Goal: Task Accomplishment & Management: Manage account settings

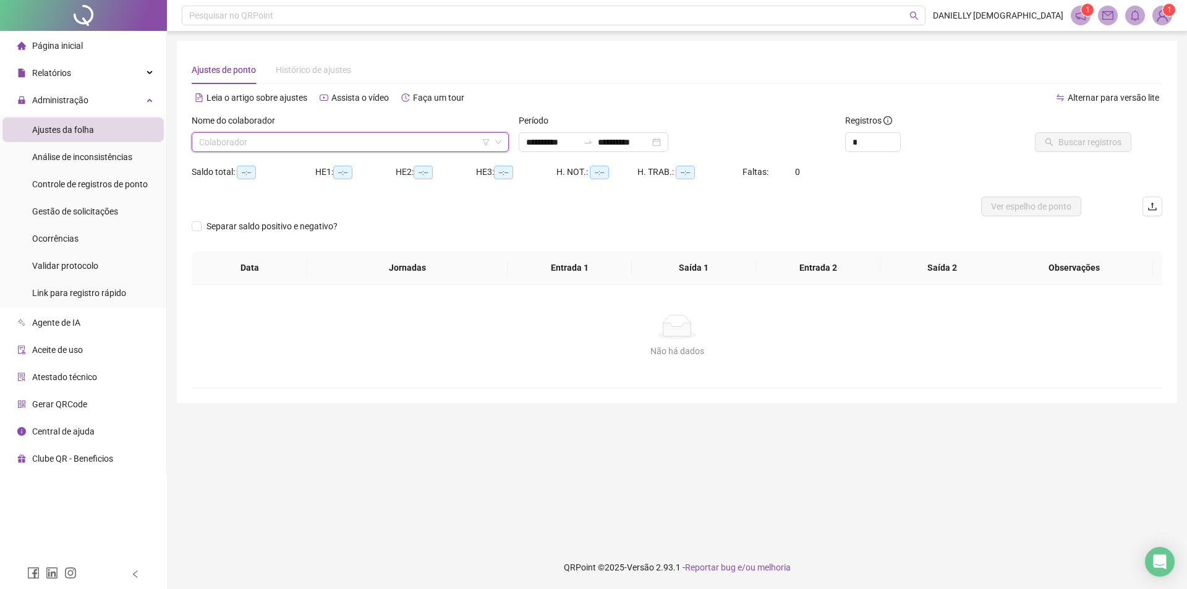
click at [1162, 15] on img at bounding box center [1162, 15] width 19 height 19
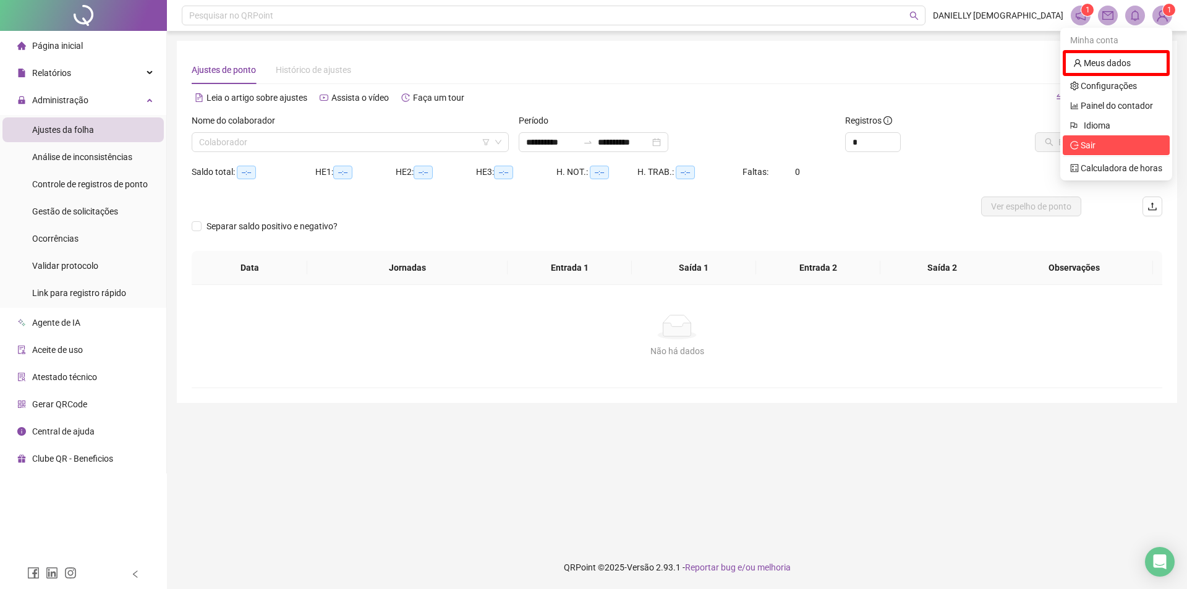
click at [1100, 148] on span "Sair" at bounding box center [1116, 145] width 92 height 14
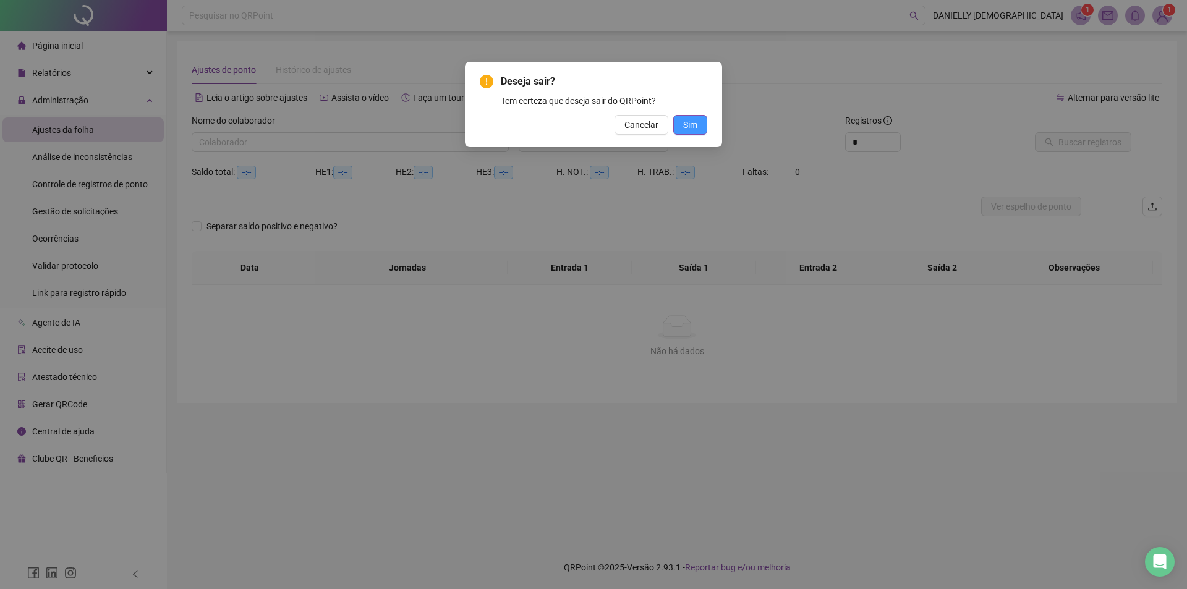
click at [693, 125] on span "Sim" at bounding box center [690, 125] width 14 height 14
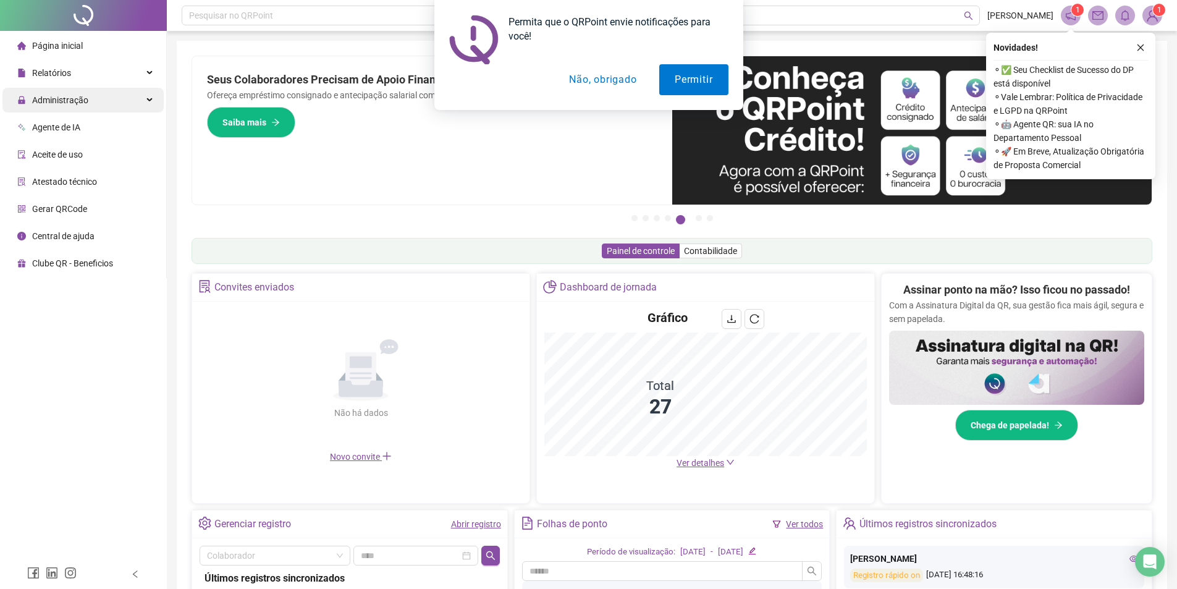
click at [86, 110] on span "Administração" at bounding box center [52, 100] width 71 height 25
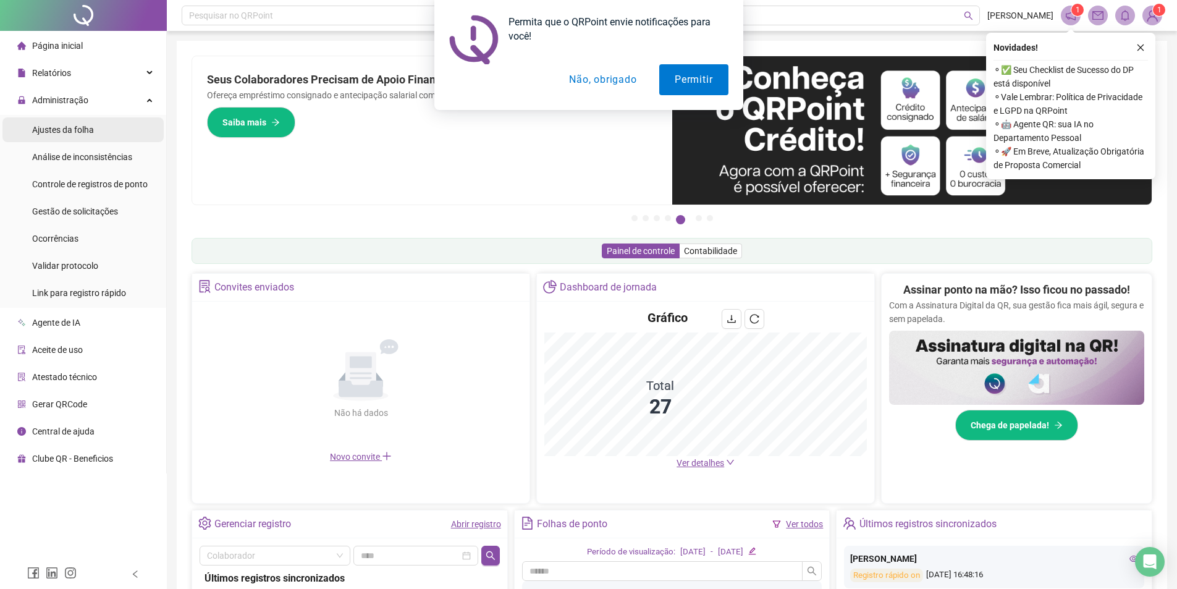
click at [77, 132] on span "Ajustes da folha" at bounding box center [63, 130] width 62 height 10
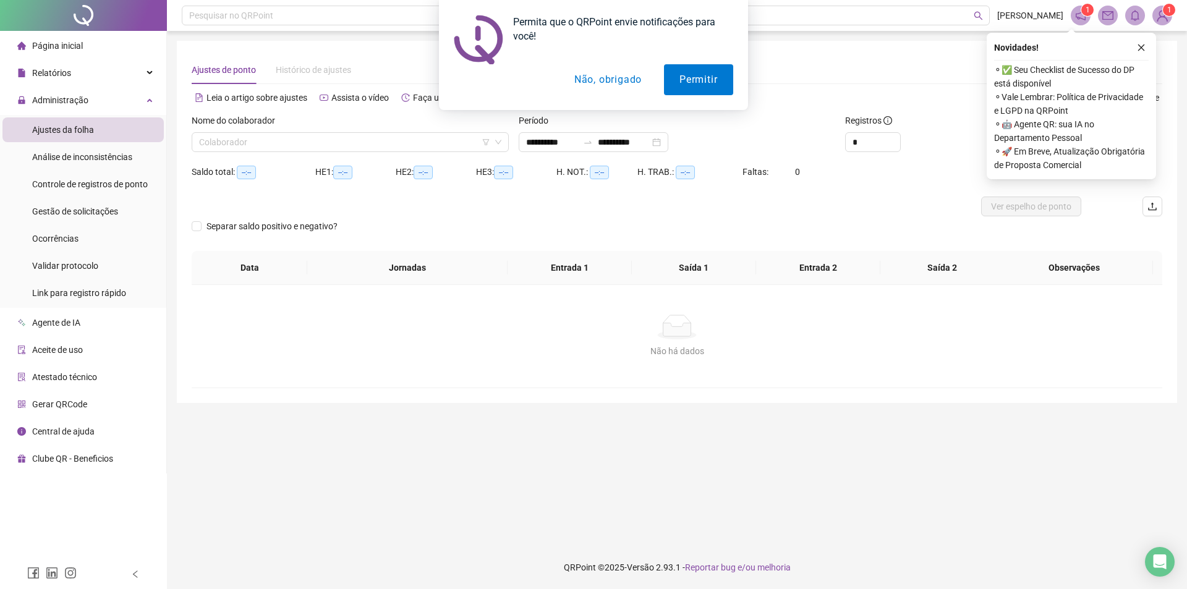
type input "**********"
click at [608, 80] on button "Não, obrigado" at bounding box center [608, 79] width 98 height 31
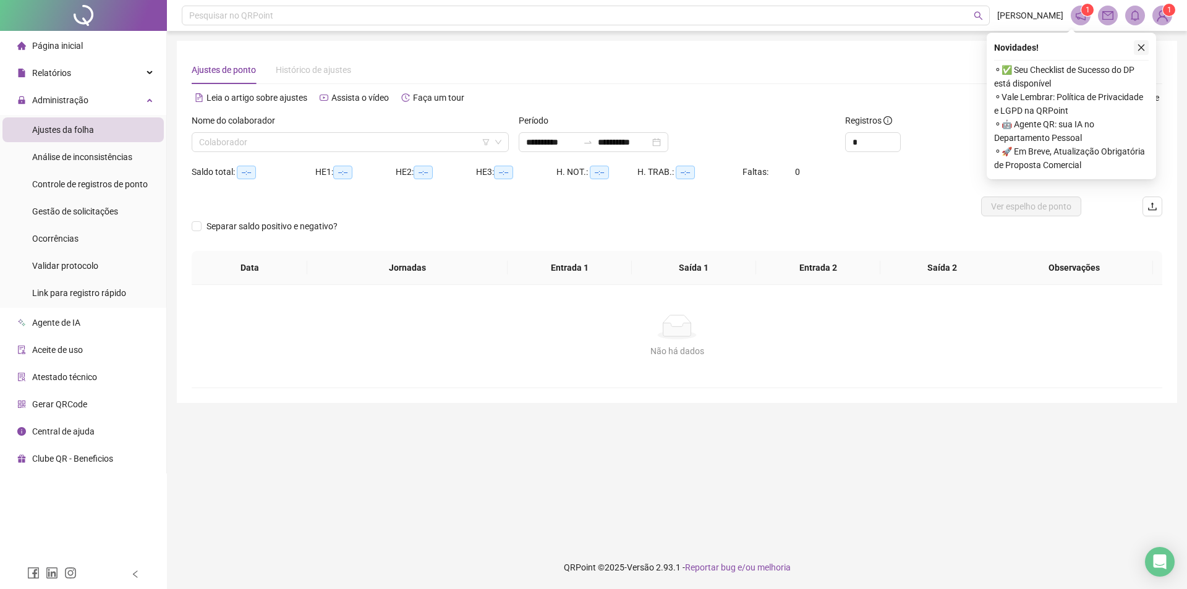
click at [1138, 50] on icon "close" at bounding box center [1141, 48] width 7 height 7
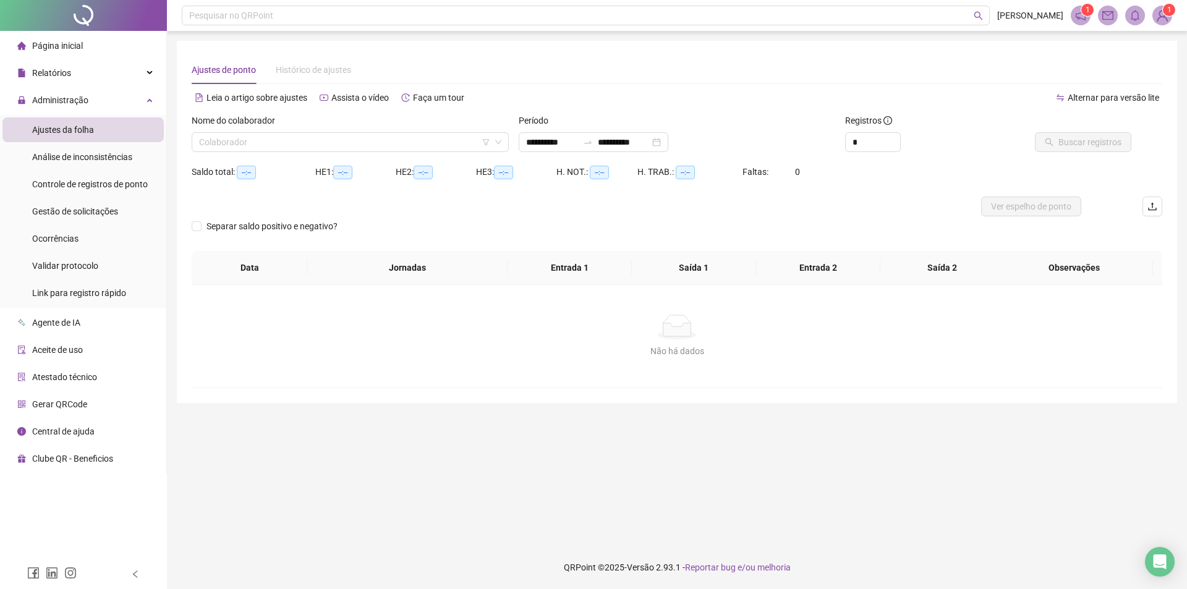
click at [342, 125] on div "Nome do colaborador" at bounding box center [350, 123] width 317 height 19
click at [311, 144] on input "search" at bounding box center [344, 142] width 291 height 19
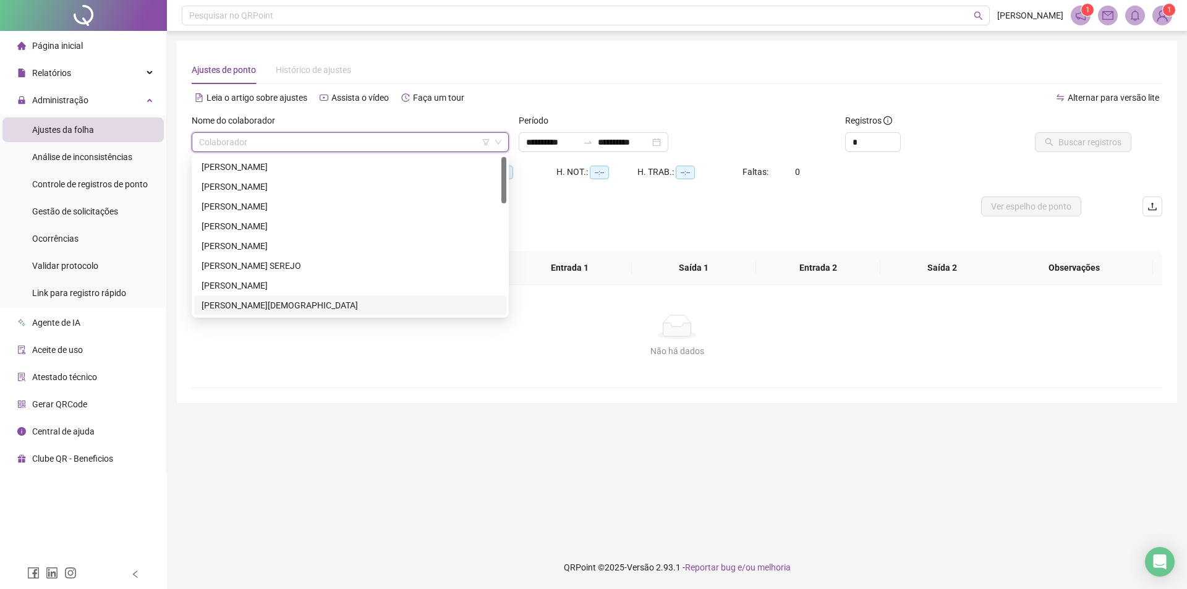
click at [253, 300] on div "[PERSON_NAME][DEMOGRAPHIC_DATA]" at bounding box center [349, 306] width 297 height 14
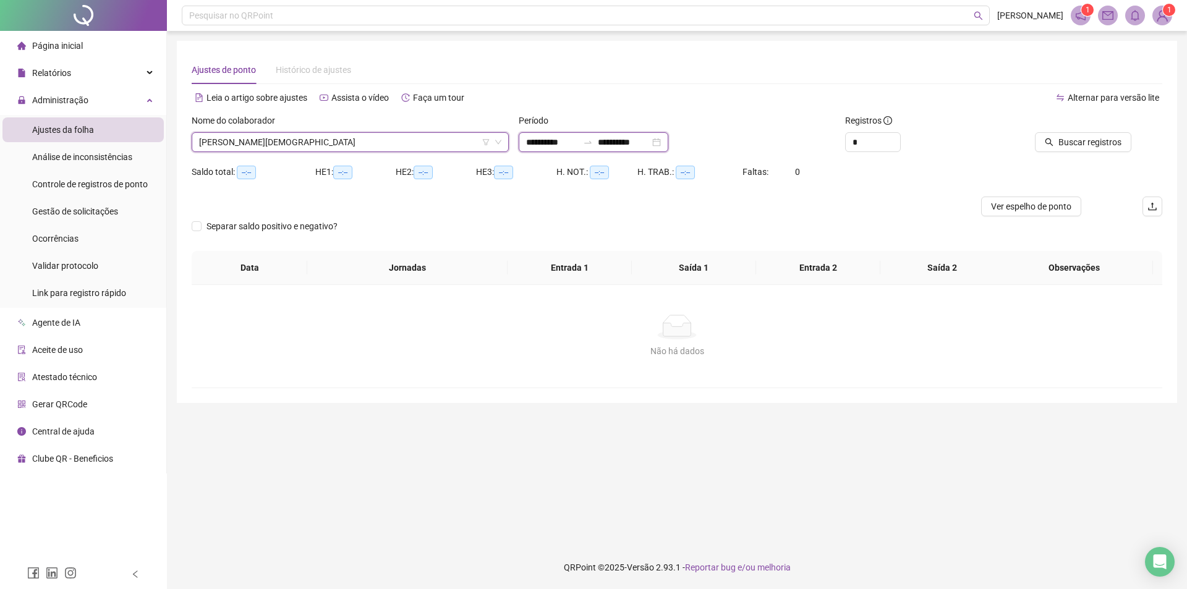
click at [576, 142] on input "**********" at bounding box center [552, 142] width 52 height 14
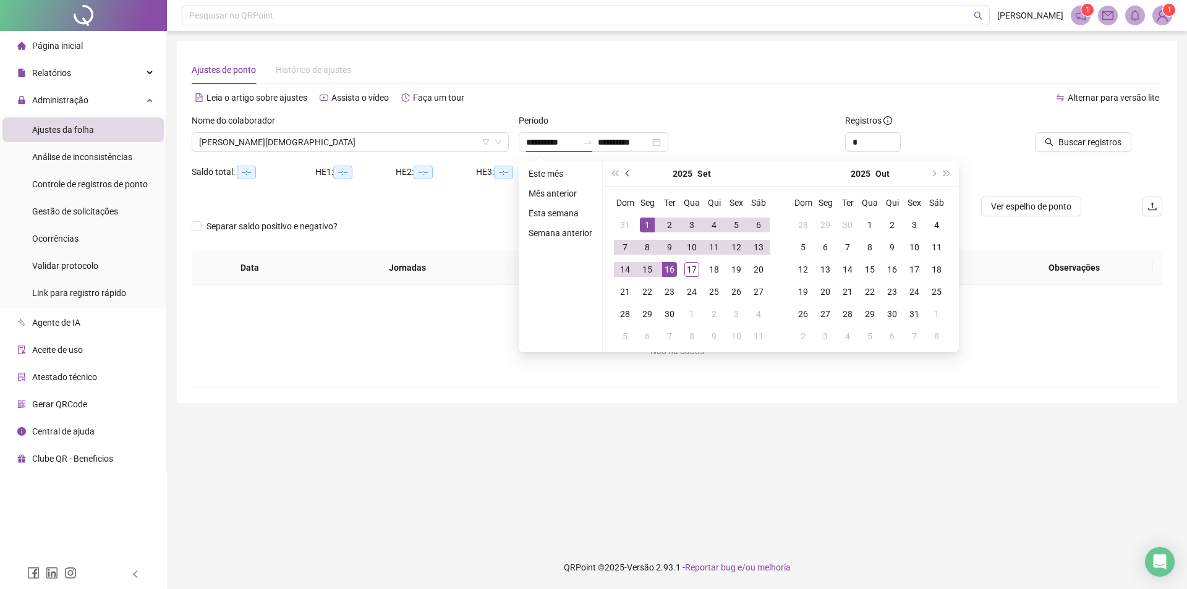
click at [629, 175] on button "prev-year" at bounding box center [628, 173] width 14 height 25
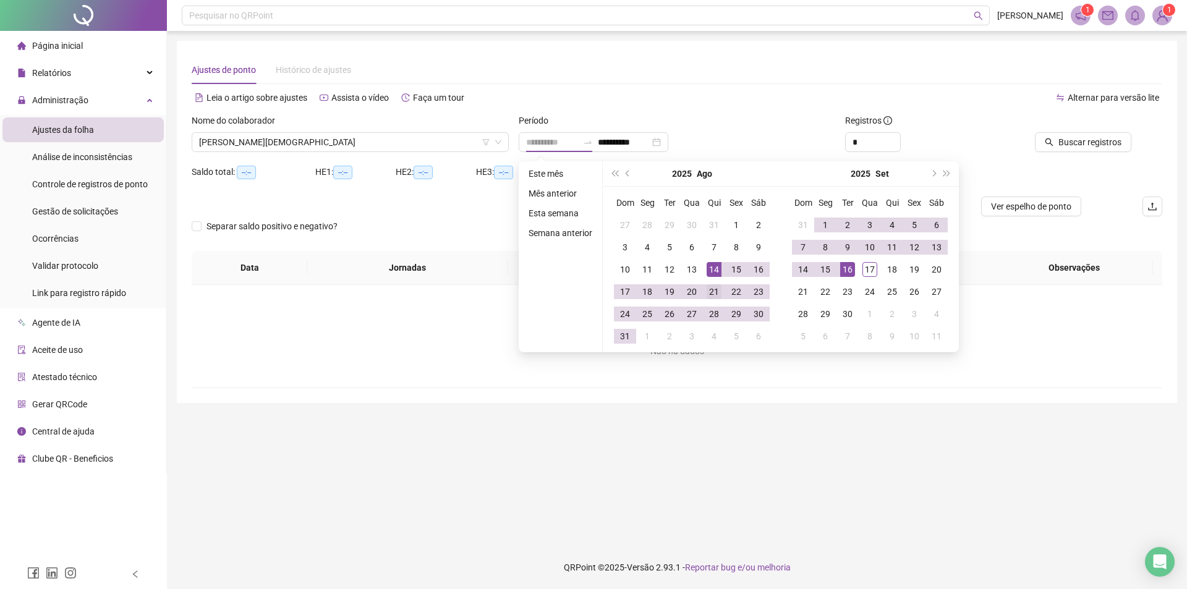
type input "**********"
click at [714, 292] on div "21" at bounding box center [713, 291] width 15 height 15
type input "**********"
click at [844, 267] on div "16" at bounding box center [847, 269] width 15 height 15
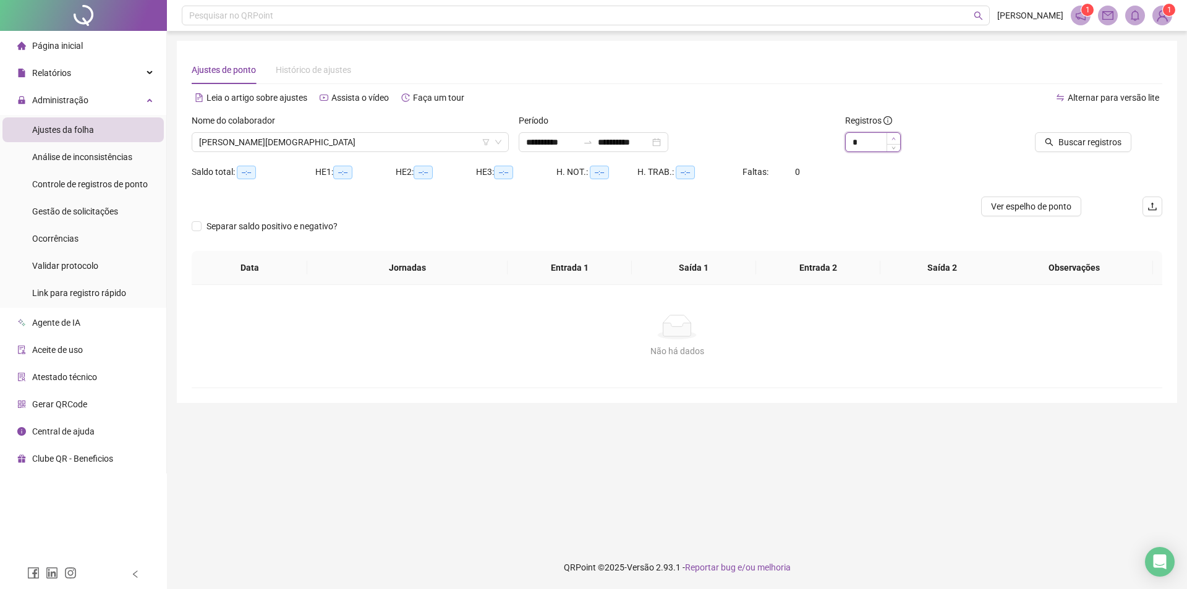
click at [891, 138] on icon "up" at bounding box center [893, 139] width 4 height 4
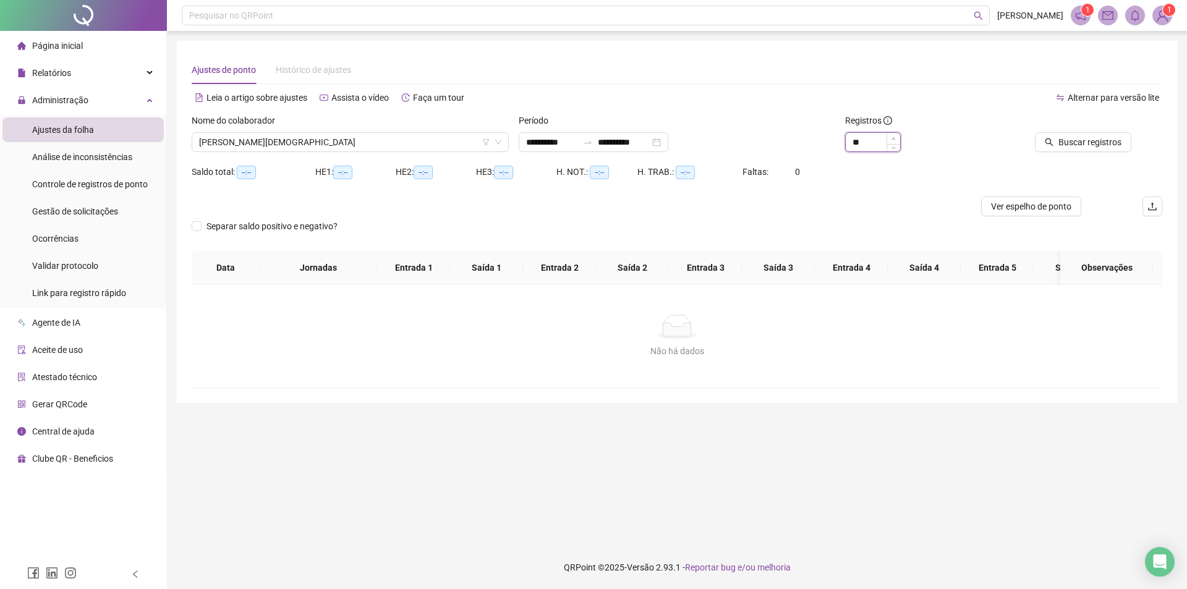
type input "**"
click at [891, 138] on icon "up" at bounding box center [893, 139] width 4 height 4
click at [1072, 139] on span "Buscar registros" at bounding box center [1089, 142] width 63 height 14
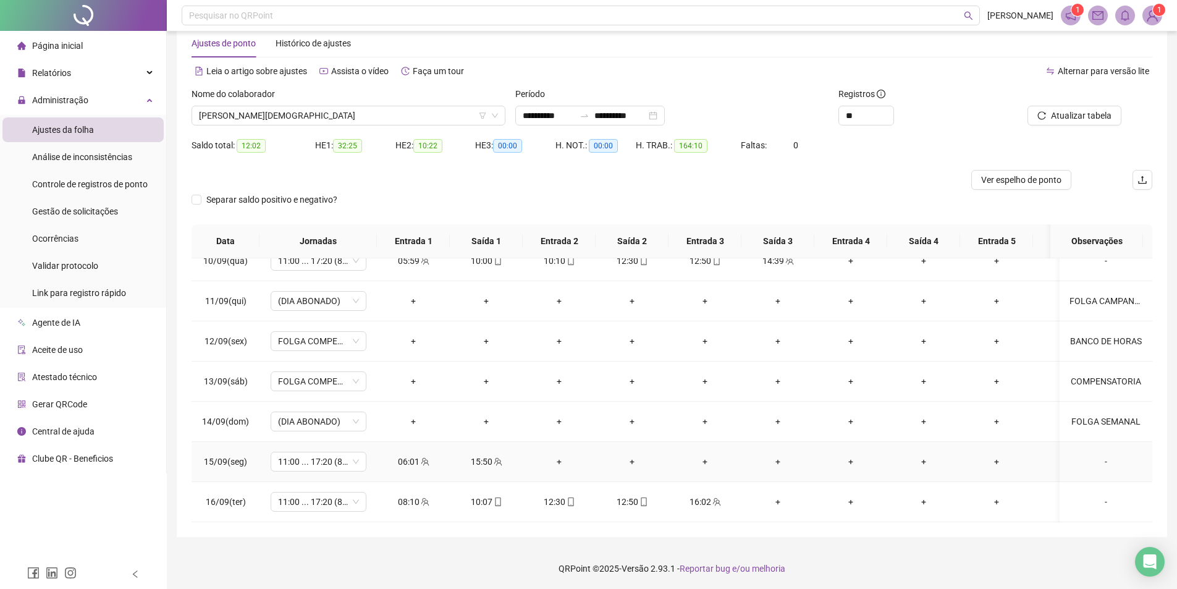
scroll to position [28, 0]
click at [1059, 118] on span "Atualizar tabela" at bounding box center [1081, 115] width 61 height 14
click at [1077, 115] on span "Atualizar tabela" at bounding box center [1081, 115] width 61 height 14
click at [1068, 119] on span "Atualizar tabela" at bounding box center [1081, 115] width 61 height 14
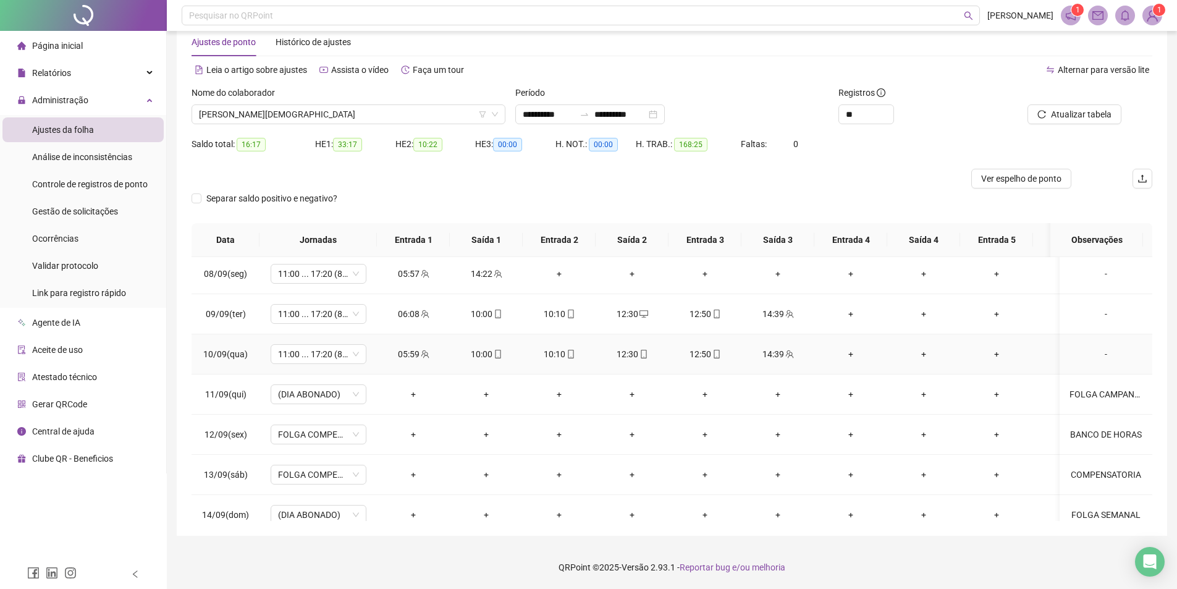
scroll to position [706, 0]
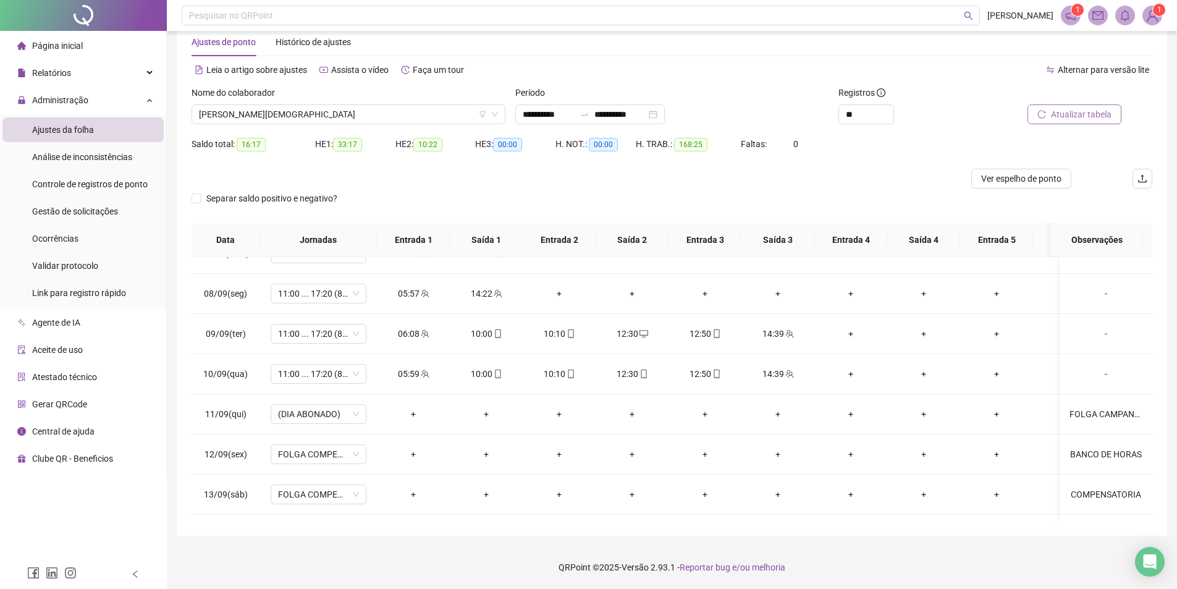
click at [1082, 112] on span "Atualizar tabela" at bounding box center [1081, 115] width 61 height 14
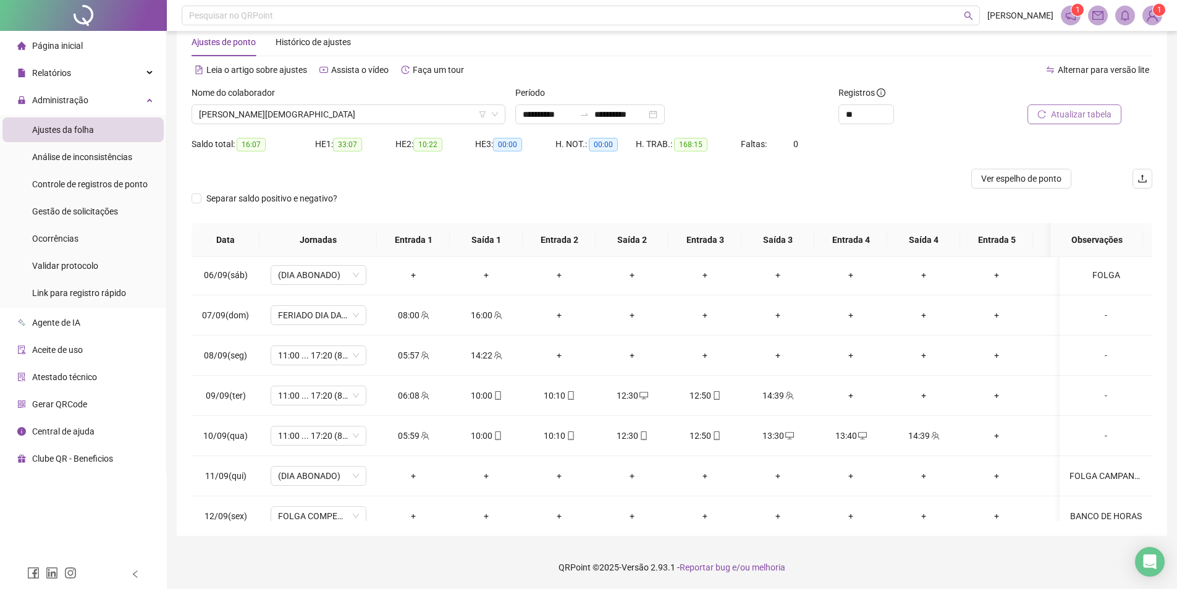
click at [1044, 118] on icon "reload" at bounding box center [1042, 114] width 8 height 8
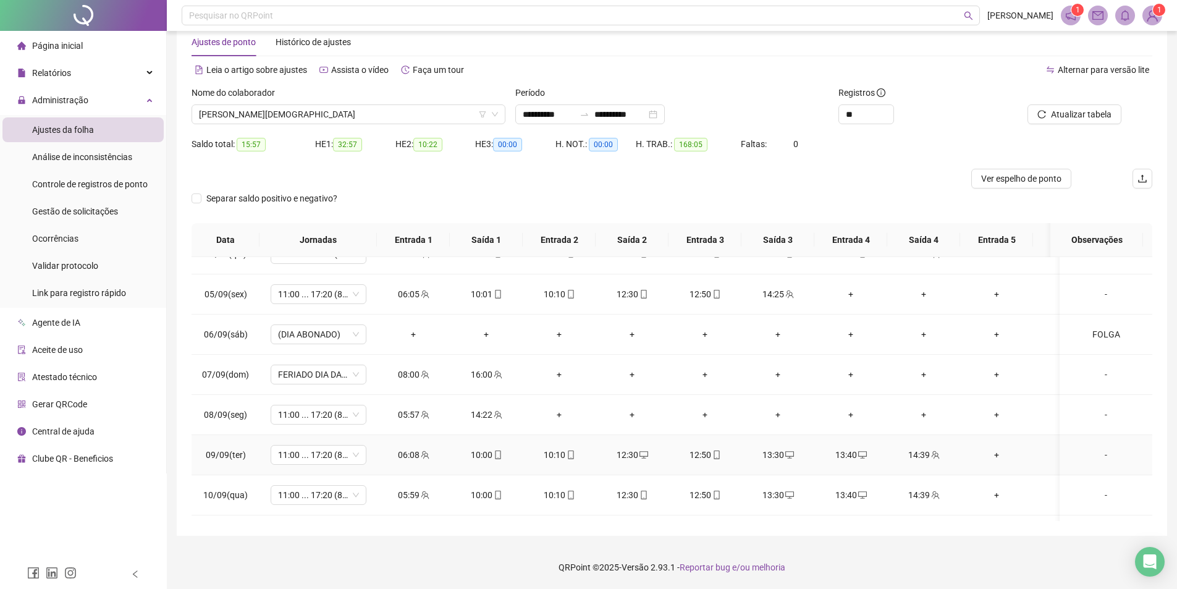
scroll to position [556, 0]
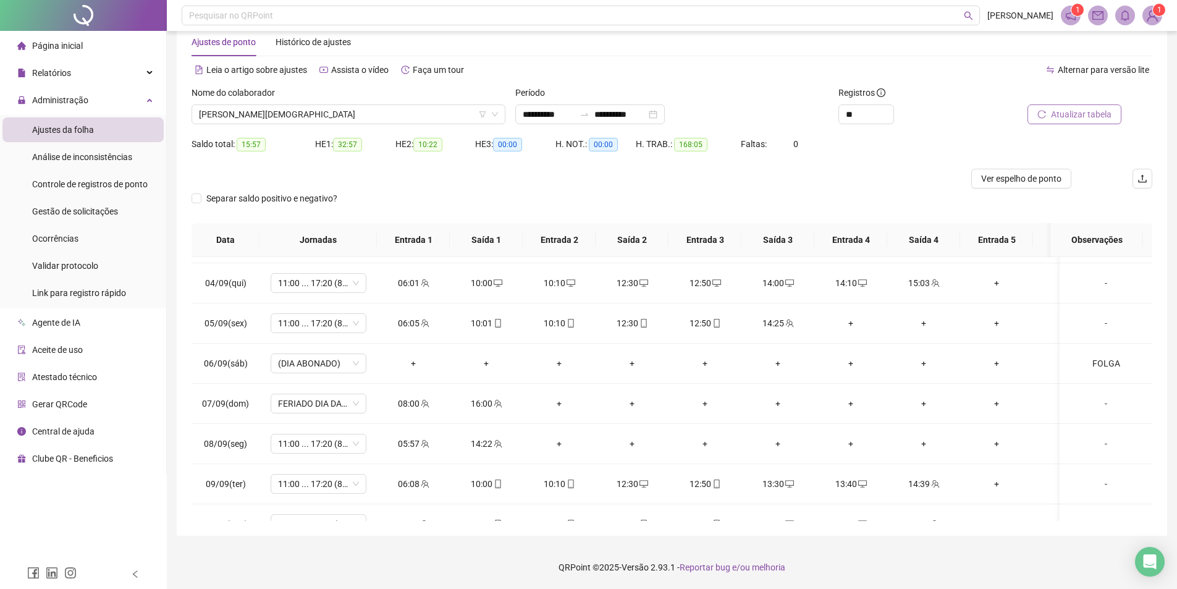
click at [1084, 117] on span "Atualizar tabela" at bounding box center [1081, 115] width 61 height 14
click at [499, 441] on icon "desktop" at bounding box center [498, 443] width 9 height 7
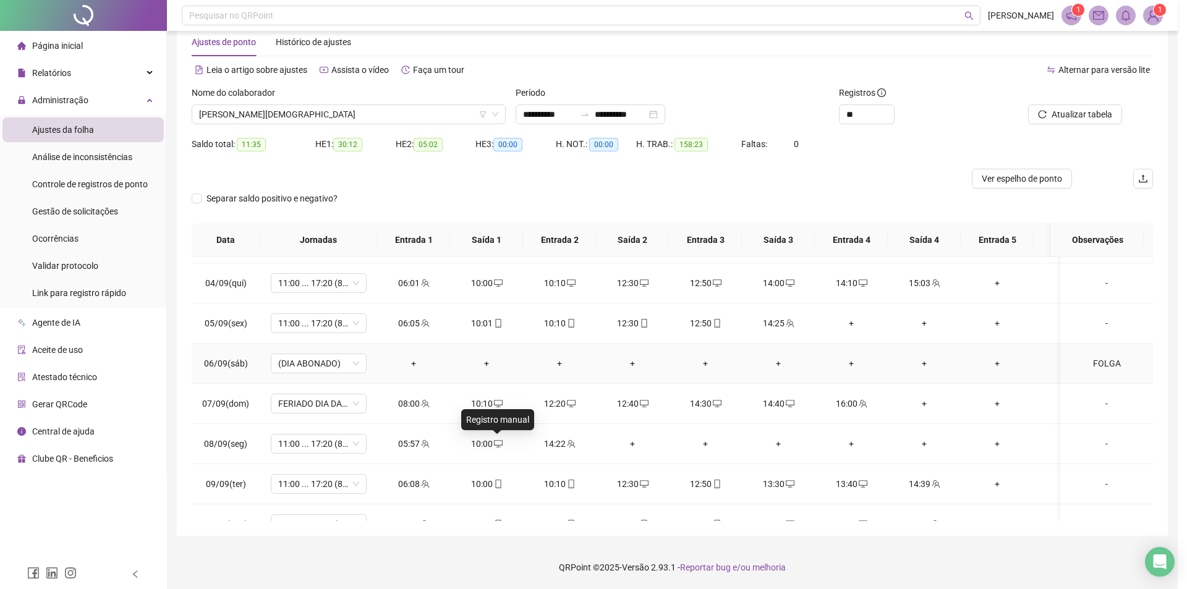
type input "**********"
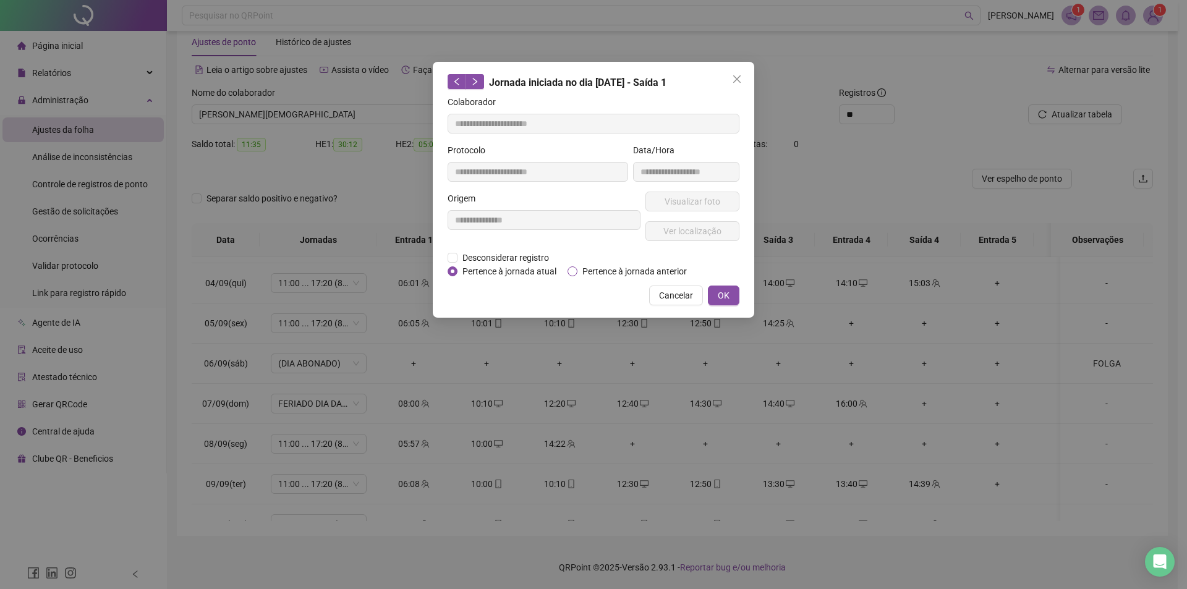
click at [625, 265] on span "Pertence à jornada anterior" at bounding box center [634, 272] width 114 height 14
click at [720, 291] on span "OK" at bounding box center [724, 296] width 12 height 14
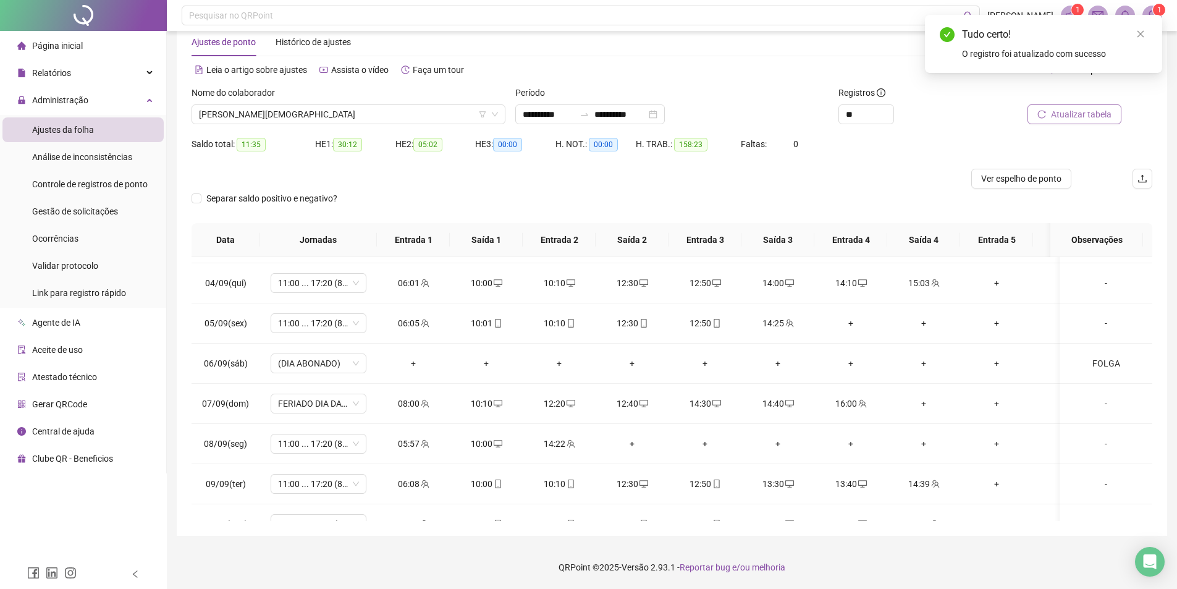
click at [1064, 112] on span "Atualizar tabela" at bounding box center [1081, 115] width 61 height 14
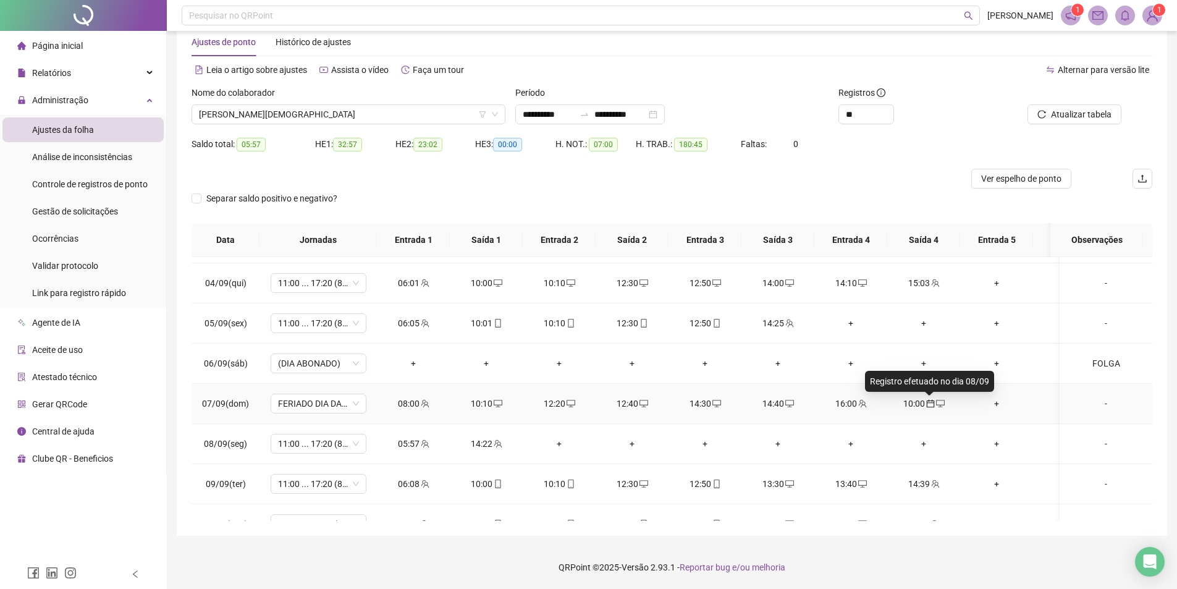
click at [928, 404] on icon "calendar" at bounding box center [930, 403] width 9 height 9
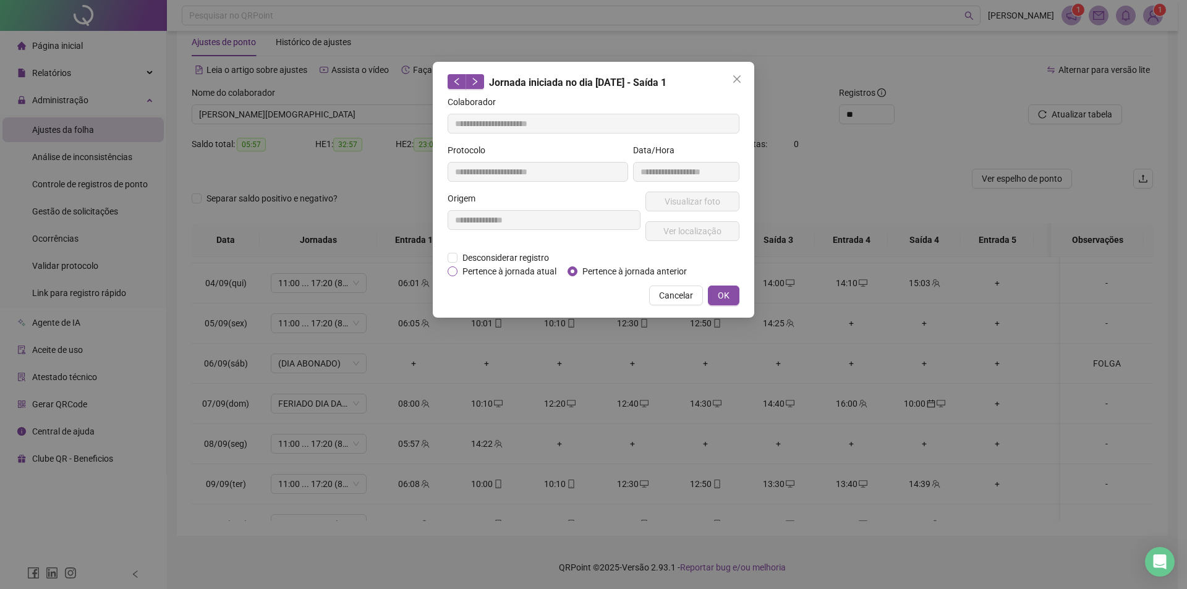
click at [527, 272] on span "Pertence à jornada atual" at bounding box center [509, 272] width 104 height 14
click at [727, 294] on span "OK" at bounding box center [724, 296] width 12 height 14
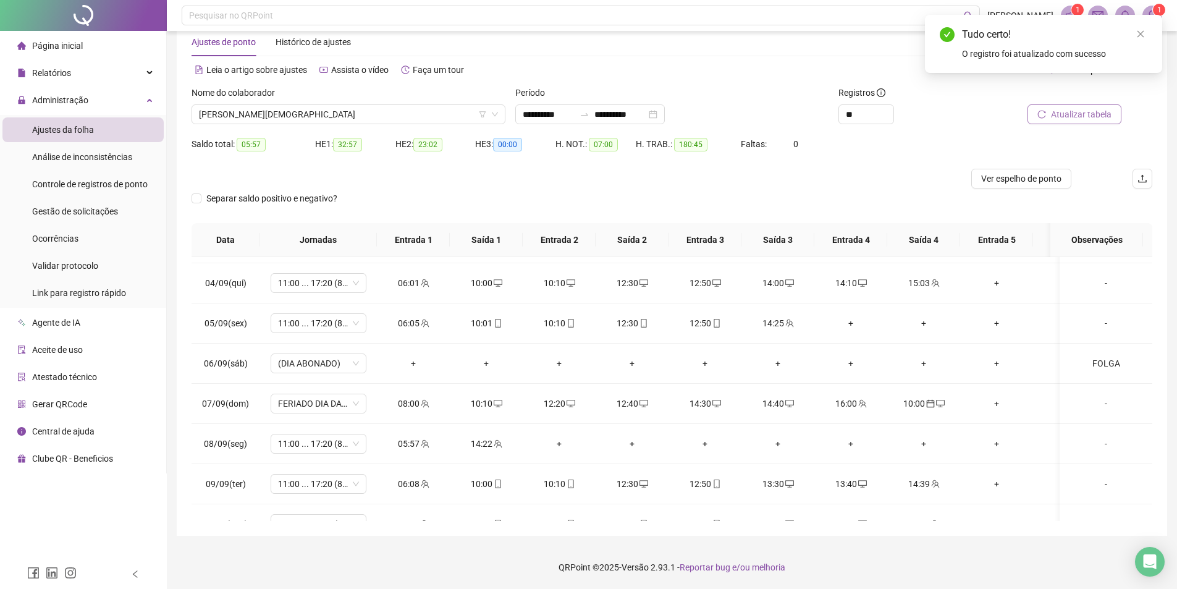
click at [1054, 107] on button "Atualizar tabela" at bounding box center [1075, 114] width 94 height 20
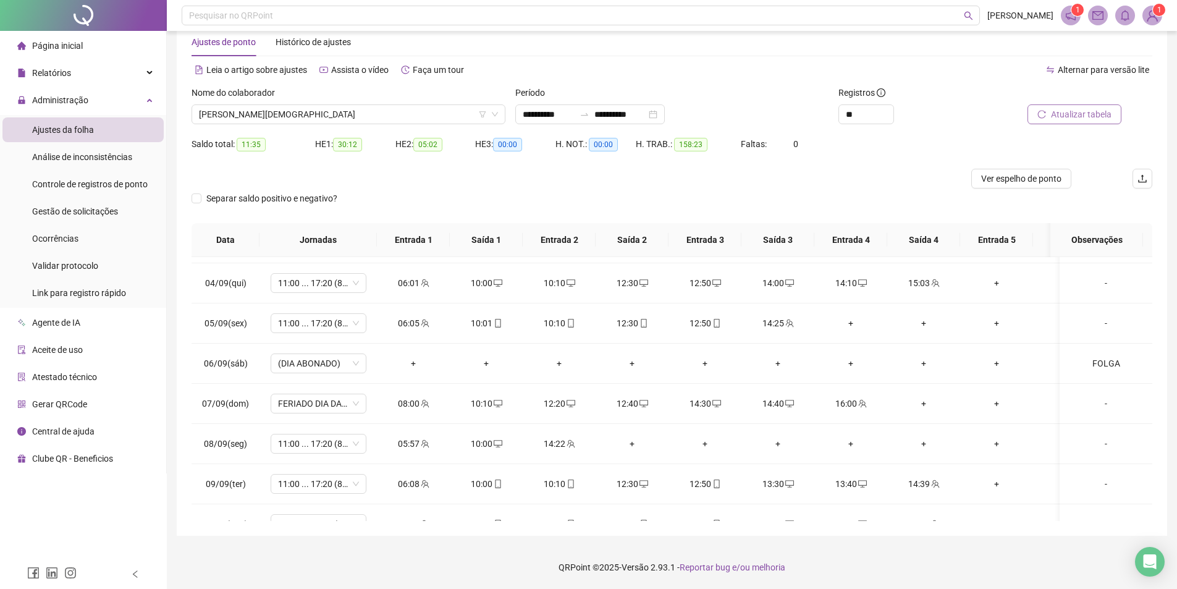
click at [1100, 117] on span "Atualizar tabela" at bounding box center [1081, 115] width 61 height 14
click at [265, 200] on span "Separar saldo positivo e negativo?" at bounding box center [271, 199] width 141 height 14
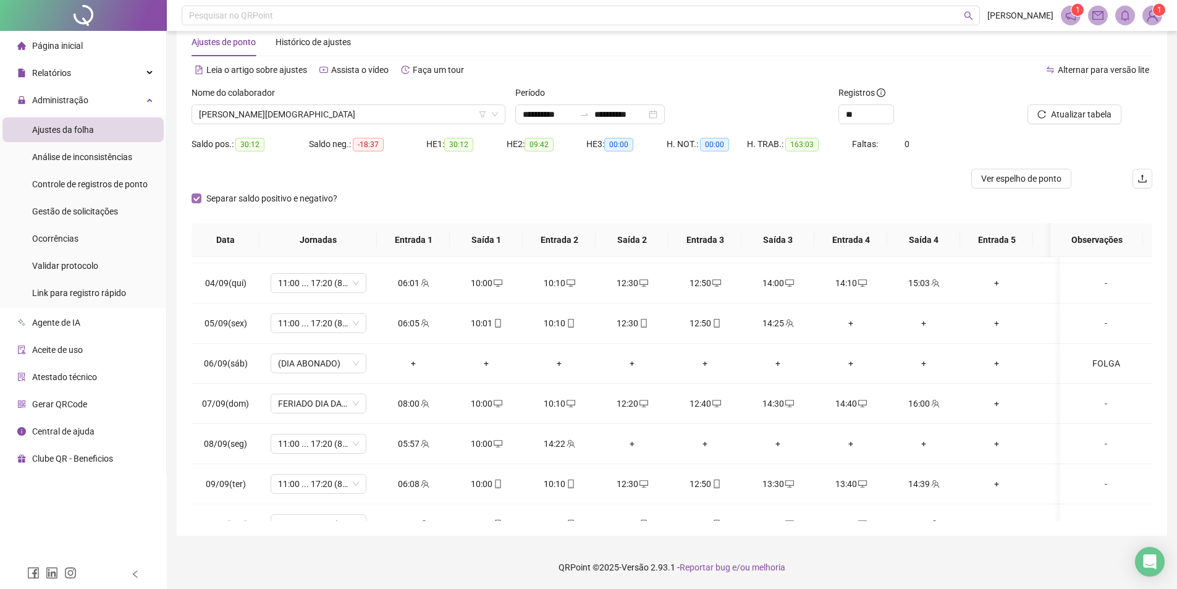
click at [265, 200] on span "Separar saldo positivo e negativo?" at bounding box center [271, 199] width 141 height 14
drag, startPoint x: 421, startPoint y: 142, endPoint x: 445, endPoint y: 142, distance: 24.1
click at [445, 142] on div "HE 2: 09:42" at bounding box center [436, 144] width 80 height 14
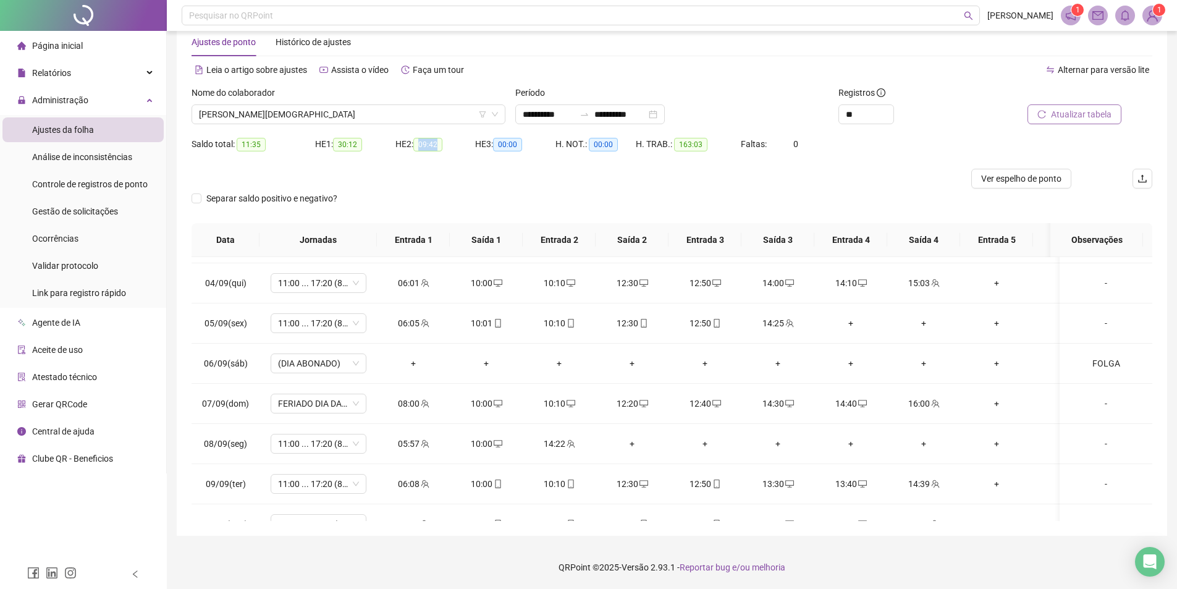
click at [1049, 113] on button "Atualizar tabela" at bounding box center [1075, 114] width 94 height 20
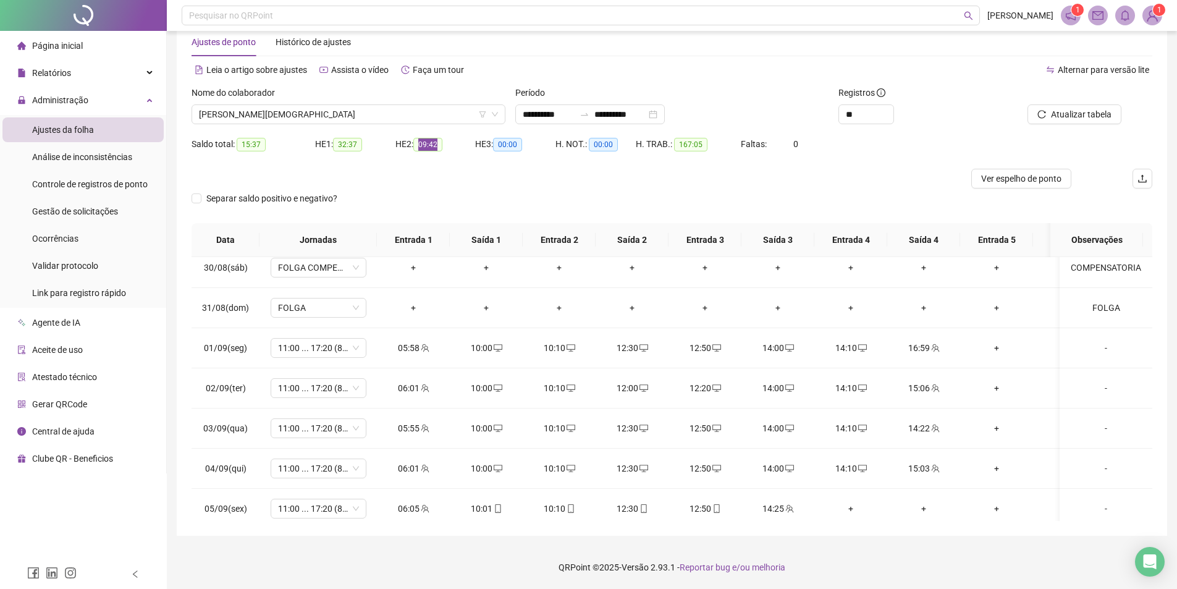
scroll to position [433, 0]
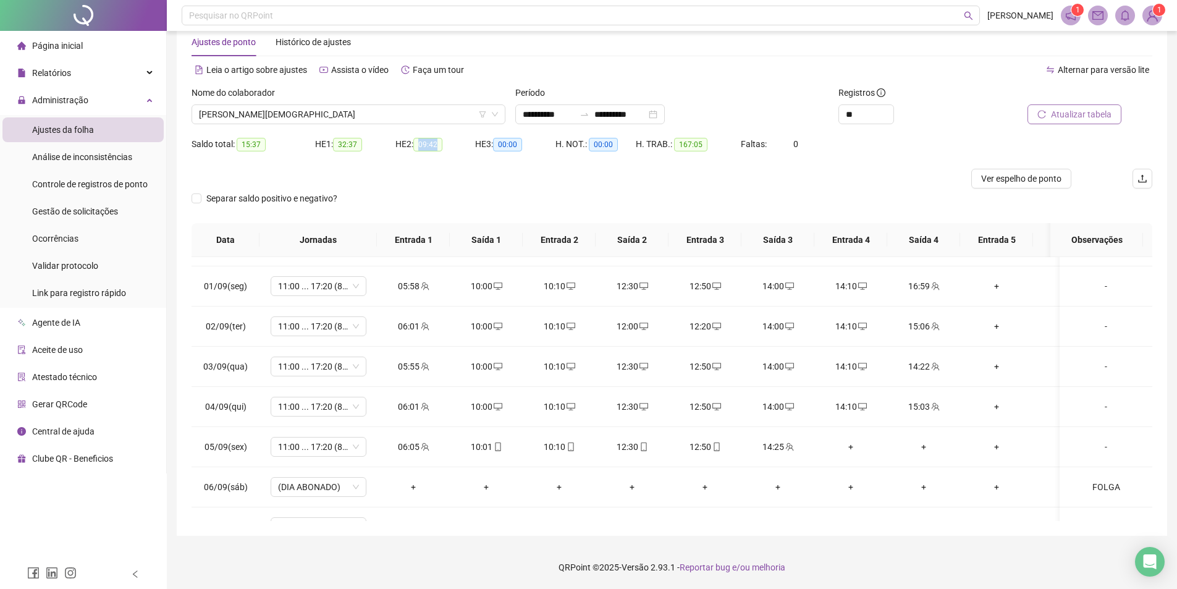
click at [1061, 117] on span "Atualizar tabela" at bounding box center [1081, 115] width 61 height 14
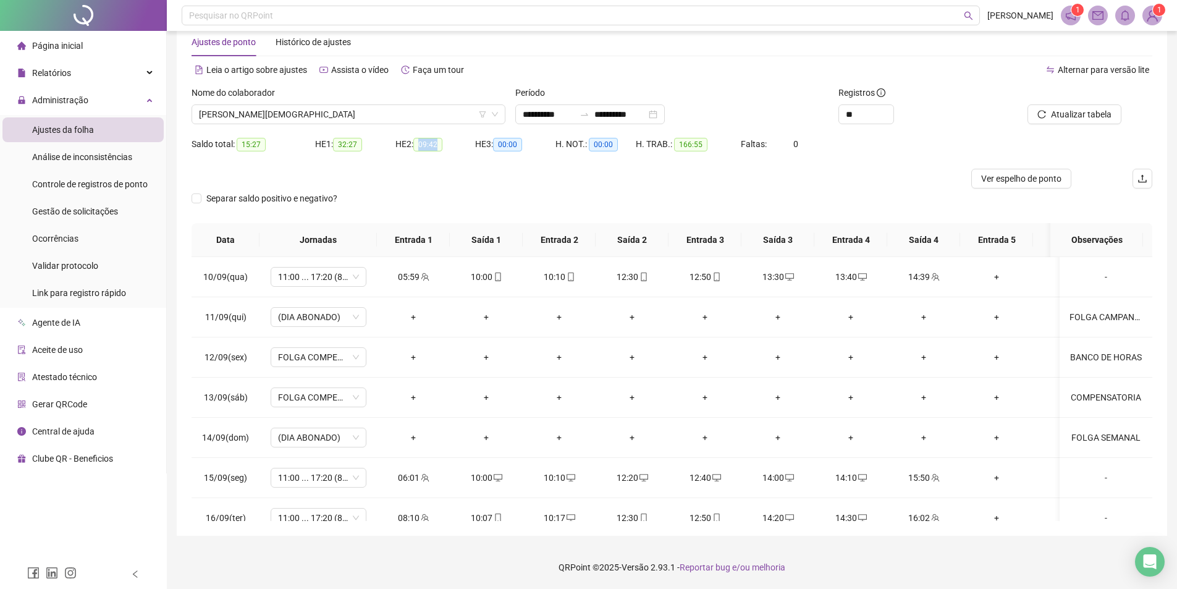
scroll to position [830, 0]
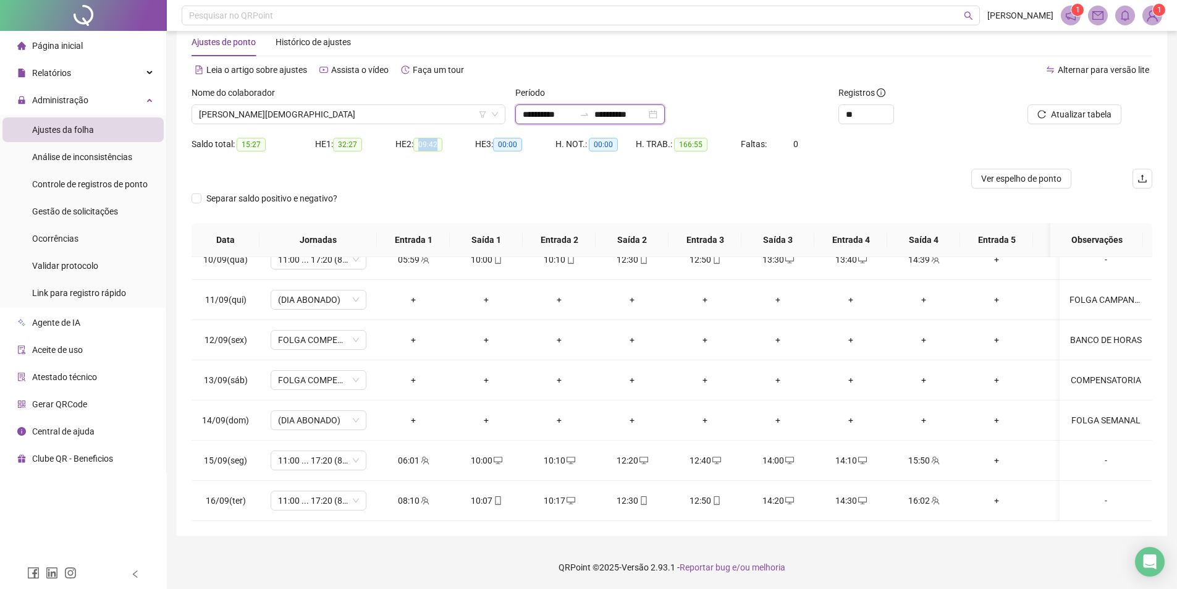
click at [561, 113] on input "**********" at bounding box center [549, 115] width 52 height 14
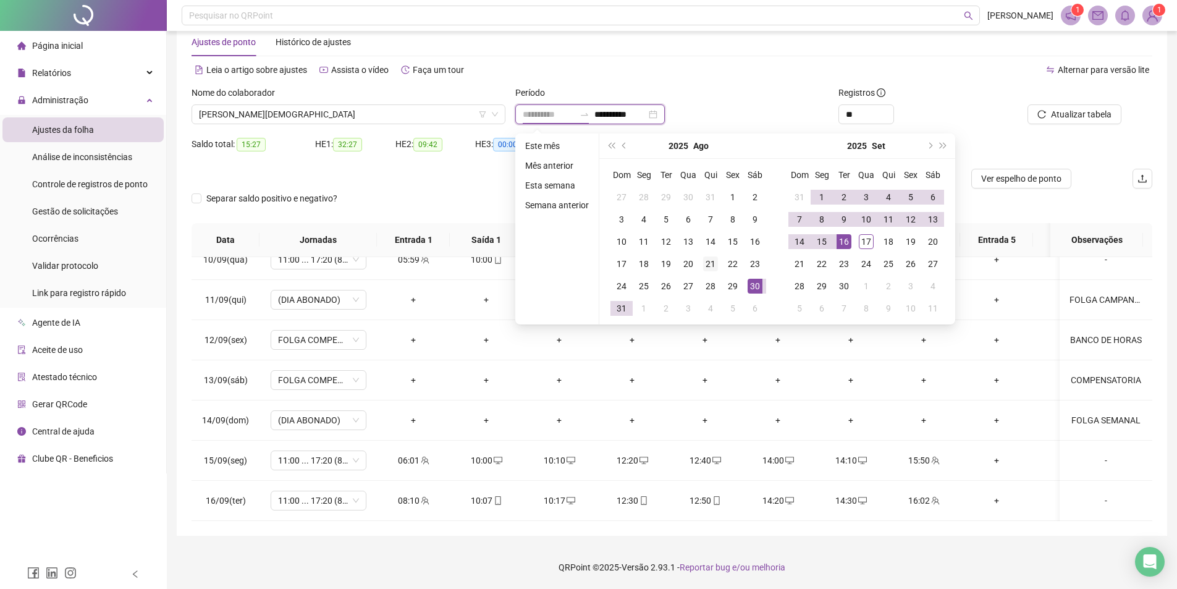
type input "**********"
click at [709, 263] on div "21" at bounding box center [710, 264] width 15 height 15
type input "**********"
click at [867, 244] on div "17" at bounding box center [866, 241] width 15 height 15
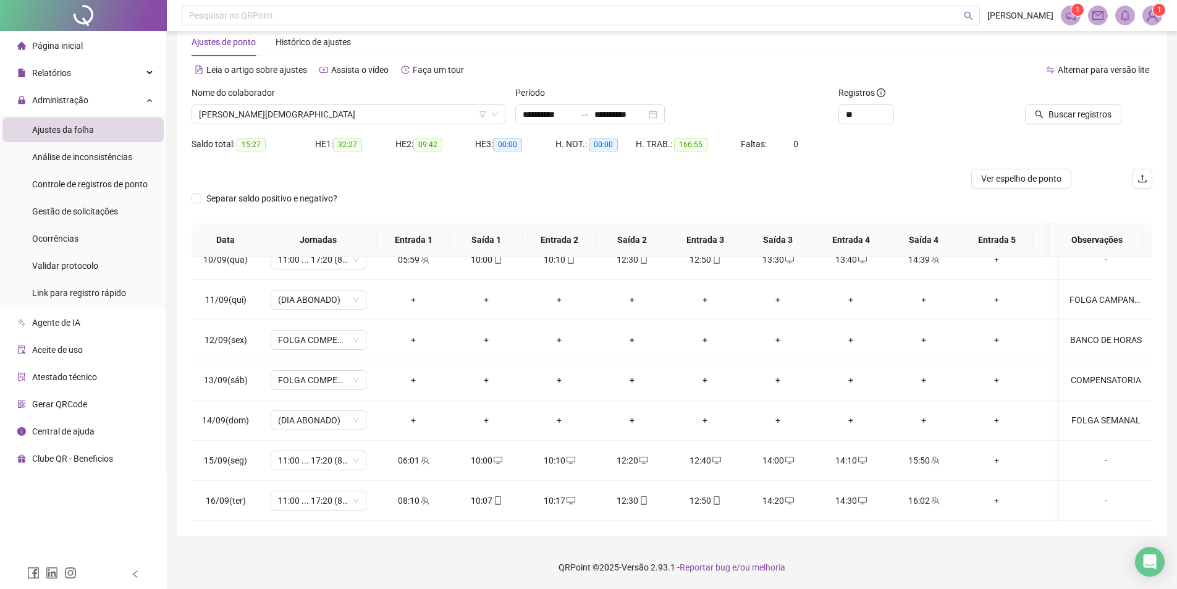
click at [1095, 114] on span "Buscar registros" at bounding box center [1080, 115] width 63 height 14
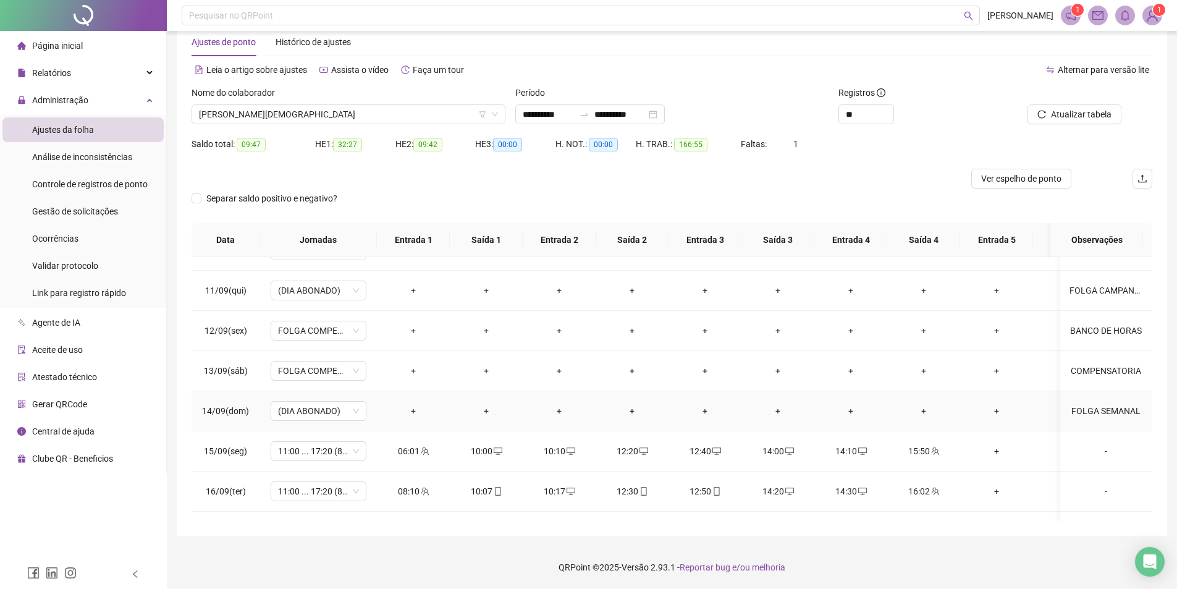
scroll to position [870, 0]
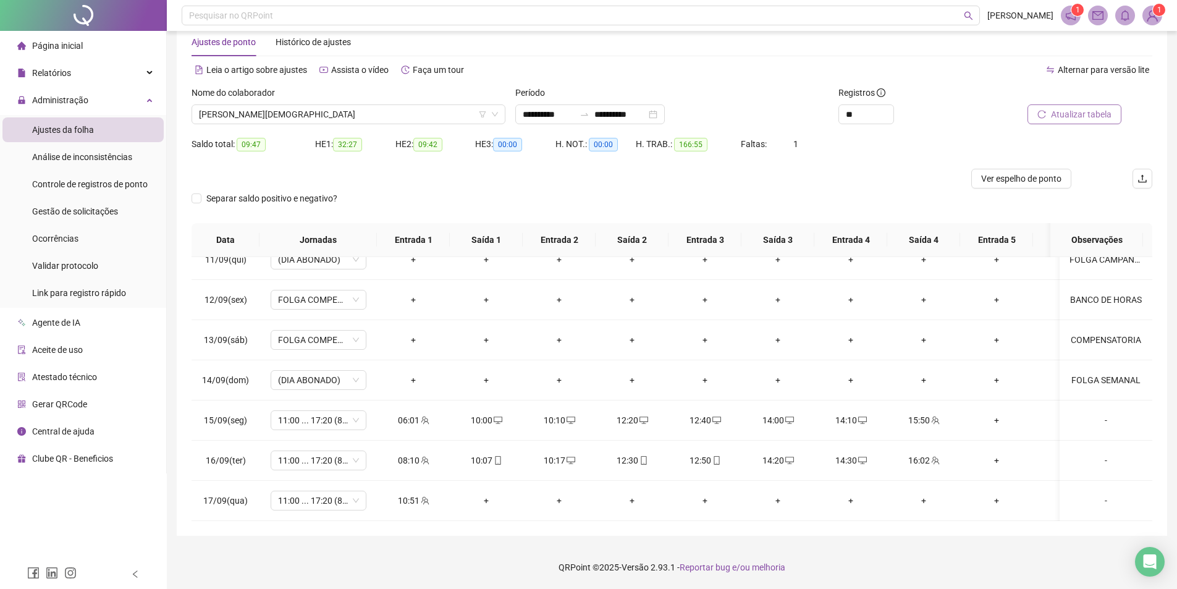
click at [1084, 123] on button "Atualizar tabela" at bounding box center [1075, 114] width 94 height 20
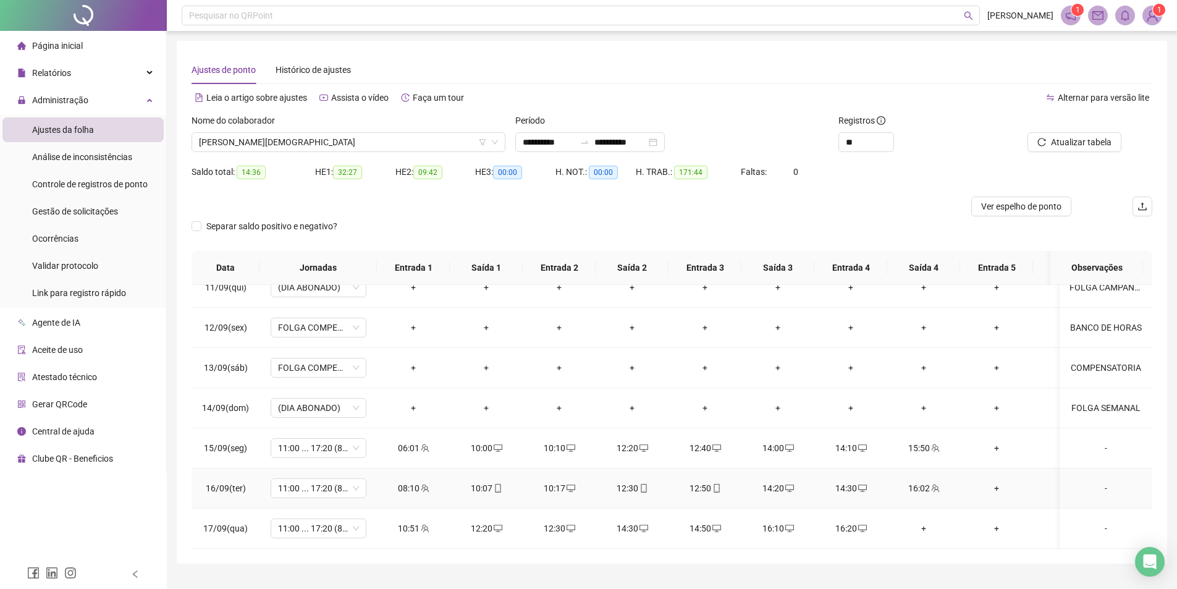
scroll to position [28, 0]
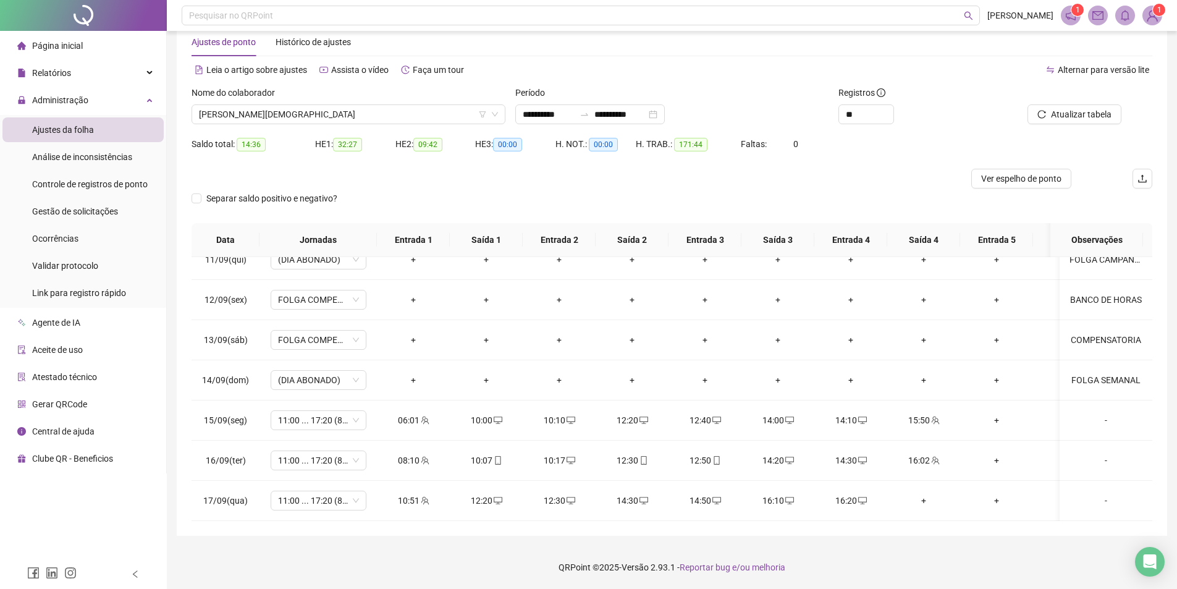
click at [1155, 15] on img at bounding box center [1152, 15] width 19 height 19
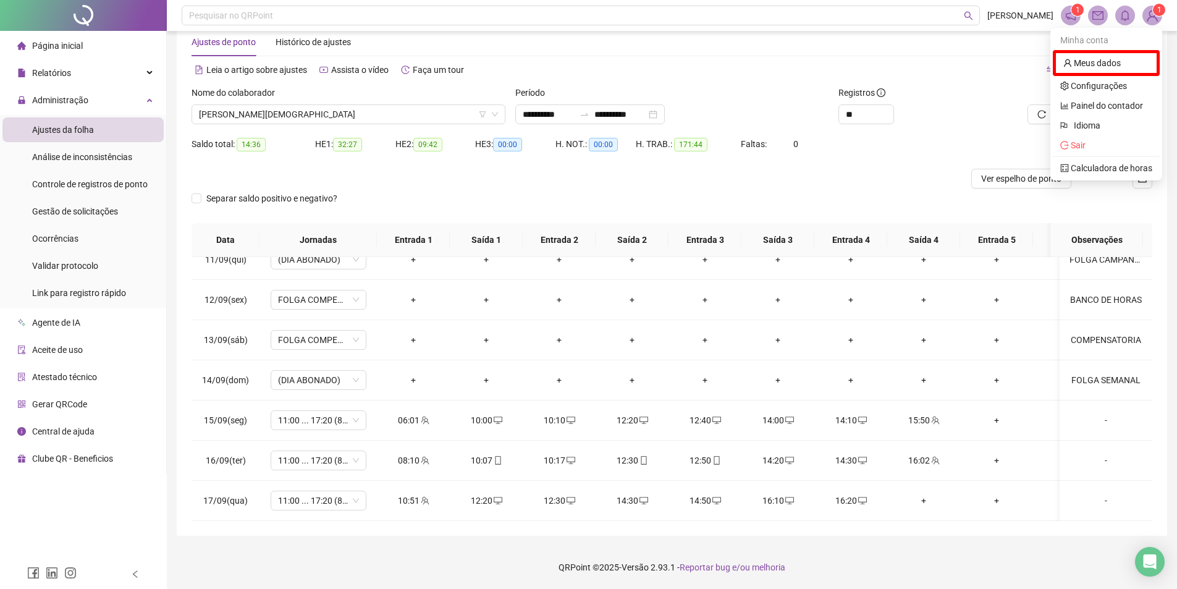
click at [386, 103] on div "Nome do colaborador" at bounding box center [349, 95] width 314 height 19
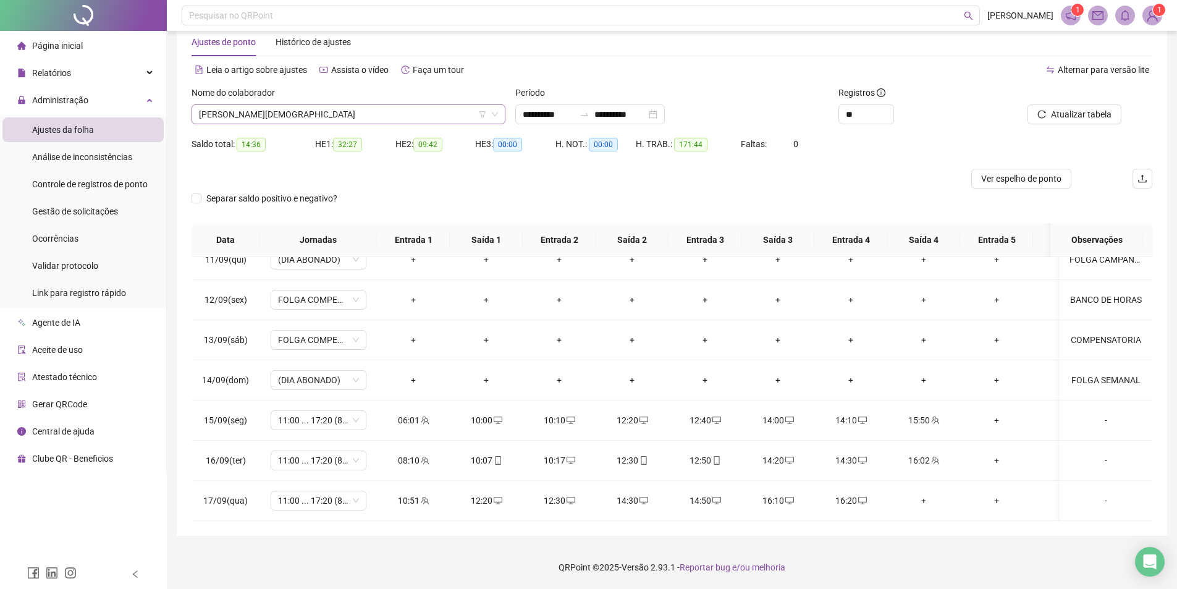
click at [349, 115] on span "[PERSON_NAME][DEMOGRAPHIC_DATA]" at bounding box center [348, 114] width 299 height 19
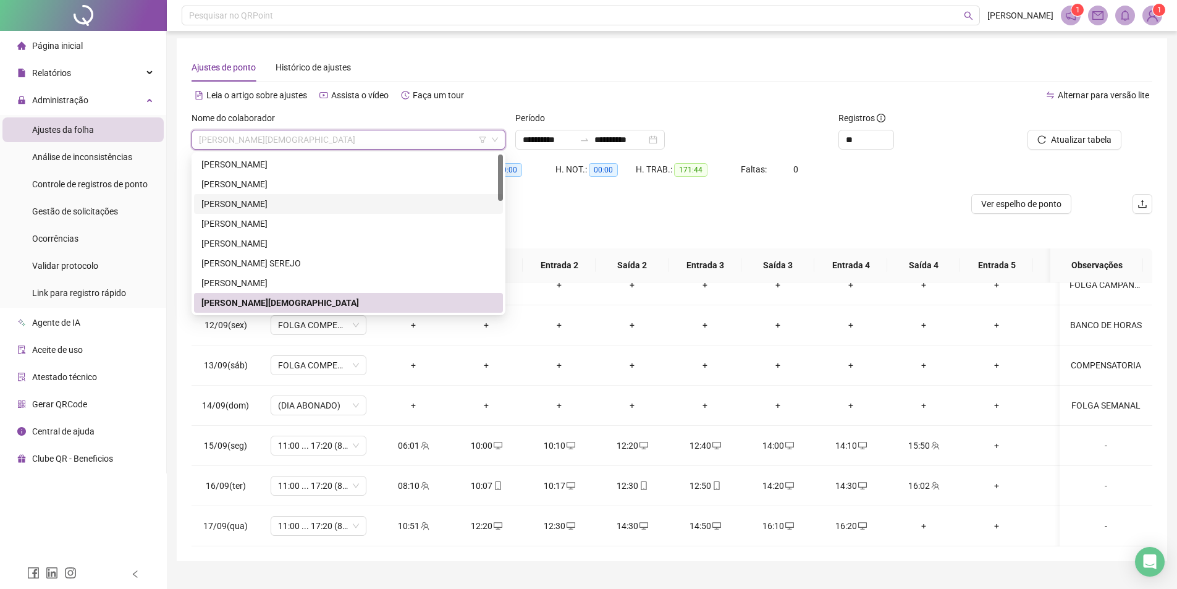
scroll to position [0, 0]
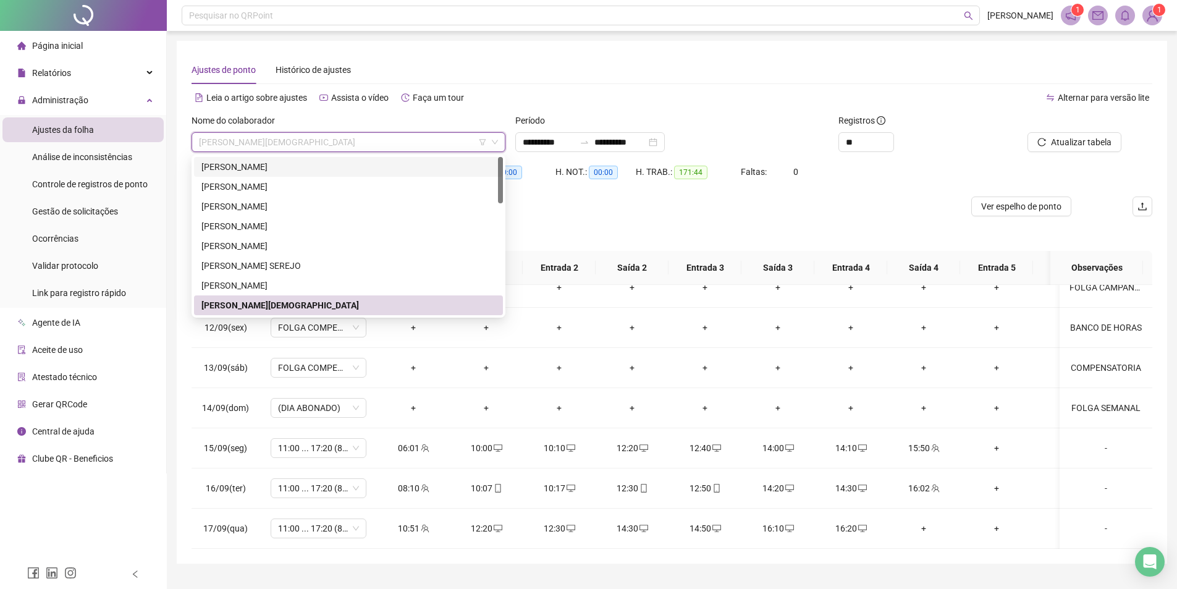
click at [326, 170] on div "ANA CAROLINY MARQUES DE SOUSA" at bounding box center [348, 167] width 294 height 14
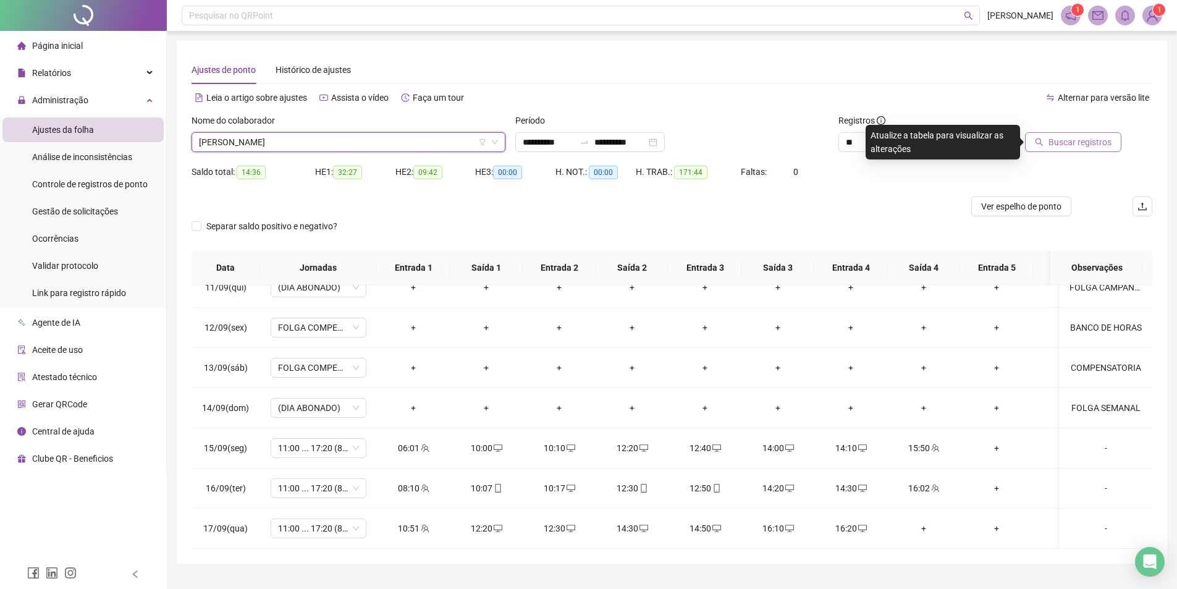
click at [1049, 142] on button "Buscar registros" at bounding box center [1073, 142] width 96 height 20
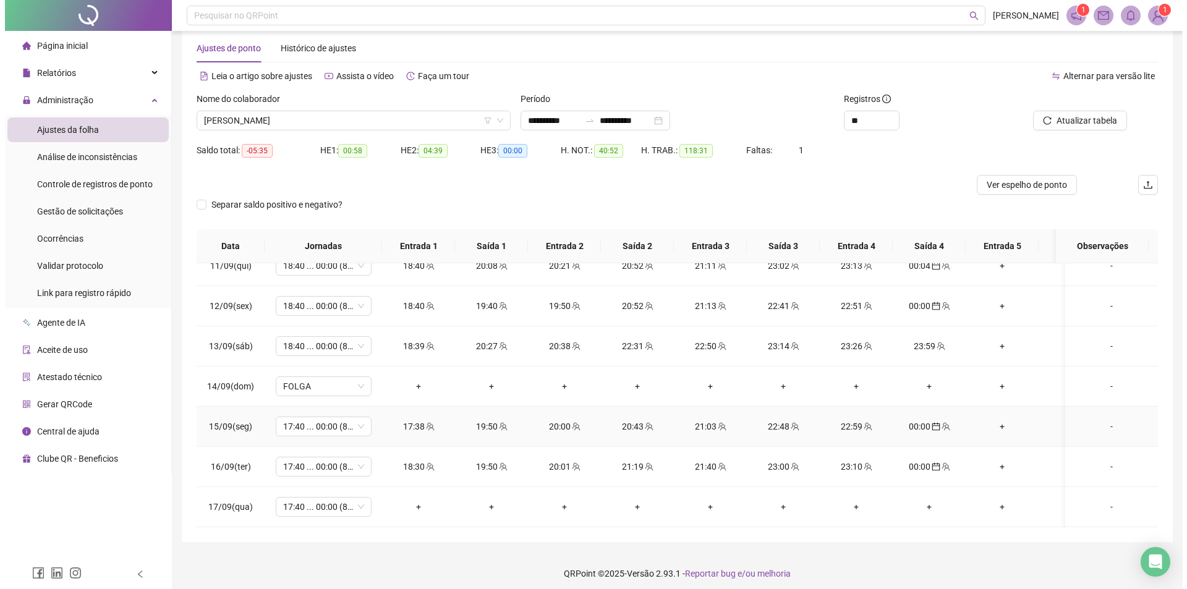
scroll to position [28, 0]
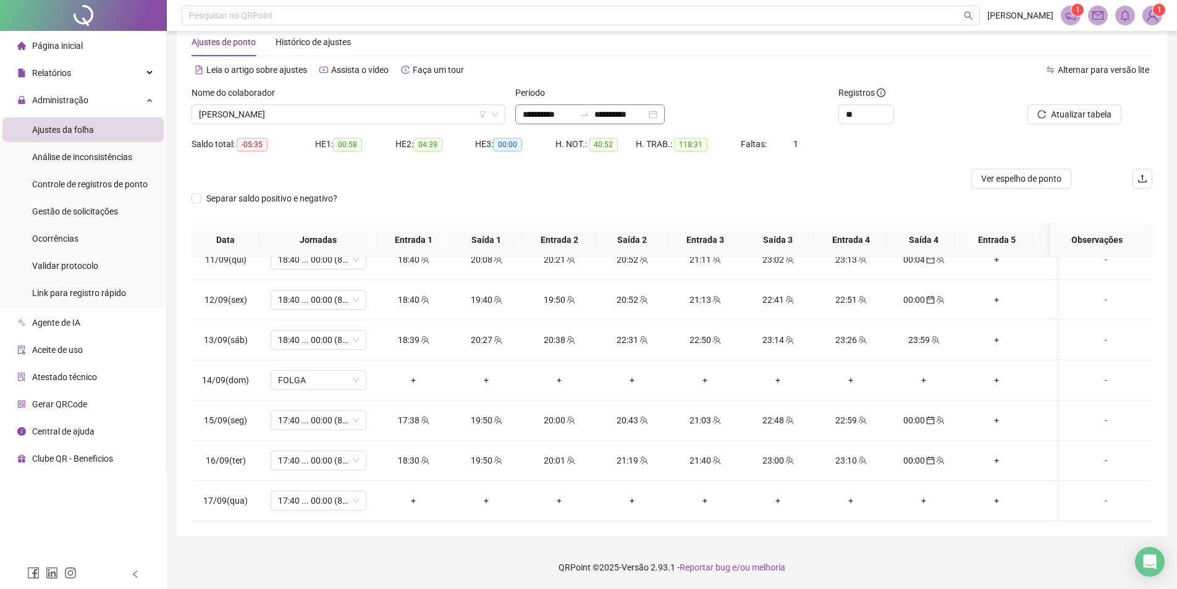
click at [574, 121] on div "**********" at bounding box center [590, 114] width 150 height 20
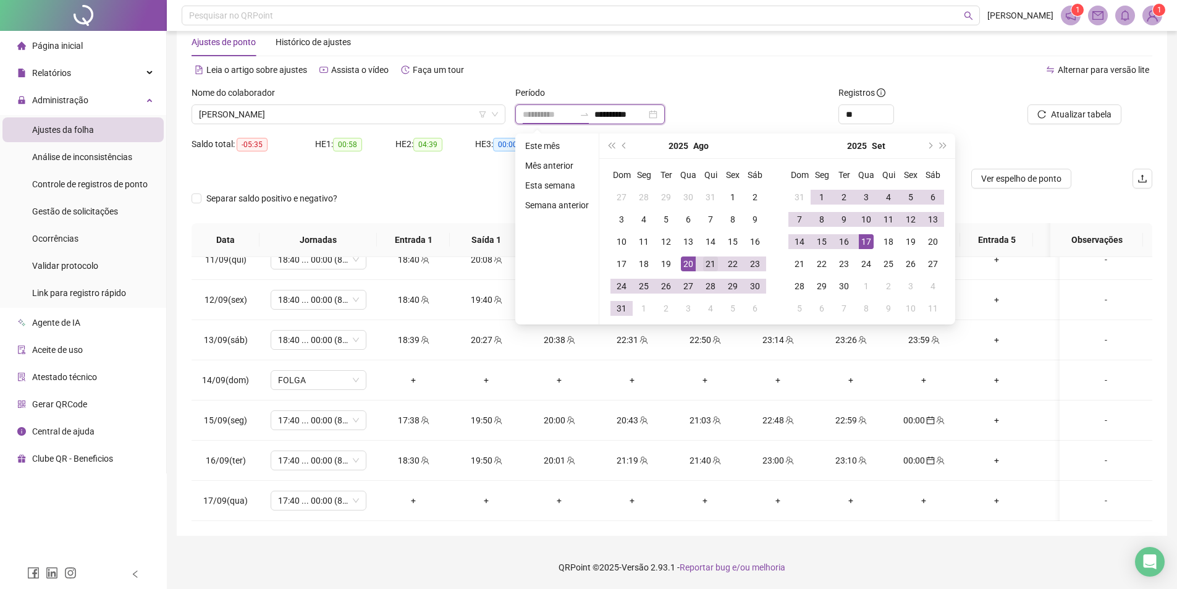
type input "**********"
click at [715, 263] on div "21" at bounding box center [710, 264] width 15 height 15
type input "**********"
click at [846, 244] on div "16" at bounding box center [844, 241] width 15 height 15
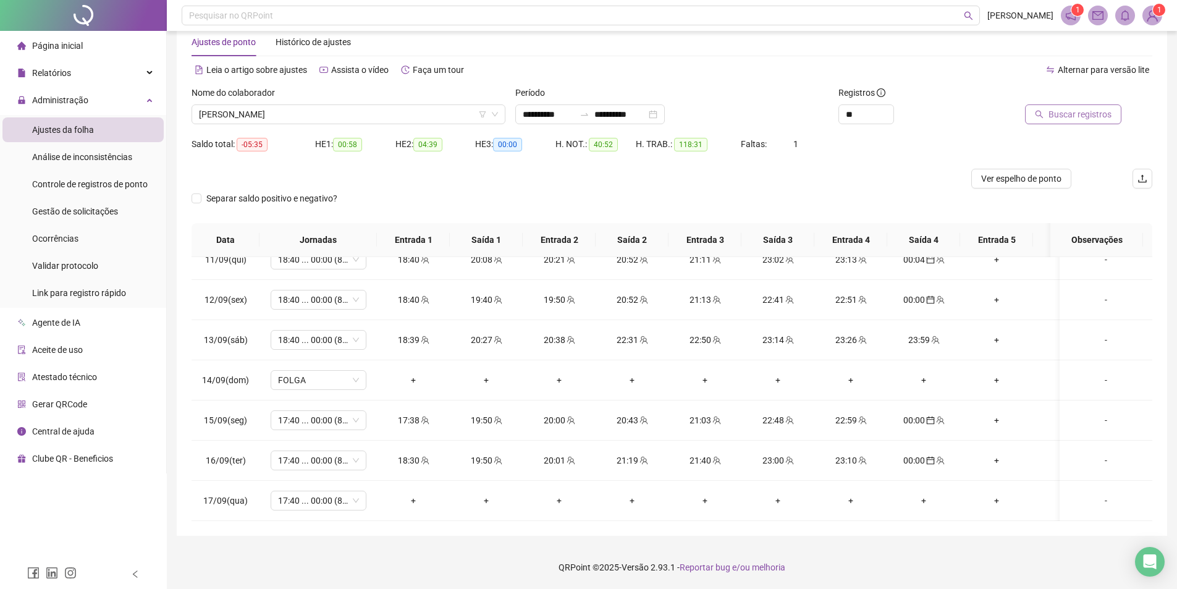
click at [1038, 116] on icon "search" at bounding box center [1039, 114] width 9 height 9
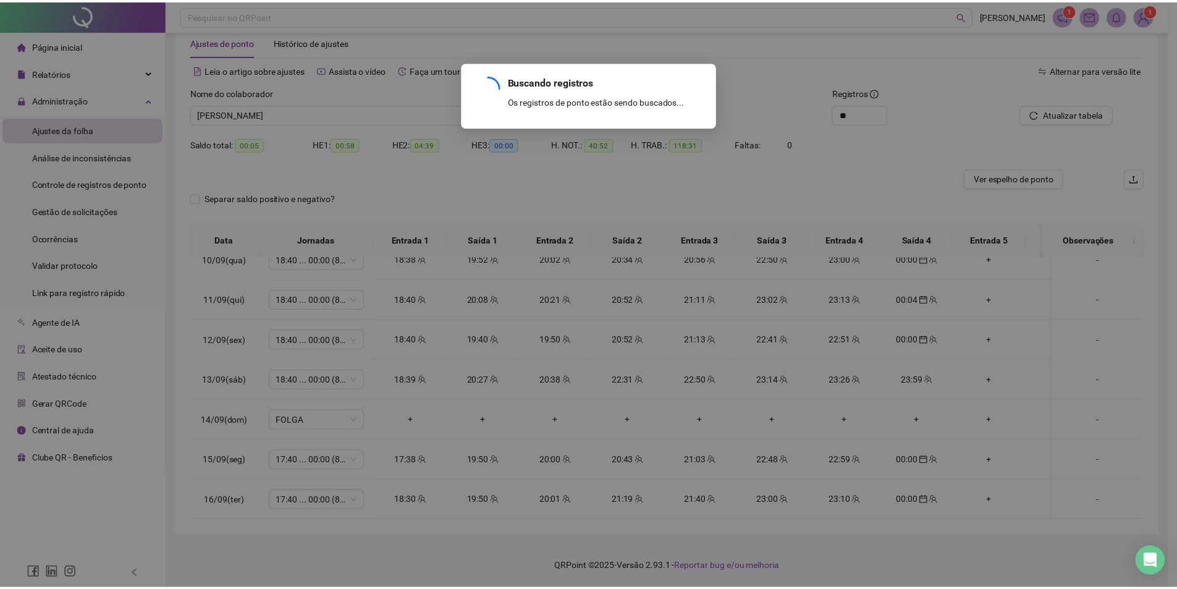
scroll to position [830, 0]
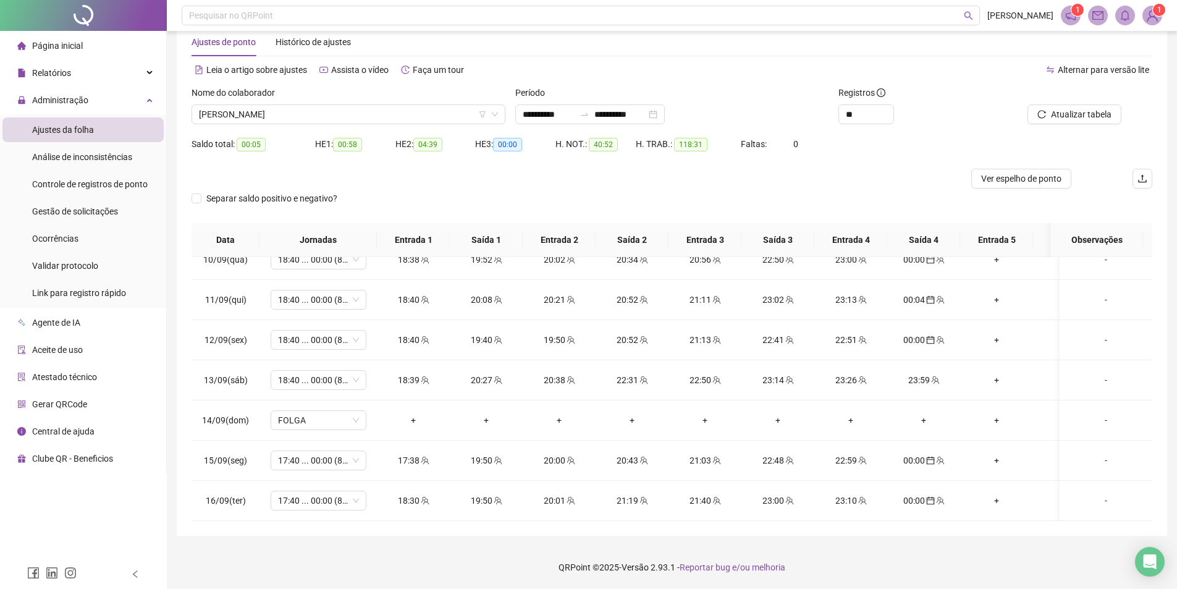
click at [373, 101] on div "Nome do colaborador" at bounding box center [349, 95] width 314 height 19
click at [330, 114] on span "ANA CAROLINY MARQUES DE SOUSA" at bounding box center [348, 114] width 299 height 19
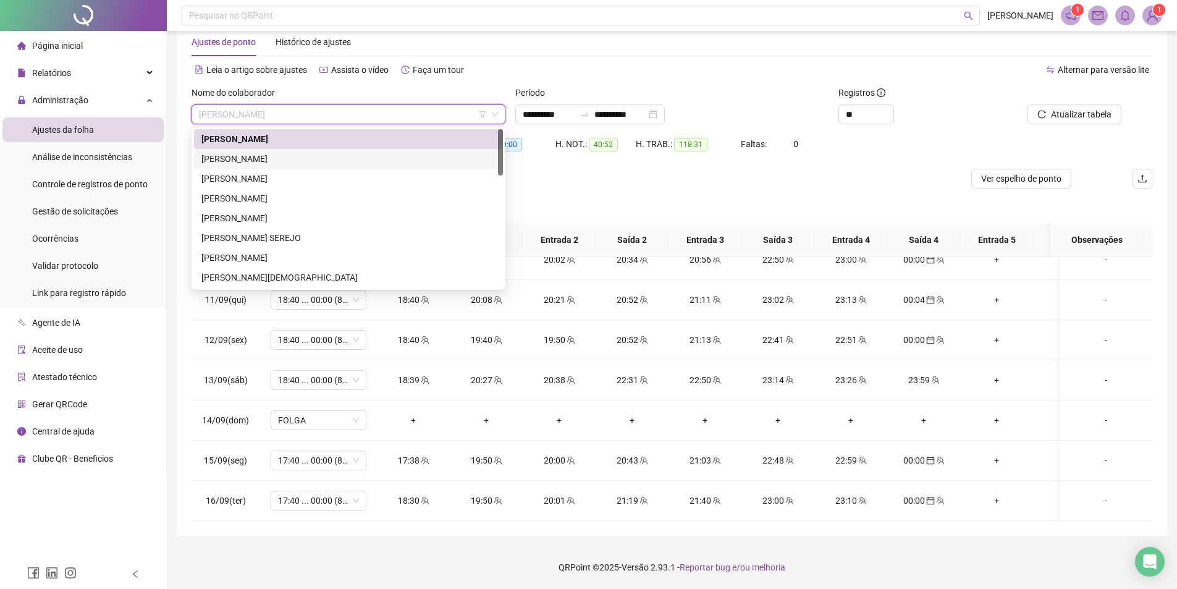
click at [311, 156] on div "ANA VITORIA SOUZA ARAUJO" at bounding box center [348, 159] width 294 height 14
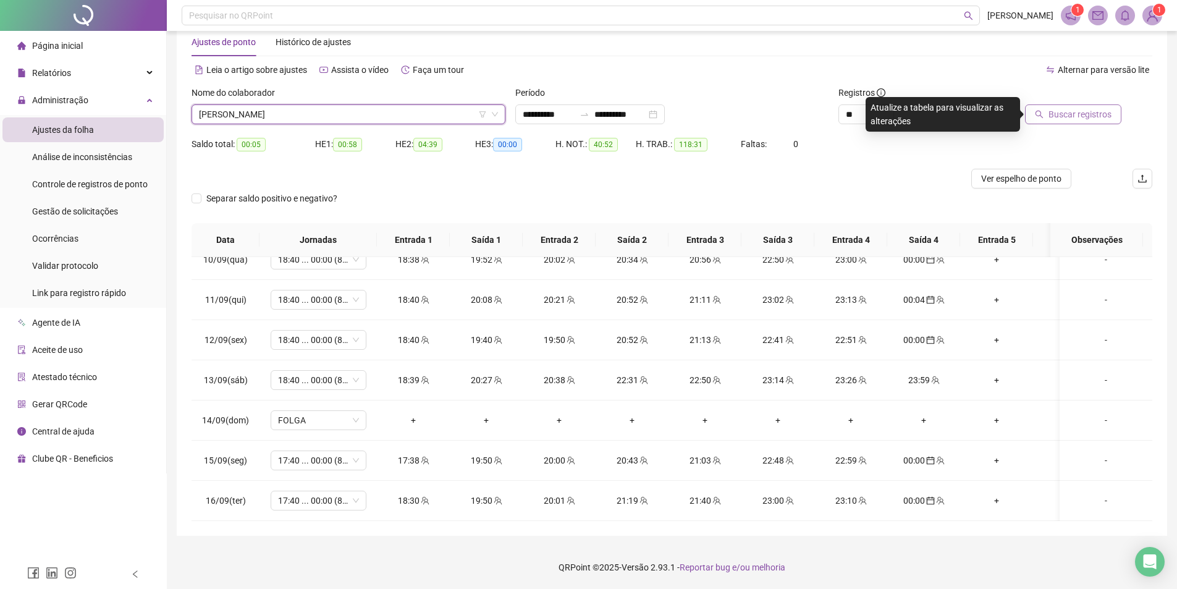
click at [1046, 121] on button "Buscar registros" at bounding box center [1073, 114] width 96 height 20
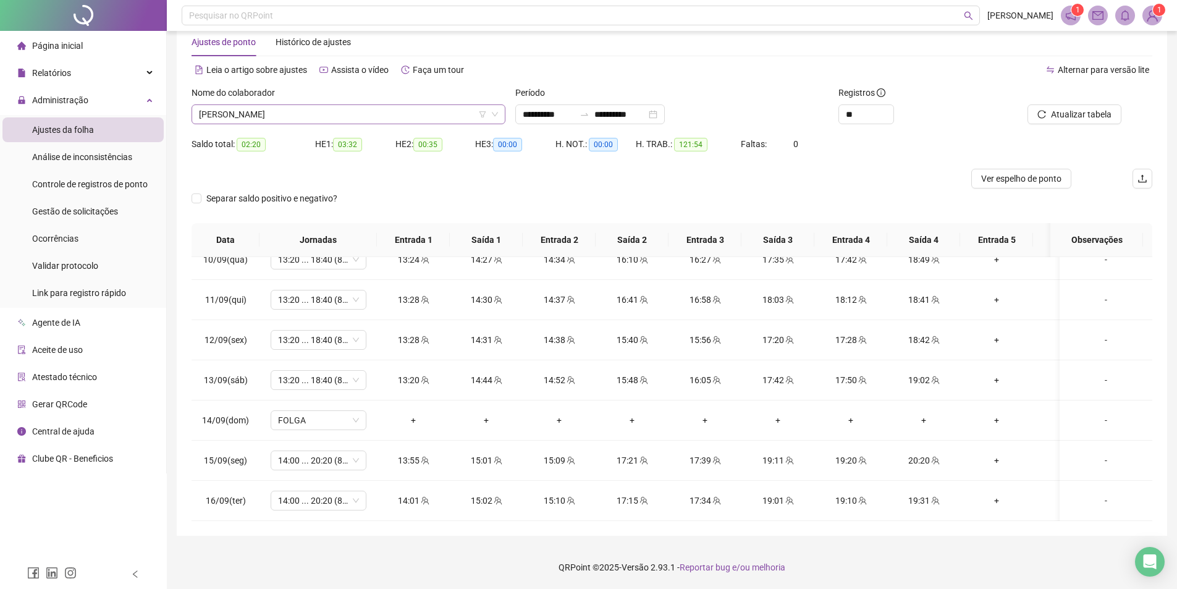
click at [362, 111] on span "ANA VITORIA SOUZA ARAUJO" at bounding box center [348, 114] width 299 height 19
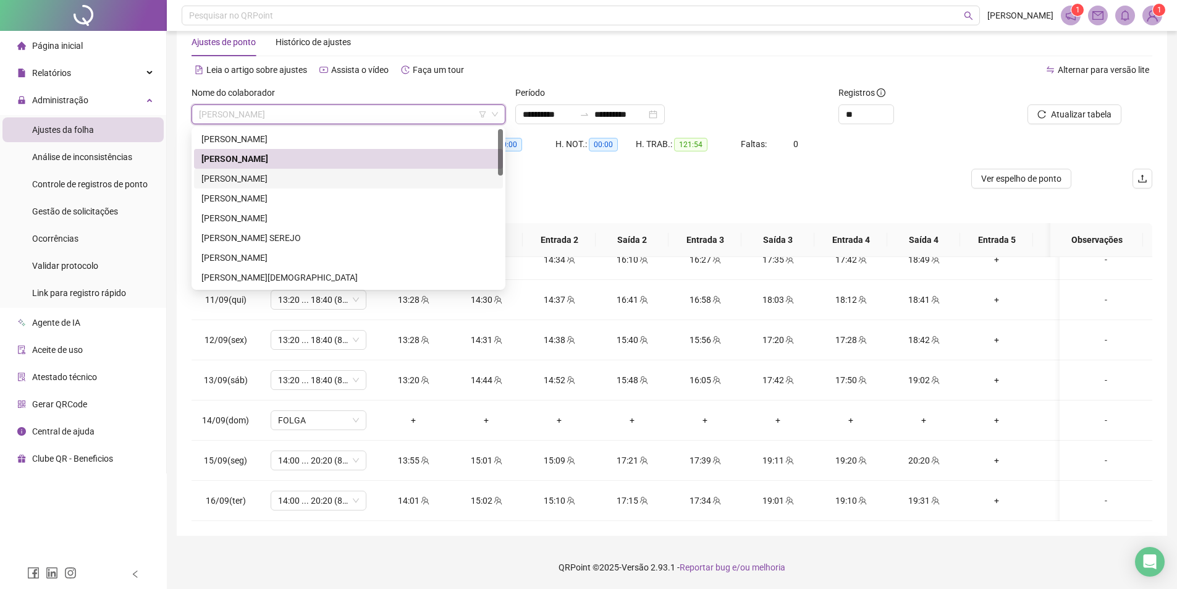
click at [323, 184] on div "ANTONIO MARCOS ALVES" at bounding box center [348, 179] width 294 height 14
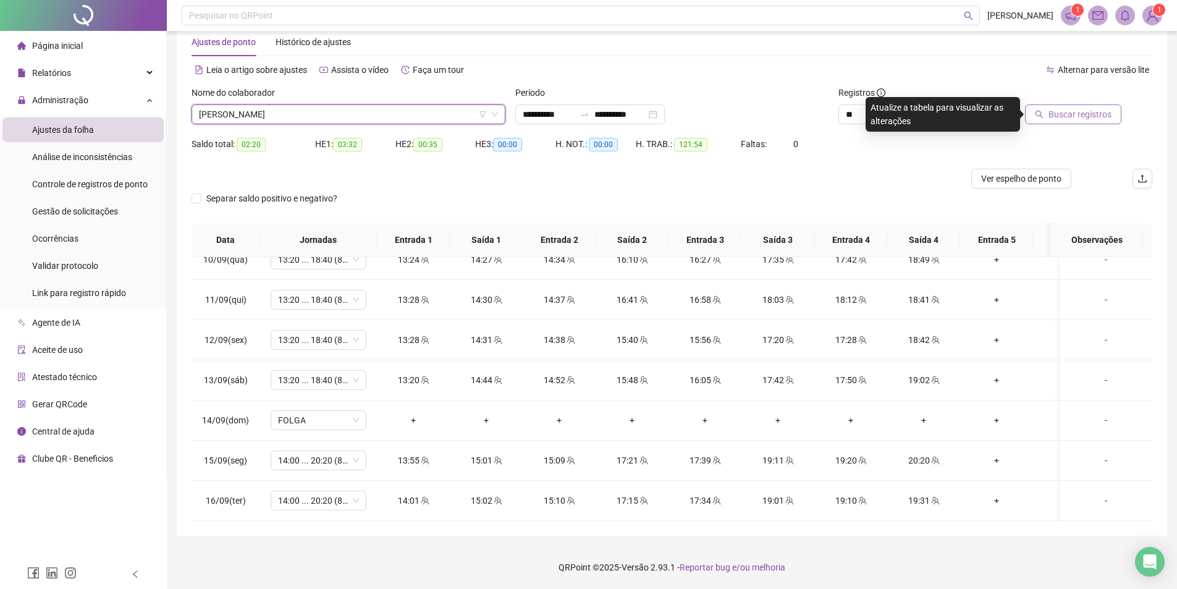
click at [1053, 113] on span "Buscar registros" at bounding box center [1080, 115] width 63 height 14
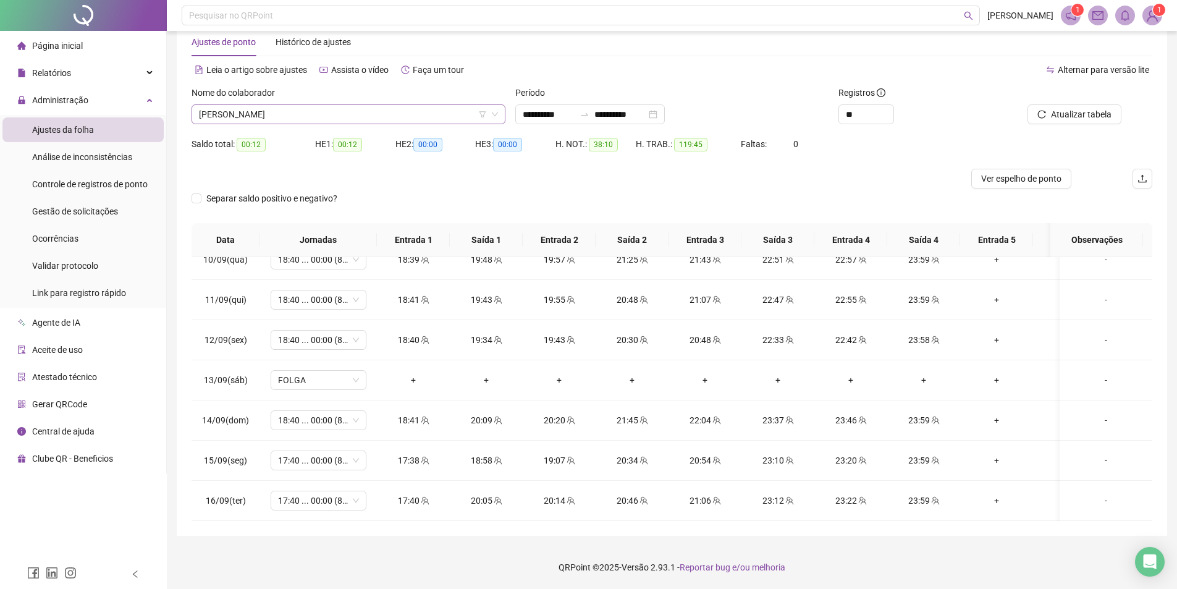
click at [385, 114] on span "ANTONIO MARCOS ALVES" at bounding box center [348, 114] width 299 height 19
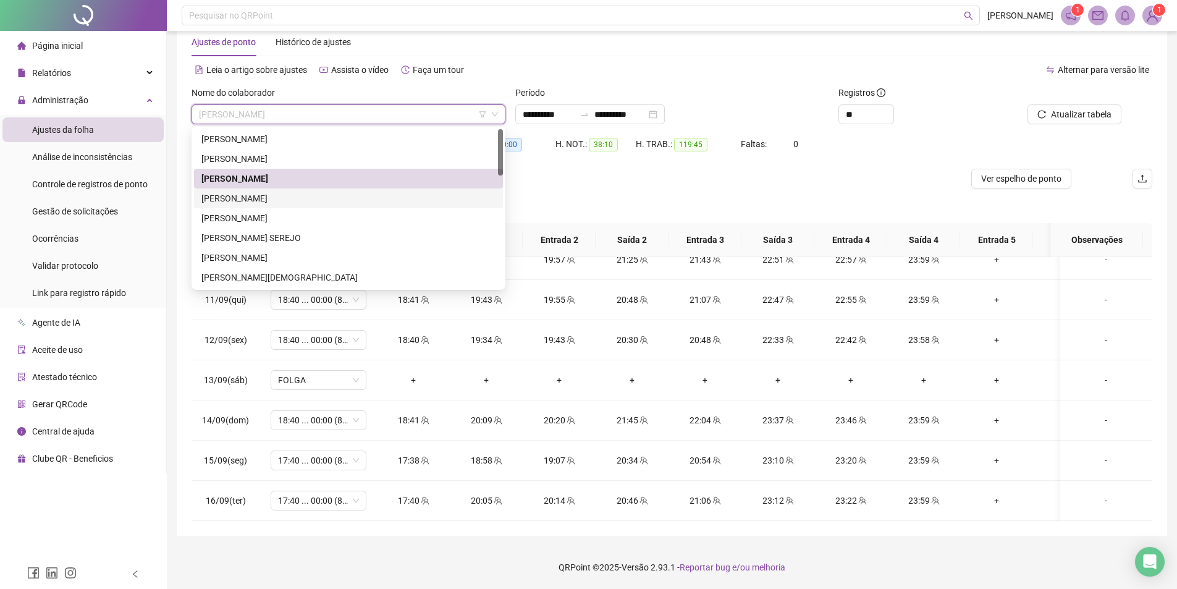
click at [288, 200] on div "ARYLSON MURYLO DA COSTA SOUSA" at bounding box center [348, 199] width 294 height 14
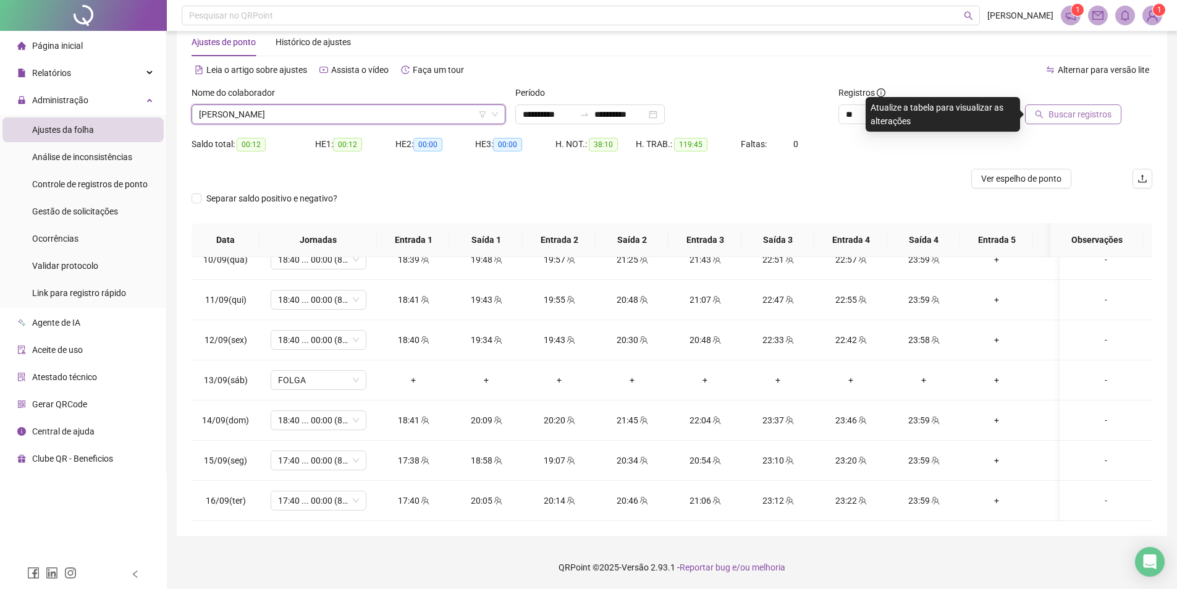
click at [1066, 111] on span "Buscar registros" at bounding box center [1080, 115] width 63 height 14
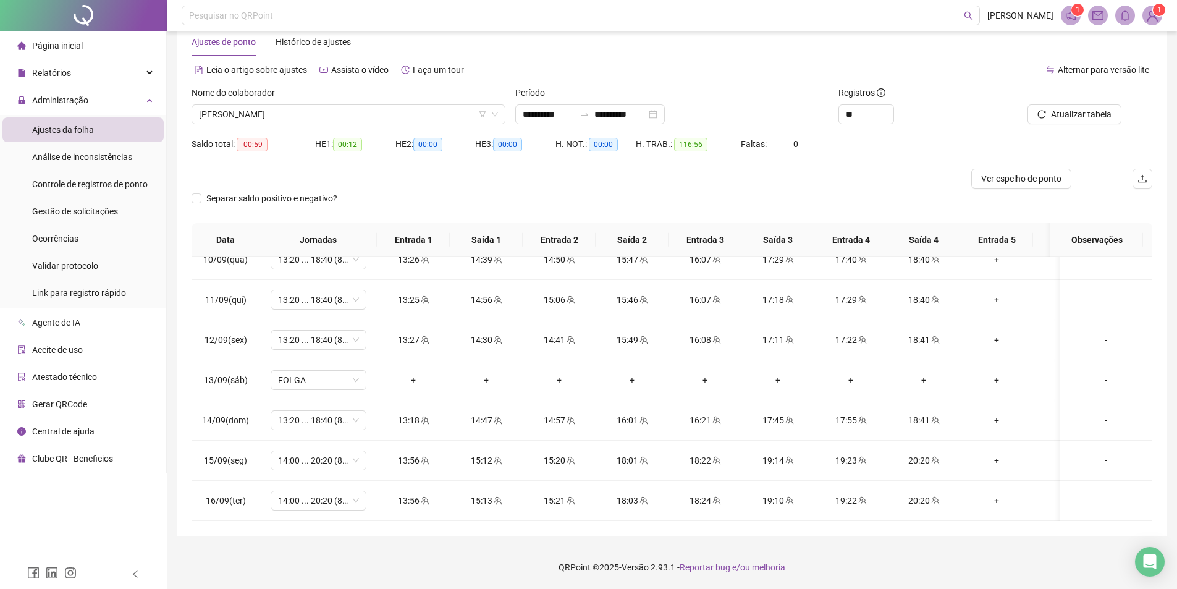
click at [398, 104] on div "Nome do colaborador" at bounding box center [349, 95] width 314 height 19
click at [303, 107] on span "ARYLSON MURYLO DA COSTA SOUSA" at bounding box center [348, 114] width 299 height 19
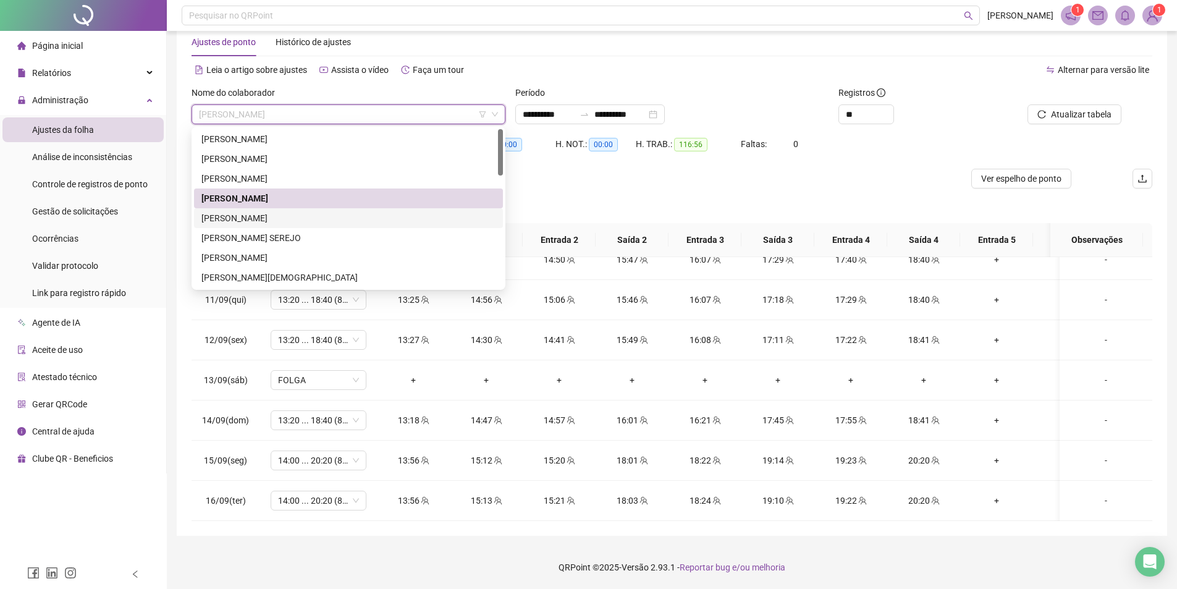
click at [281, 211] on div "BRIAN RAMOS VERAS" at bounding box center [348, 218] width 309 height 20
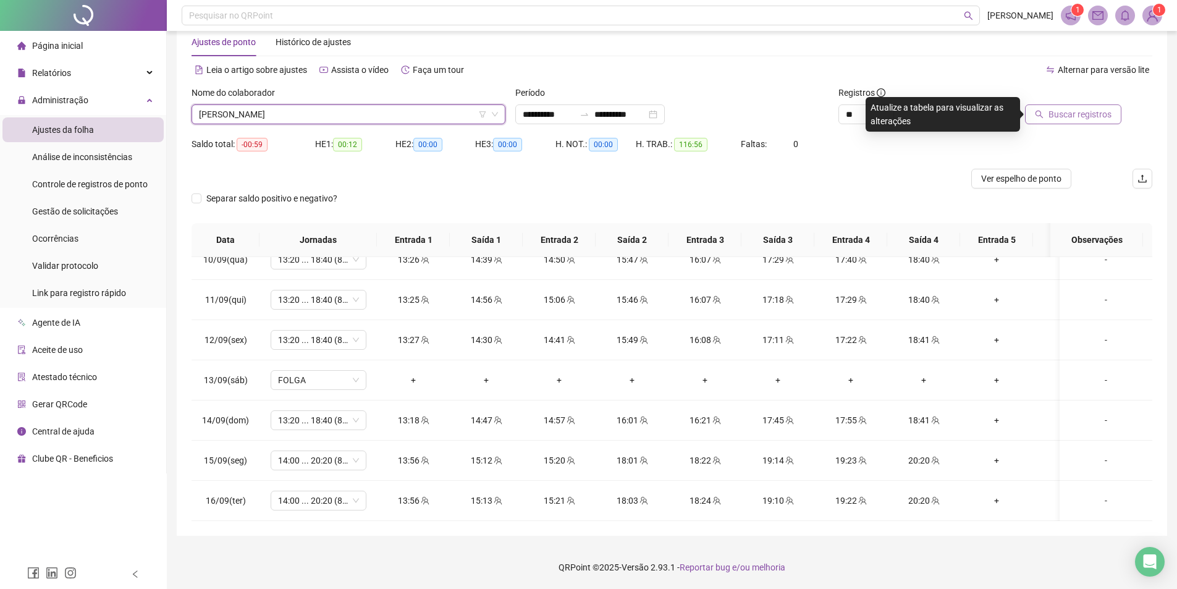
click at [1038, 111] on icon "search" at bounding box center [1039, 114] width 9 height 9
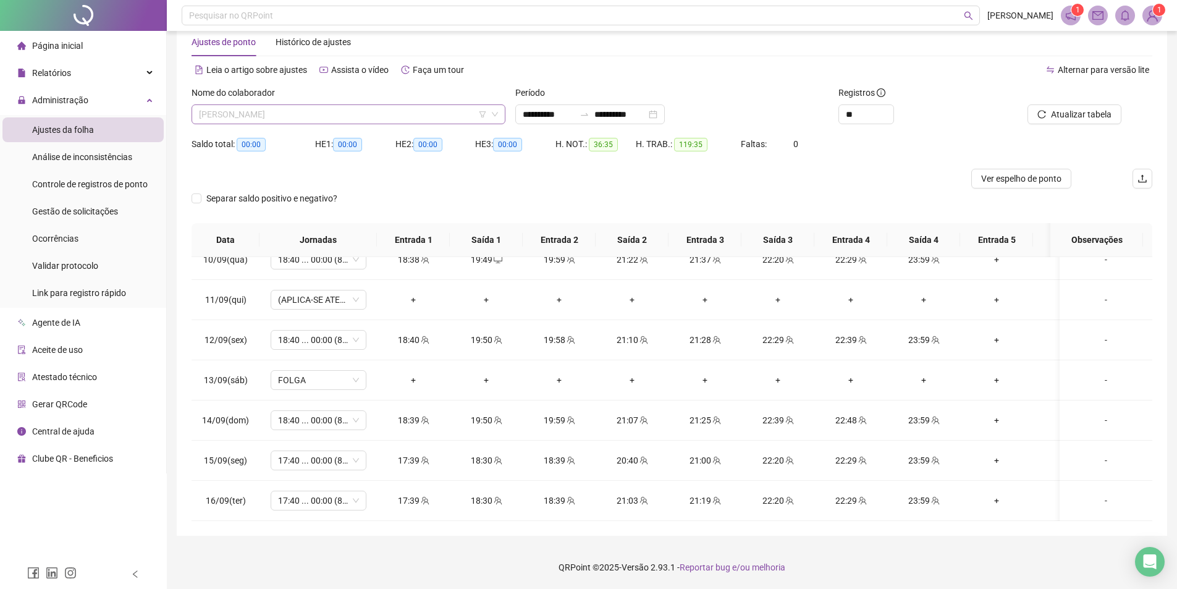
click at [333, 112] on span "BRIAN RAMOS VERAS" at bounding box center [348, 114] width 299 height 19
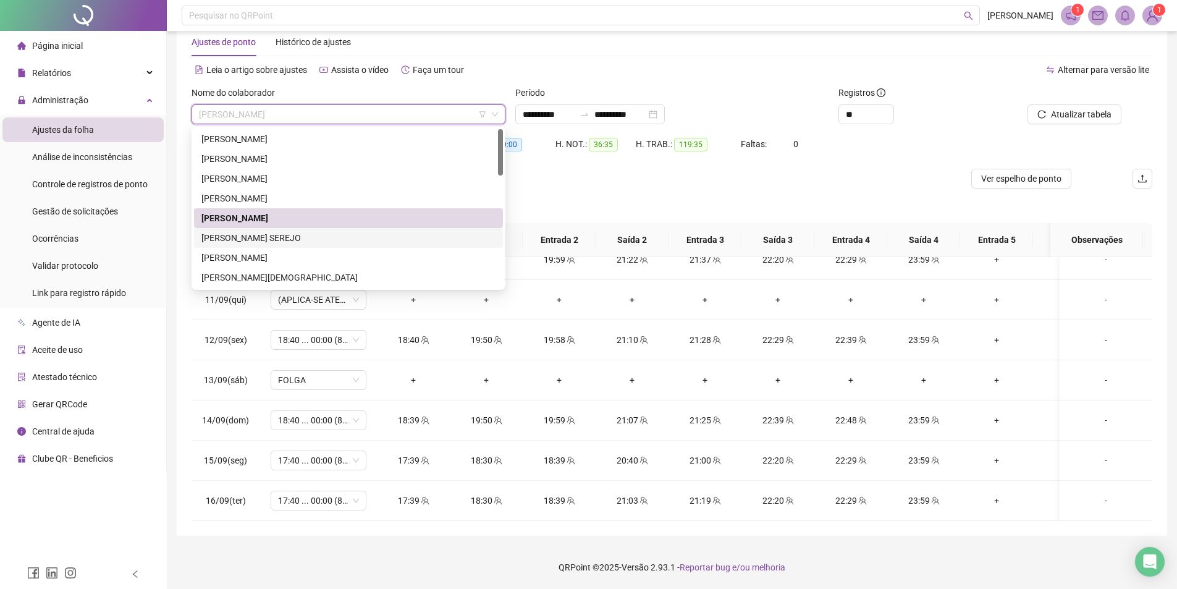
click at [299, 242] on div "BRUNO CIQUEIRA SEREJO" at bounding box center [348, 238] width 294 height 14
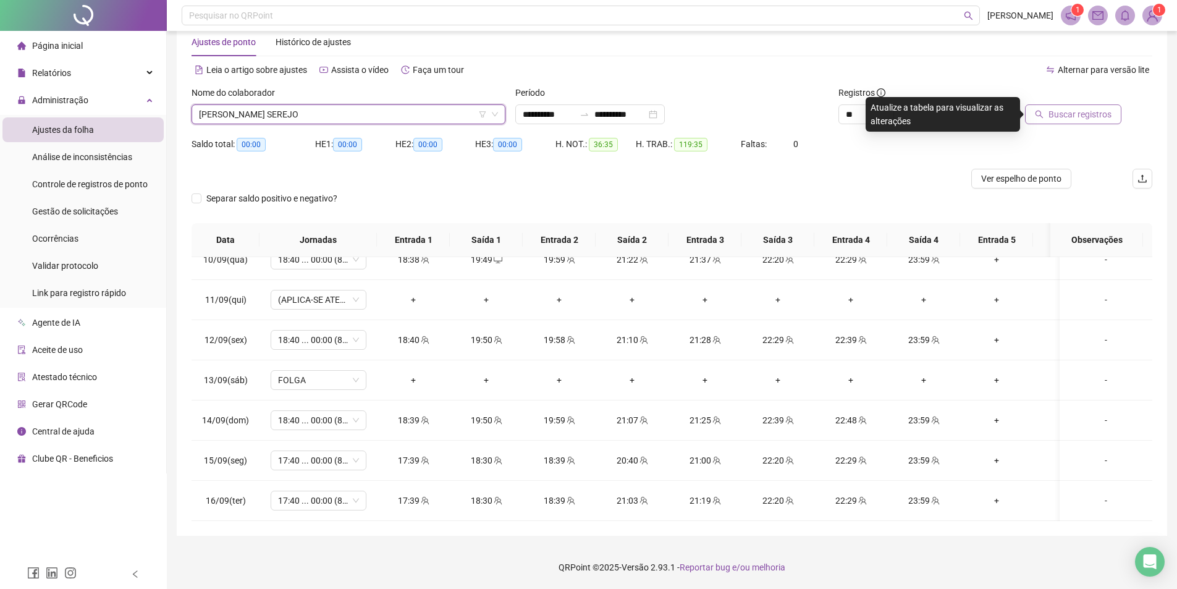
click at [1060, 109] on span "Buscar registros" at bounding box center [1080, 115] width 63 height 14
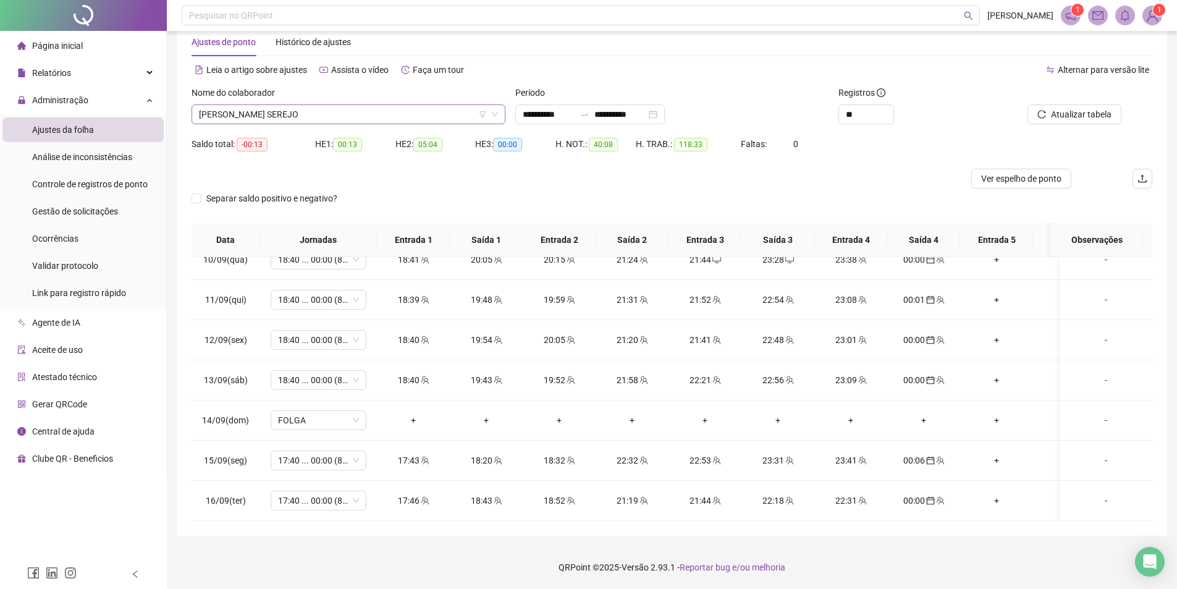
click at [371, 111] on span "BRUNO CIQUEIRA SEREJO" at bounding box center [348, 114] width 299 height 19
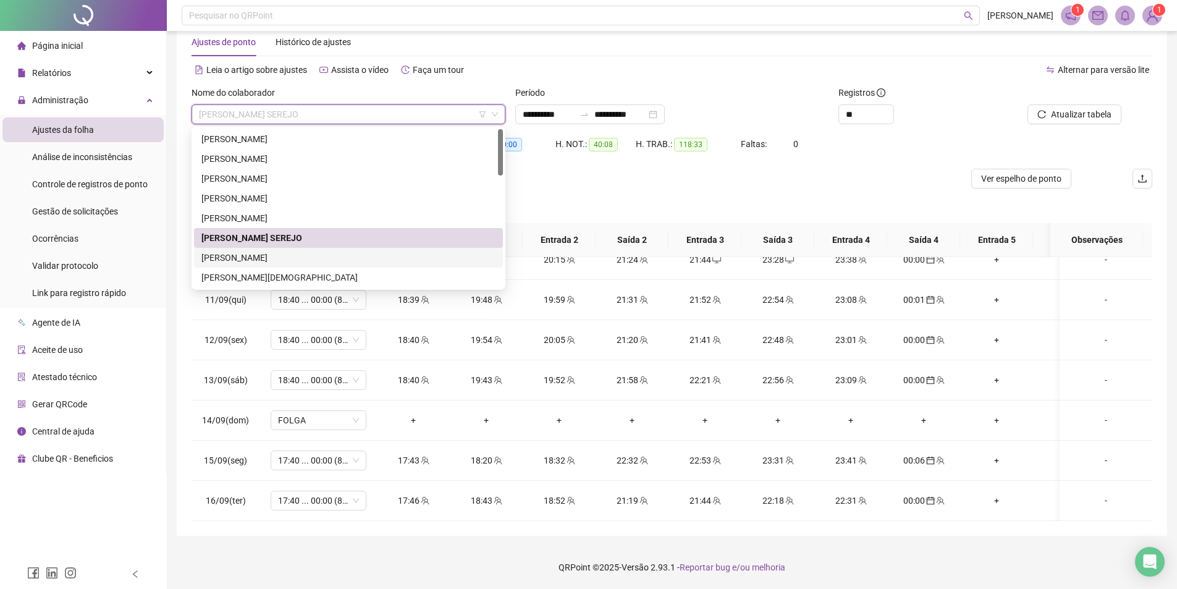
click at [285, 257] on div "CAMILA GOMES DE SOUZA SANTOS" at bounding box center [348, 258] width 294 height 14
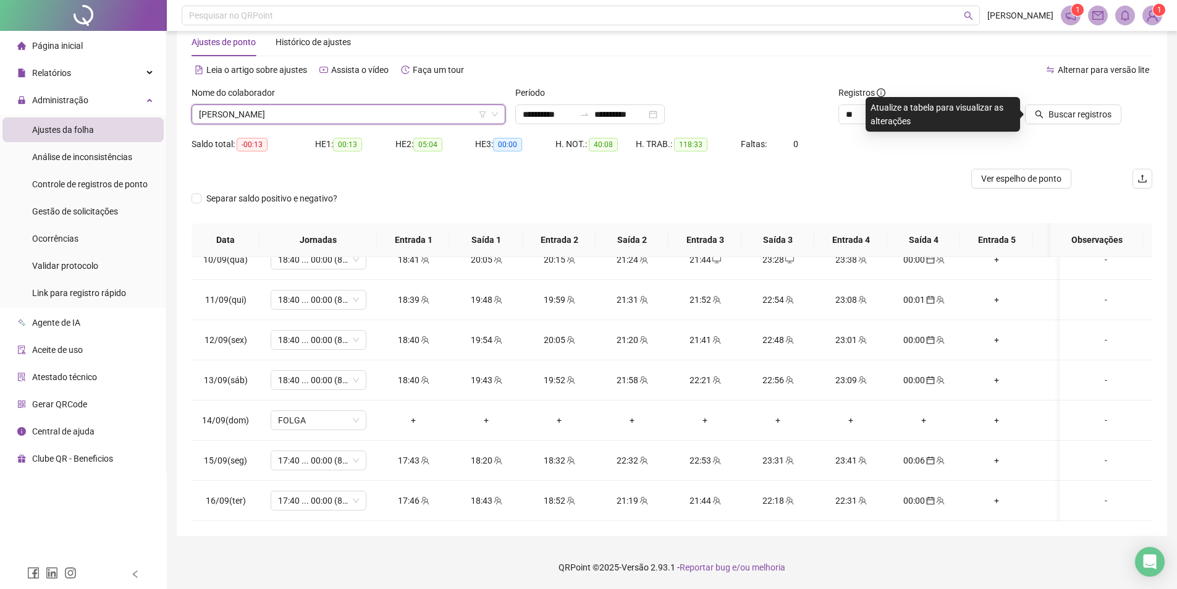
click at [334, 113] on span "CAMILA GOMES DE SOUZA SANTOS" at bounding box center [348, 114] width 299 height 19
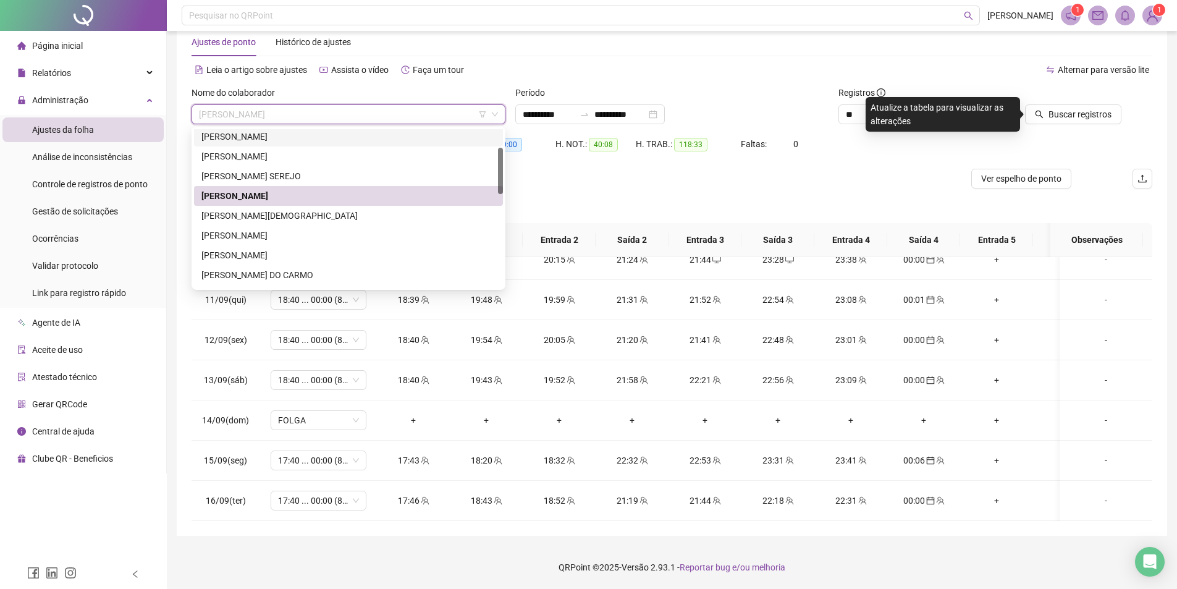
scroll to position [124, 0]
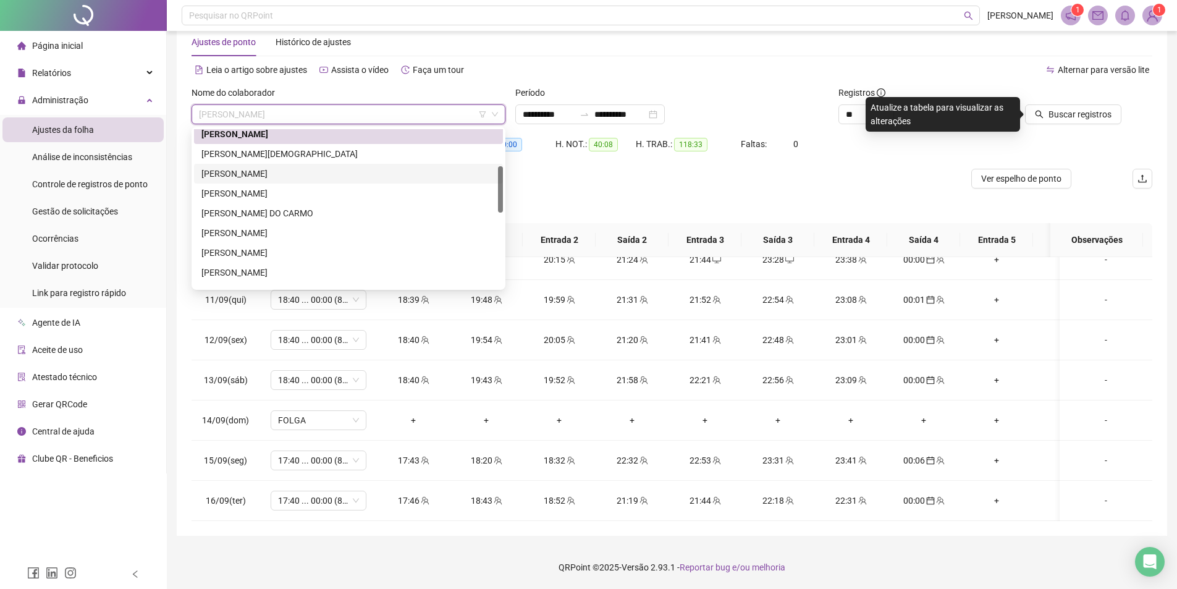
click at [310, 174] on div "DEBORA BANDEIRA SOUZA PIRES" at bounding box center [348, 174] width 294 height 14
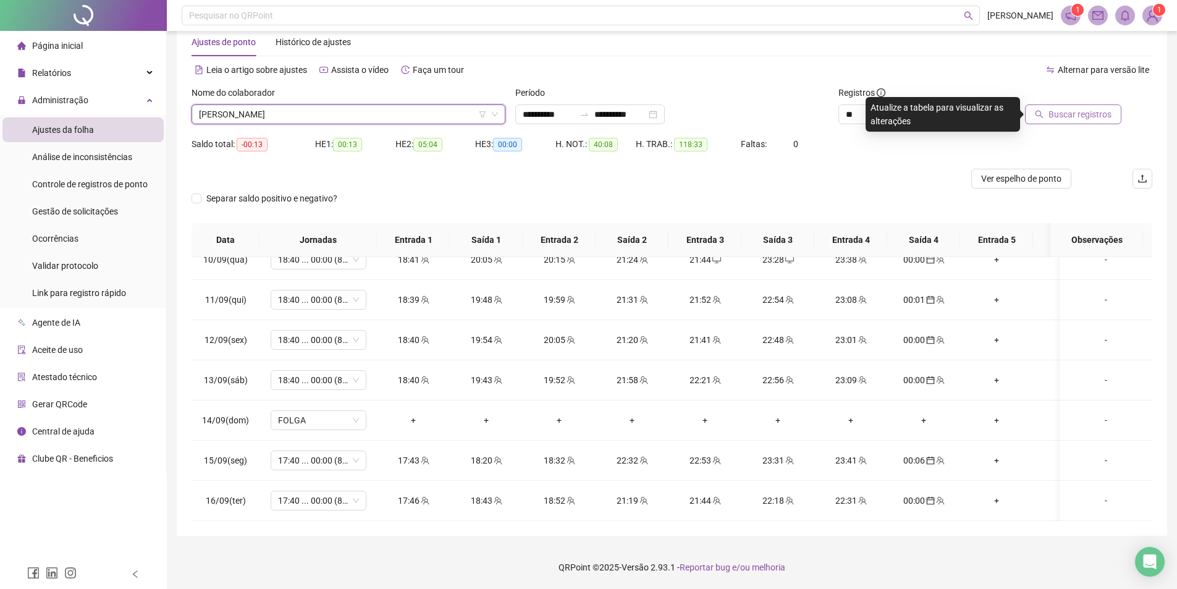
click at [1067, 112] on span "Buscar registros" at bounding box center [1080, 115] width 63 height 14
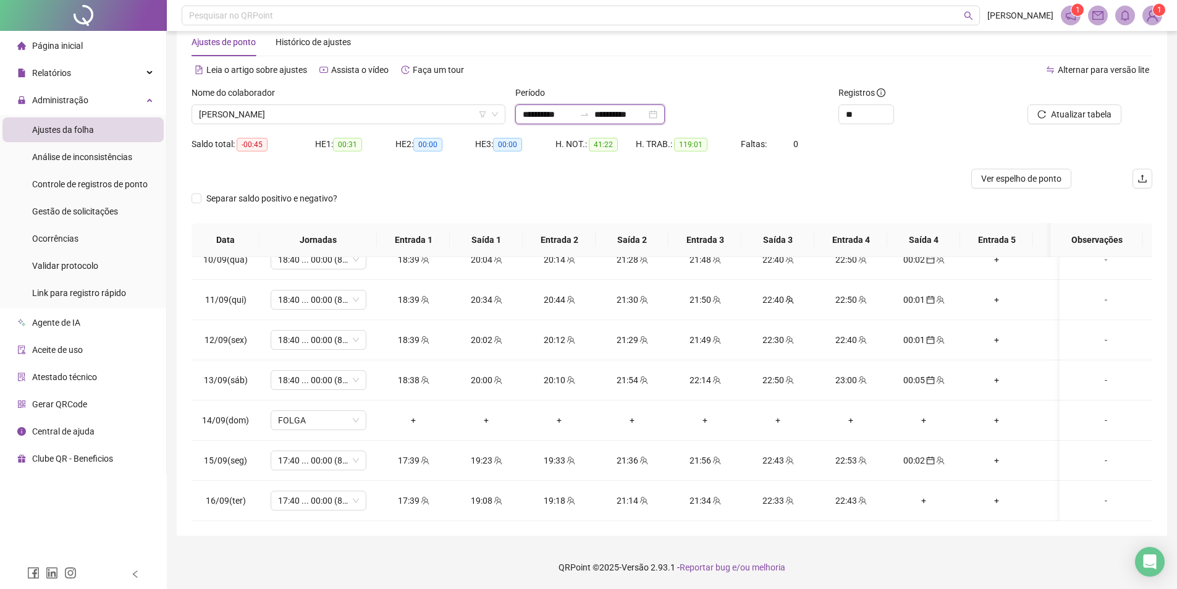
click at [556, 112] on input "**********" at bounding box center [549, 115] width 52 height 14
type input "**********"
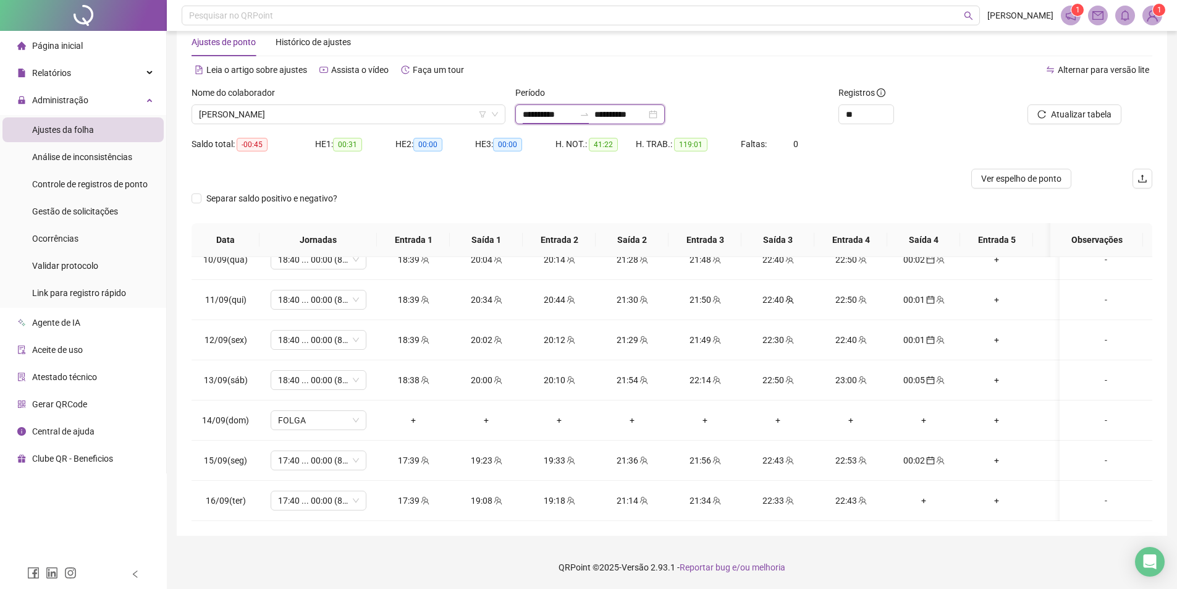
type input "**********"
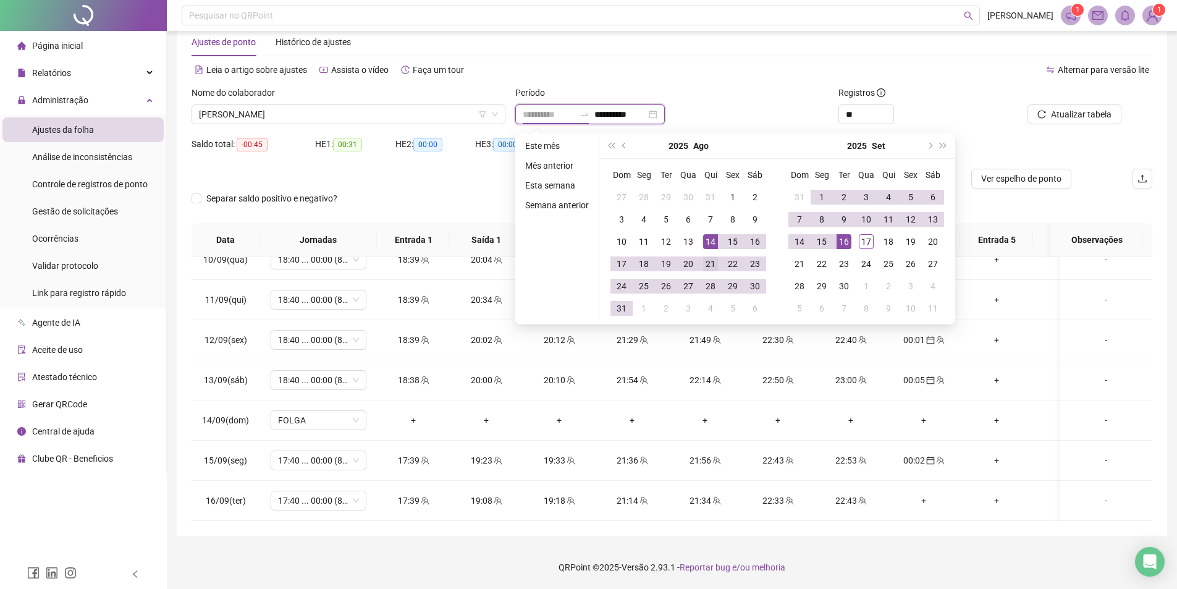
type input "**********"
click at [714, 261] on div "21" at bounding box center [710, 264] width 15 height 15
type input "**********"
click at [866, 242] on div "17" at bounding box center [866, 241] width 15 height 15
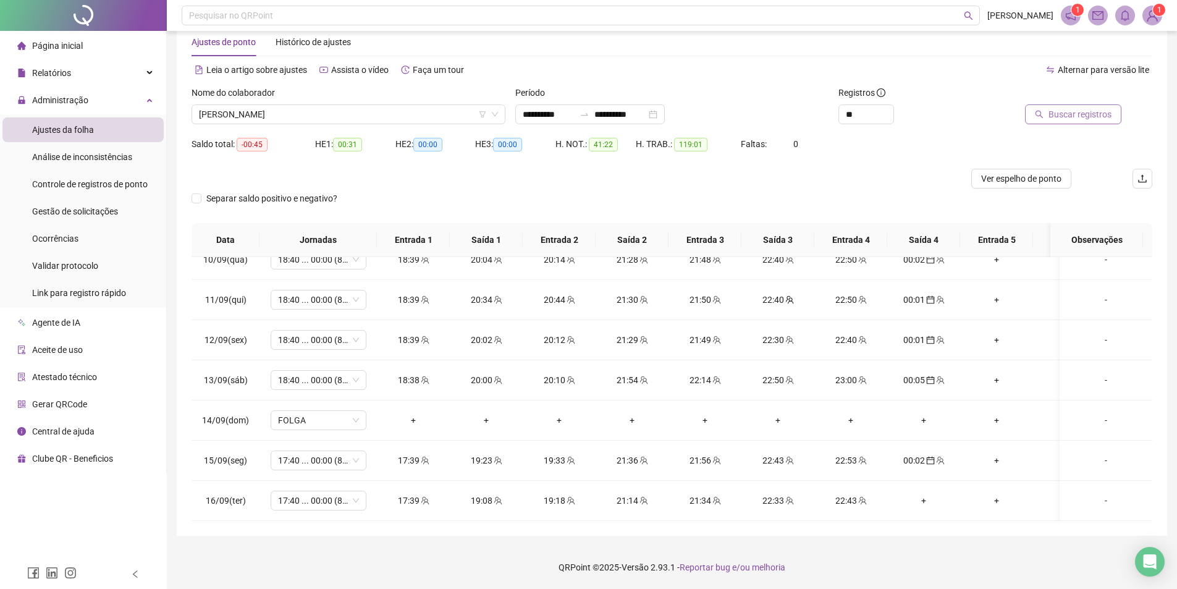
click at [1089, 114] on span "Buscar registros" at bounding box center [1080, 115] width 63 height 14
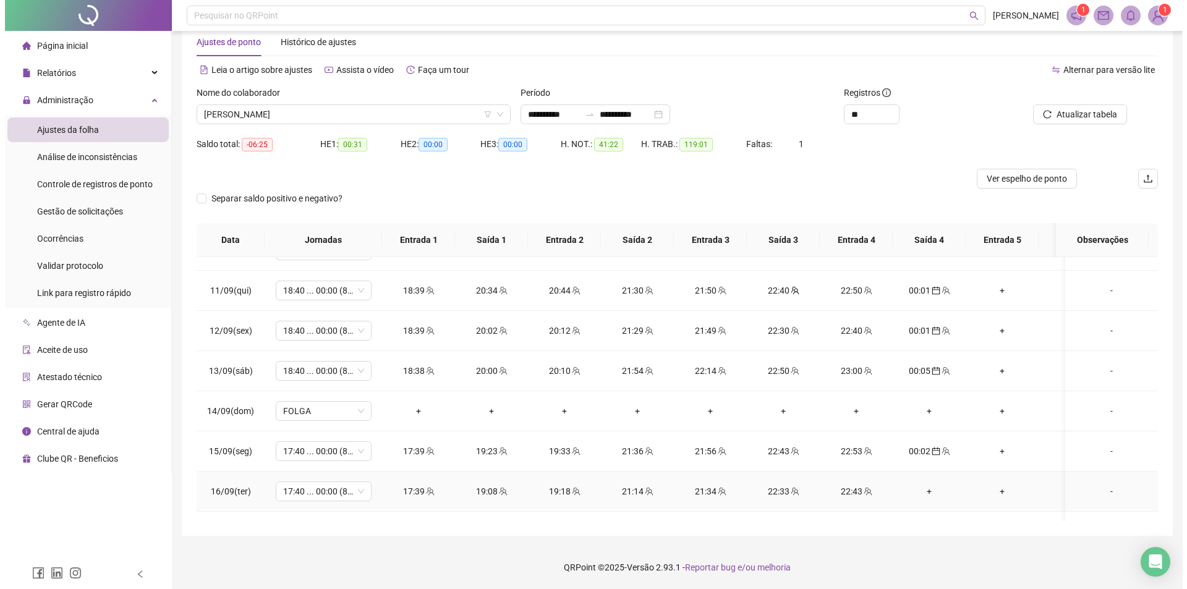
scroll to position [870, 0]
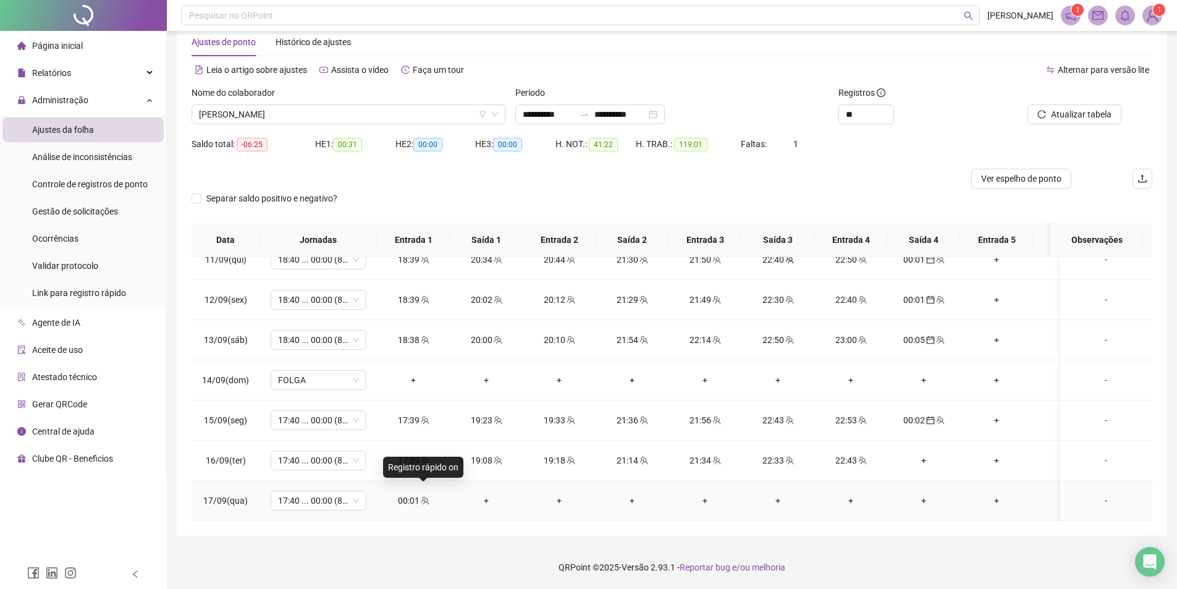
click at [421, 496] on icon "team" at bounding box center [425, 500] width 9 height 9
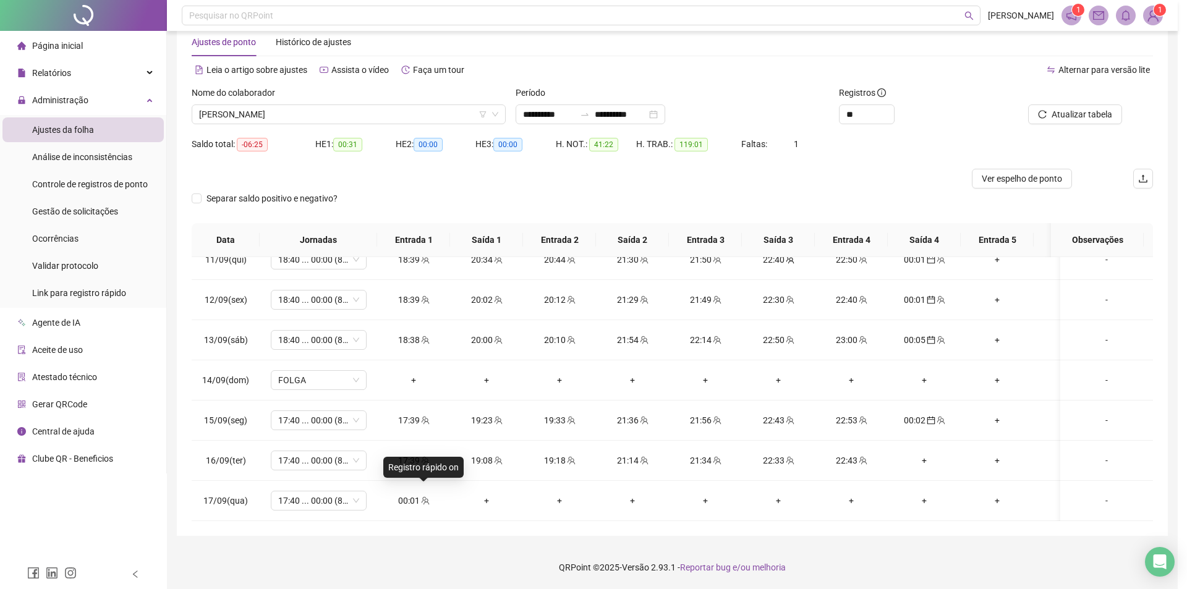
type input "**********"
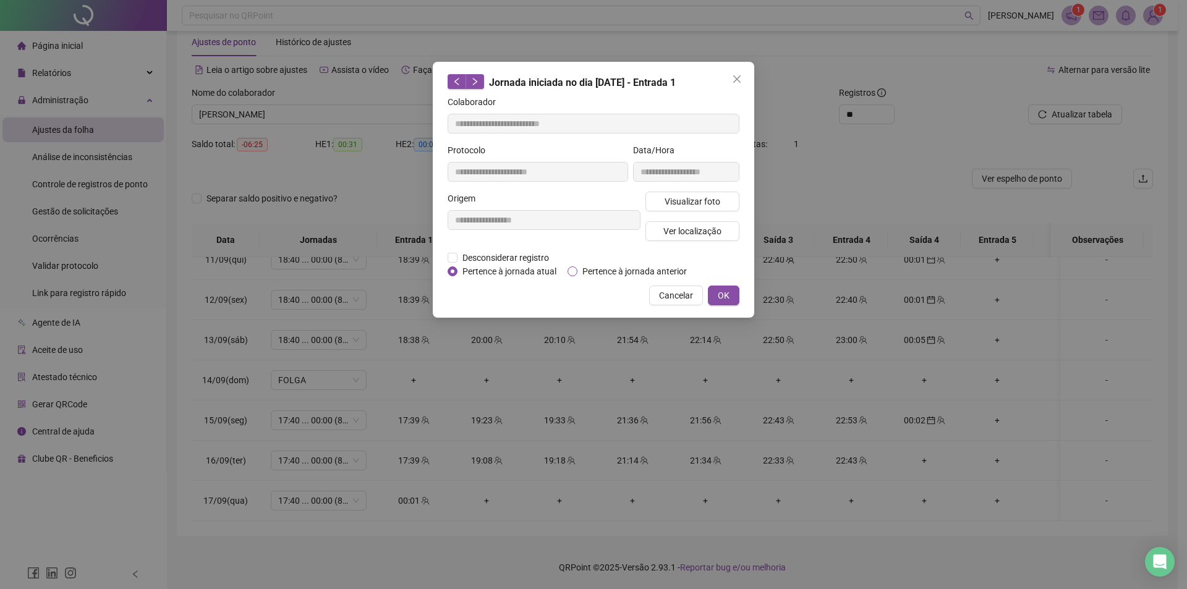
click at [662, 268] on span "Pertence à jornada anterior" at bounding box center [634, 272] width 114 height 14
click at [734, 295] on button "OK" at bounding box center [724, 296] width 32 height 20
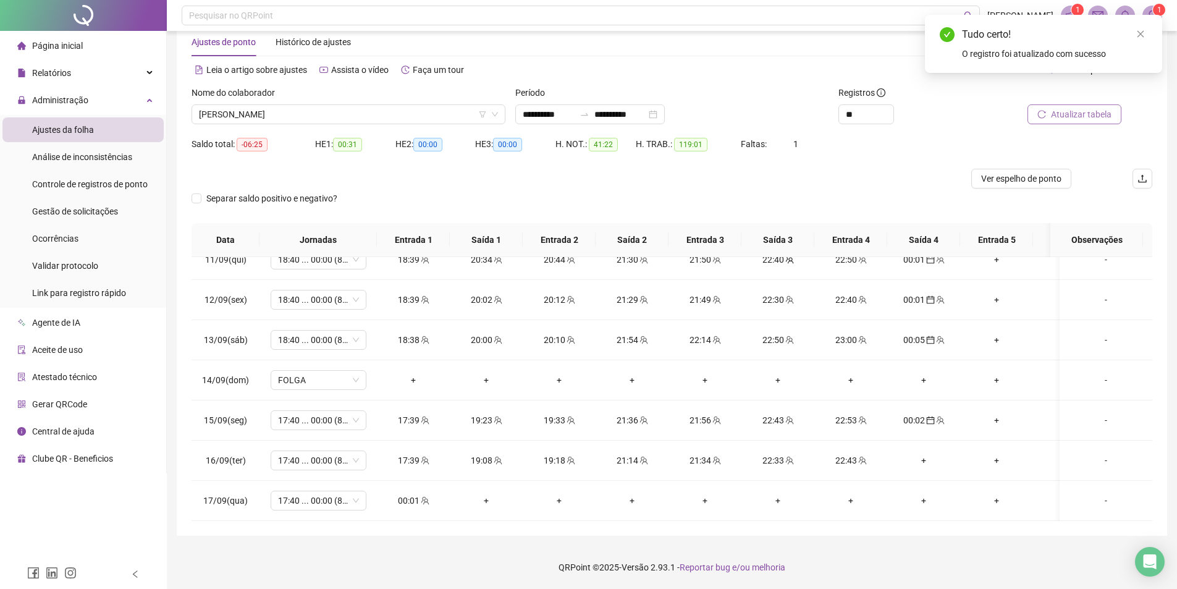
click at [1058, 113] on span "Atualizar tabela" at bounding box center [1081, 115] width 61 height 14
click at [540, 110] on input "**********" at bounding box center [549, 115] width 52 height 14
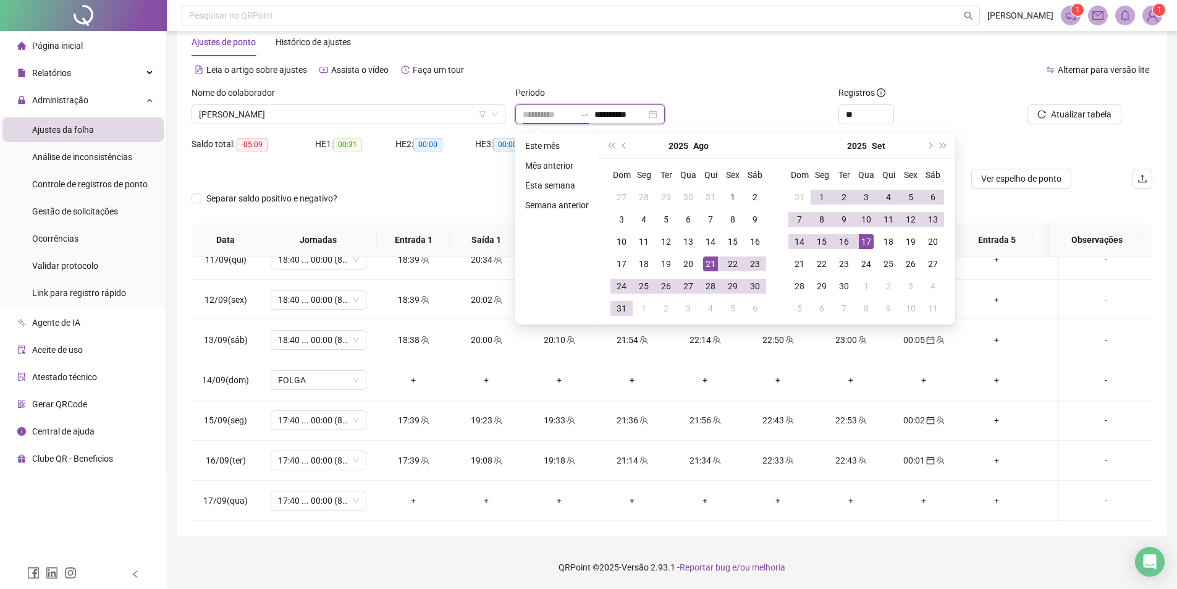
type input "**********"
click at [708, 259] on div "21" at bounding box center [710, 264] width 15 height 15
type input "**********"
click at [841, 238] on div "16" at bounding box center [844, 241] width 15 height 15
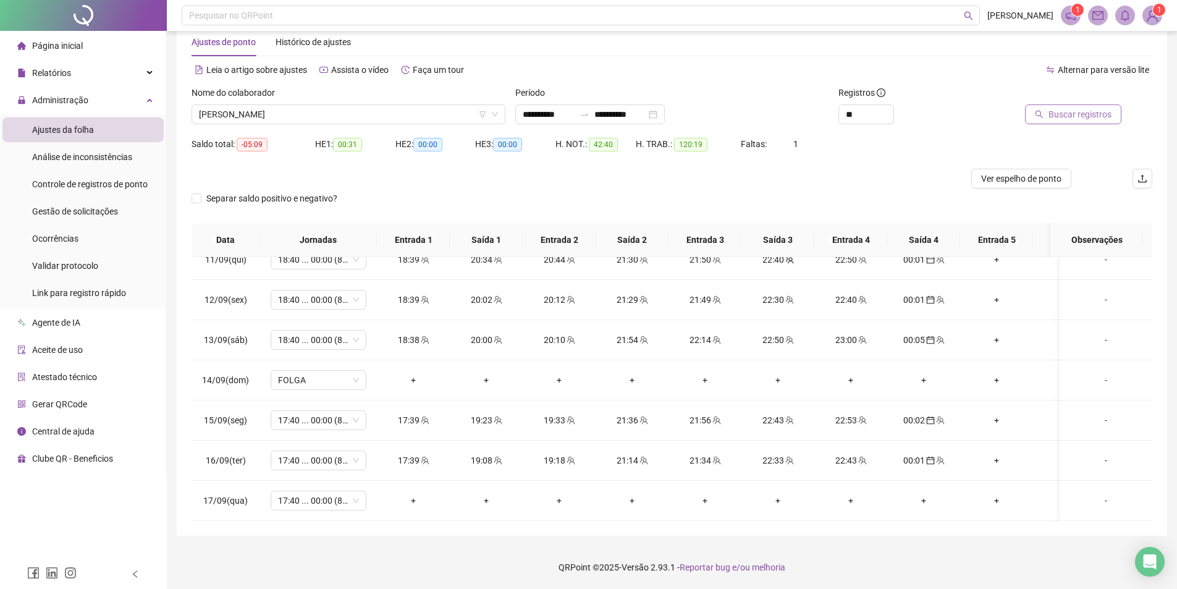
click at [1047, 104] on button "Buscar registros" at bounding box center [1073, 114] width 96 height 20
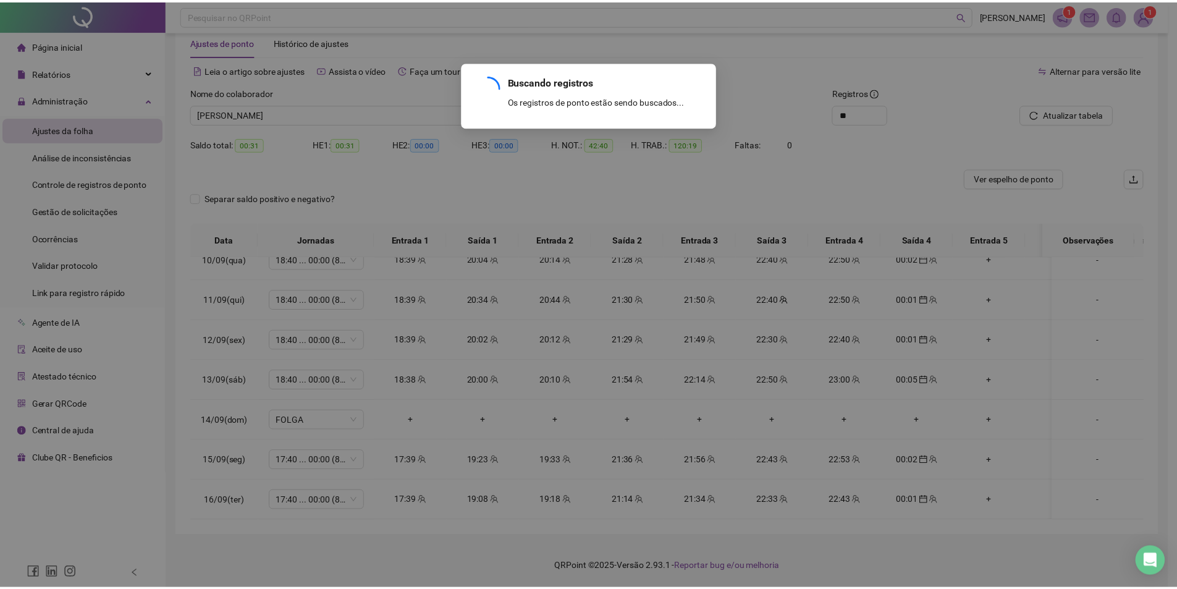
scroll to position [830, 0]
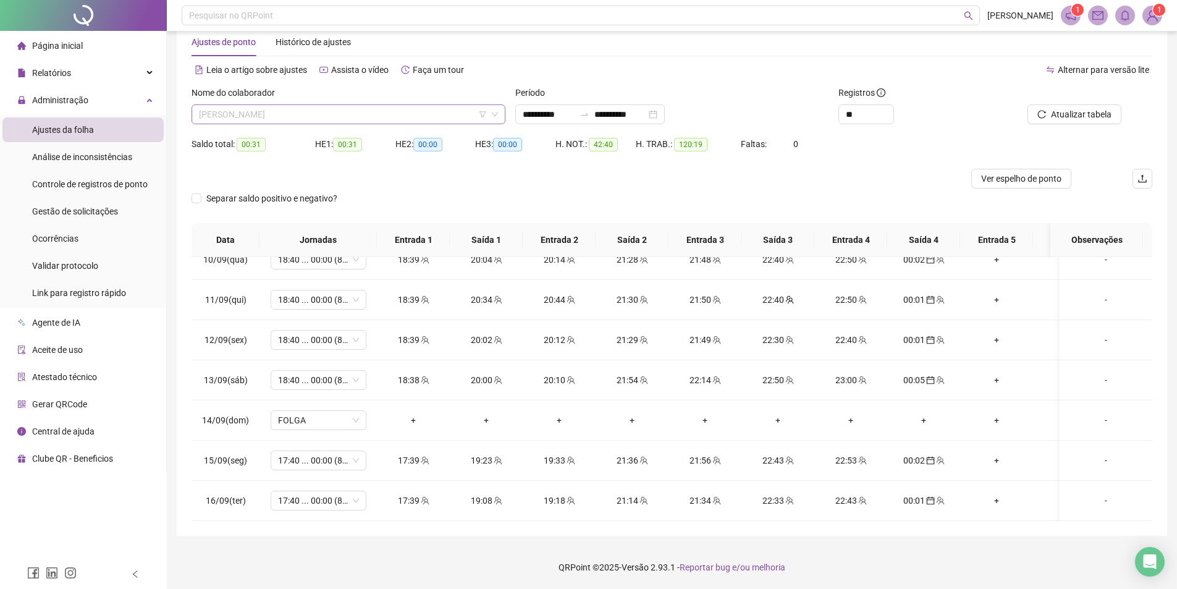
click at [325, 117] on span "DEBORA BANDEIRA SOUZA PIRES" at bounding box center [348, 114] width 299 height 19
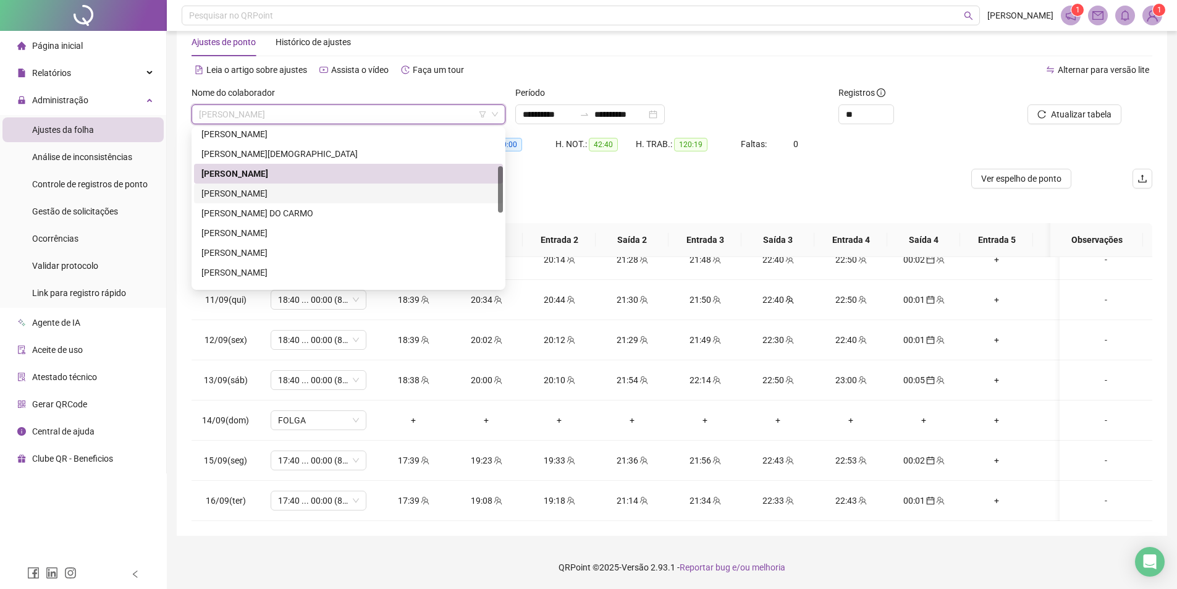
click at [273, 187] on div "DEIVISON ALVES DE OLIVEIRA" at bounding box center [348, 194] width 294 height 14
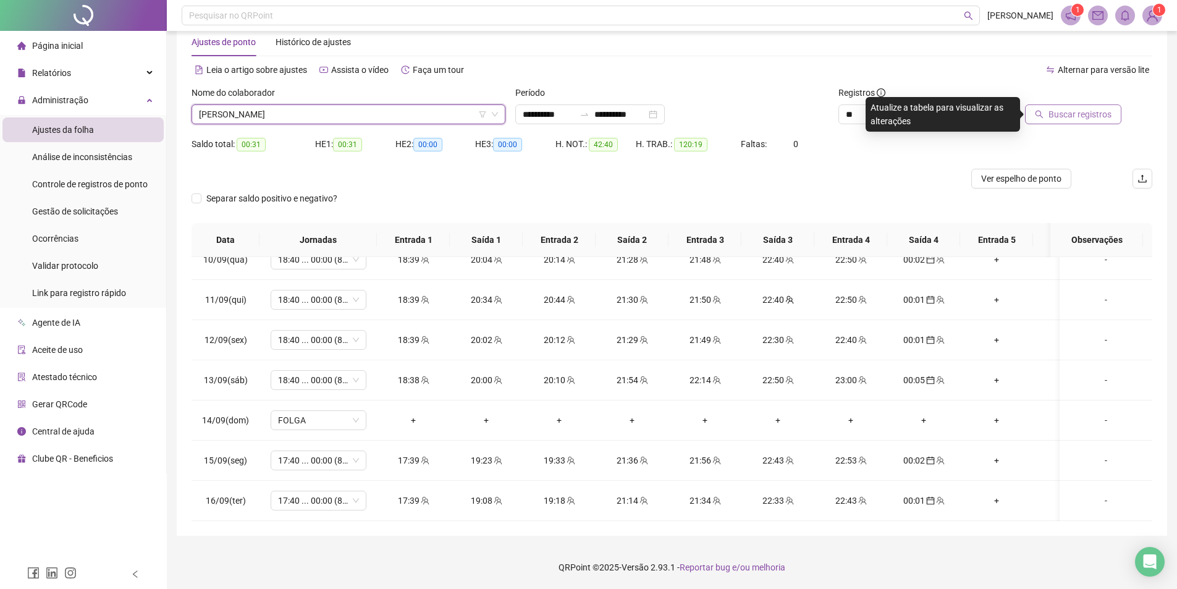
click at [1056, 116] on span "Buscar registros" at bounding box center [1080, 115] width 63 height 14
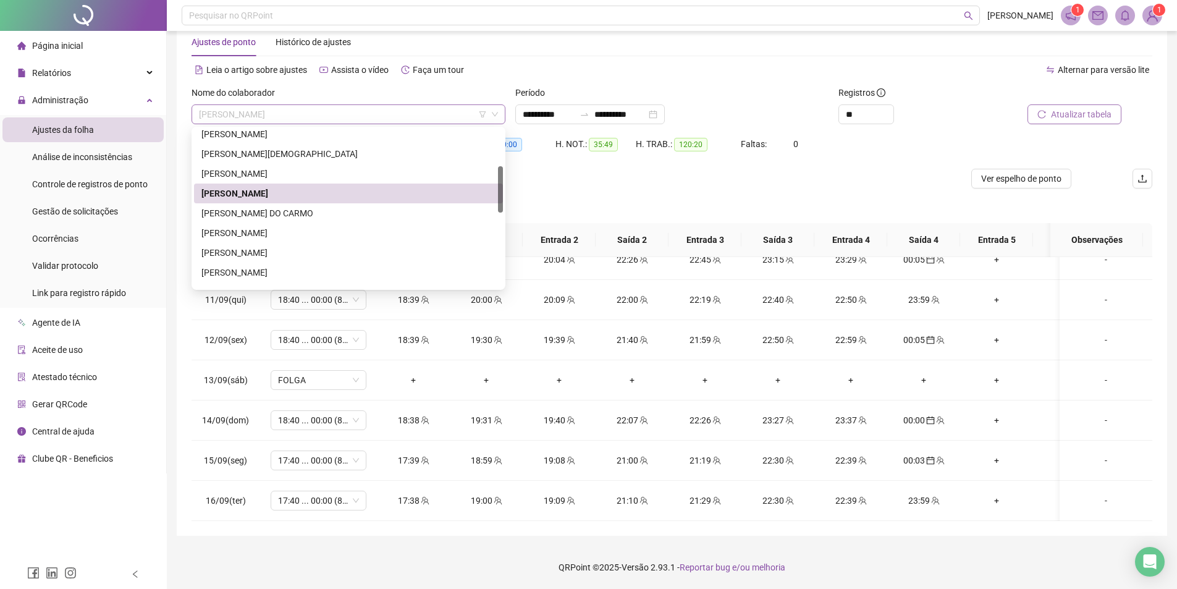
click at [358, 117] on span "DEIVISON ALVES DE OLIVEIRA" at bounding box center [348, 114] width 299 height 19
click at [349, 208] on div "GUSTAVO GABRIEL ROCHA DO CARMO" at bounding box center [348, 213] width 294 height 14
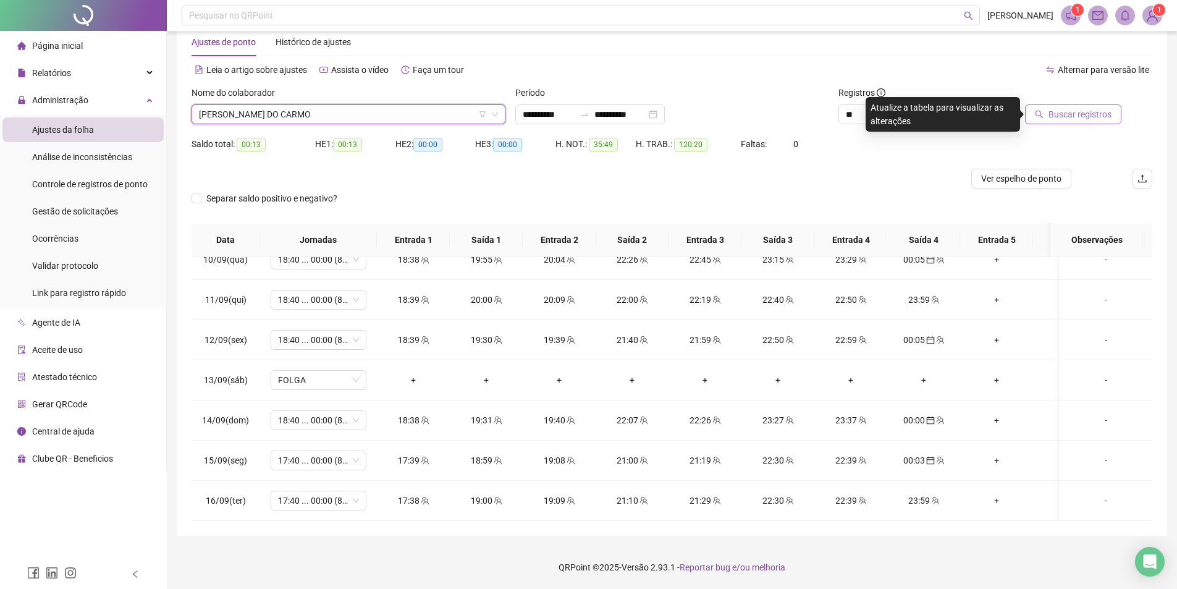
click at [1040, 106] on button "Buscar registros" at bounding box center [1073, 114] width 96 height 20
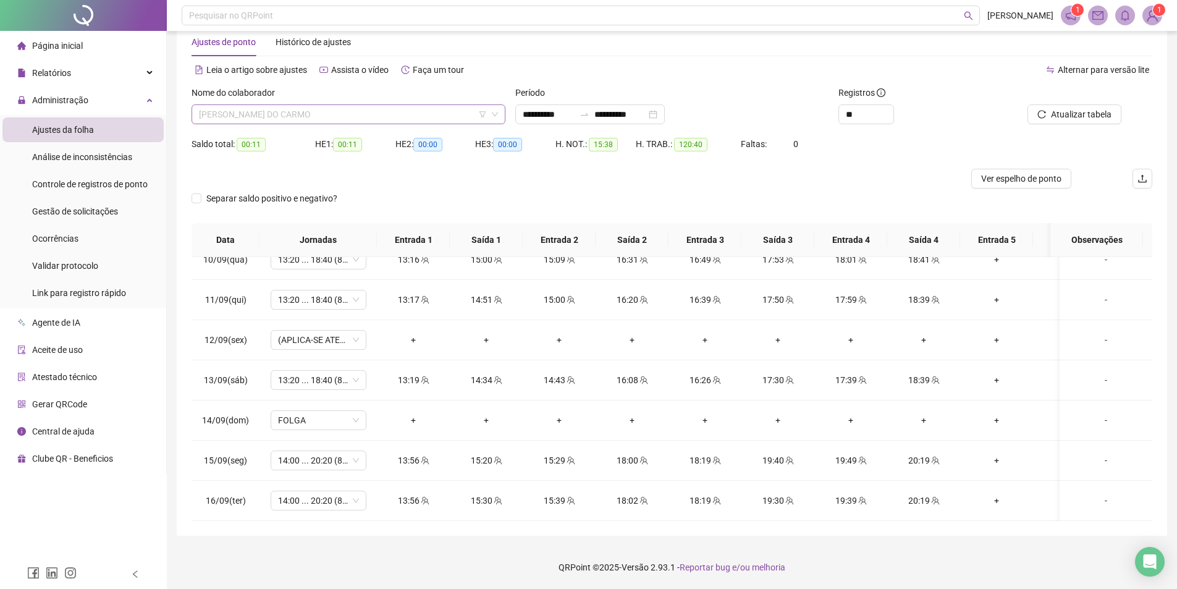
click at [344, 110] on span "GUSTAVO GABRIEL ROCHA DO CARMO" at bounding box center [348, 114] width 299 height 19
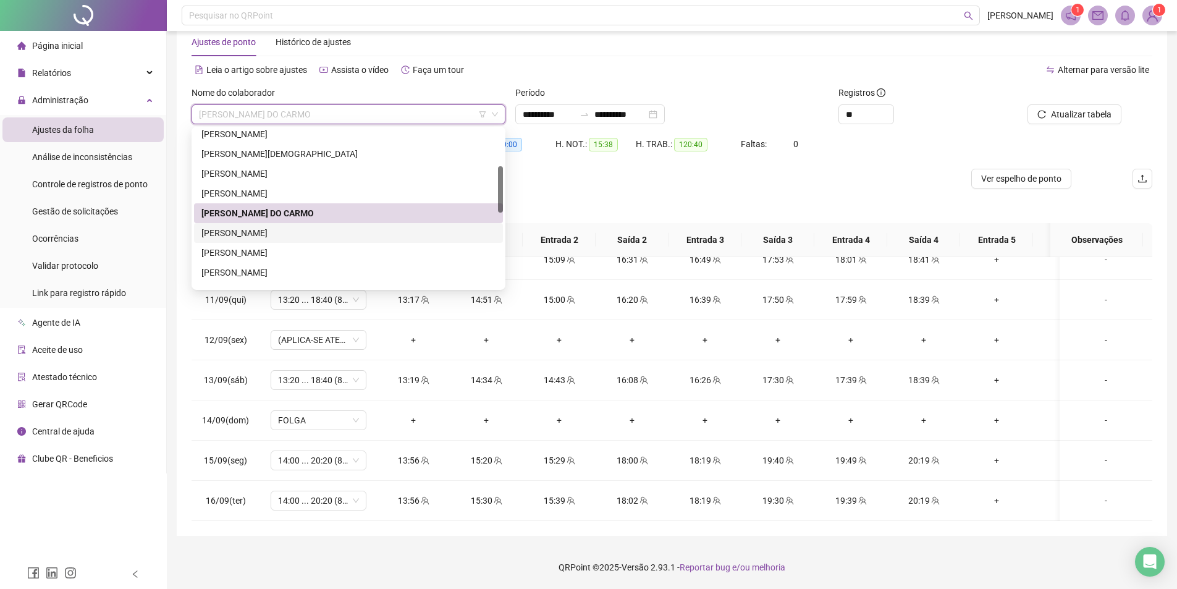
click at [310, 229] on div "GUSTAVO PEREIRA DOS SANTOS" at bounding box center [348, 233] width 294 height 14
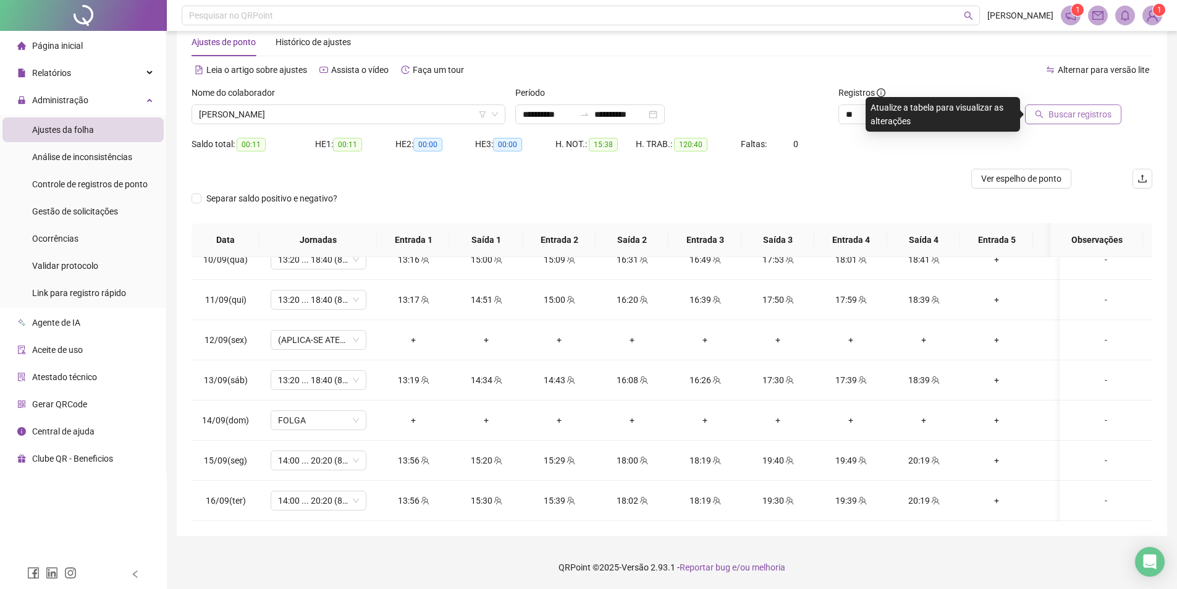
click at [1102, 117] on span "Buscar registros" at bounding box center [1080, 115] width 63 height 14
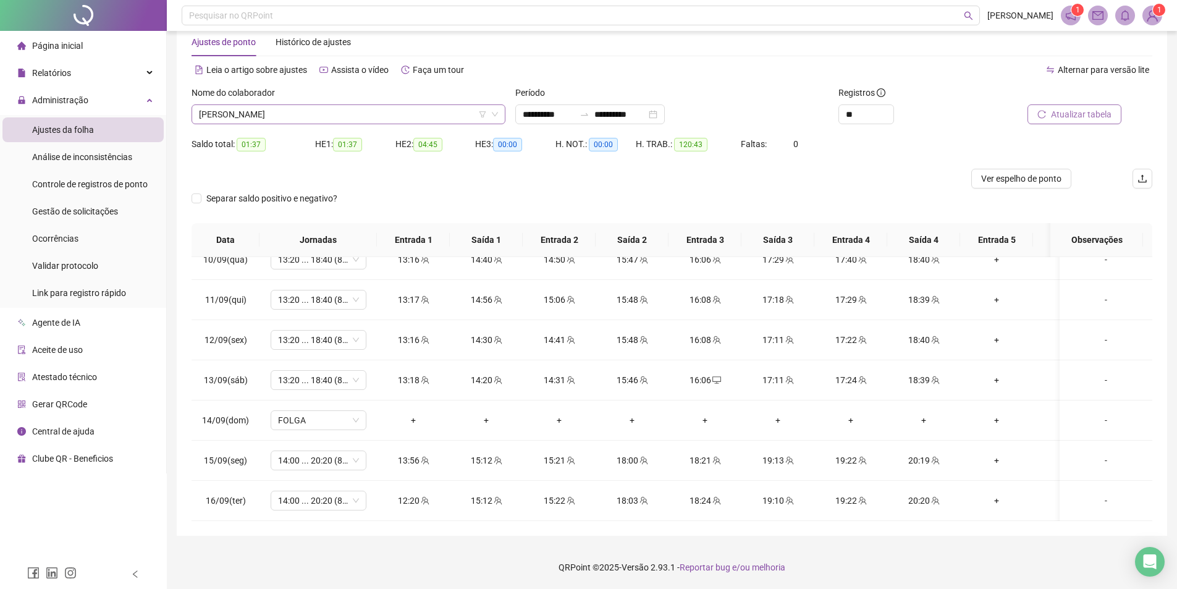
click at [353, 114] on span "GUSTAVO PEREIRA DOS SANTOS" at bounding box center [348, 114] width 299 height 19
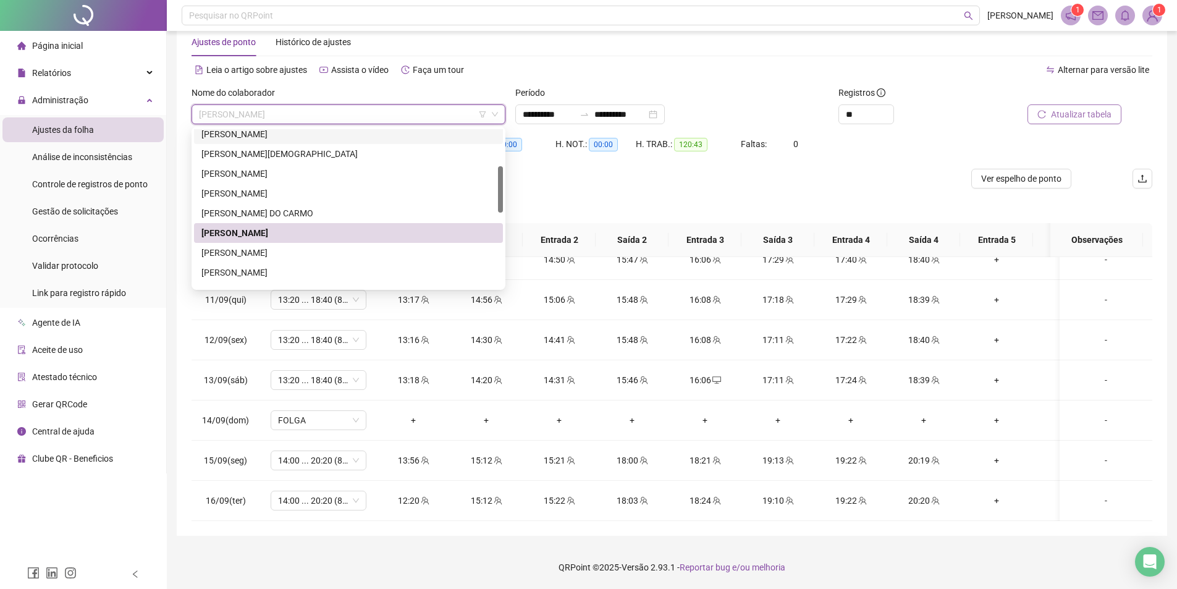
click at [397, 93] on div "Nome do colaborador" at bounding box center [349, 95] width 314 height 19
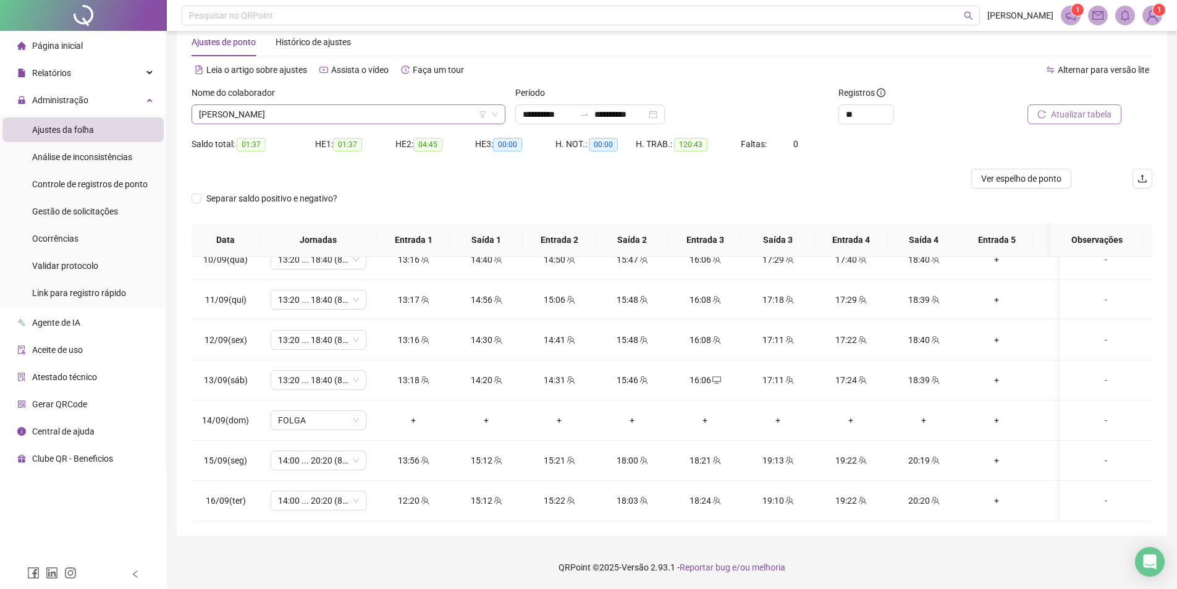
click at [329, 116] on span "GUSTAVO PEREIRA DOS SANTOS" at bounding box center [348, 114] width 299 height 19
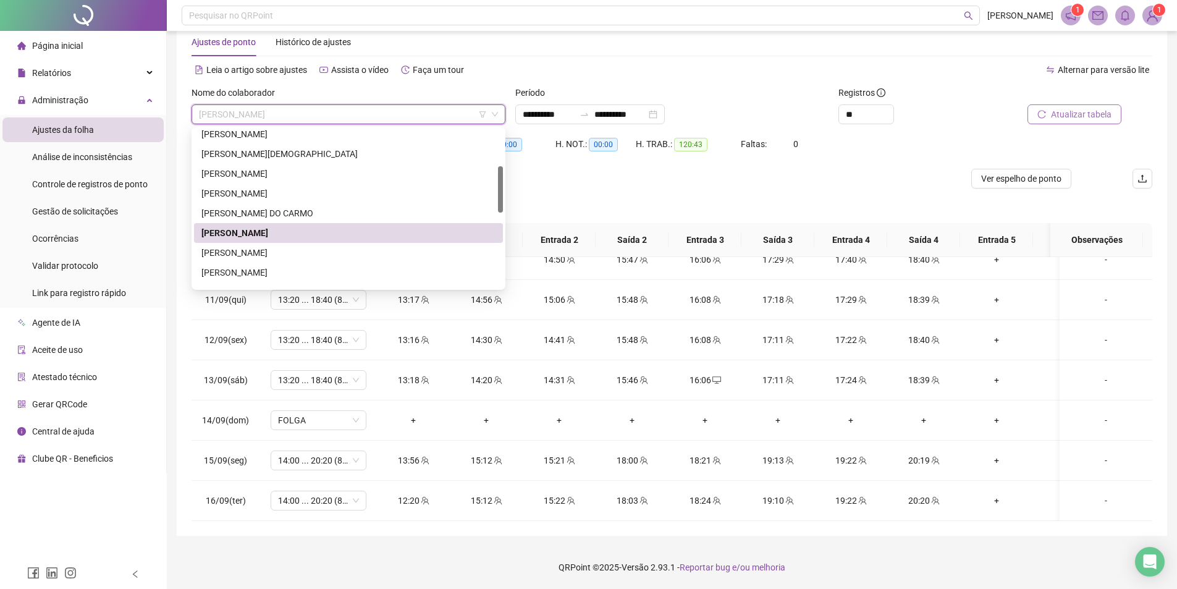
click at [352, 82] on div "Leia o artigo sobre ajustes Assista o vídeo Faça um tour" at bounding box center [432, 76] width 481 height 20
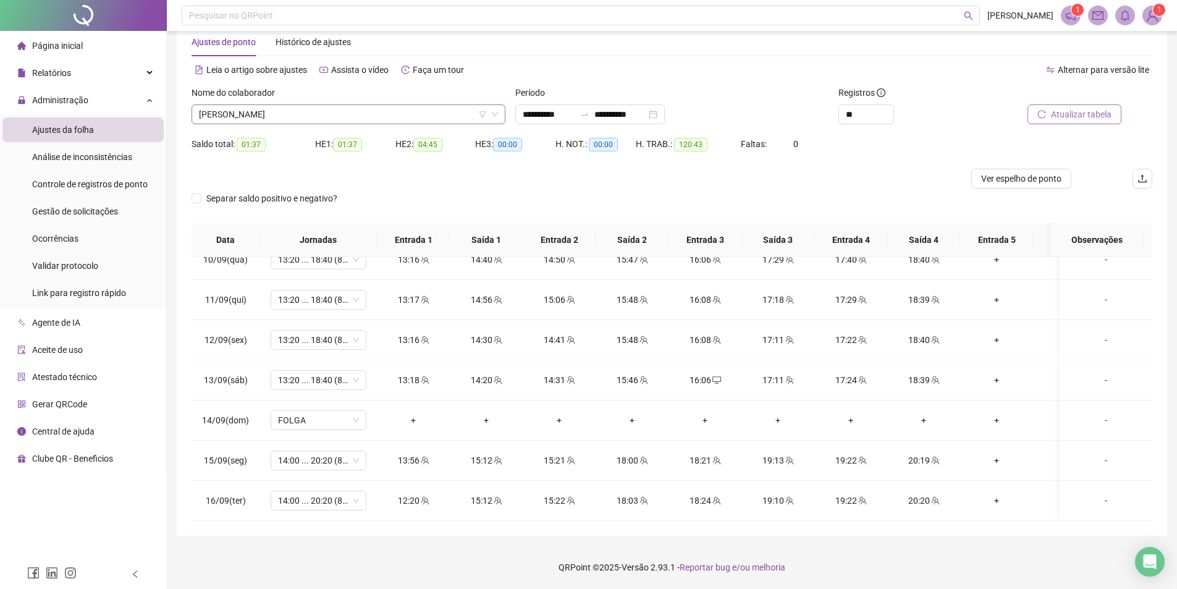
click at [290, 110] on span "GUSTAVO PEREIRA DOS SANTOS" at bounding box center [348, 114] width 299 height 19
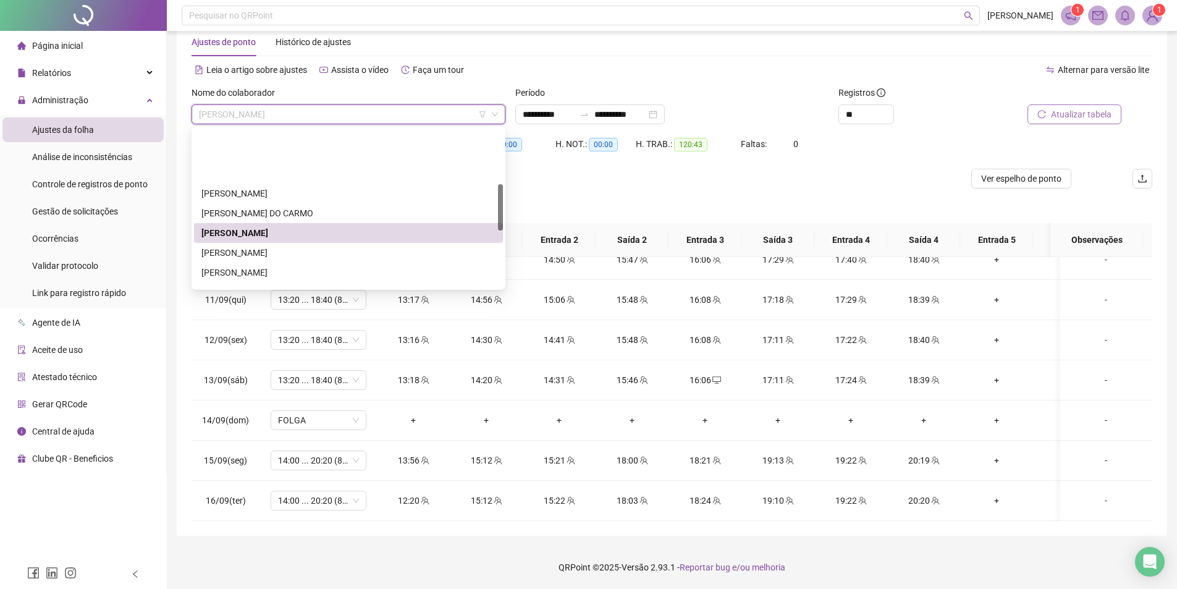
scroll to position [185, 0]
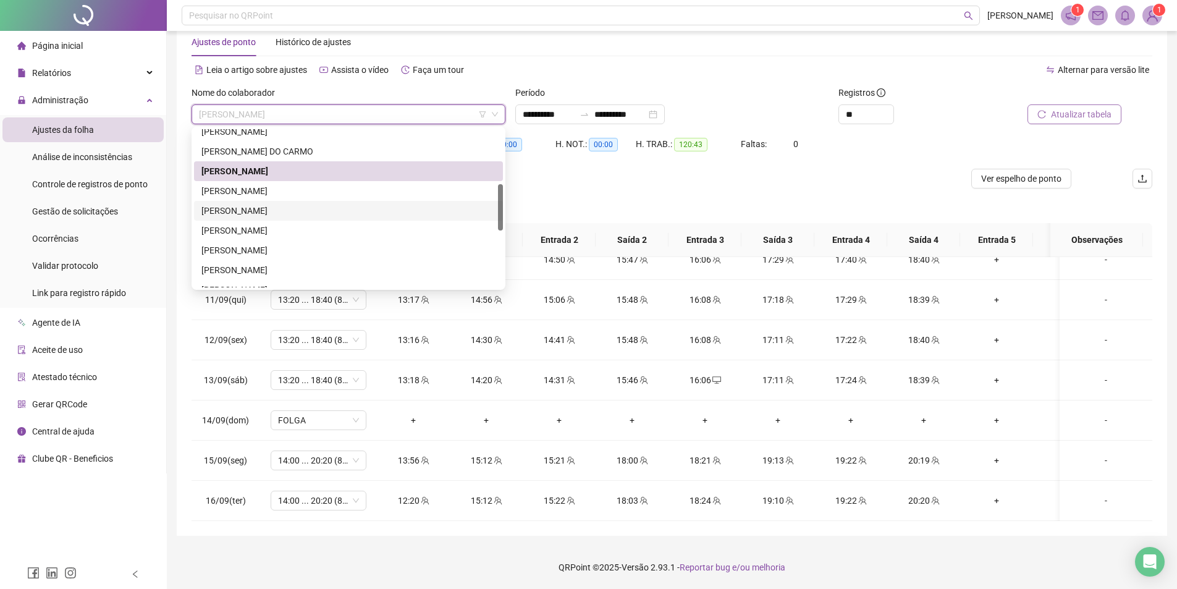
click at [282, 213] on div "JESSICA MAYARA RODRIGUES FELICIANO" at bounding box center [348, 211] width 294 height 14
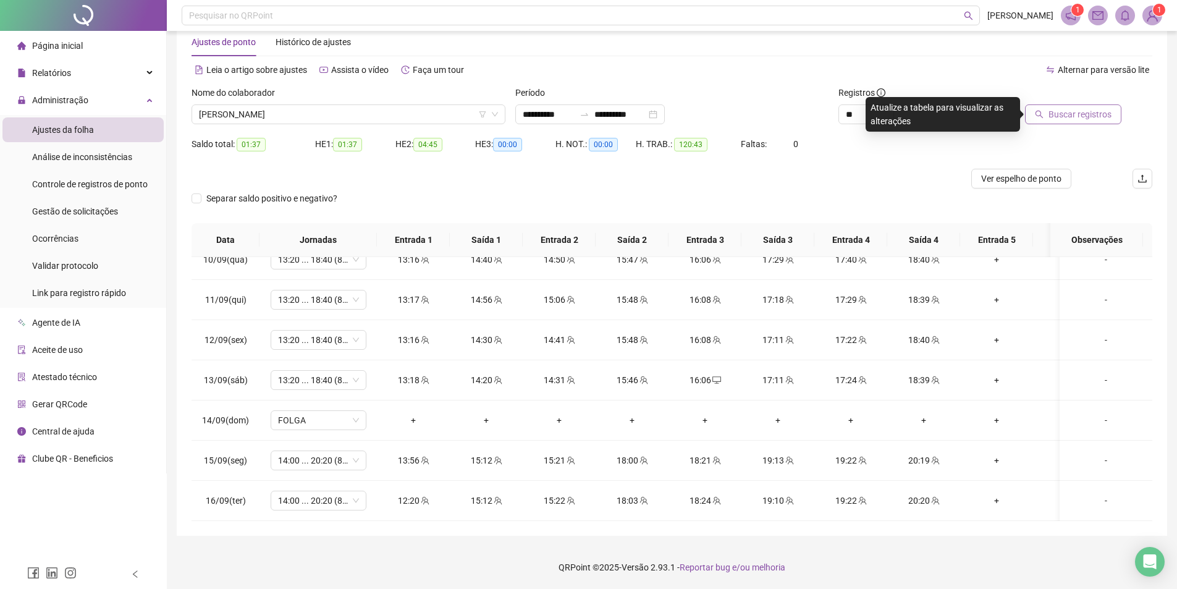
click at [1049, 114] on button "Buscar registros" at bounding box center [1073, 114] width 96 height 20
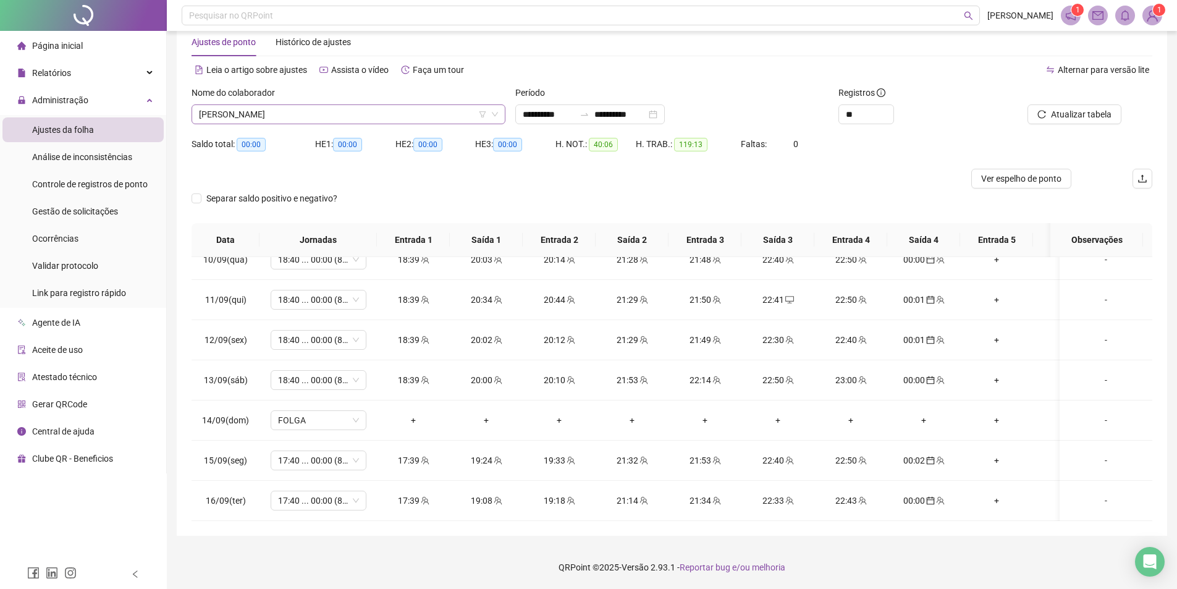
click at [327, 108] on span "JESSICA MAYARA RODRIGUES FELICIANO" at bounding box center [348, 114] width 299 height 19
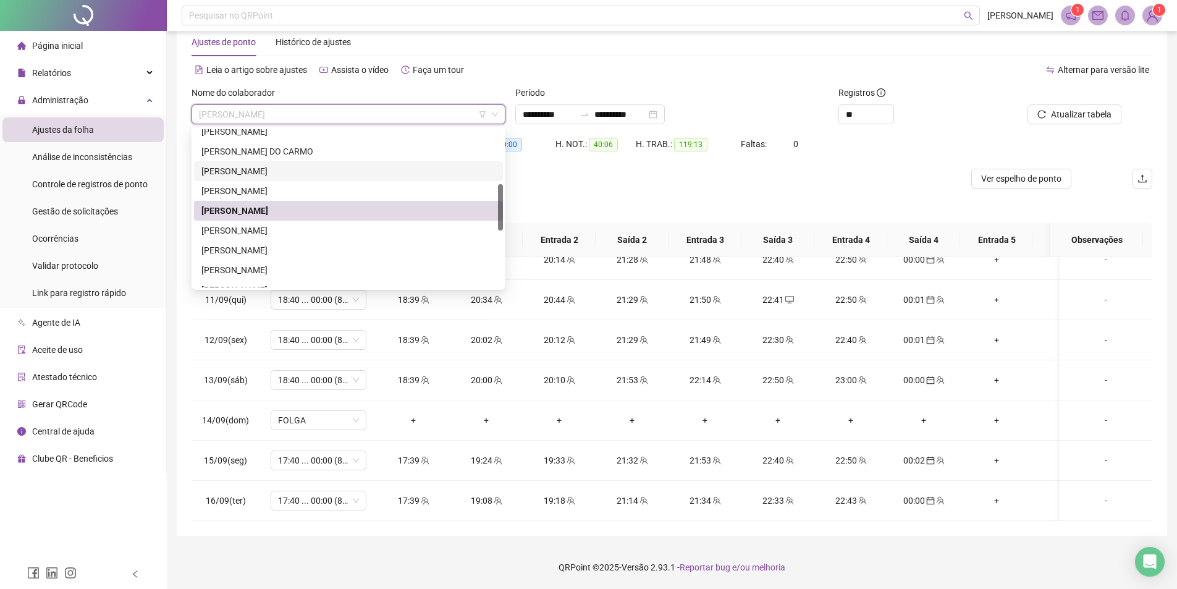
scroll to position [247, 0]
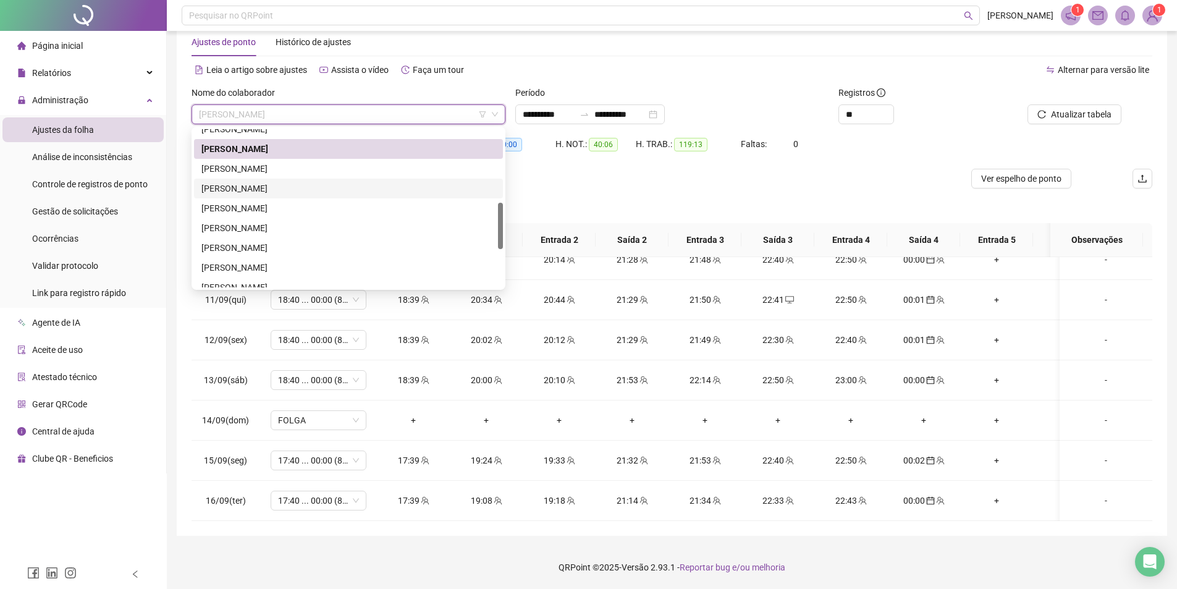
click at [306, 189] on div "JOARA COSTA SILVA" at bounding box center [348, 189] width 294 height 14
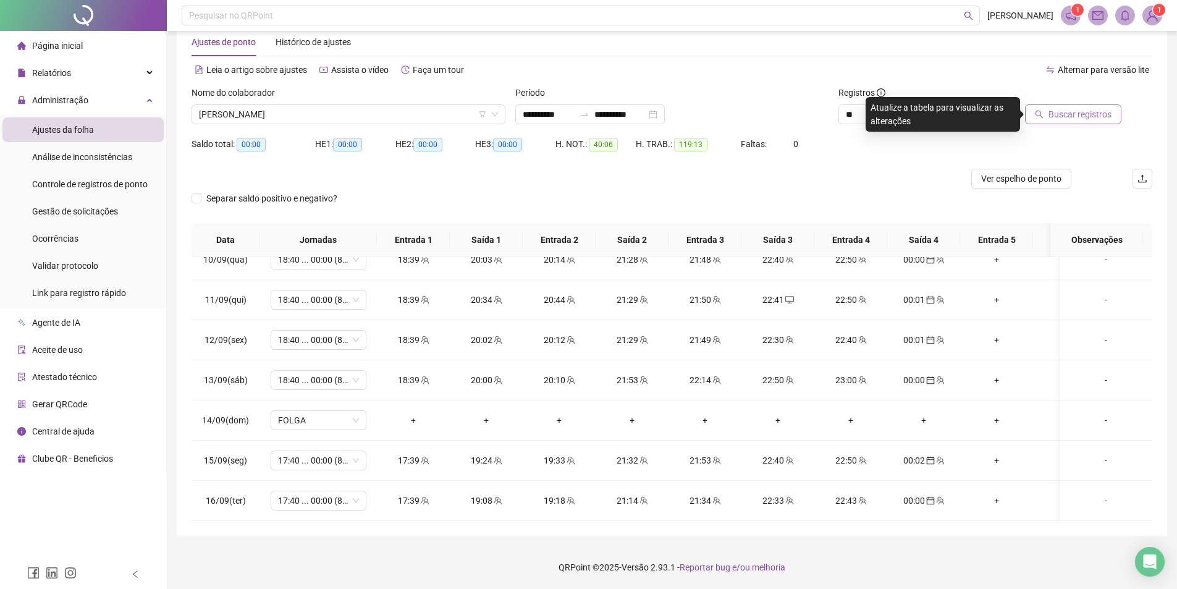
click at [1048, 119] on button "Buscar registros" at bounding box center [1073, 114] width 96 height 20
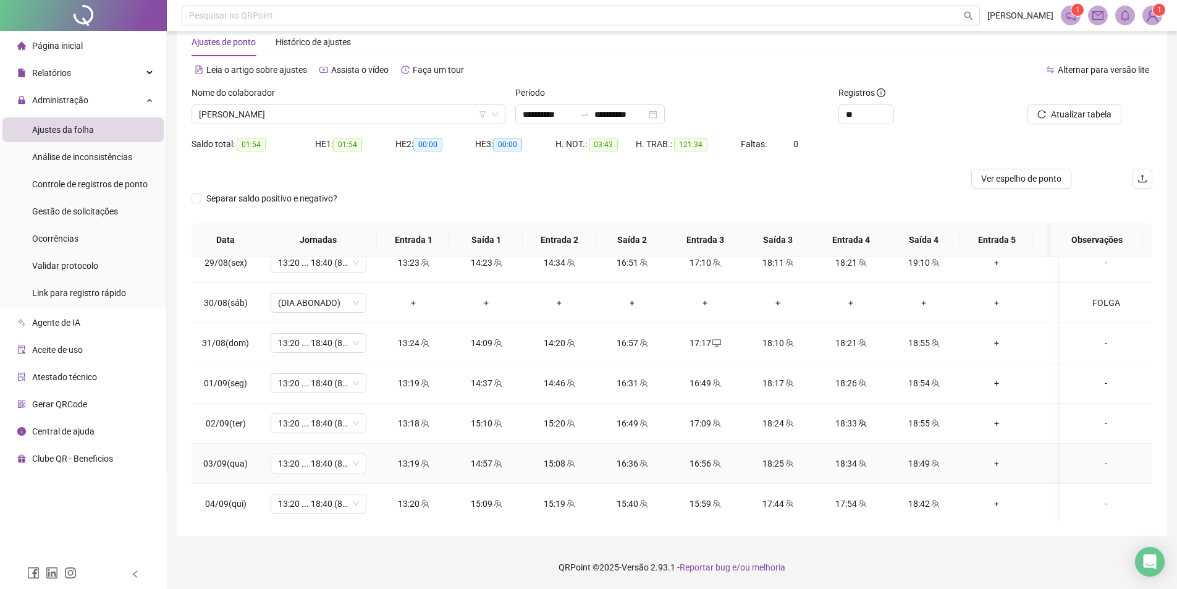
scroll to position [459, 0]
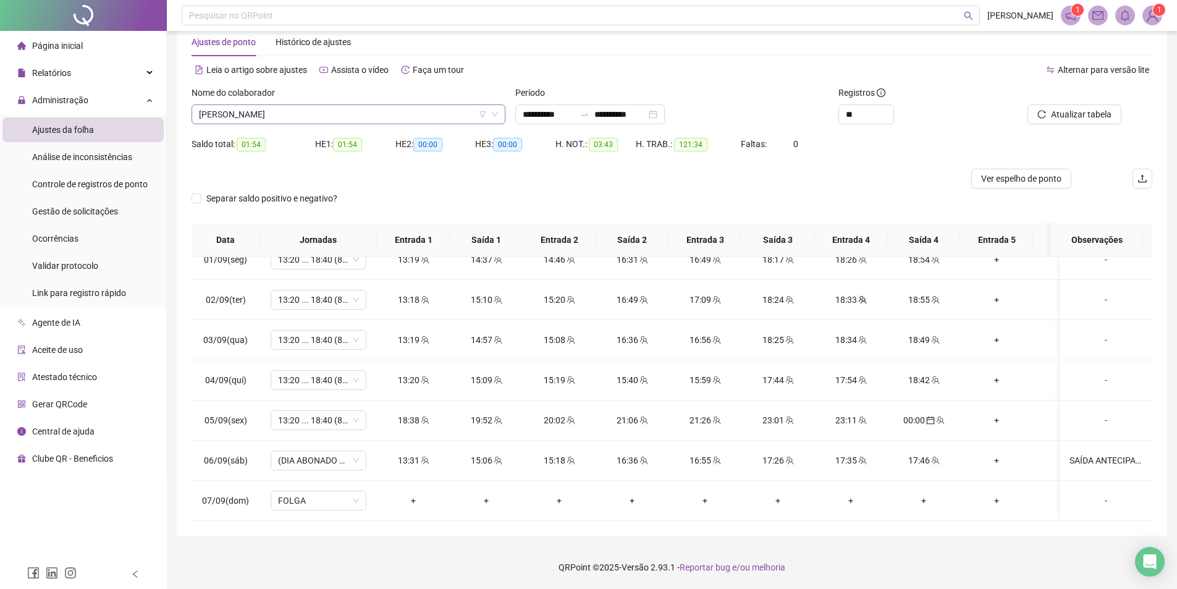
click at [284, 114] on span "JOARA COSTA SILVA" at bounding box center [348, 114] width 299 height 19
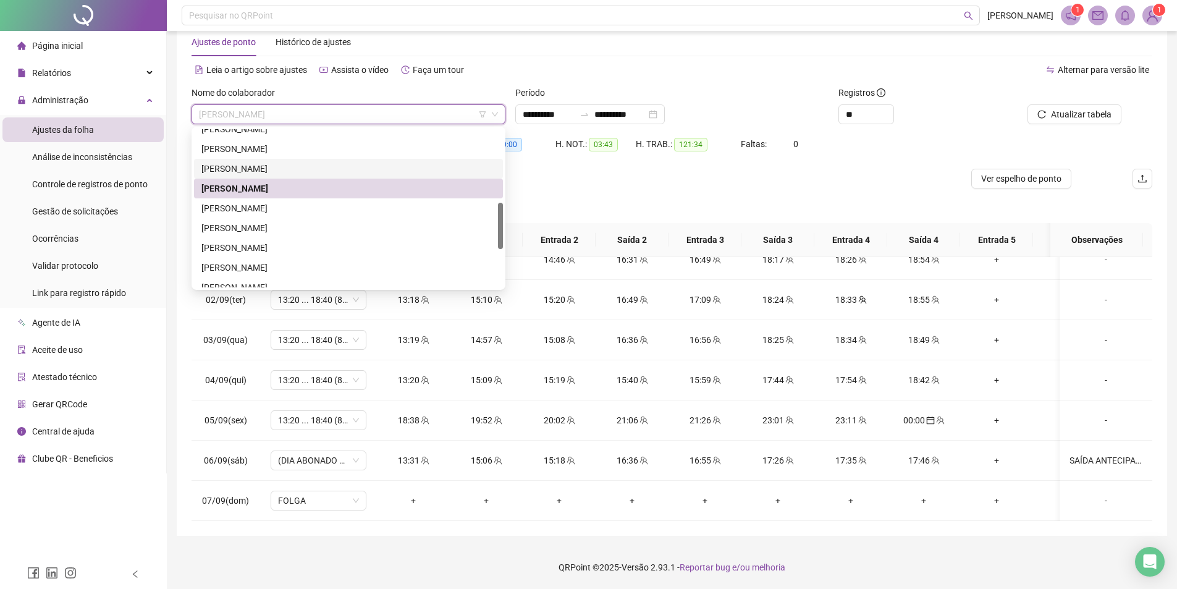
scroll to position [309, 0]
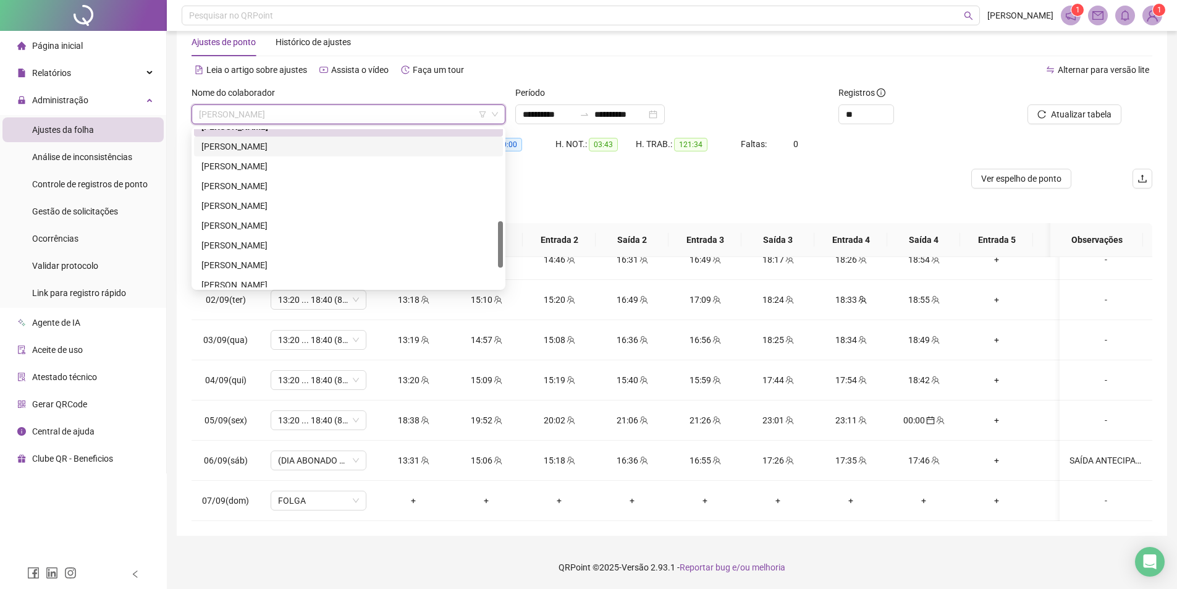
click at [299, 143] on div "JOYCE FERREIRA BERNARDINO DA SILVA" at bounding box center [348, 147] width 294 height 14
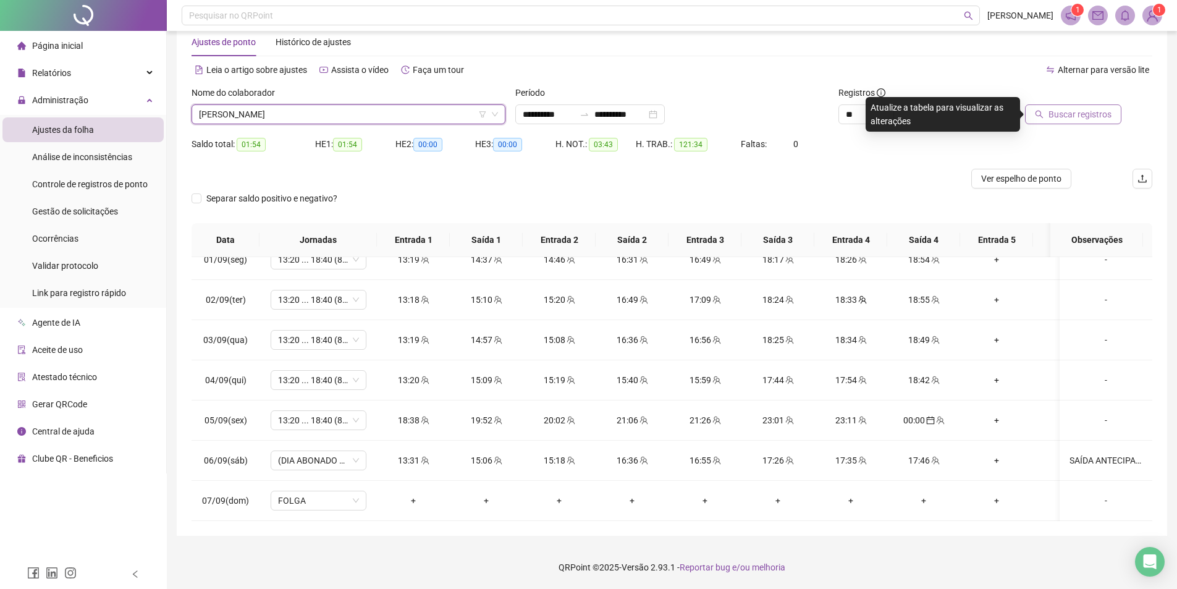
click at [1059, 115] on span "Buscar registros" at bounding box center [1080, 115] width 63 height 14
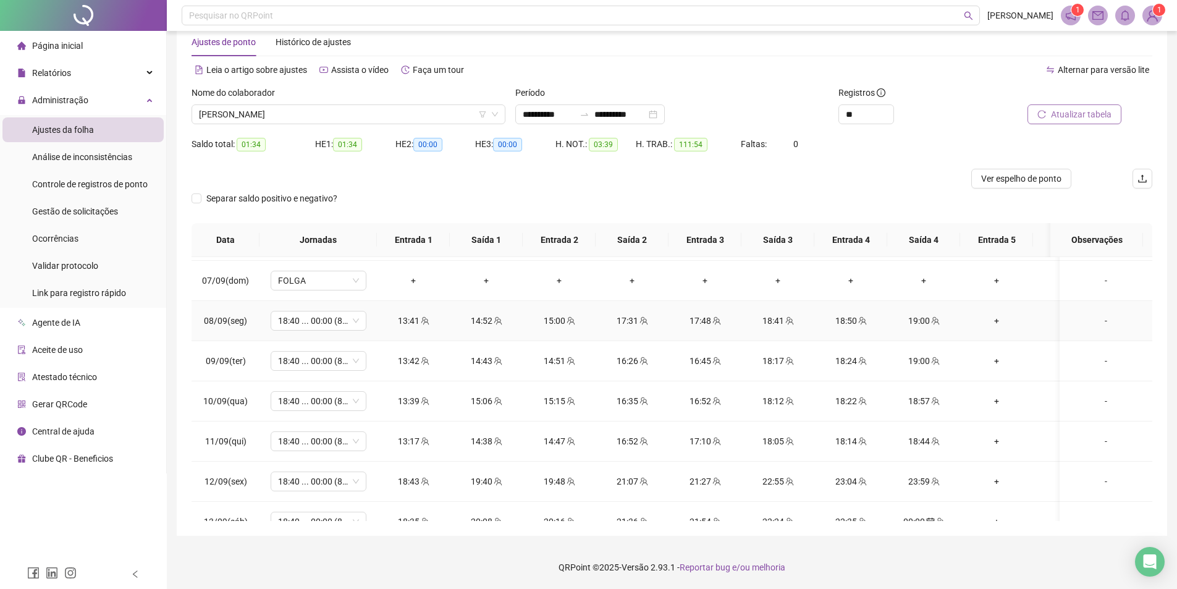
scroll to position [830, 0]
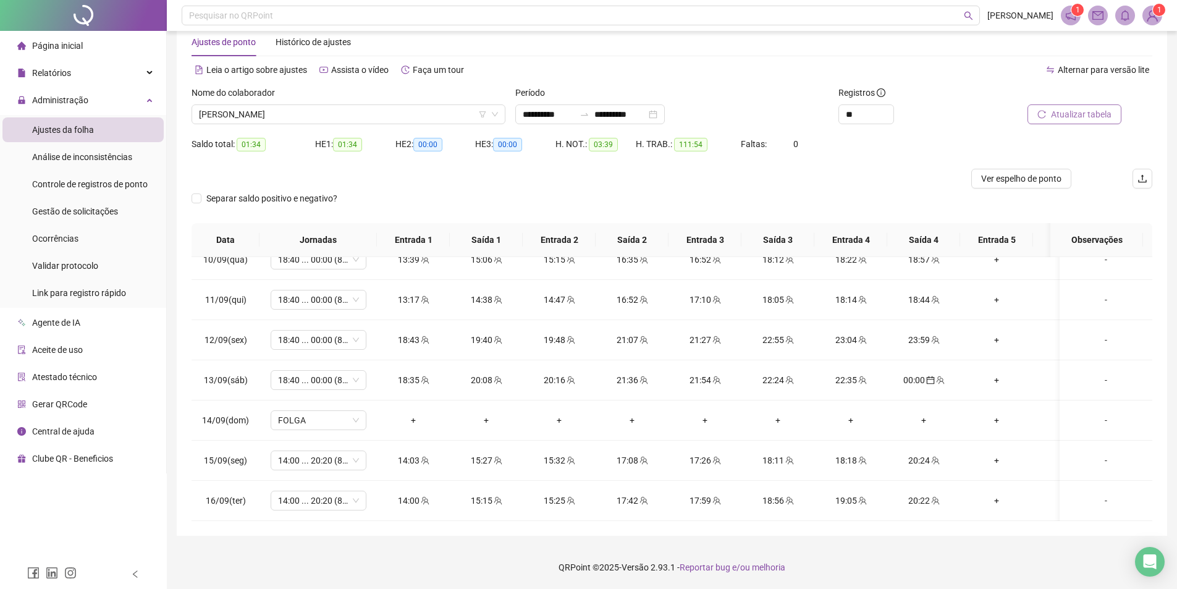
click at [330, 104] on div "Nome do colaborador" at bounding box center [349, 95] width 314 height 19
click at [321, 104] on div "Nome do colaborador" at bounding box center [349, 95] width 314 height 19
click at [321, 111] on span "JOYCE FERREIRA BERNARDINO DA SILVA" at bounding box center [348, 114] width 299 height 19
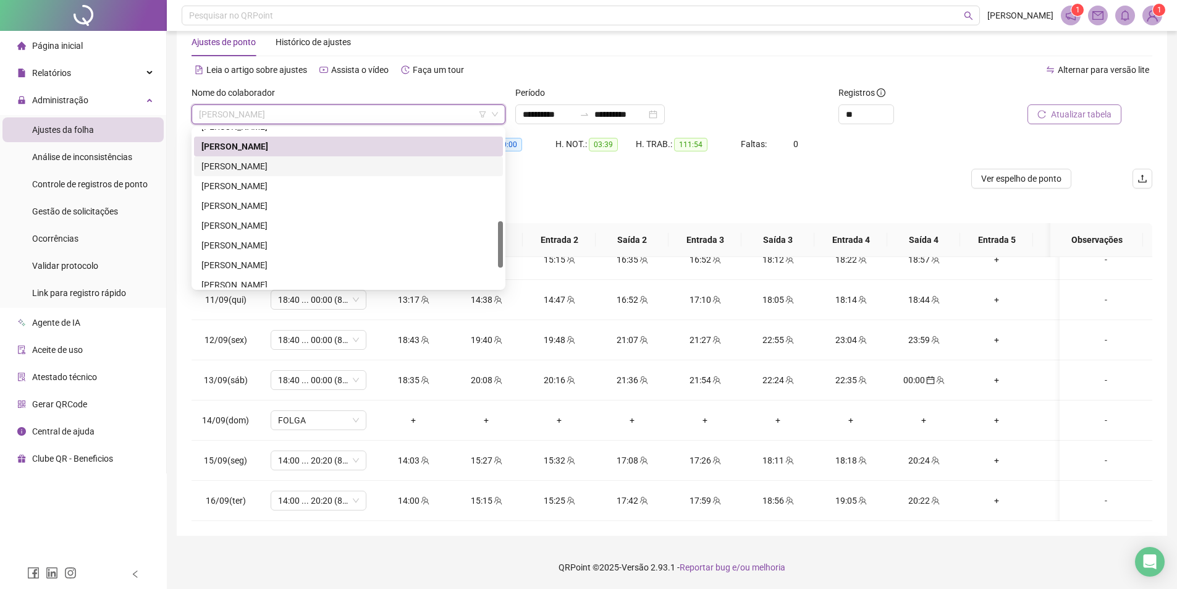
click at [285, 167] on div "KEVYN PEREIRA DOS SANTOS" at bounding box center [348, 166] width 294 height 14
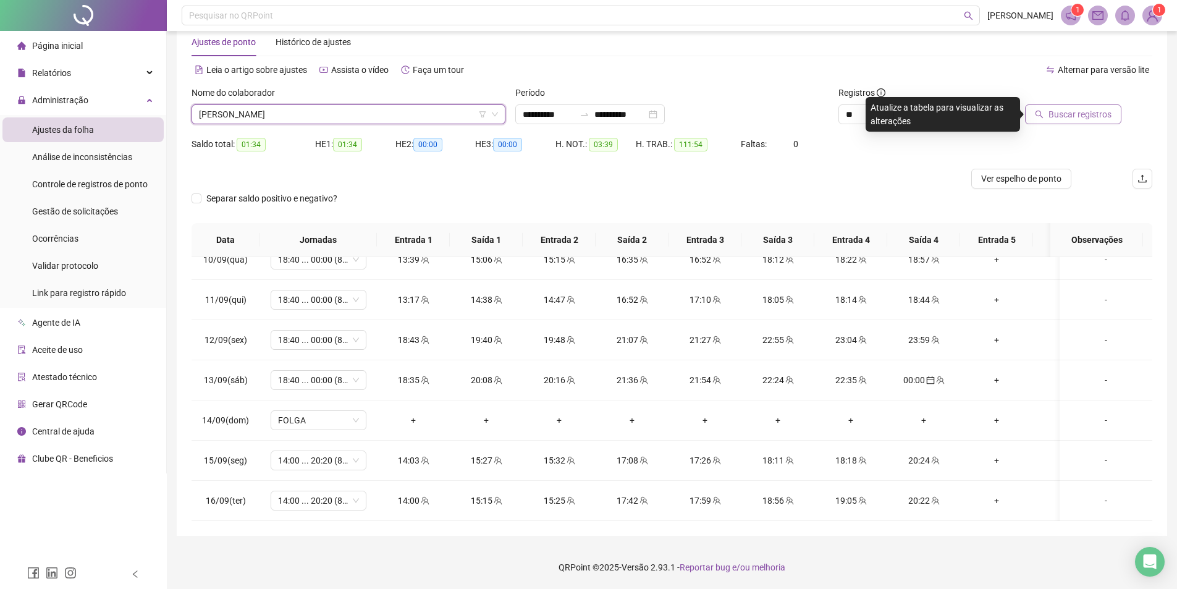
click at [1070, 112] on span "Buscar registros" at bounding box center [1080, 115] width 63 height 14
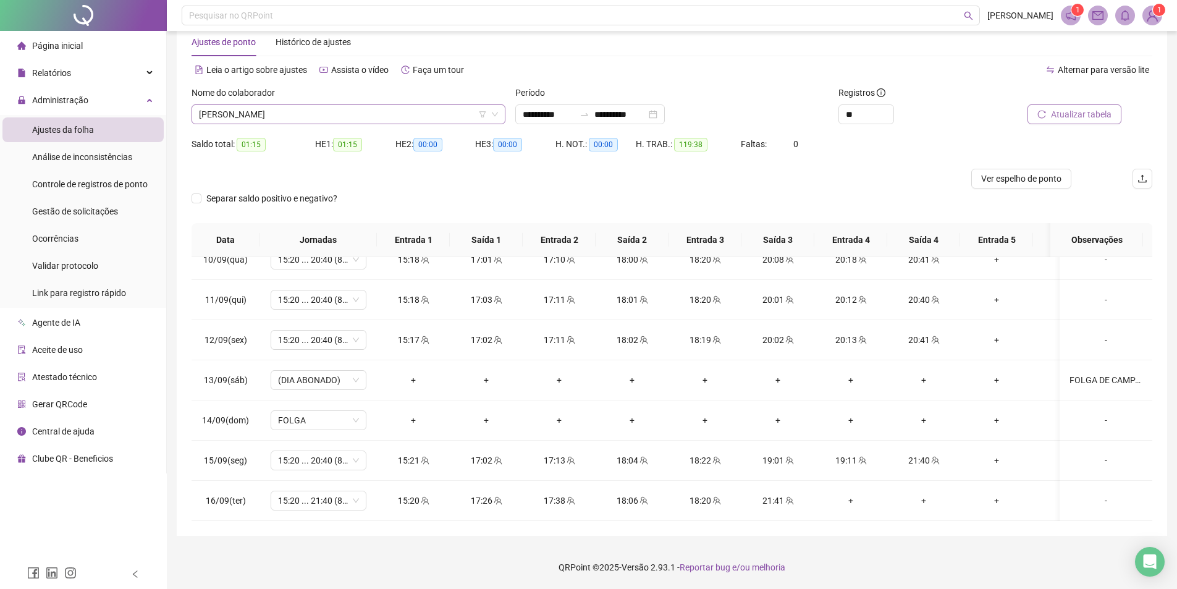
click at [317, 118] on span "KEVYN PEREIRA DOS SANTOS" at bounding box center [348, 114] width 299 height 19
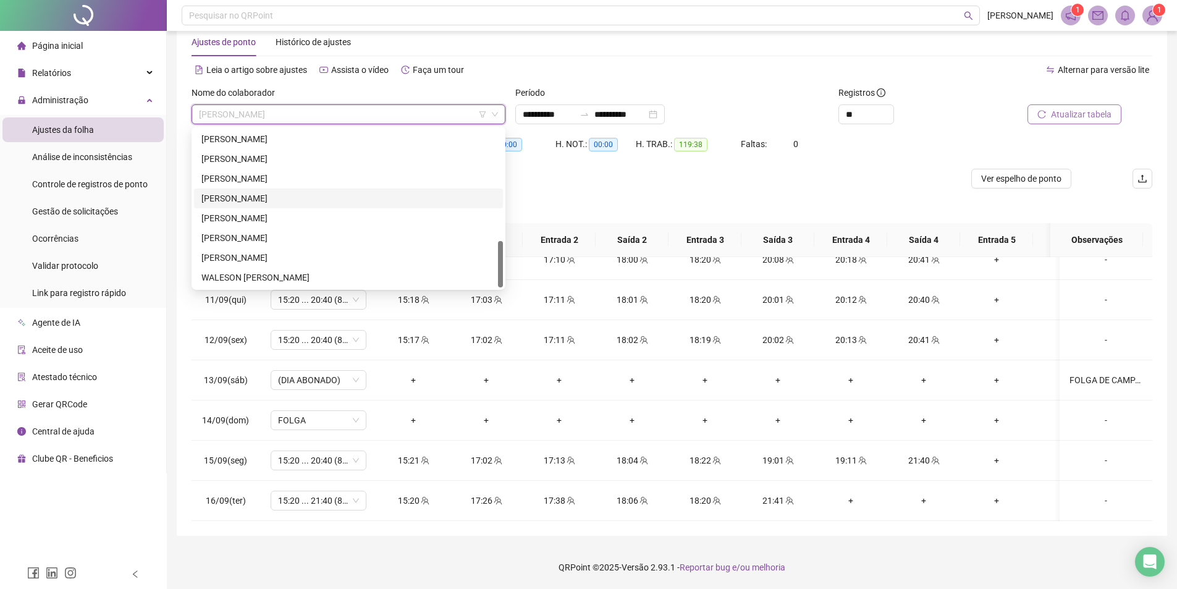
scroll to position [252, 0]
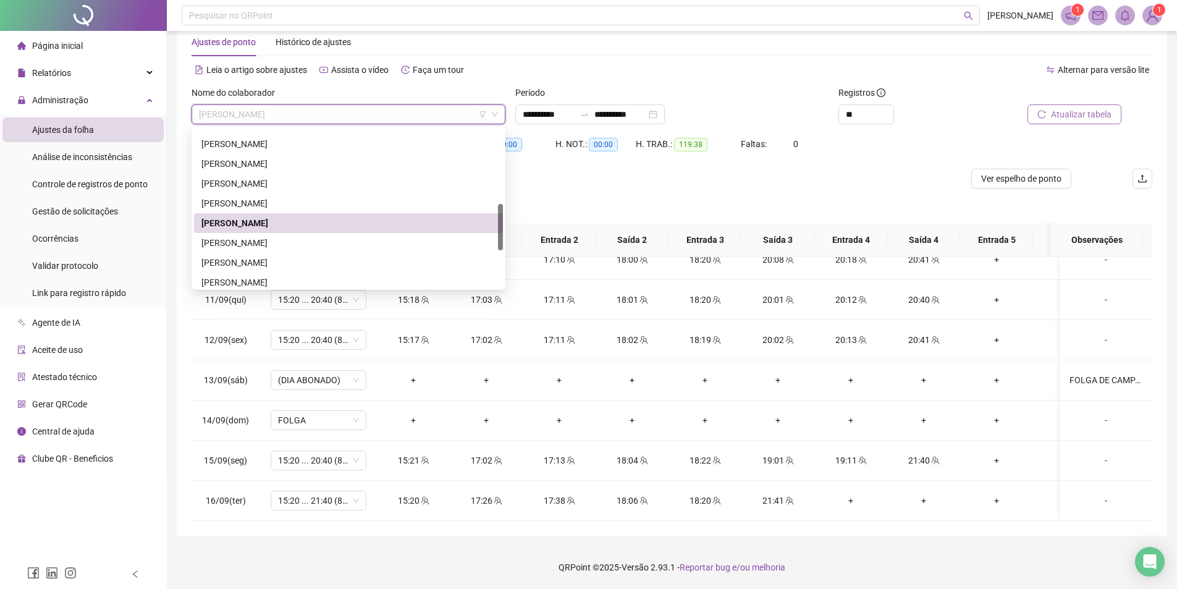
click at [285, 242] on div "LARISSA TAVARES BARBOSA" at bounding box center [348, 243] width 294 height 14
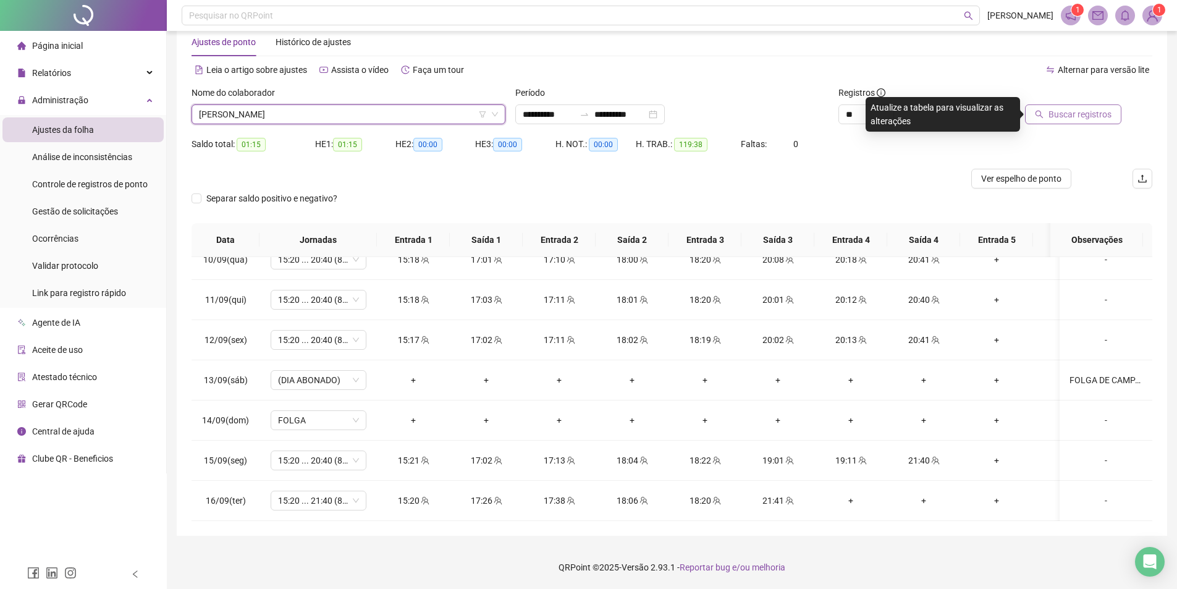
click at [1043, 116] on icon "search" at bounding box center [1040, 115] width 8 height 8
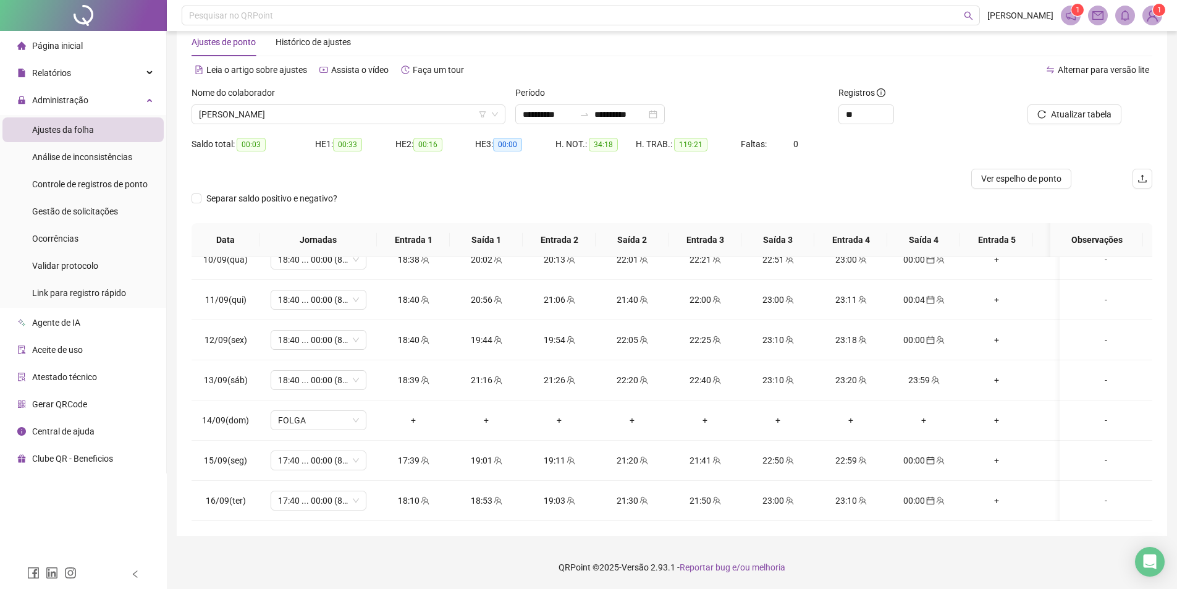
click at [346, 127] on div "Nome do colaborador LARISSA TAVARES BARBOSA" at bounding box center [349, 110] width 324 height 48
click at [358, 104] on div "Nome do colaborador" at bounding box center [349, 95] width 314 height 19
click at [350, 110] on span "LARISSA TAVARES BARBOSA" at bounding box center [348, 114] width 299 height 19
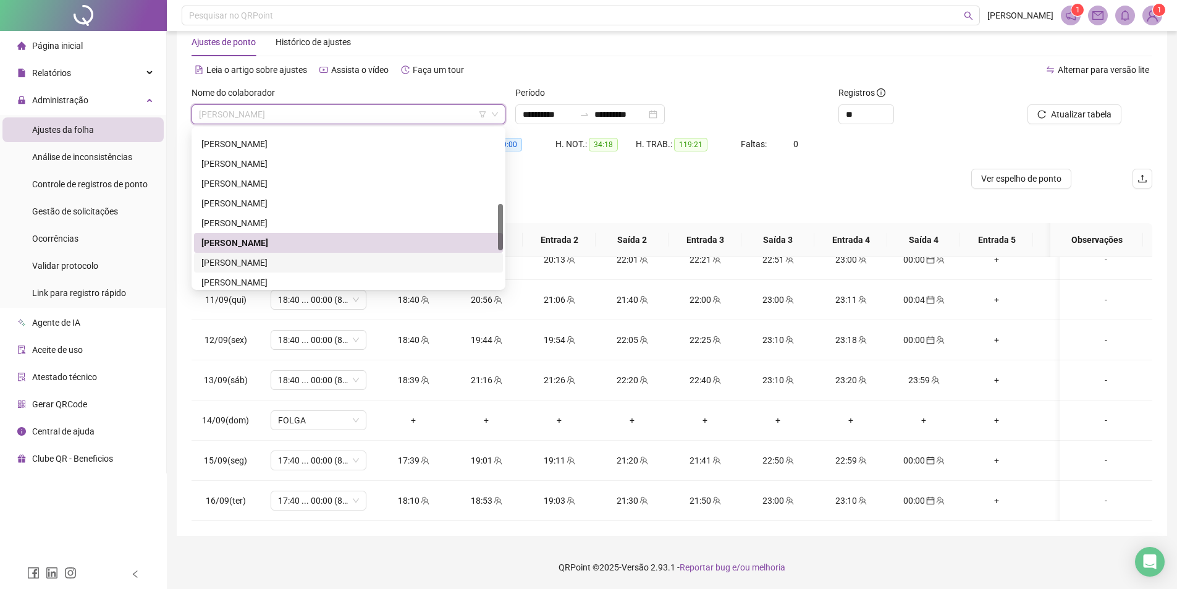
click at [276, 268] on div "LUCIENE EMILLE REIS SOARES" at bounding box center [348, 263] width 294 height 14
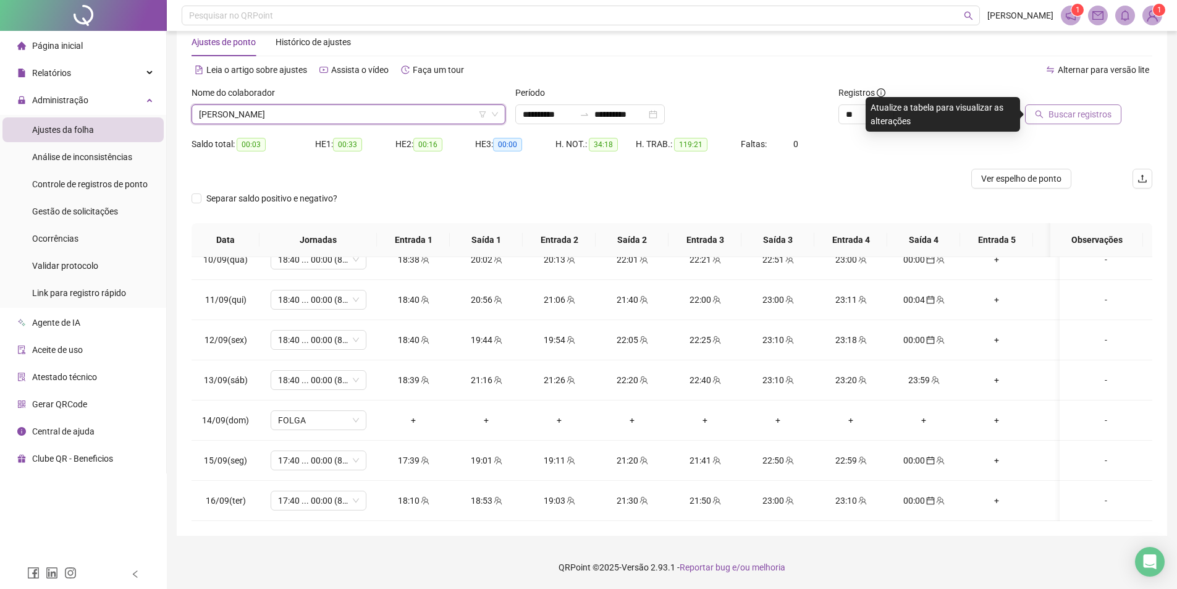
click at [1039, 110] on icon "search" at bounding box center [1039, 114] width 9 height 9
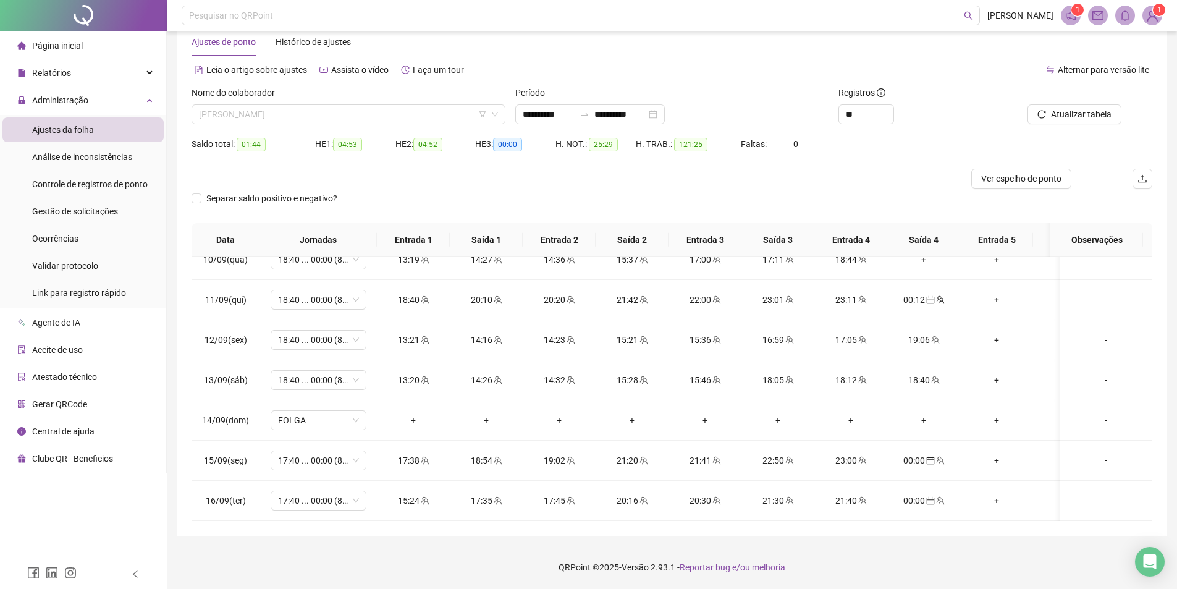
click at [296, 112] on span "LUCIENE EMILLE REIS SOARES" at bounding box center [348, 114] width 299 height 19
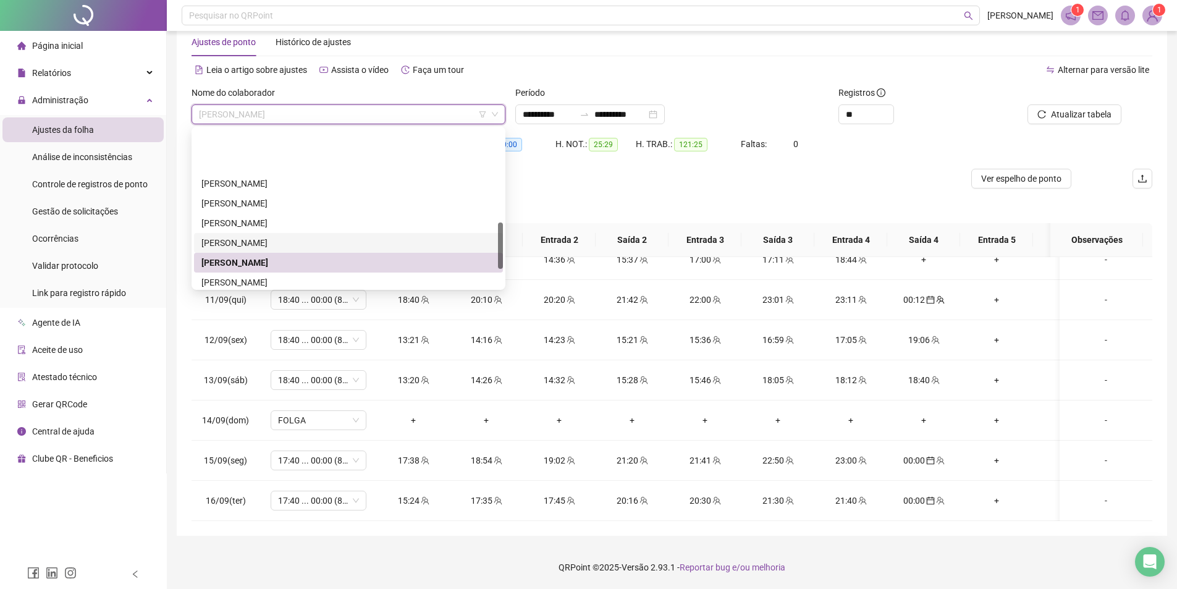
scroll to position [314, 0]
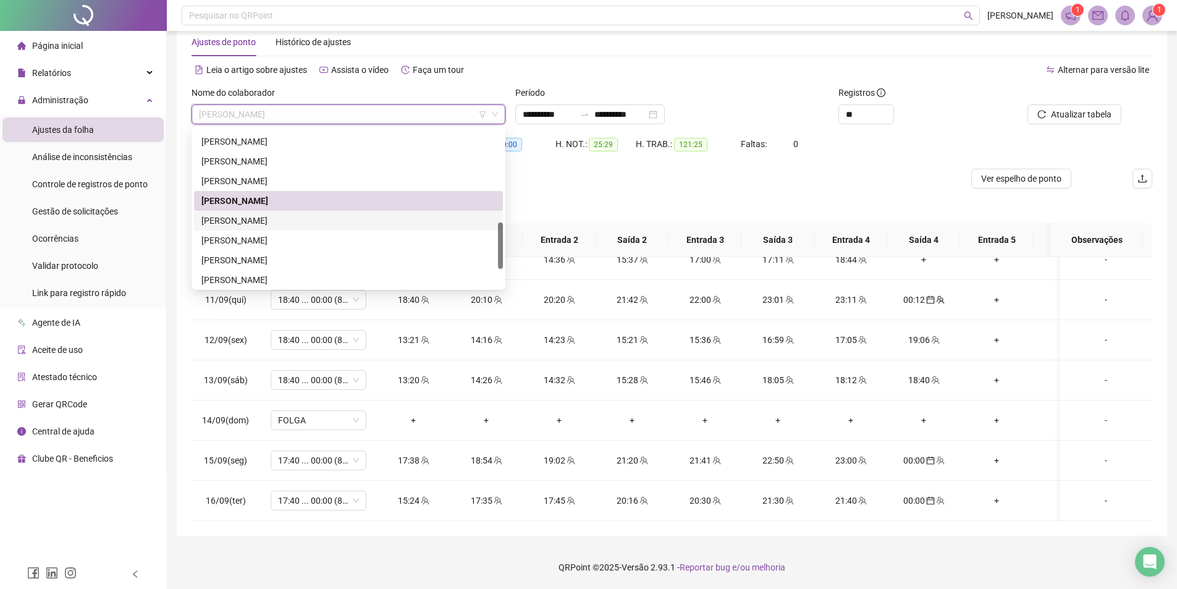
click at [265, 222] on div "LUDMYLLA SANTOS PEREIRA DA SILVA" at bounding box center [348, 221] width 294 height 14
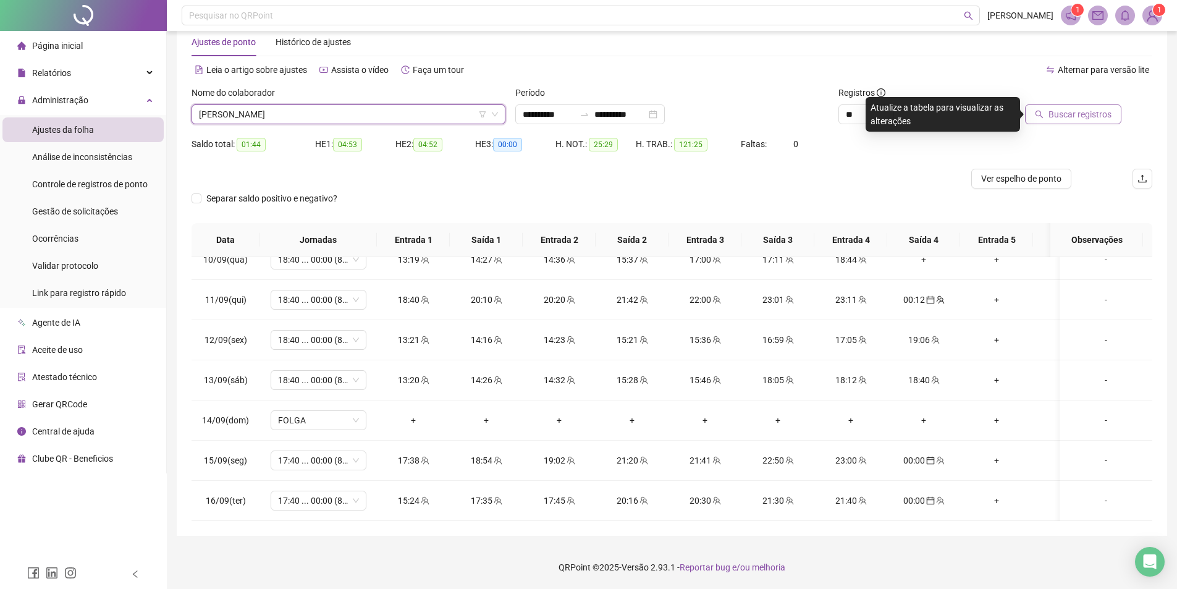
click at [1038, 121] on button "Buscar registros" at bounding box center [1073, 114] width 96 height 20
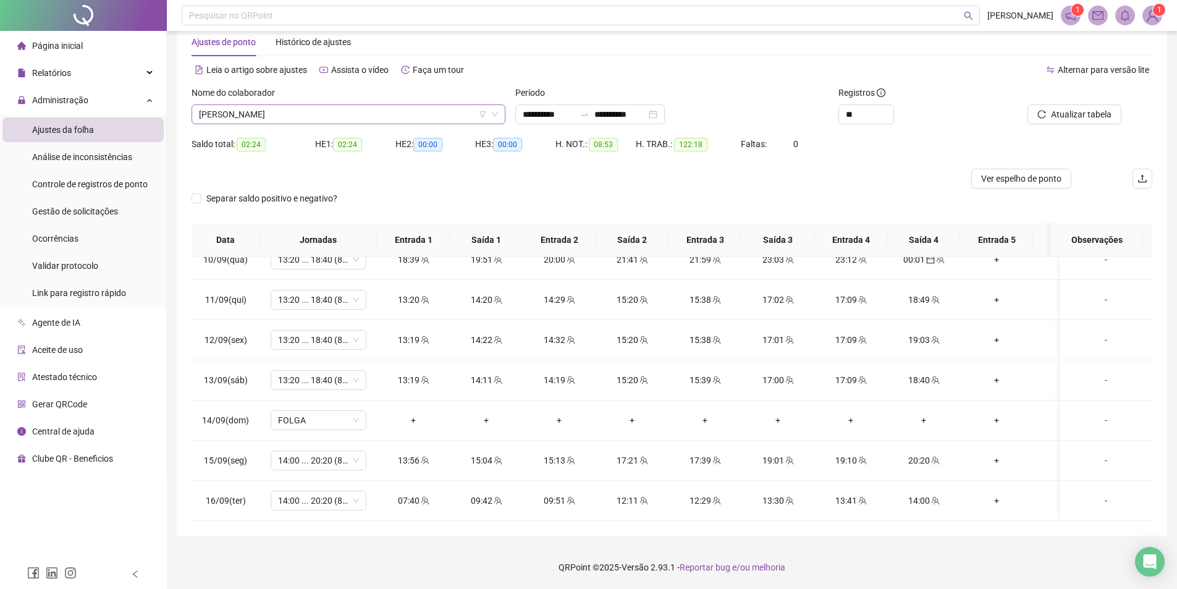
click at [357, 109] on span "LUDMYLLA SANTOS PEREIRA DA SILVA" at bounding box center [348, 114] width 299 height 19
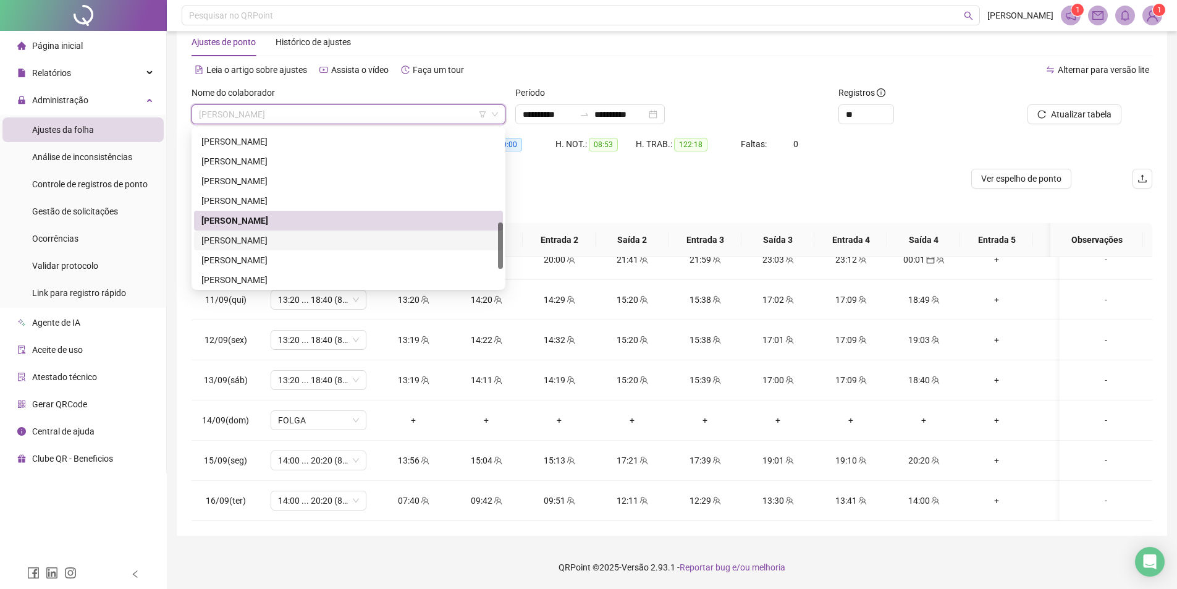
click at [282, 247] on div "MARCELO MONTEIRO SANTANA" at bounding box center [348, 241] width 294 height 14
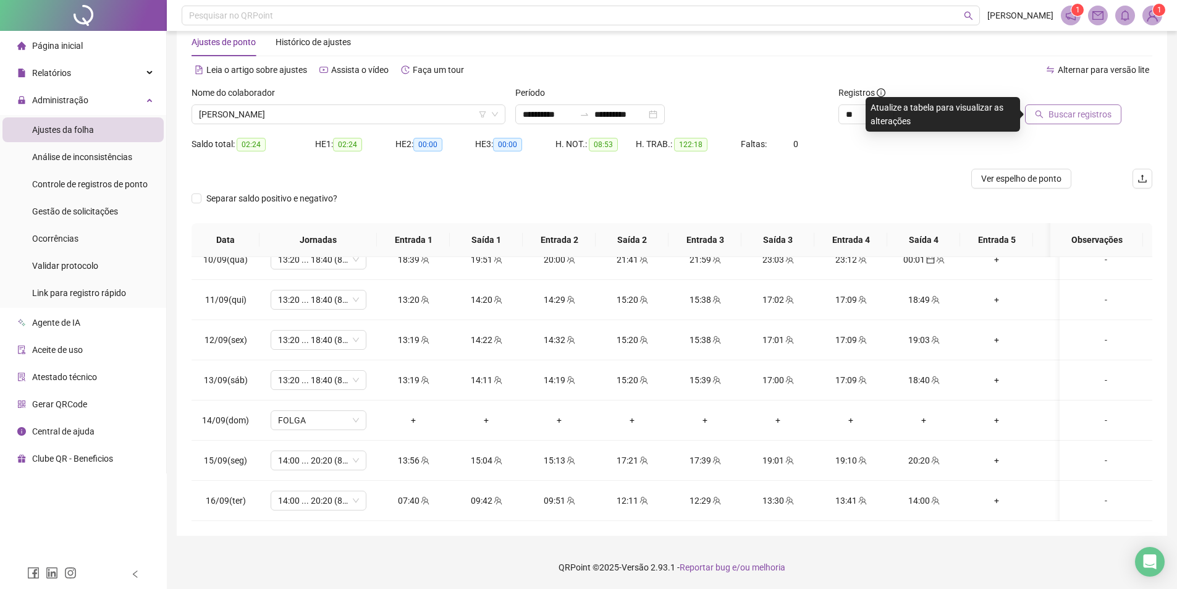
click at [1051, 114] on button "Buscar registros" at bounding box center [1073, 114] width 96 height 20
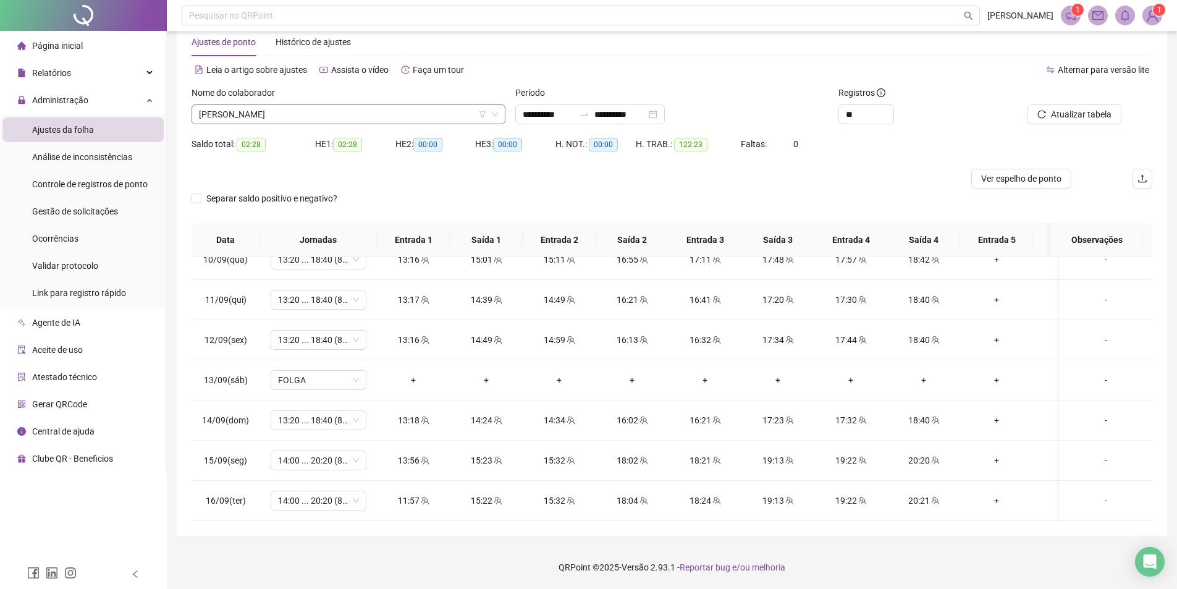
click at [332, 114] on span "MARCELO MONTEIRO SANTANA" at bounding box center [348, 114] width 299 height 19
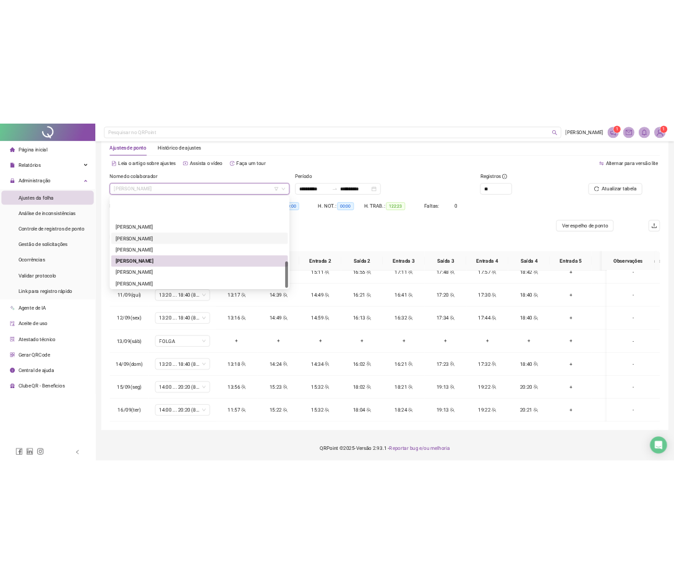
scroll to position [376, 0]
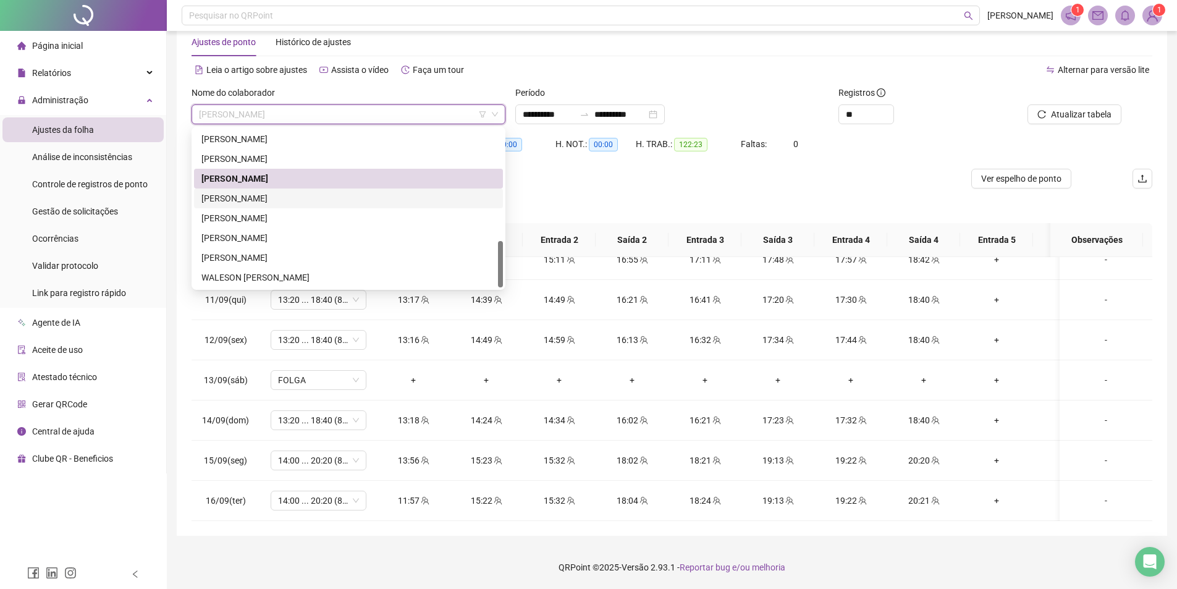
click at [302, 197] on div "MAURICIO JOSE DA COSTA SILVA" at bounding box center [348, 199] width 294 height 14
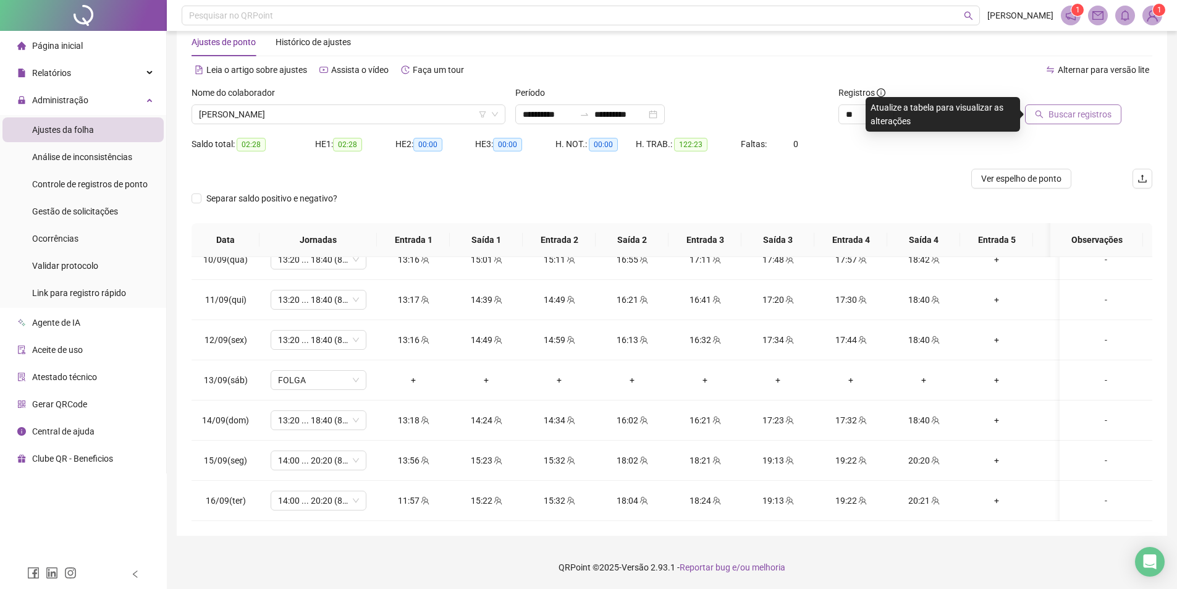
click at [1060, 111] on span "Buscar registros" at bounding box center [1080, 115] width 63 height 14
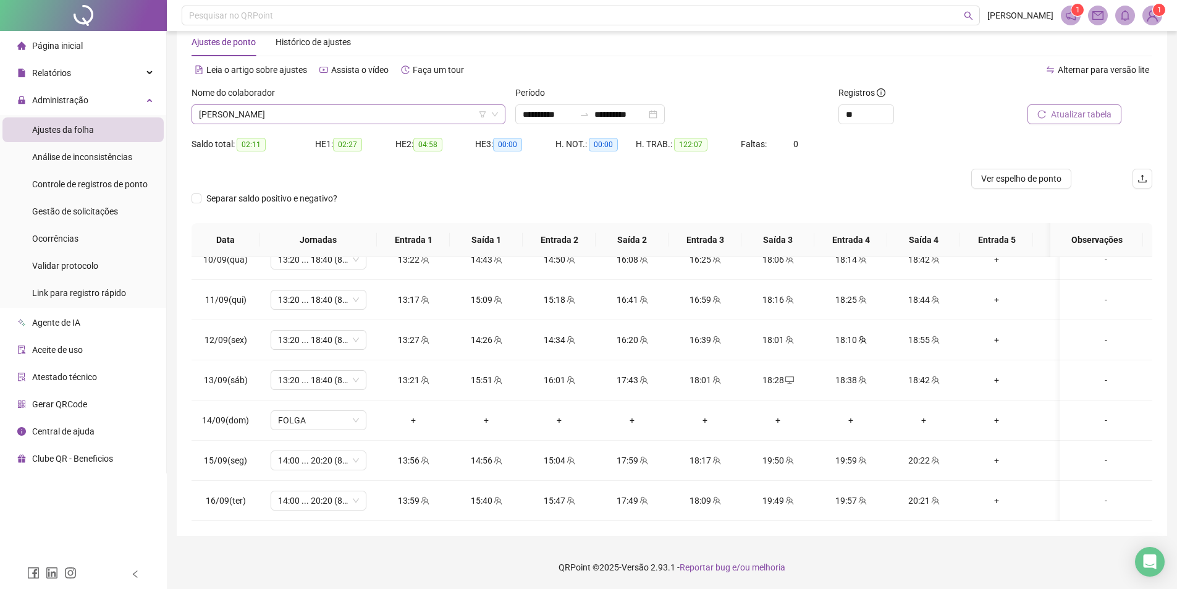
click at [370, 117] on span "MAURICIO JOSE DA COSTA SILVA" at bounding box center [348, 114] width 299 height 19
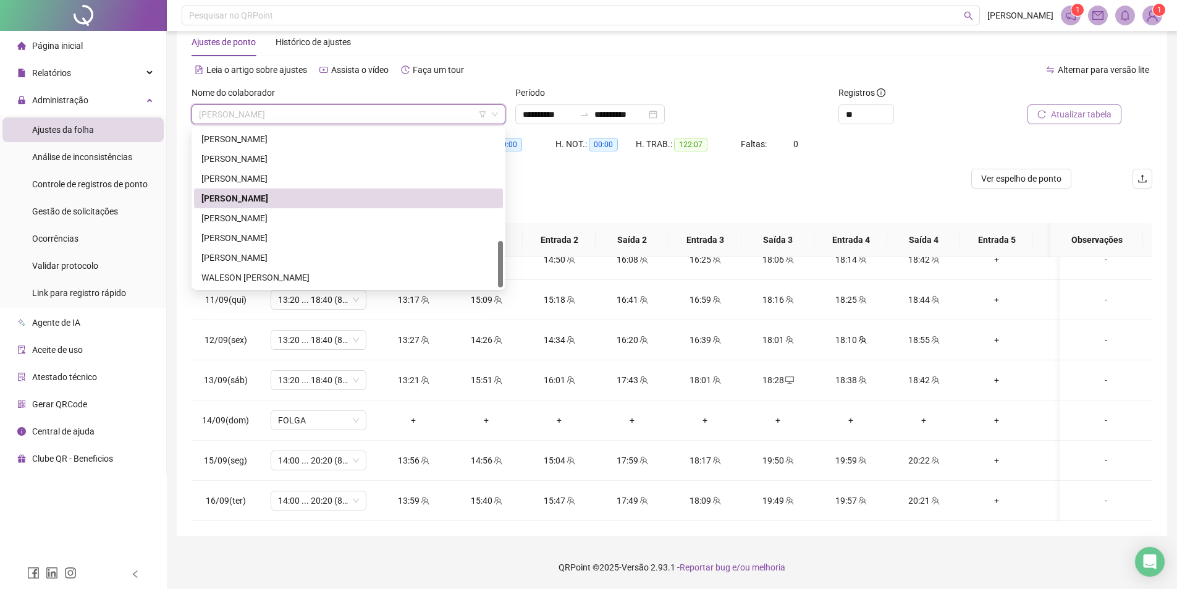
click at [299, 213] on div "MICHELINE DA SILVA CARVALHO GOMES" at bounding box center [348, 218] width 294 height 14
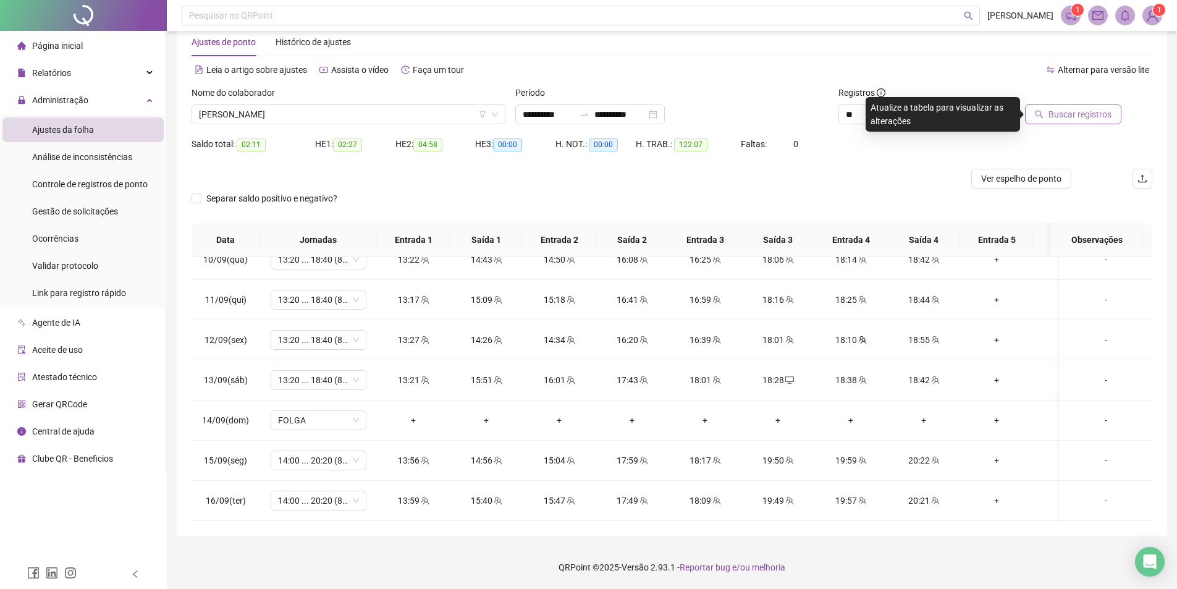
click at [1036, 111] on button "Buscar registros" at bounding box center [1073, 114] width 96 height 20
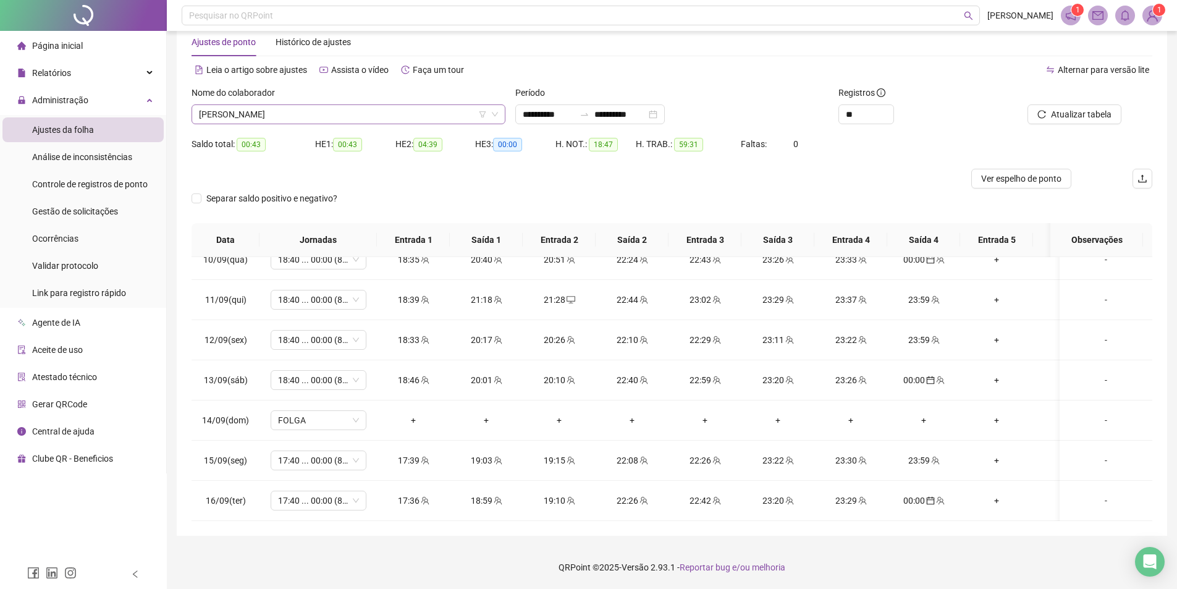
click at [367, 114] on span "MICHELINE DA SILVA CARVALHO GOMES" at bounding box center [348, 114] width 299 height 19
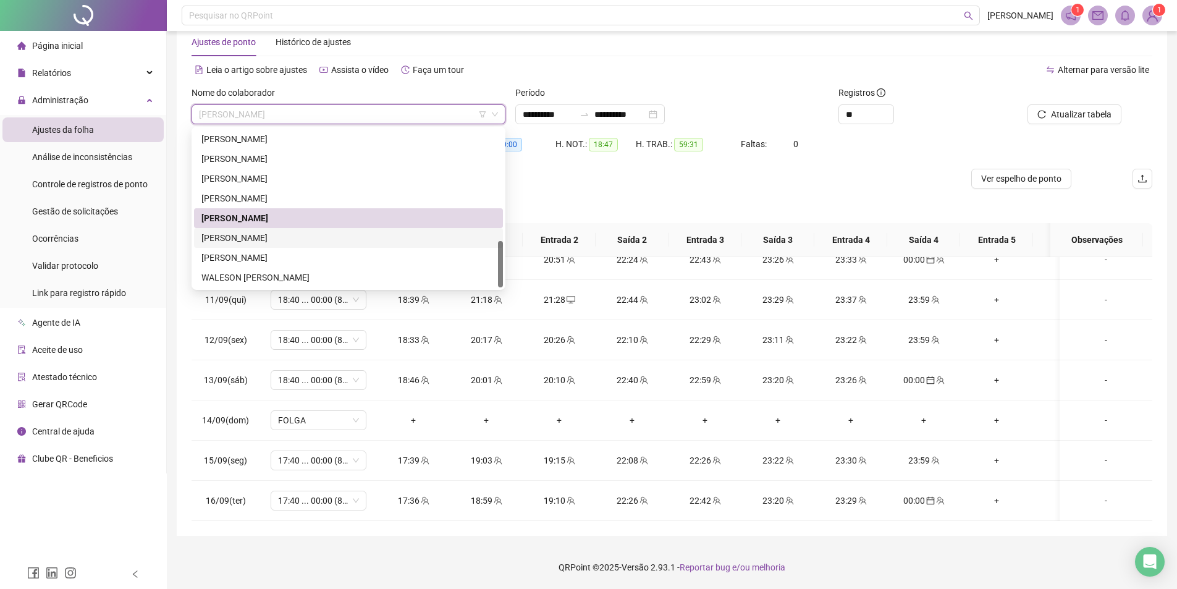
click at [292, 238] on div "RAFAEL COSTA BARBOSA" at bounding box center [348, 238] width 294 height 14
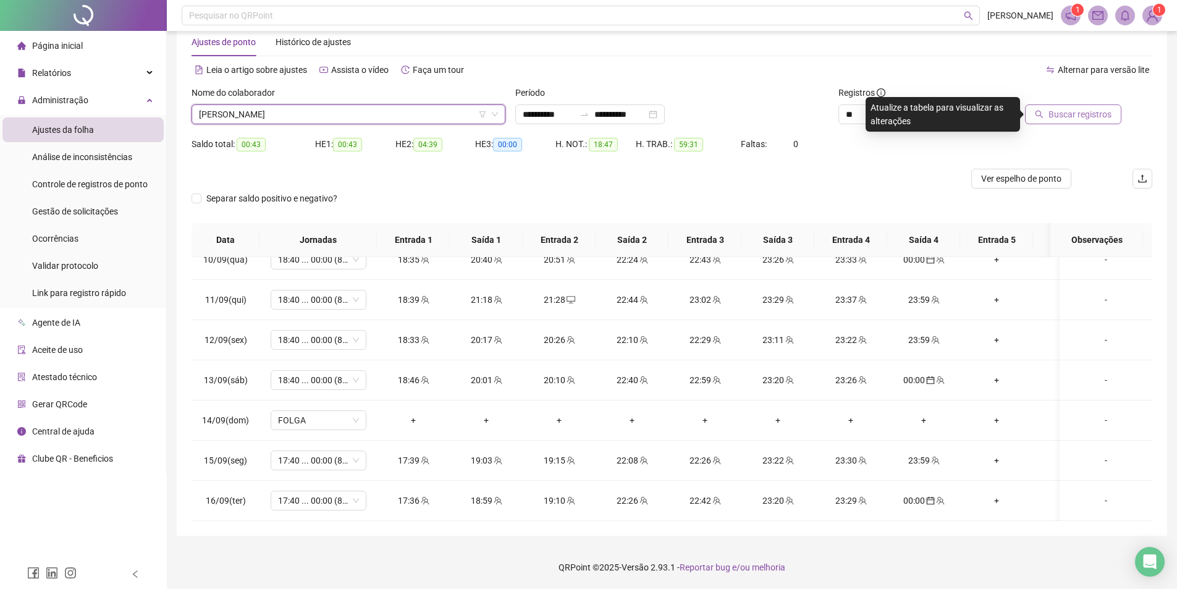
click at [1041, 109] on button "Buscar registros" at bounding box center [1073, 114] width 96 height 20
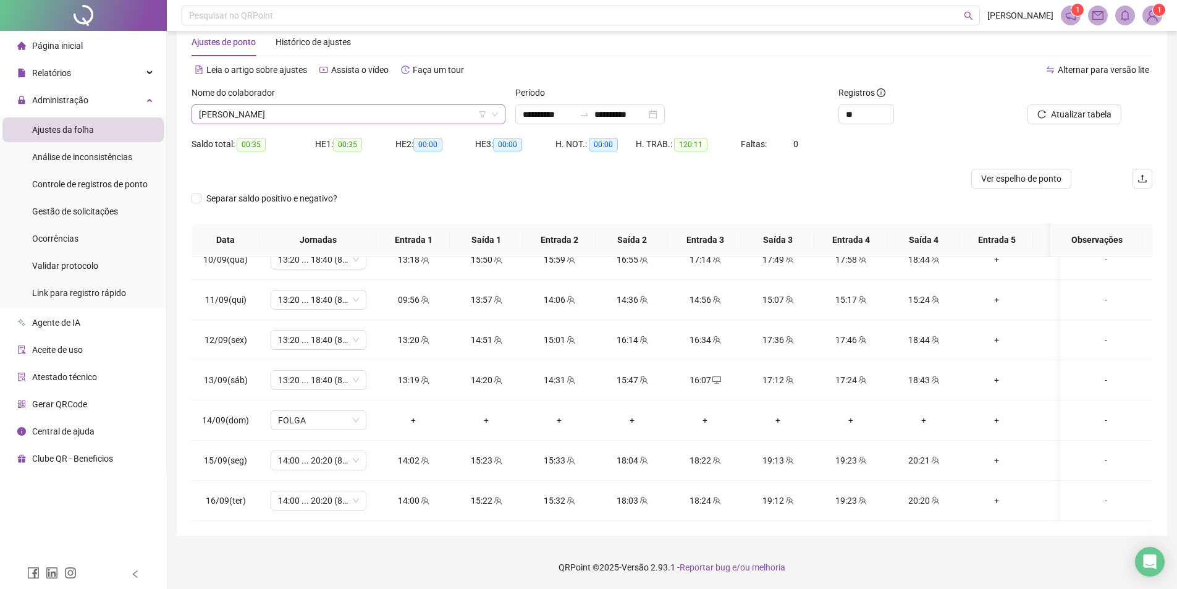
click at [377, 115] on span "RAFAEL COSTA BARBOSA" at bounding box center [348, 114] width 299 height 19
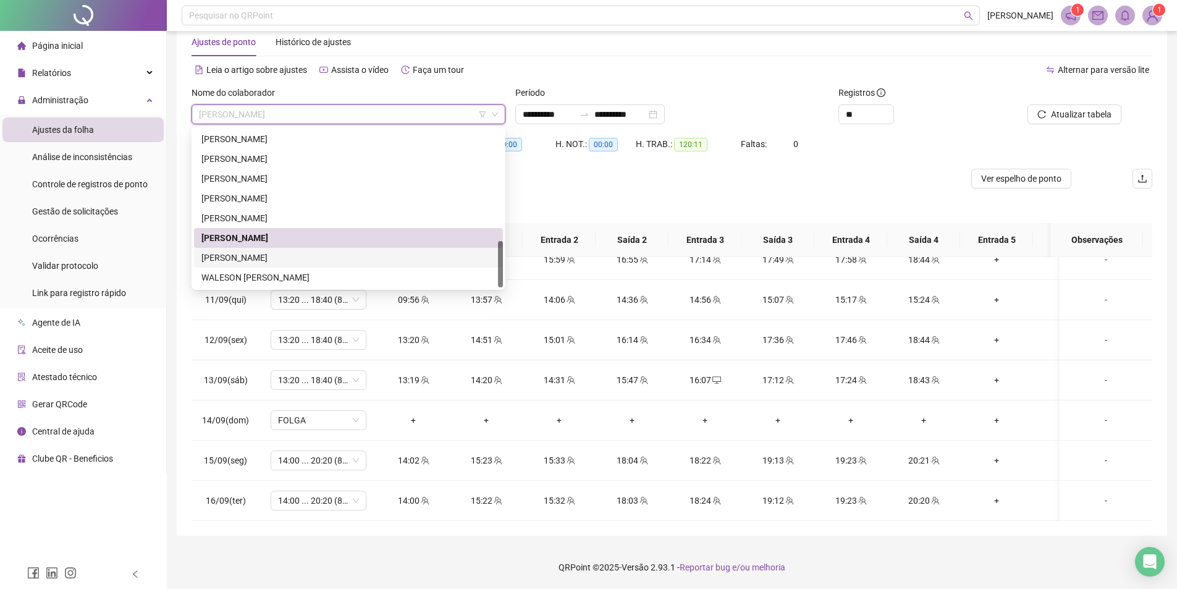
click at [278, 250] on div "THAISE DA SILVA SOUSA" at bounding box center [348, 258] width 309 height 20
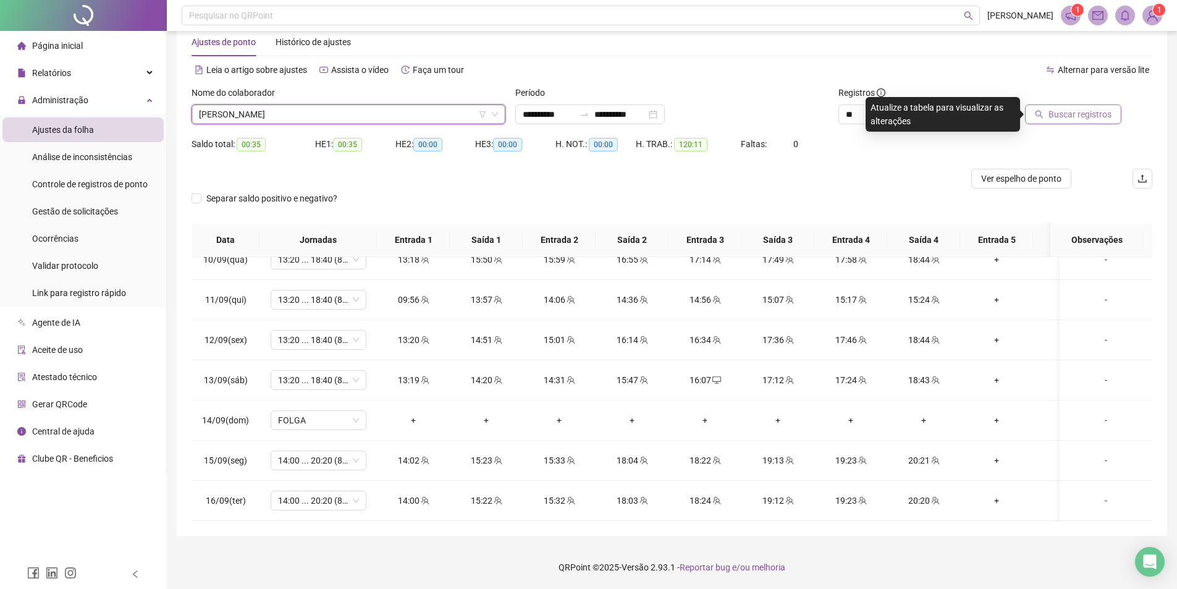
click at [1044, 116] on icon "search" at bounding box center [1039, 114] width 9 height 9
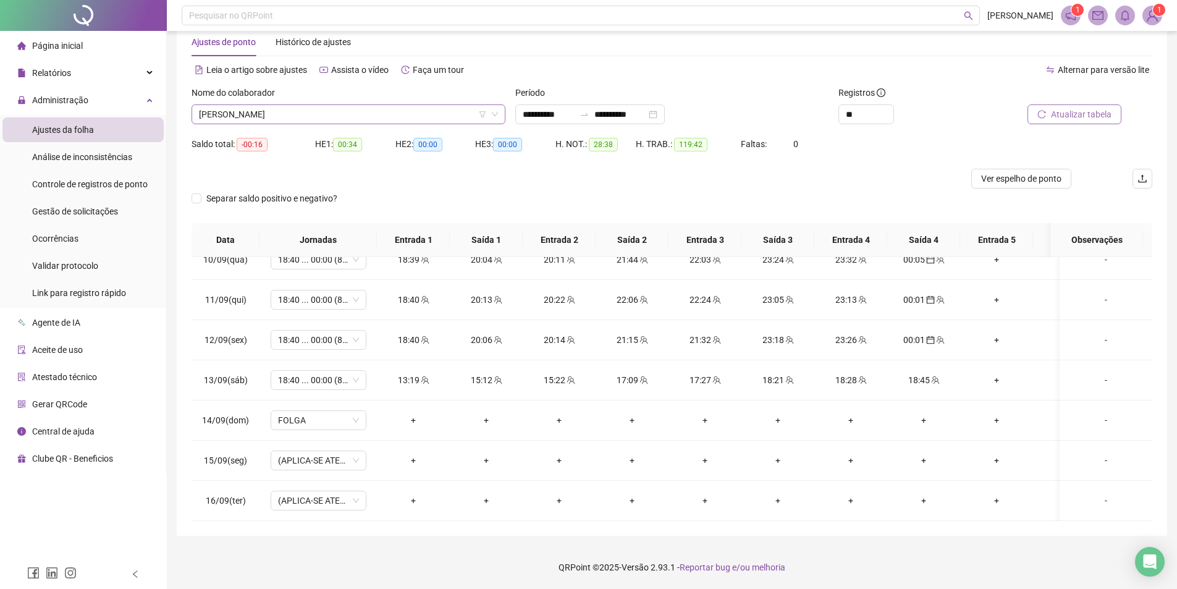
click at [309, 112] on span "THAISE DA SILVA SOUSA" at bounding box center [348, 114] width 299 height 19
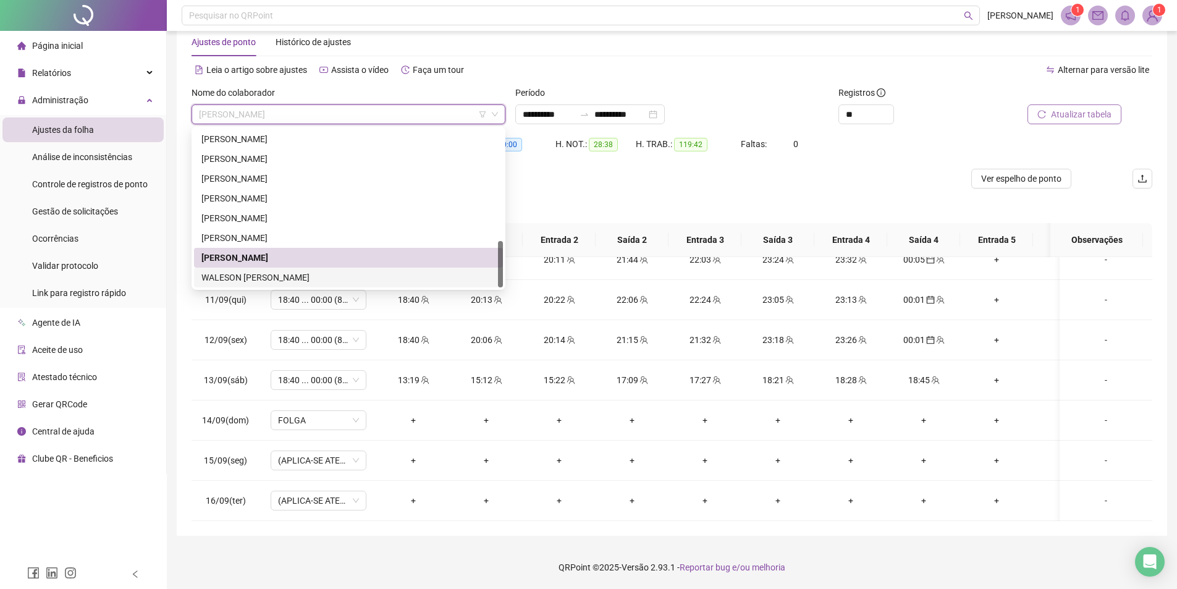
click at [230, 278] on div "WALESON MATEUS SANTOS VELOSO" at bounding box center [348, 278] width 294 height 14
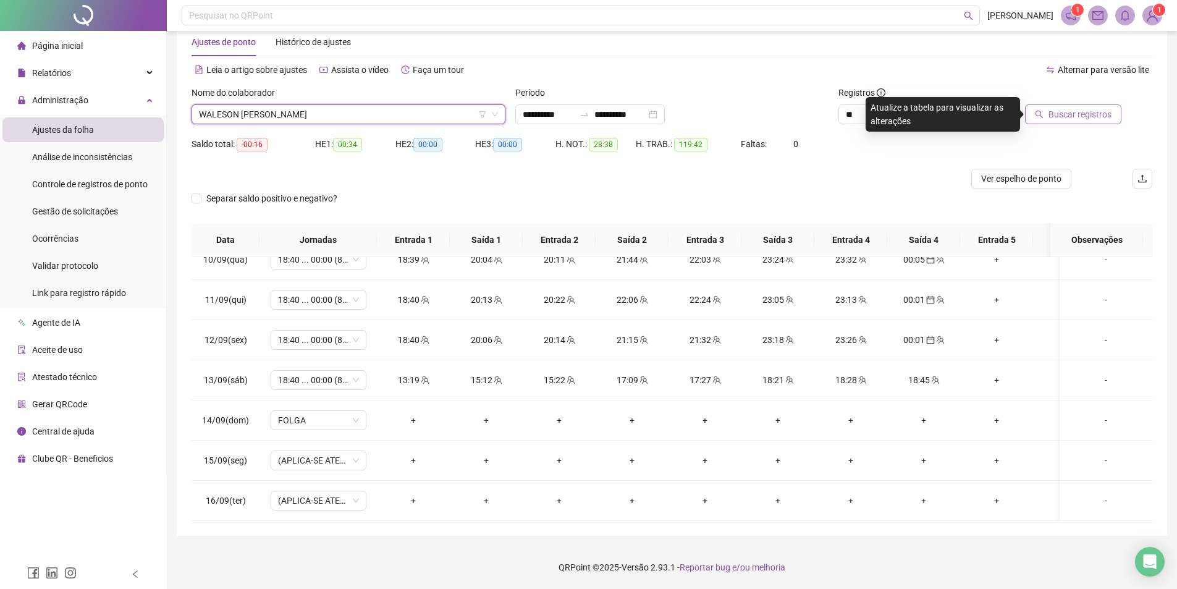
click at [1056, 121] on button "Buscar registros" at bounding box center [1073, 114] width 96 height 20
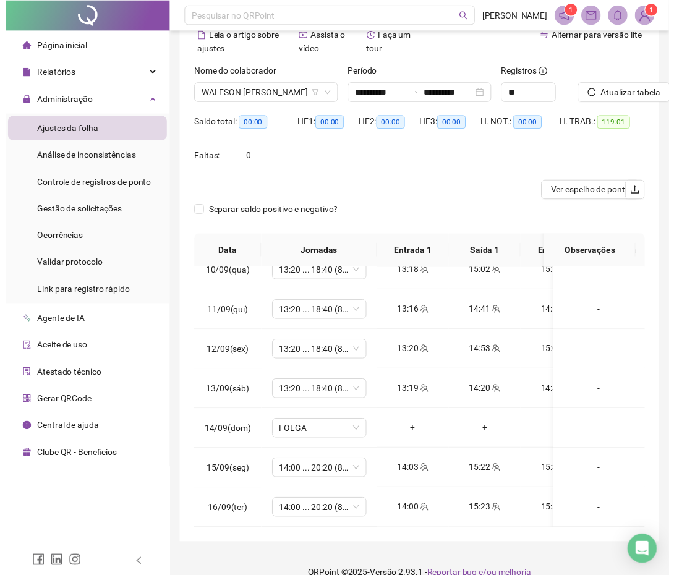
scroll to position [81, 0]
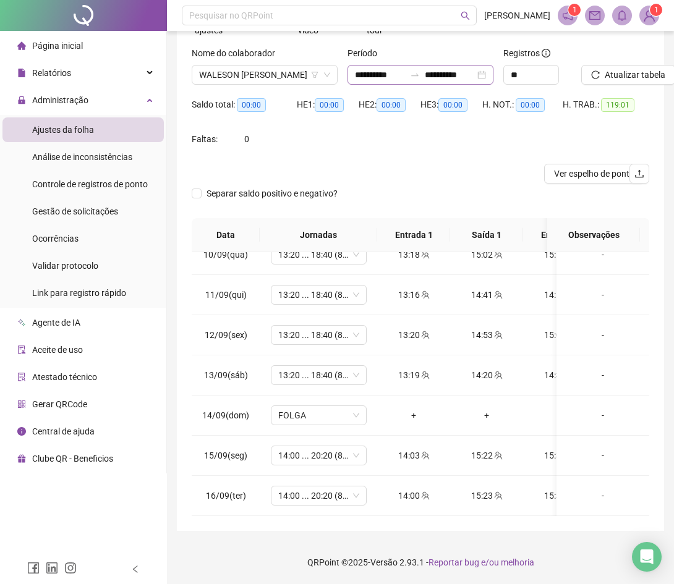
click at [410, 73] on icon "swap-right" at bounding box center [415, 75] width 10 height 10
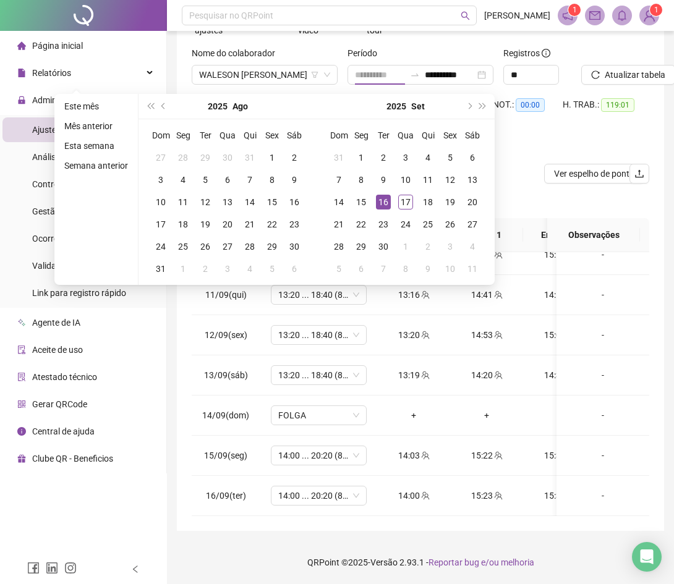
click at [386, 202] on div "16" at bounding box center [383, 202] width 15 height 15
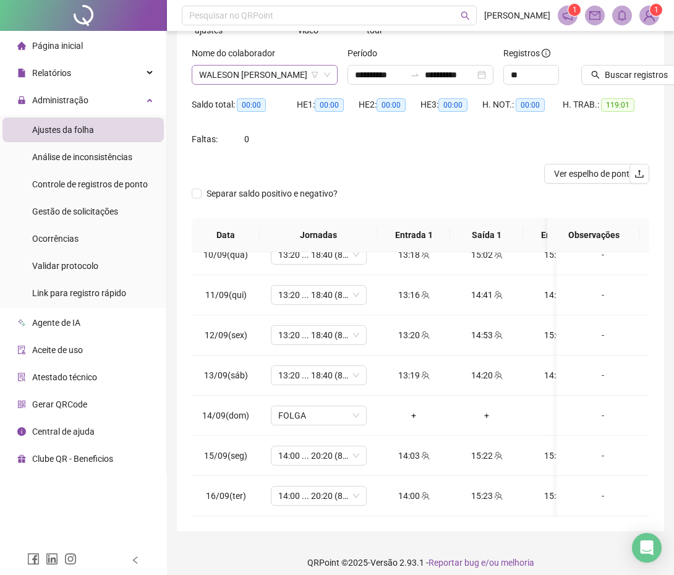
click at [274, 71] on span "WALESON MATEUS SANTOS VELOSO" at bounding box center [264, 75] width 131 height 19
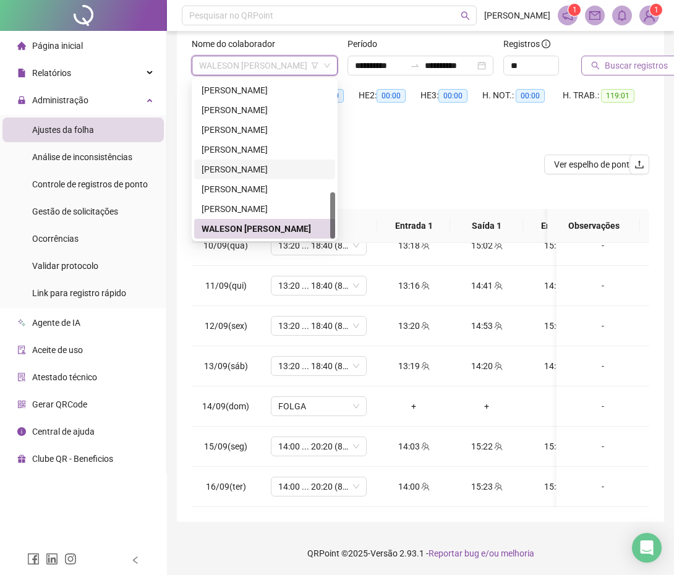
click at [614, 59] on span "Buscar registros" at bounding box center [635, 66] width 63 height 14
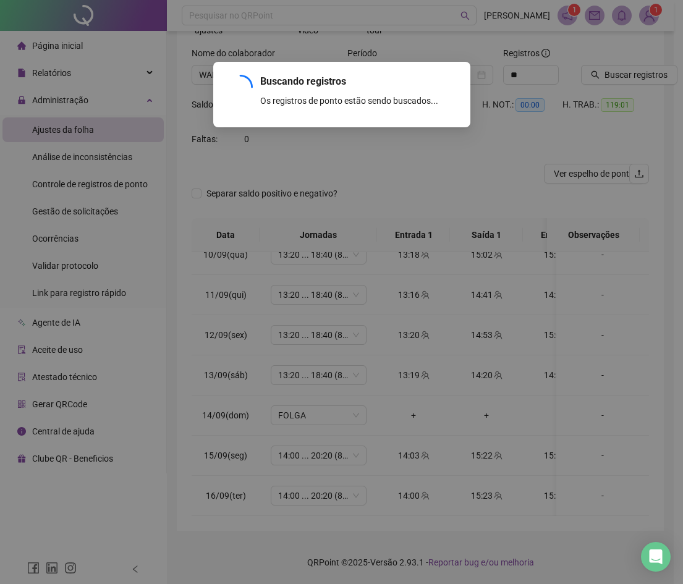
click at [609, 69] on div "Buscando registros Os registros de ponto estão sendo buscados... OK" at bounding box center [341, 292] width 683 height 584
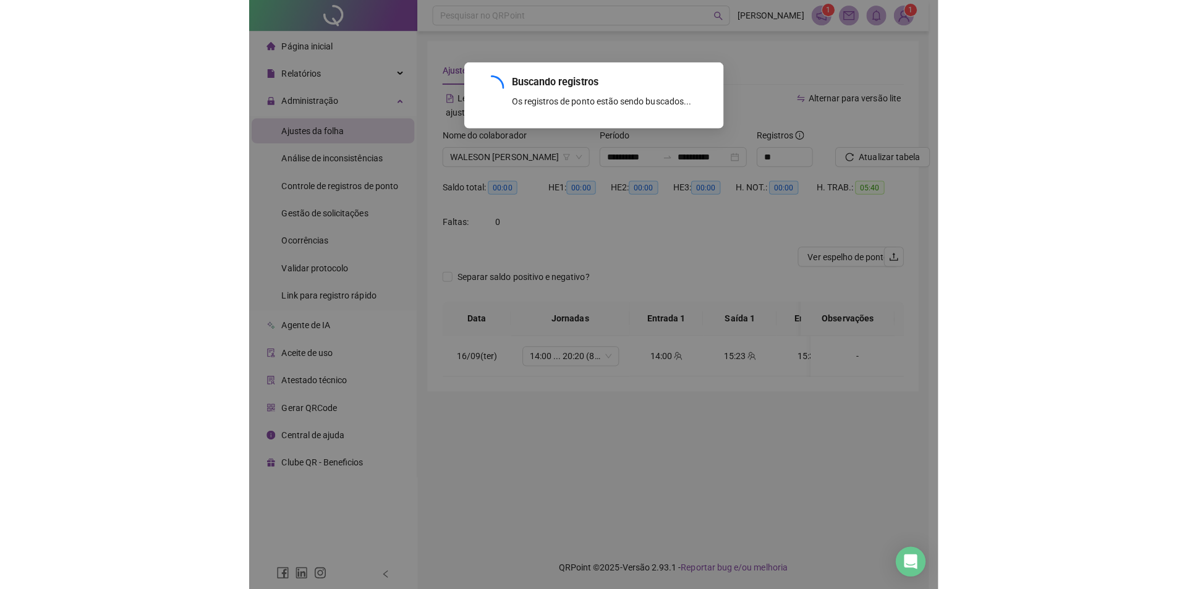
scroll to position [0, 0]
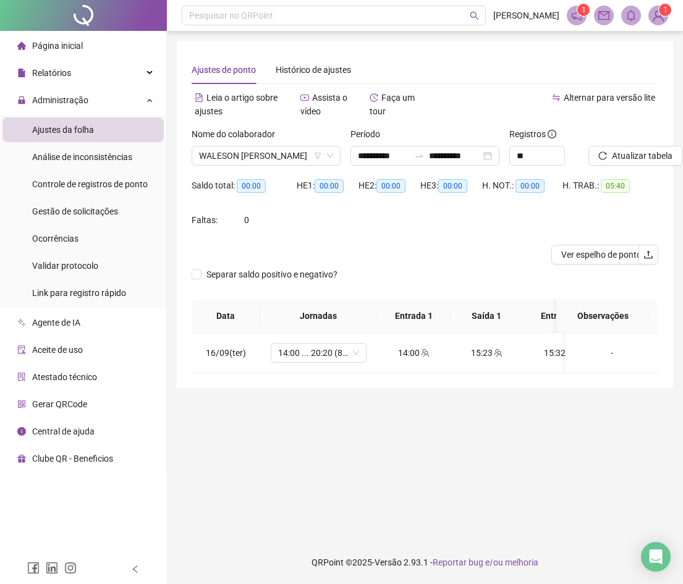
click at [223, 145] on div "Nome do colaborador" at bounding box center [266, 136] width 149 height 19
click at [226, 154] on span "WALESON MATEUS SANTOS VELOSO" at bounding box center [266, 155] width 134 height 19
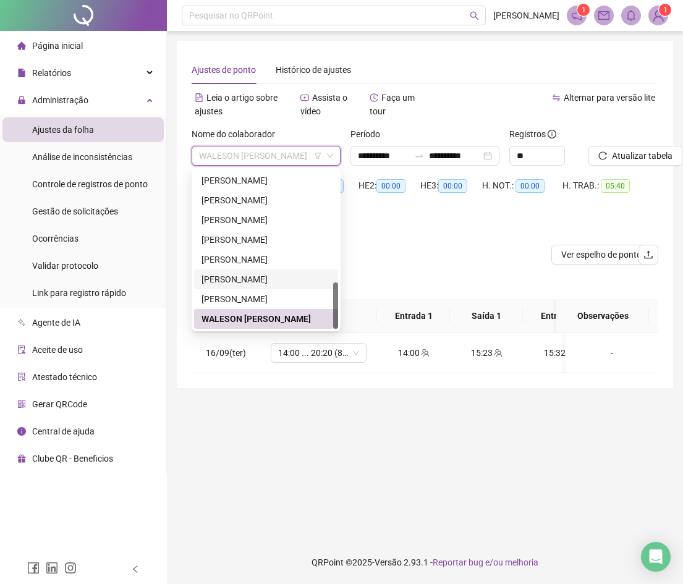
click at [240, 278] on div "RAFAEL COSTA BARBOSA" at bounding box center [265, 280] width 129 height 14
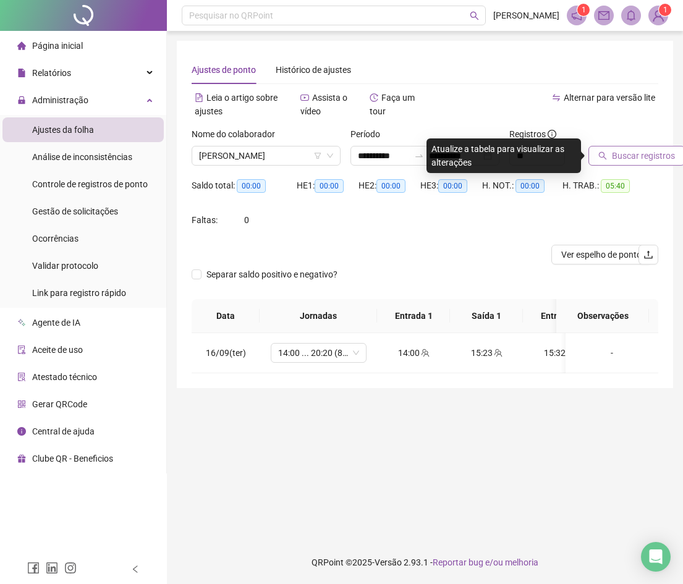
click at [620, 152] on span "Buscar registros" at bounding box center [643, 156] width 63 height 14
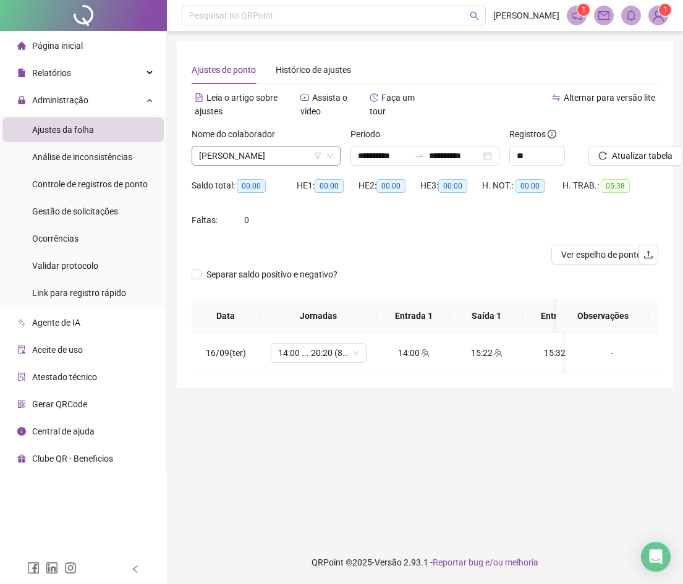
click at [214, 148] on span "RAFAEL COSTA BARBOSA" at bounding box center [266, 155] width 134 height 19
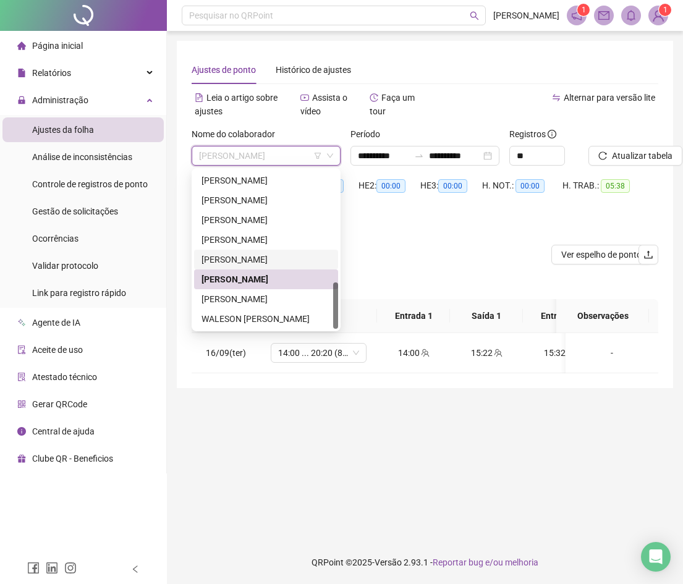
click at [242, 261] on div "MICHELINE DA SILVA CARVALHO GOMES" at bounding box center [265, 260] width 129 height 14
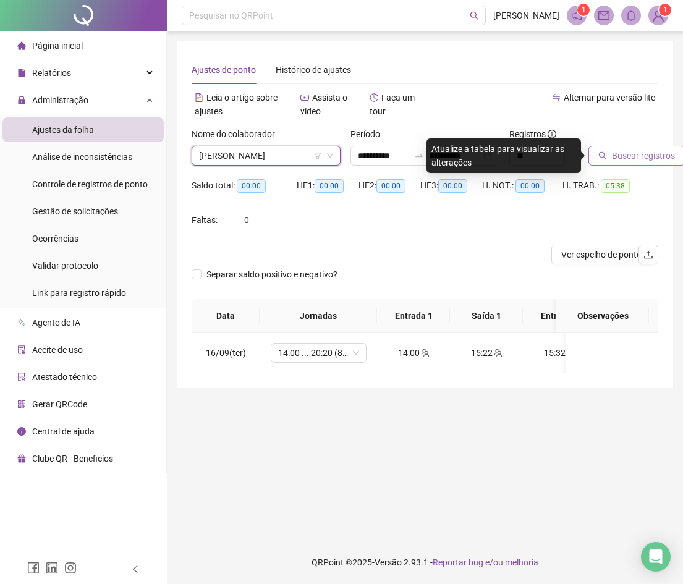
click at [648, 151] on span "Buscar registros" at bounding box center [643, 156] width 63 height 14
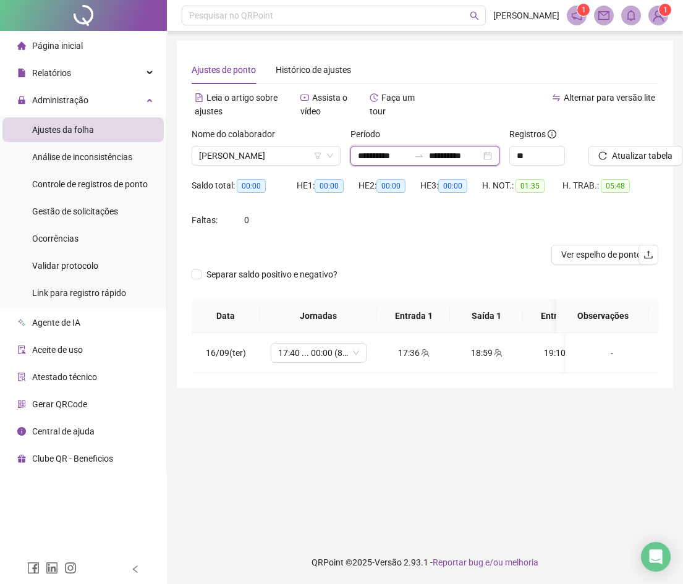
click at [365, 156] on input "**********" at bounding box center [383, 156] width 51 height 14
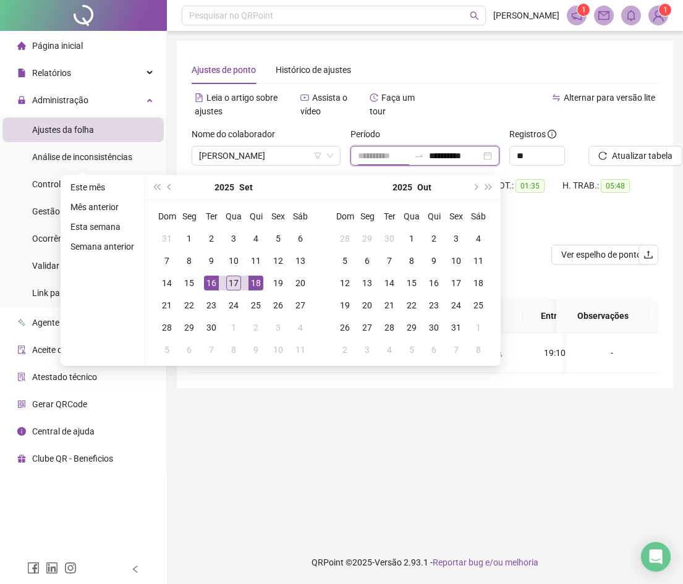
type input "**********"
click at [210, 280] on div "16" at bounding box center [211, 283] width 15 height 15
type input "**********"
click at [232, 281] on div "17" at bounding box center [233, 283] width 15 height 15
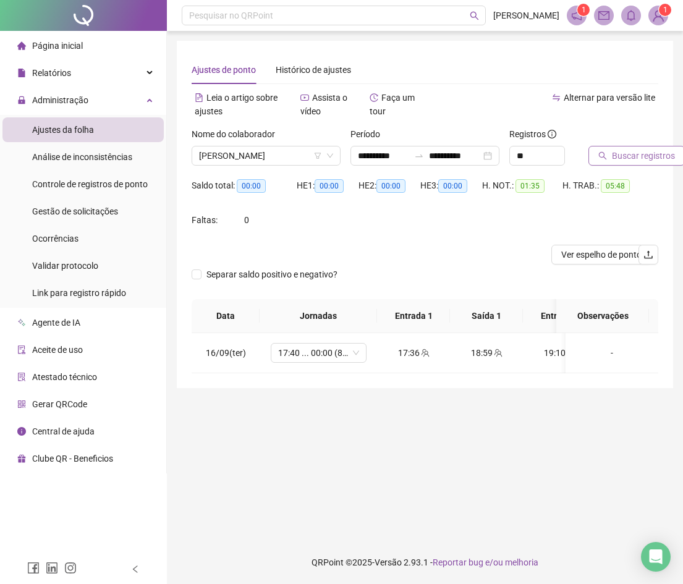
click at [613, 155] on span "Buscar registros" at bounding box center [643, 156] width 63 height 14
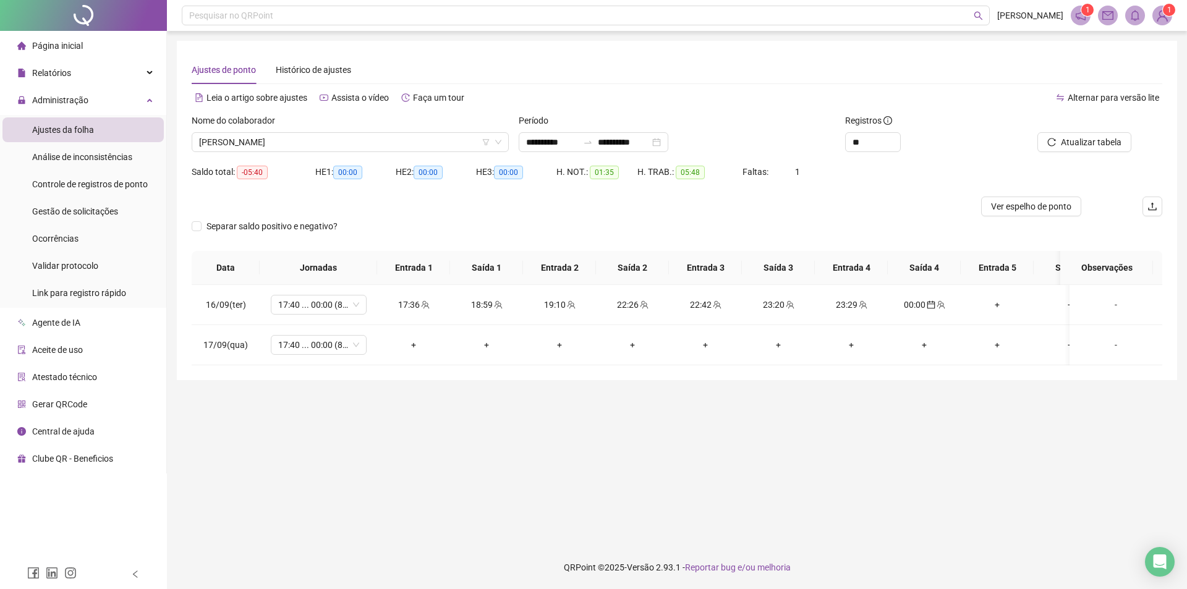
click at [333, 127] on div "Nome do colaborador" at bounding box center [350, 123] width 317 height 19
click at [331, 138] on span "MICHELINE DA SILVA CARVALHO GOMES" at bounding box center [350, 142] width 302 height 19
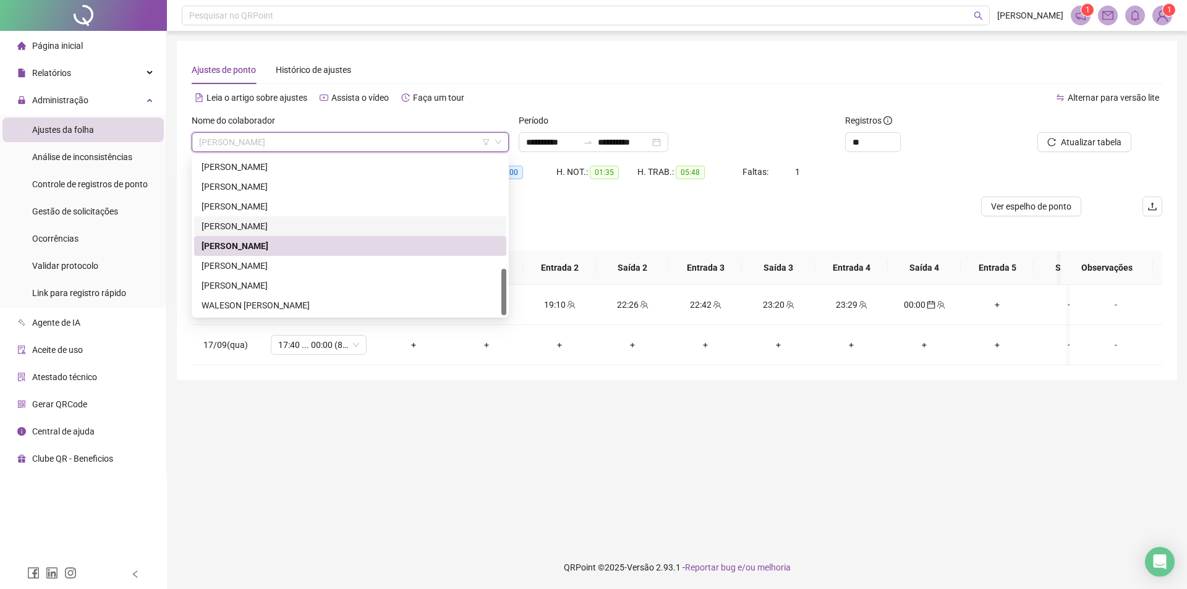
click at [297, 220] on div "MAURICIO JOSE DA COSTA SILVA" at bounding box center [349, 226] width 297 height 14
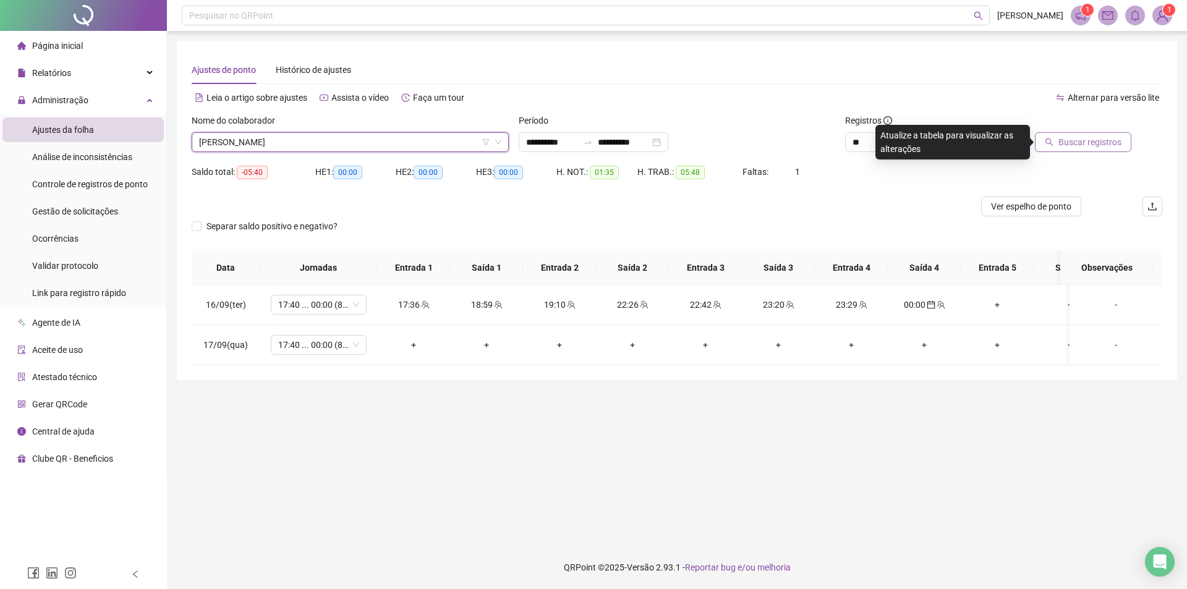
click at [1117, 145] on span "Buscar registros" at bounding box center [1089, 142] width 63 height 14
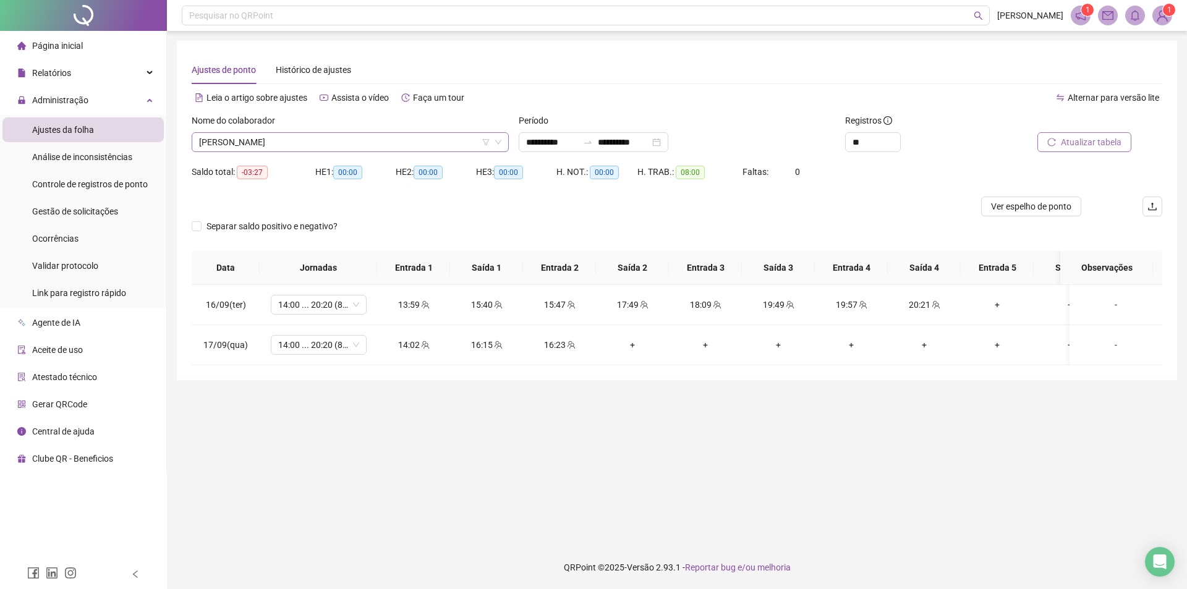
click at [320, 143] on span "MAURICIO JOSE DA COSTA SILVA" at bounding box center [350, 142] width 302 height 19
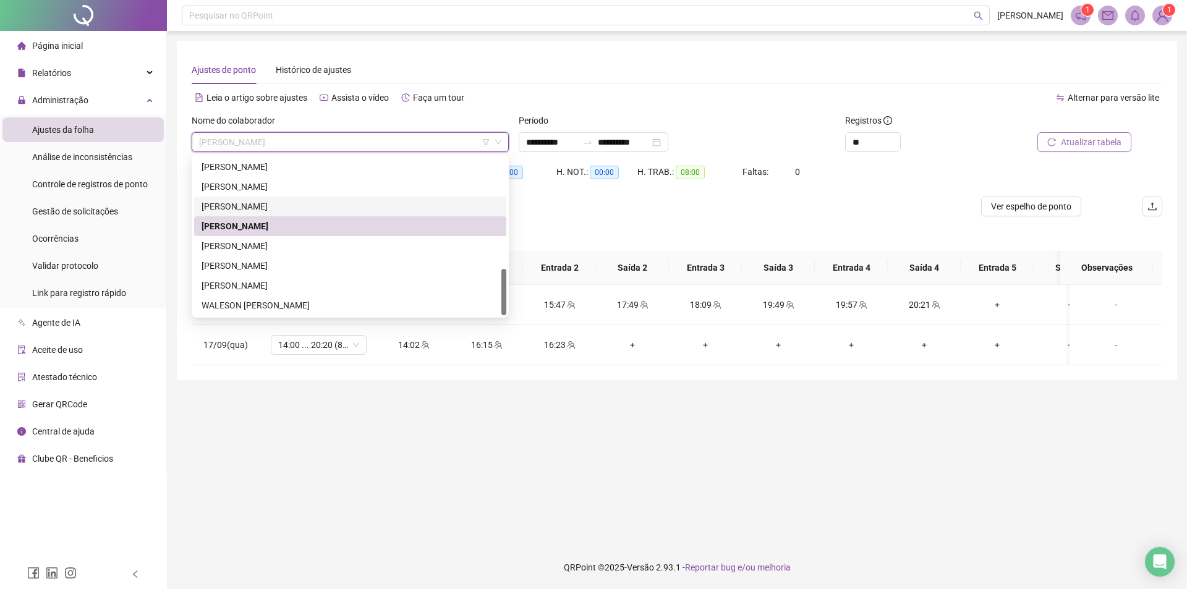
click at [285, 198] on div "MARCELO MONTEIRO SANTANA" at bounding box center [350, 207] width 312 height 20
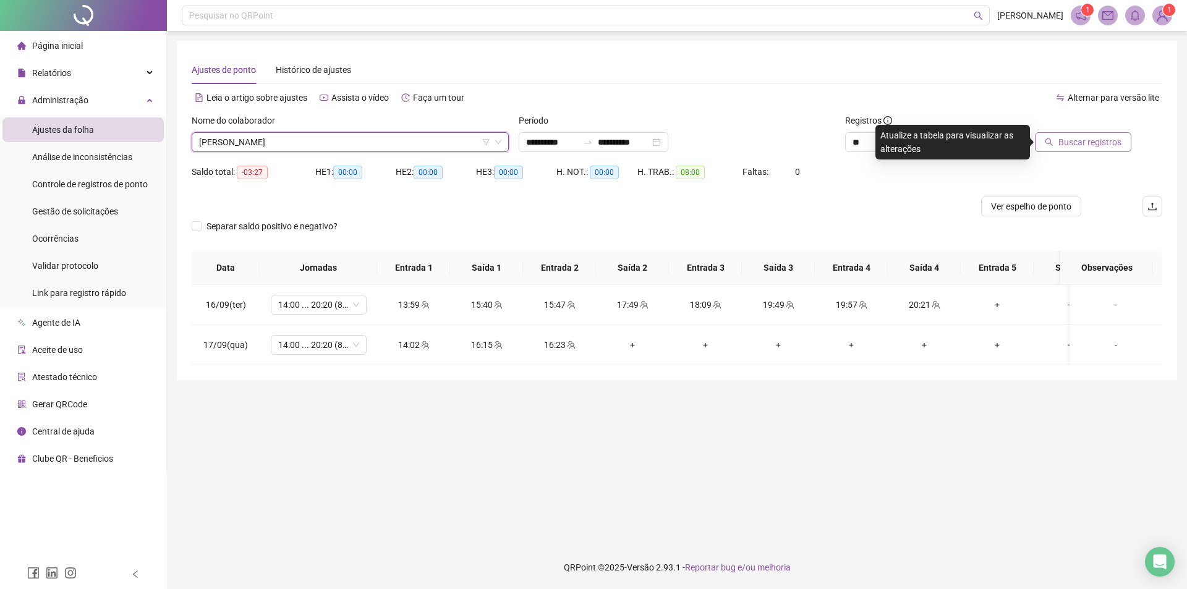
click at [1084, 150] on button "Buscar registros" at bounding box center [1083, 142] width 96 height 20
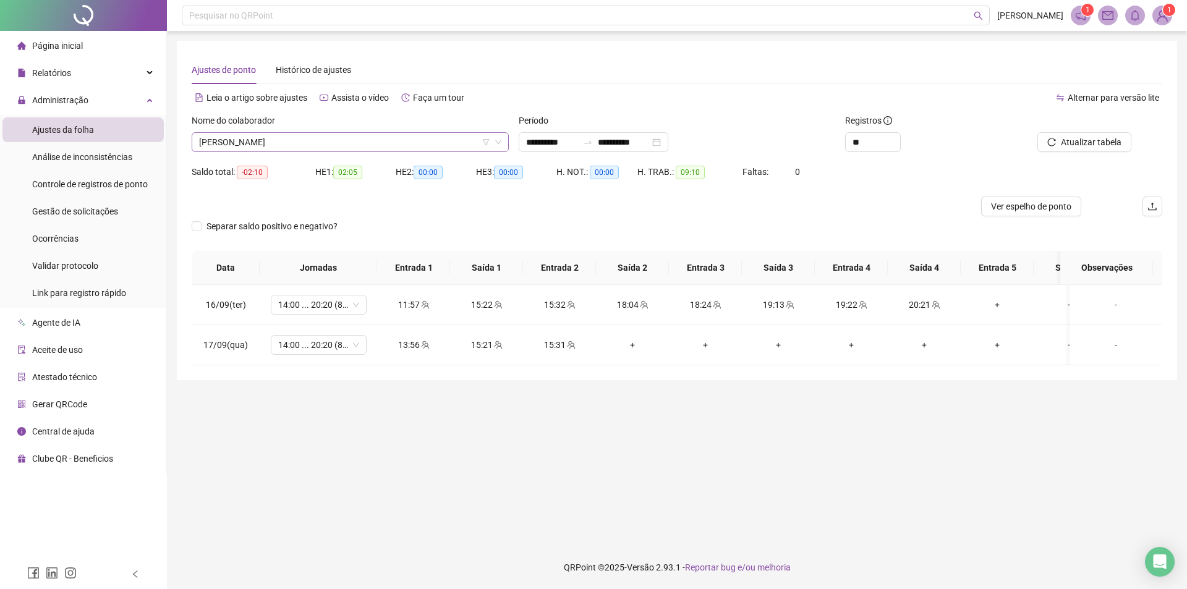
click at [356, 140] on span "MARCELO MONTEIRO SANTANA" at bounding box center [350, 142] width 302 height 19
click at [303, 135] on span "MARCELO MONTEIRO SANTANA" at bounding box center [350, 142] width 302 height 19
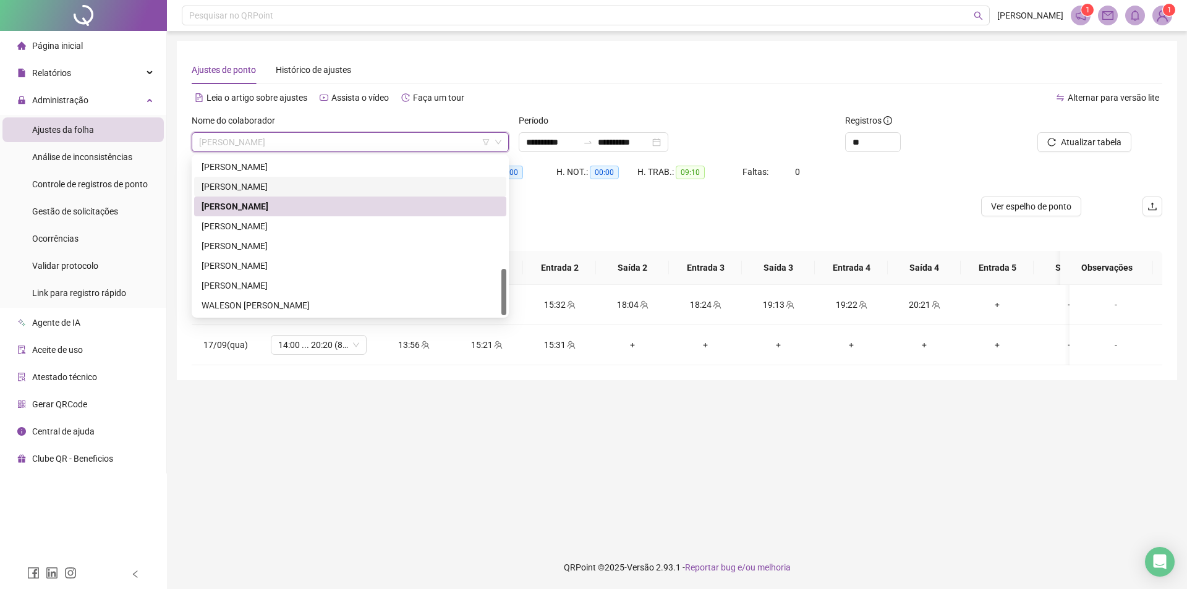
click at [287, 190] on div "LUDMYLLA SANTOS PEREIRA DA SILVA" at bounding box center [349, 187] width 297 height 14
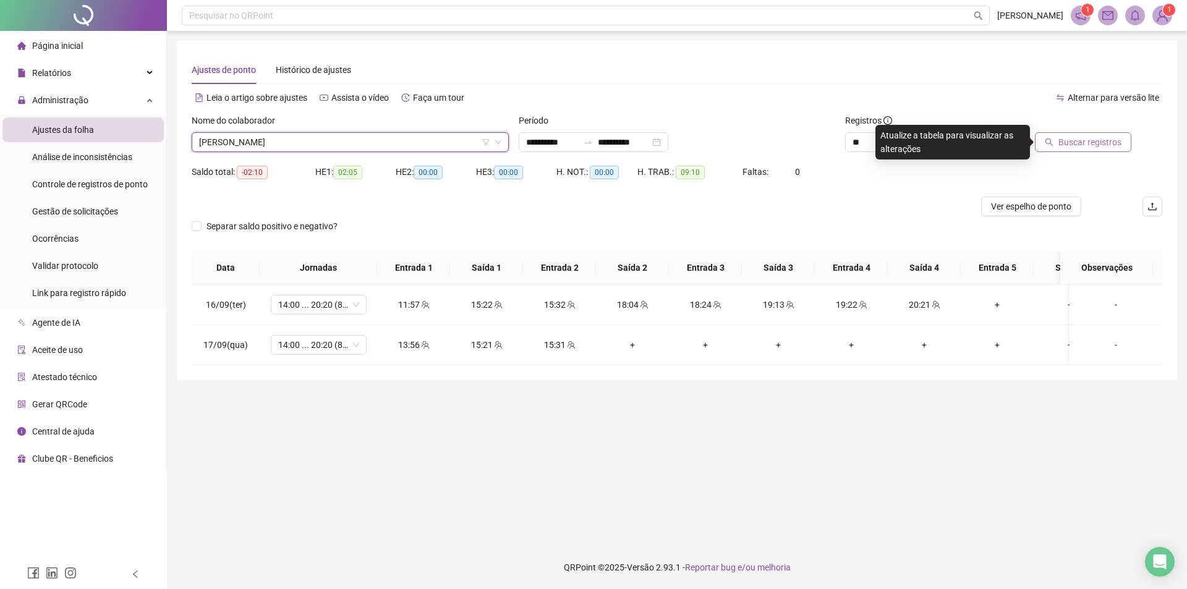
click at [1096, 141] on span "Buscar registros" at bounding box center [1089, 142] width 63 height 14
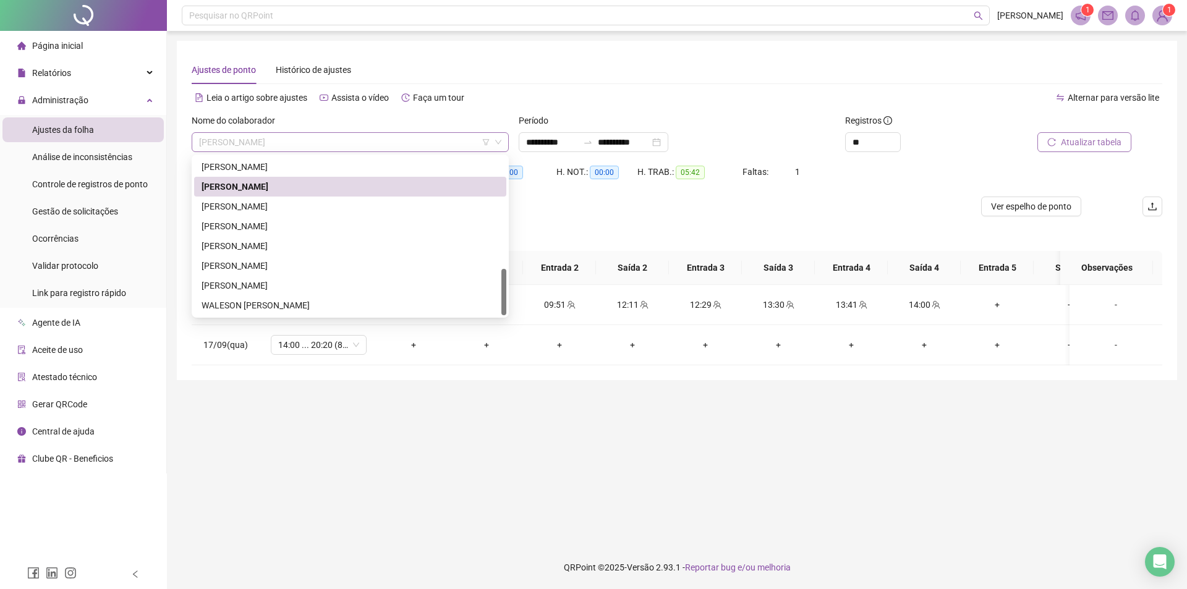
click at [406, 149] on span "LUDMYLLA SANTOS PEREIRA DA SILVA" at bounding box center [350, 142] width 302 height 19
click at [291, 169] on div "LUCIENE EMILLE REIS SOARES" at bounding box center [349, 167] width 297 height 14
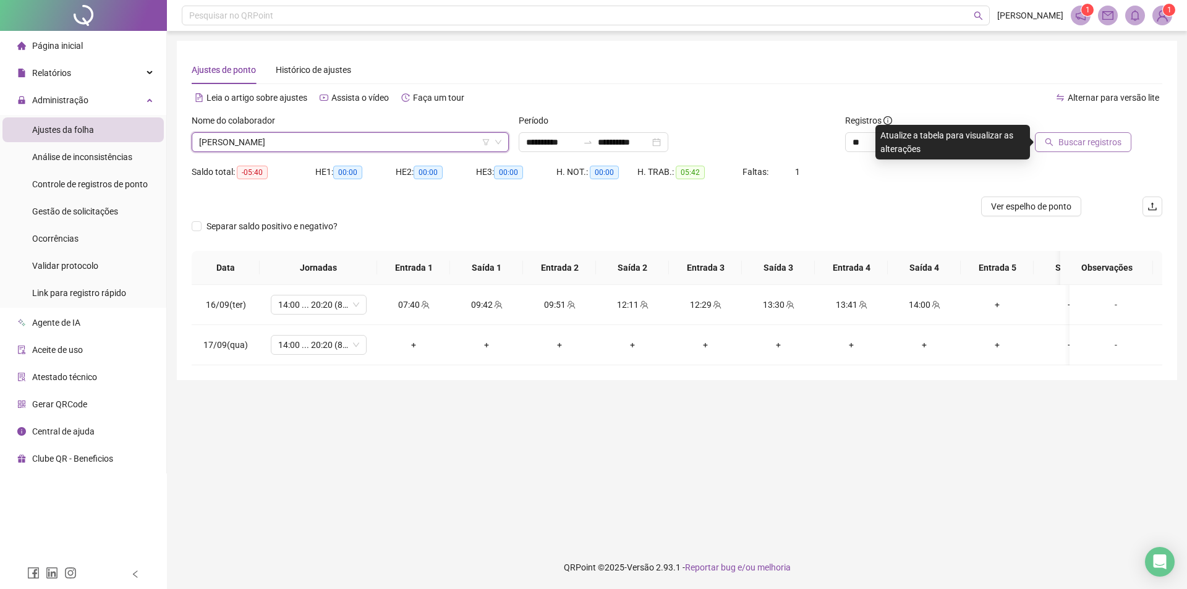
click at [1095, 145] on span "Buscar registros" at bounding box center [1089, 142] width 63 height 14
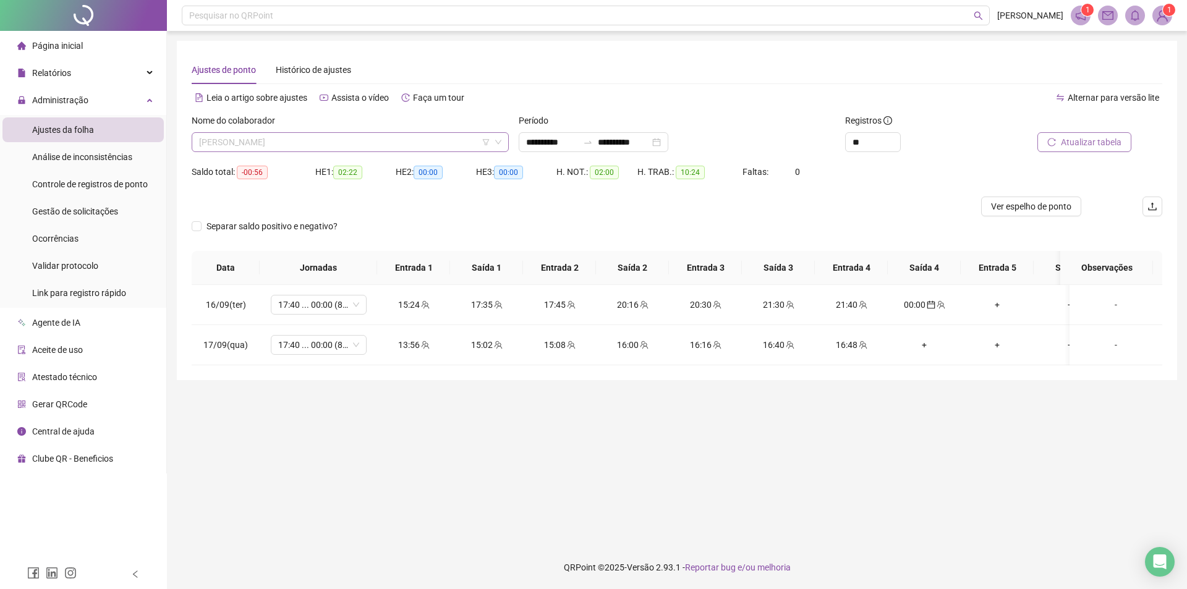
click at [353, 140] on span "LUCIENE EMILLE REIS SOARES" at bounding box center [350, 142] width 302 height 19
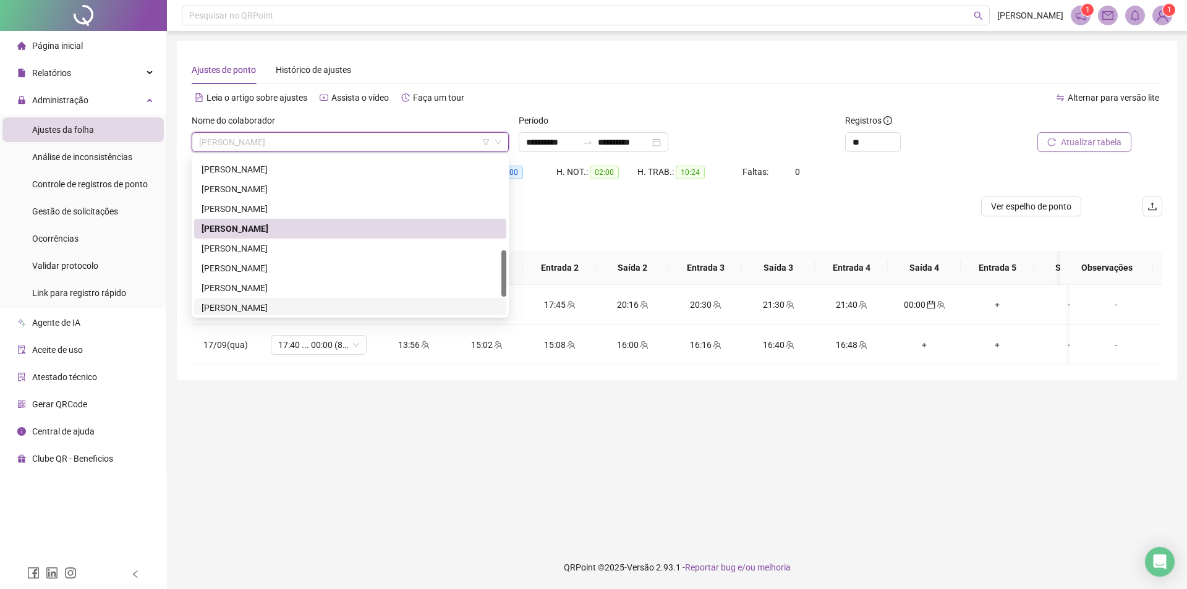
scroll to position [252, 0]
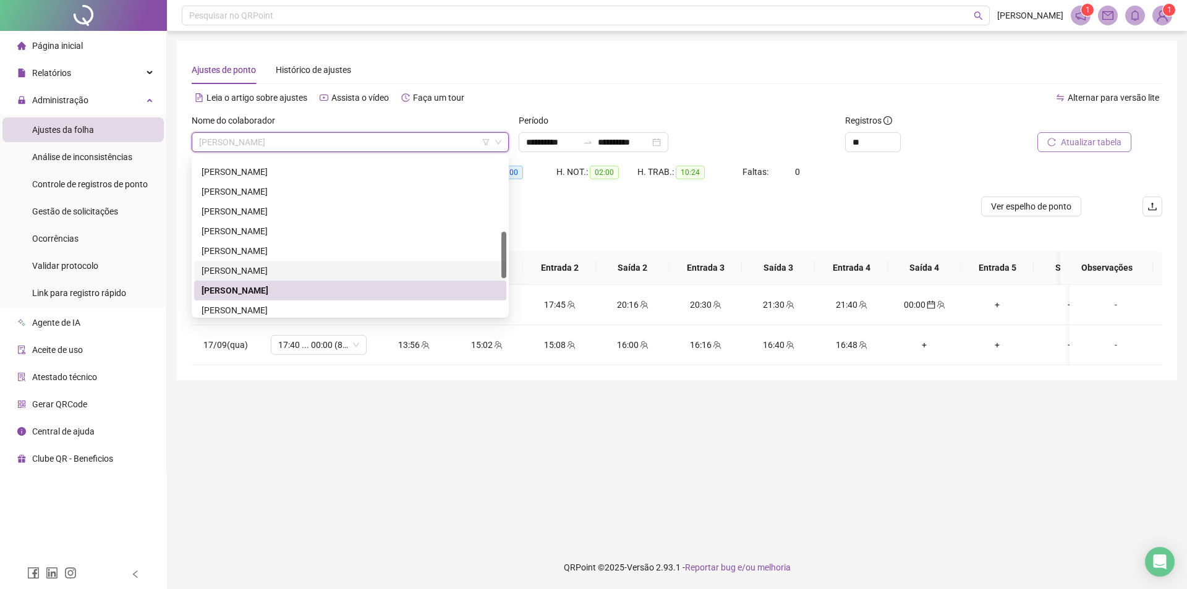
click at [276, 270] on div "LARISSA TAVARES BARBOSA" at bounding box center [349, 271] width 297 height 14
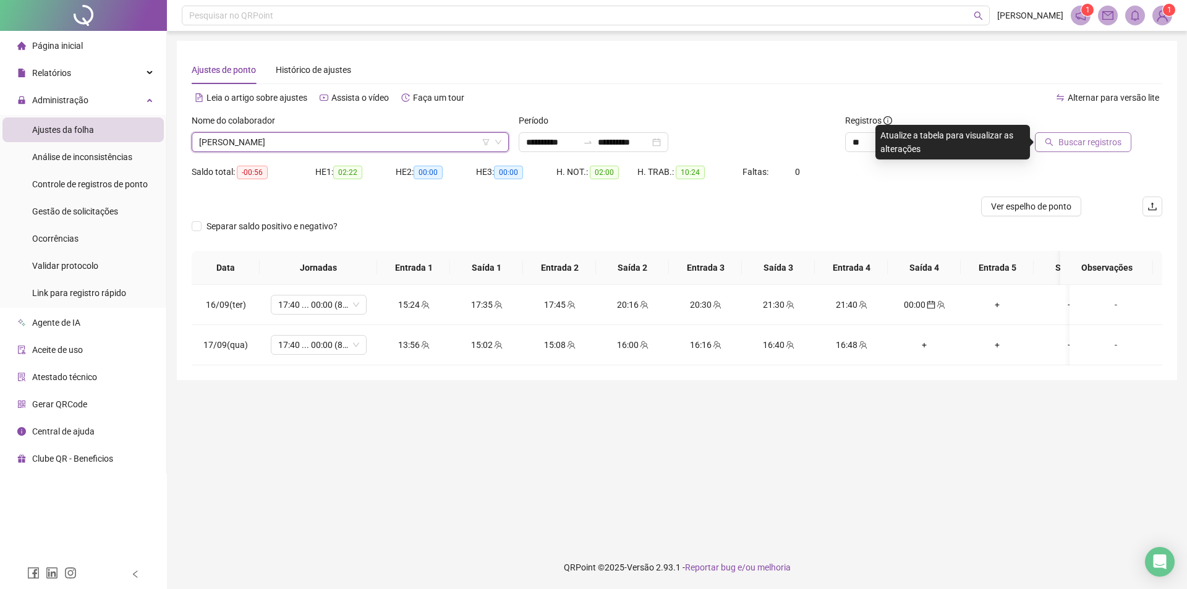
click at [1065, 145] on span "Buscar registros" at bounding box center [1089, 142] width 63 height 14
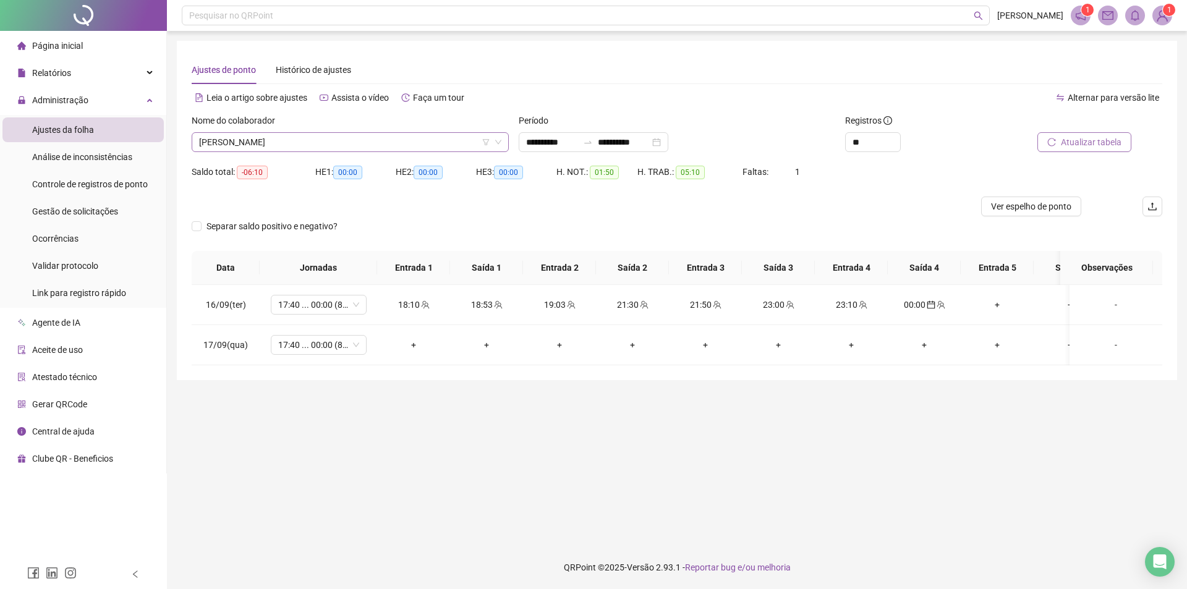
click at [441, 134] on span "LARISSA TAVARES BARBOSA" at bounding box center [350, 142] width 302 height 19
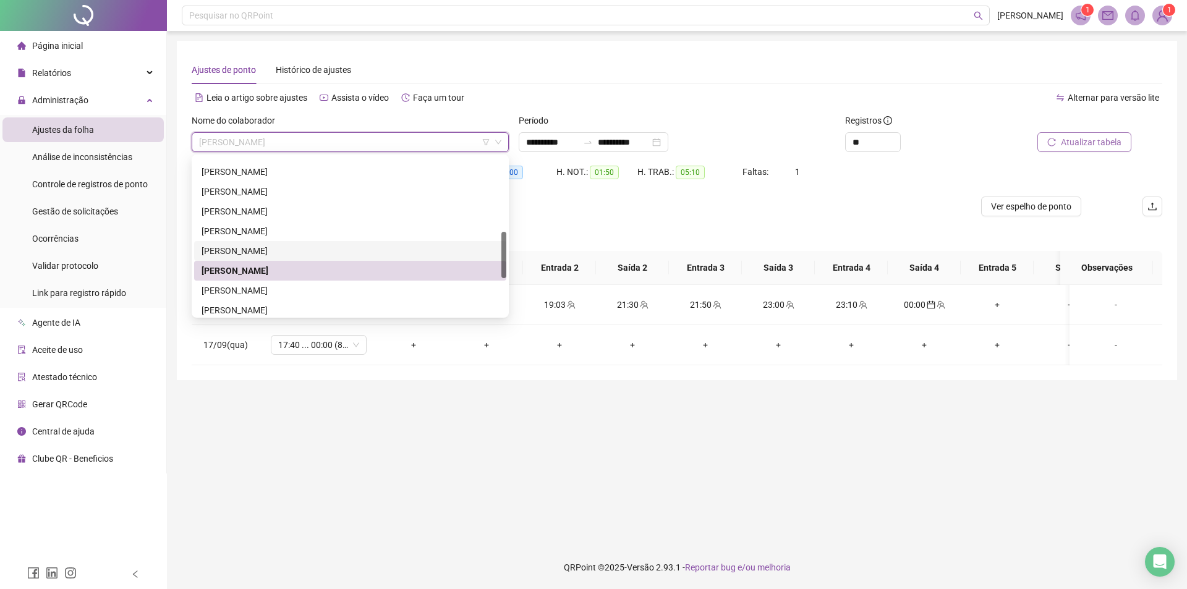
click at [262, 249] on div "KEVYN PEREIRA DOS SANTOS" at bounding box center [349, 251] width 297 height 14
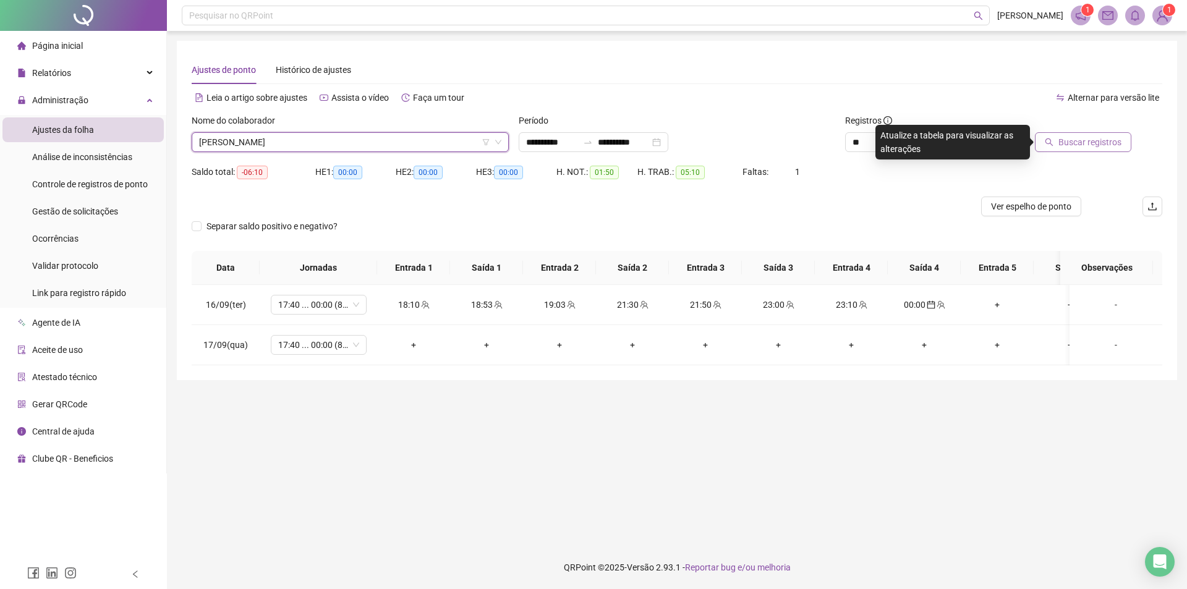
click at [1099, 140] on span "Buscar registros" at bounding box center [1089, 142] width 63 height 14
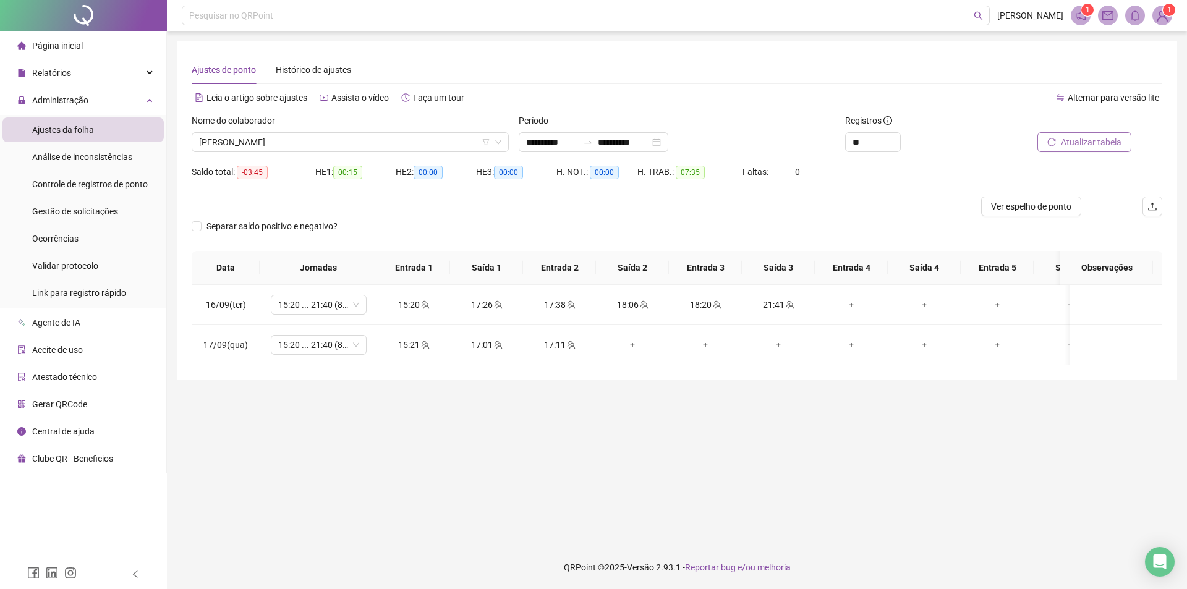
click at [323, 130] on div "Nome do colaborador" at bounding box center [350, 123] width 317 height 19
click at [310, 146] on span "KEVYN PEREIRA DOS SANTOS" at bounding box center [350, 142] width 302 height 19
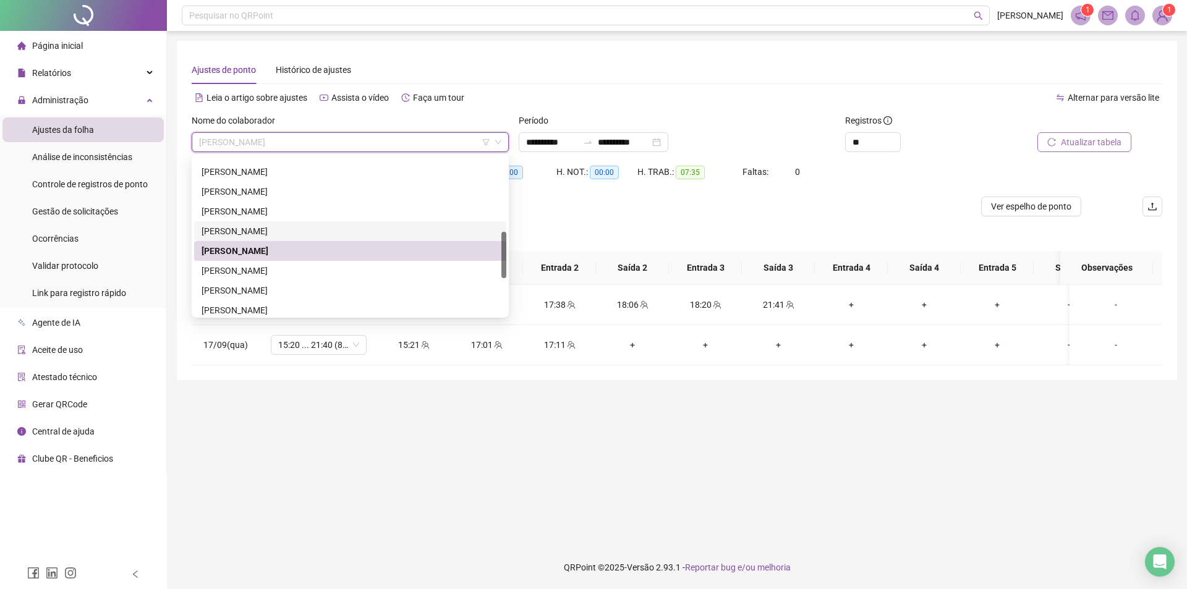
click at [260, 223] on div "JOYCE FERREIRA BERNARDINO DA SILVA" at bounding box center [350, 231] width 312 height 20
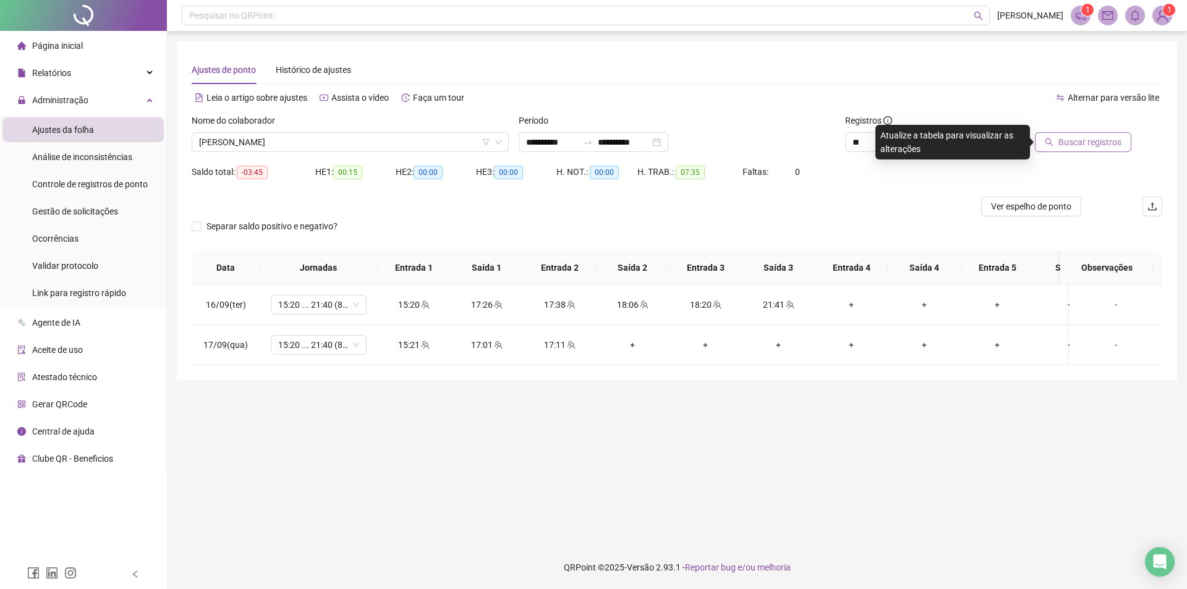
click at [1078, 141] on span "Buscar registros" at bounding box center [1089, 142] width 63 height 14
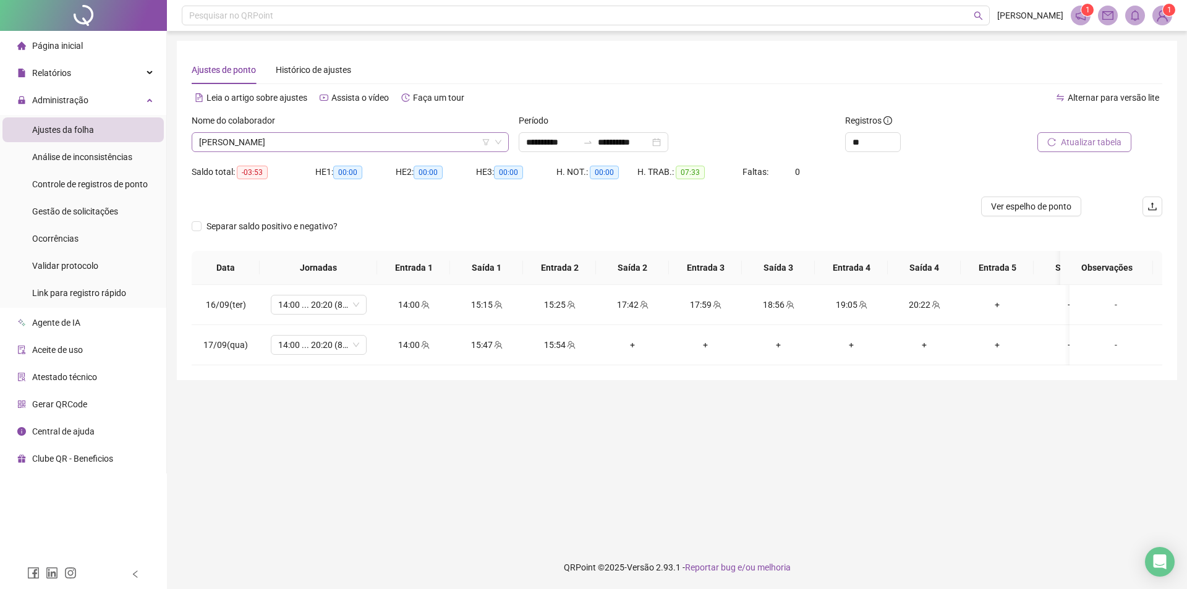
click at [389, 145] on span "JOYCE FERREIRA BERNARDINO DA SILVA" at bounding box center [350, 142] width 302 height 19
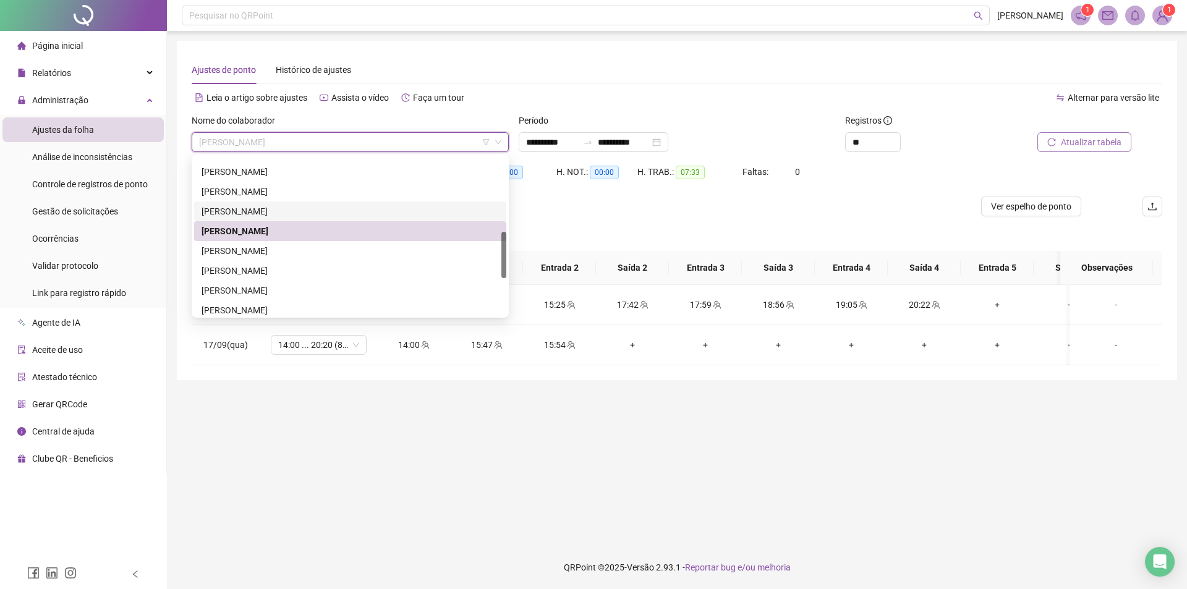
click at [321, 210] on div "JOARA COSTA SILVA" at bounding box center [349, 212] width 297 height 14
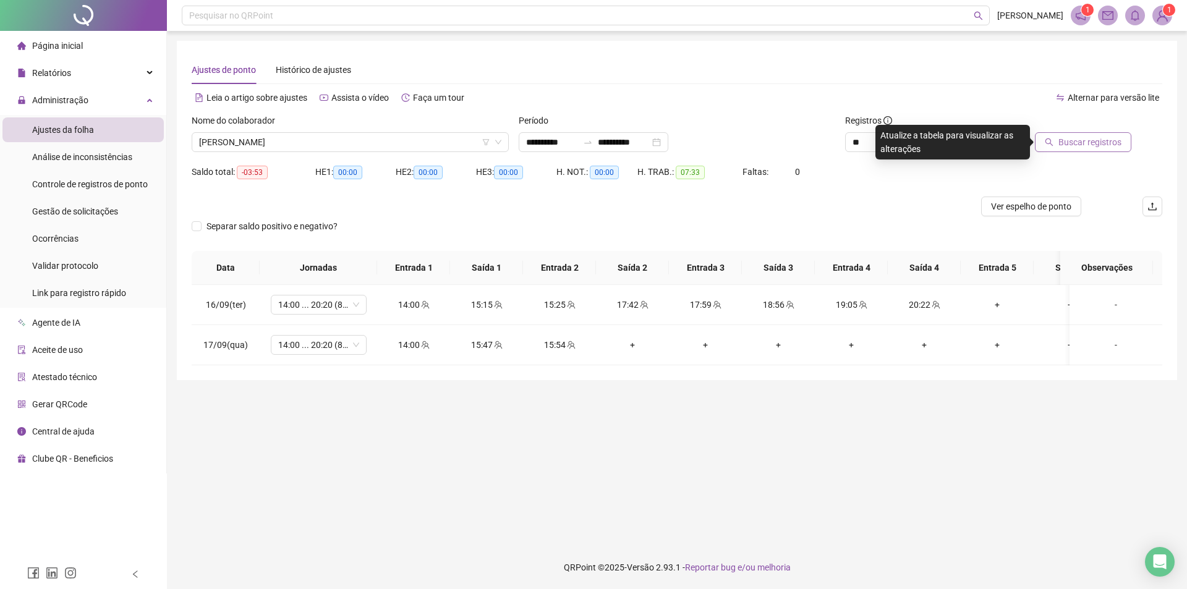
click at [1068, 146] on span "Buscar registros" at bounding box center [1089, 142] width 63 height 14
click at [281, 139] on span "JOARA COSTA SILVA" at bounding box center [350, 142] width 302 height 19
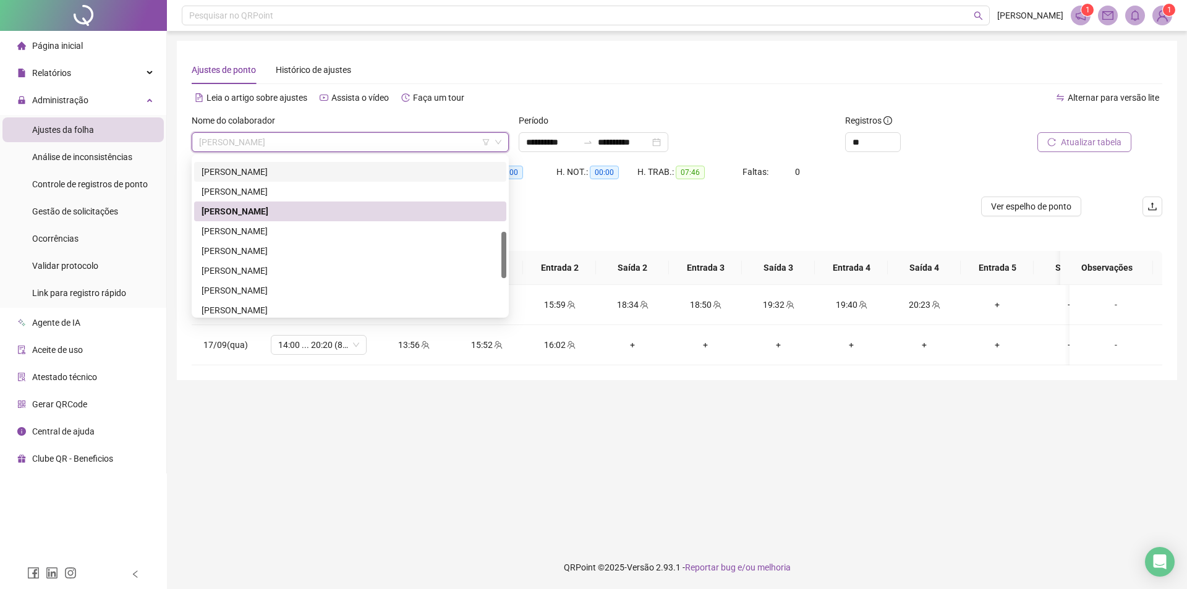
click at [273, 168] on div "JESSICA MAYARA RODRIGUES FELICIANO" at bounding box center [349, 172] width 297 height 14
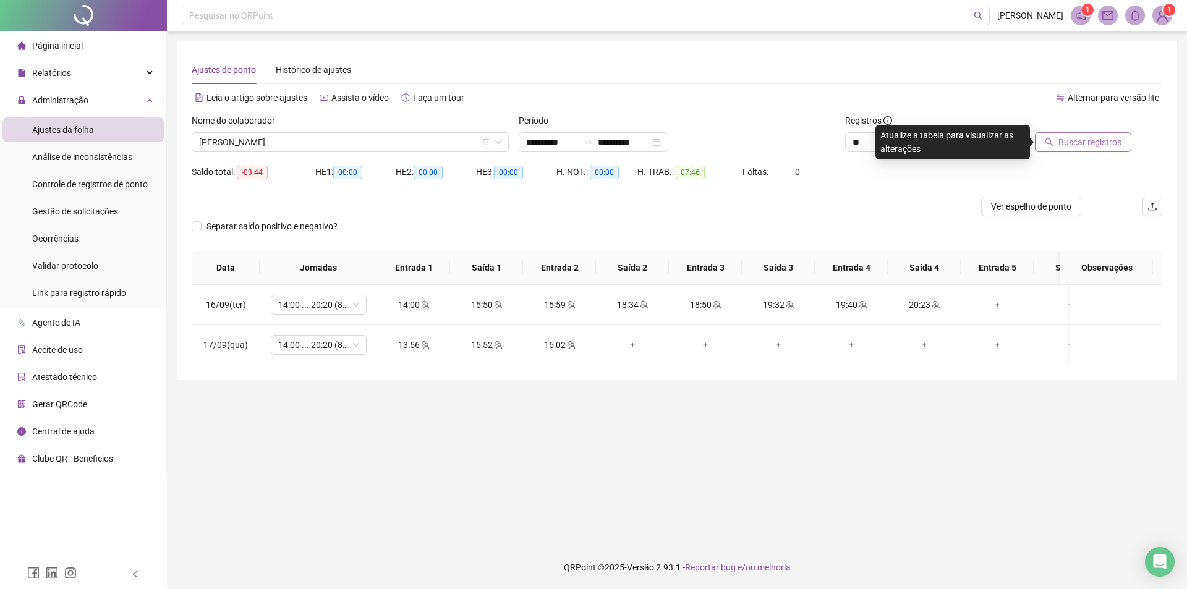
click at [1111, 140] on span "Buscar registros" at bounding box center [1089, 142] width 63 height 14
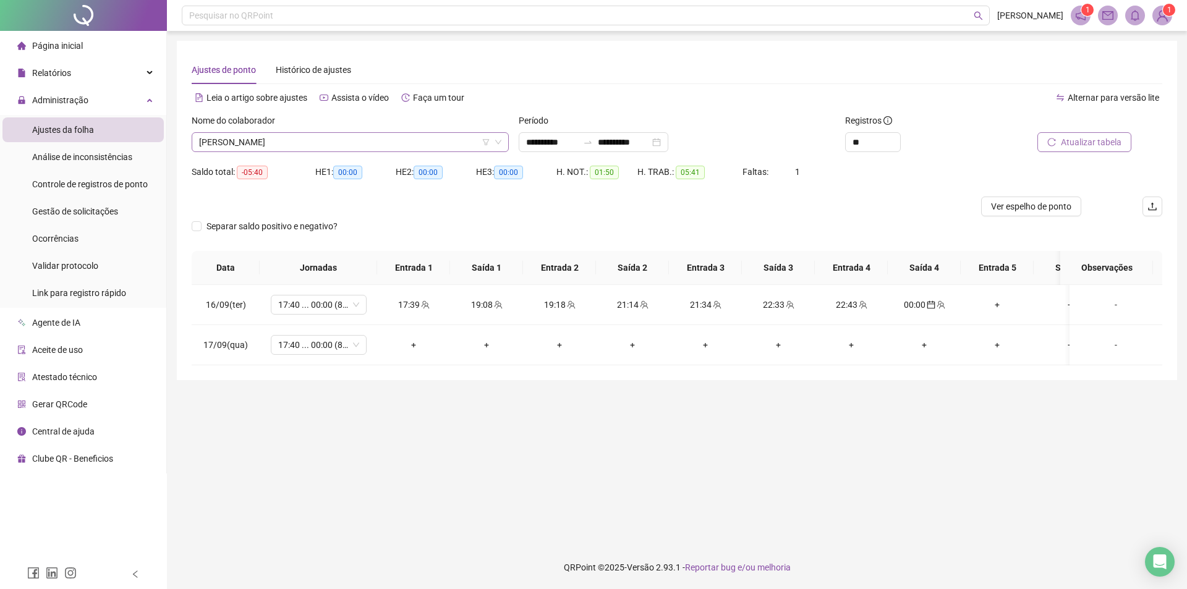
click at [307, 142] on span "JESSICA MAYARA RODRIGUES FELICIANO" at bounding box center [350, 142] width 302 height 19
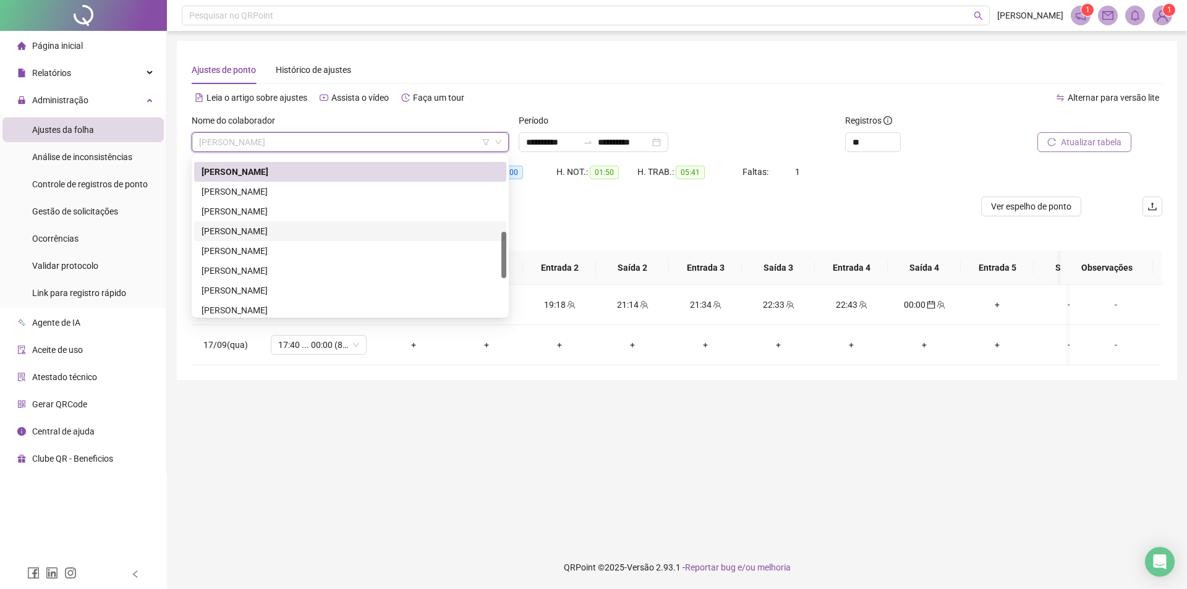
scroll to position [190, 0]
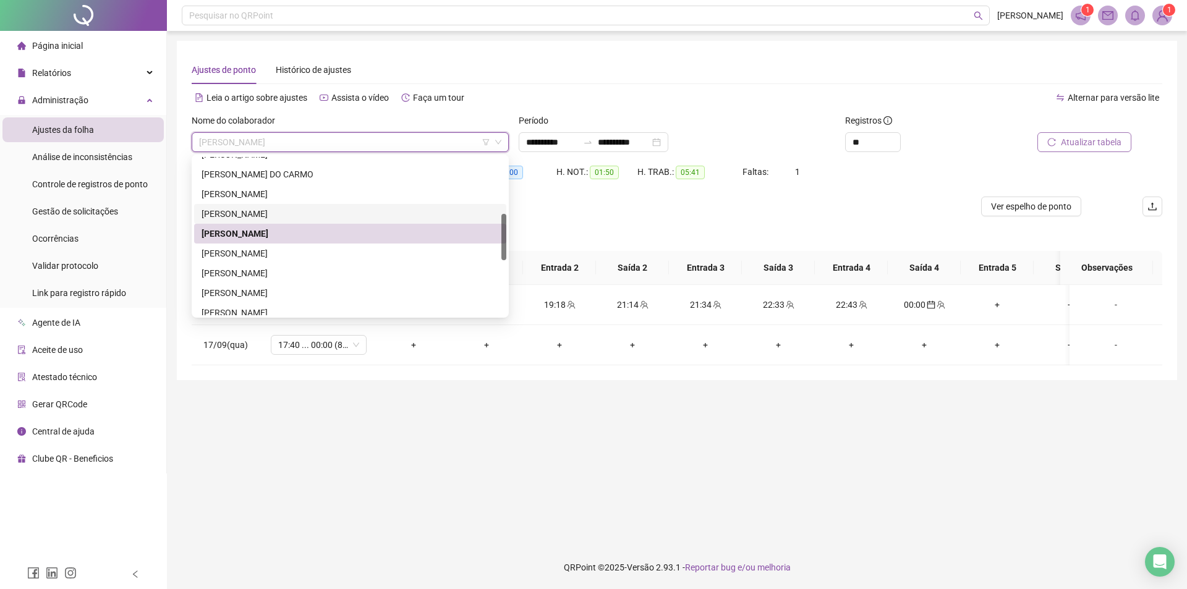
click at [271, 210] on div "ISRAEL VINICIUS DA SILVA CRUZ" at bounding box center [349, 214] width 297 height 14
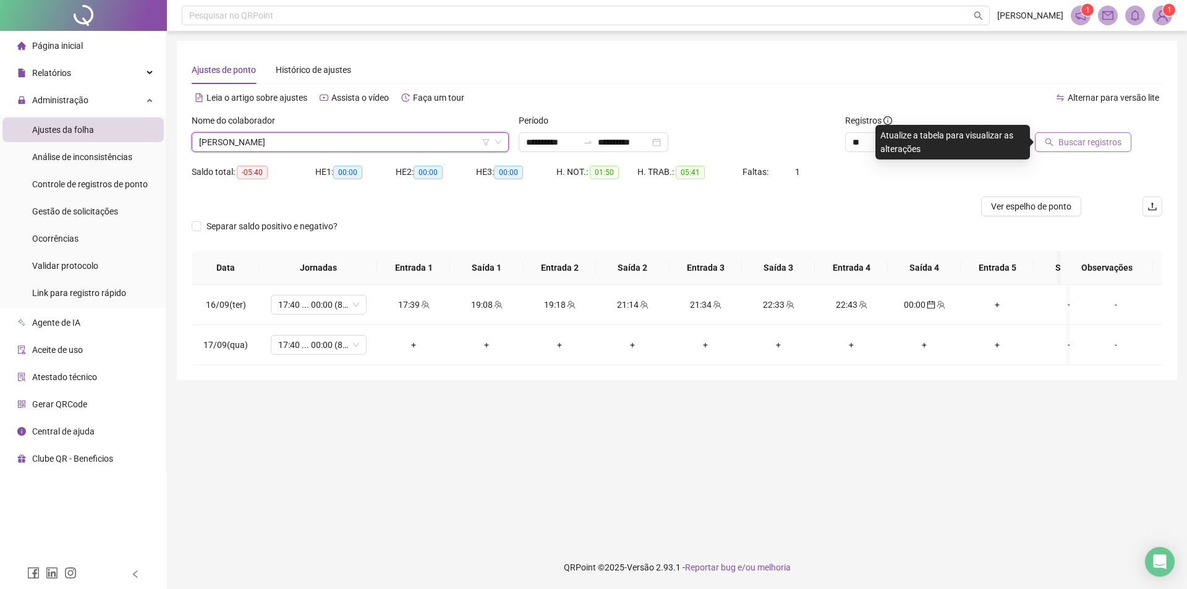
click at [286, 146] on span "ISRAEL VINICIUS DA SILVA CRUZ" at bounding box center [350, 142] width 302 height 19
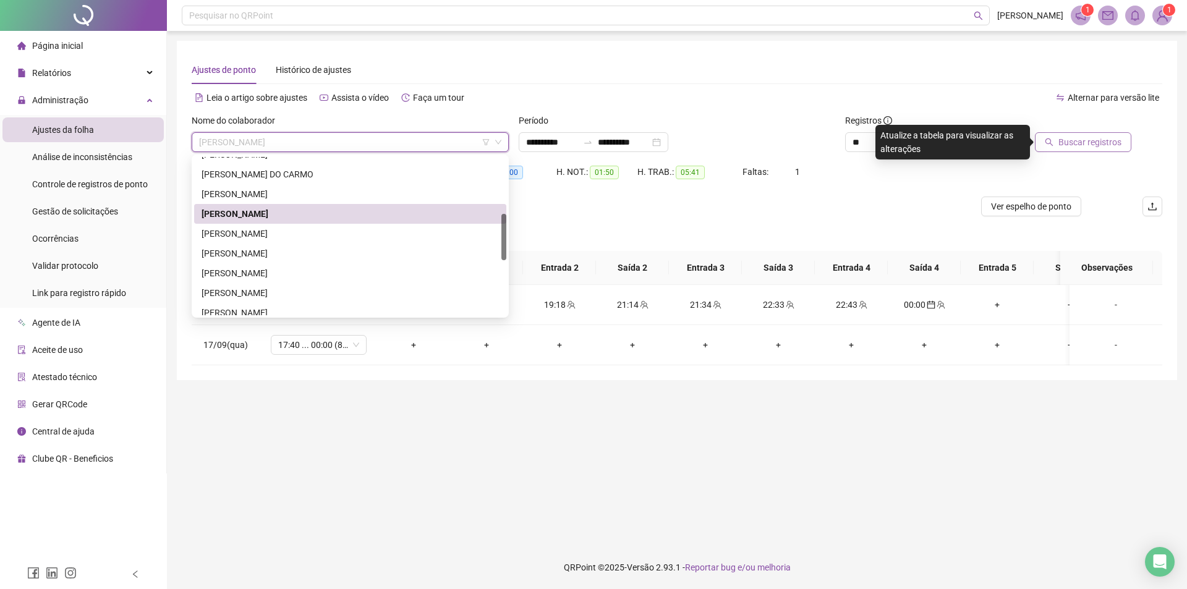
scroll to position [129, 0]
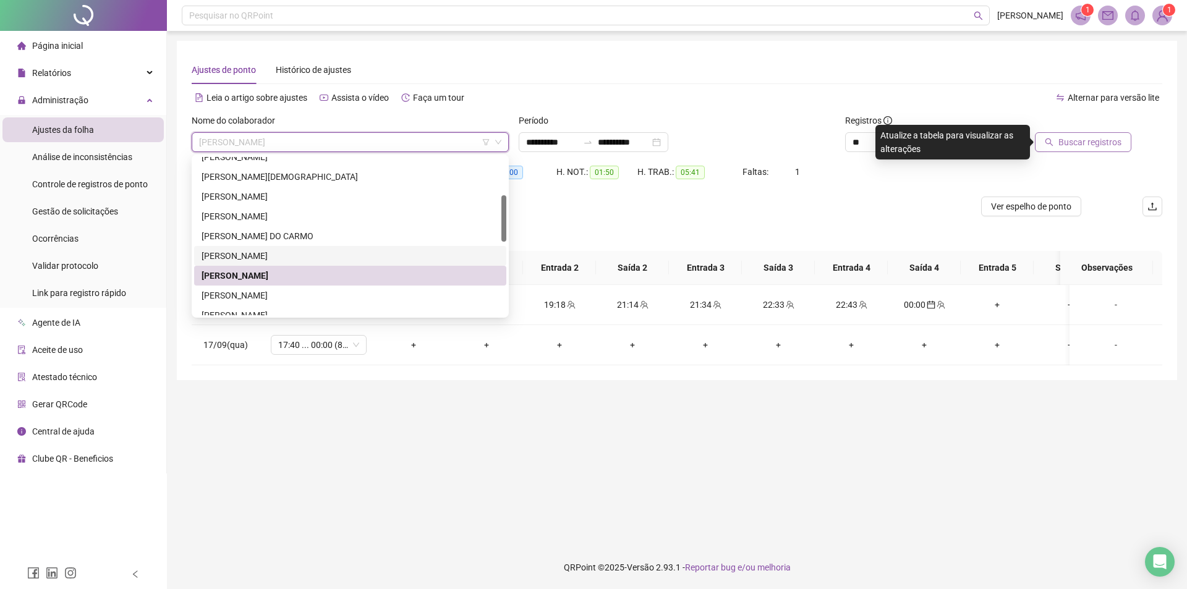
click at [278, 251] on div "GUSTAVO PEREIRA DOS SANTOS" at bounding box center [349, 256] width 297 height 14
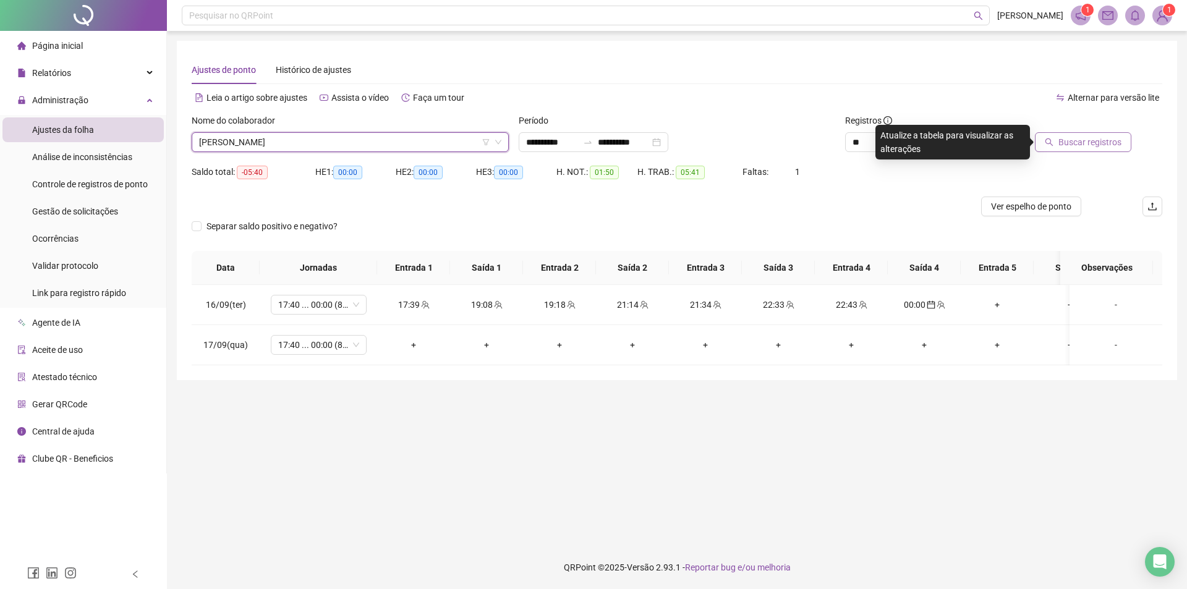
click at [1066, 142] on span "Buscar registros" at bounding box center [1089, 142] width 63 height 14
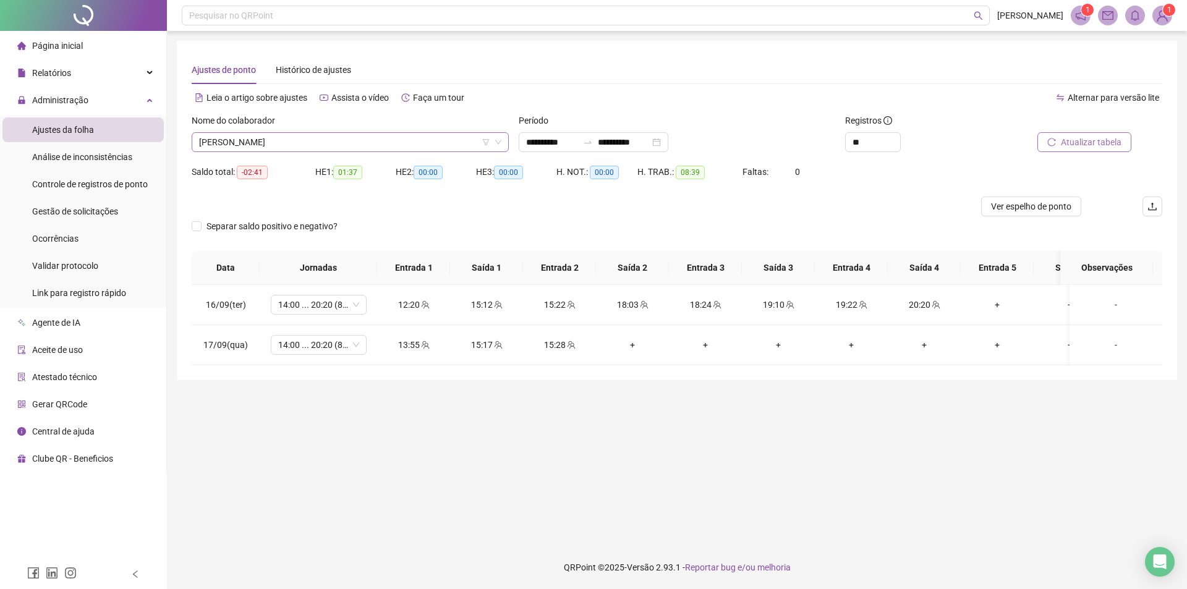
click at [348, 145] on span "GUSTAVO PEREIRA DOS SANTOS" at bounding box center [350, 142] width 302 height 19
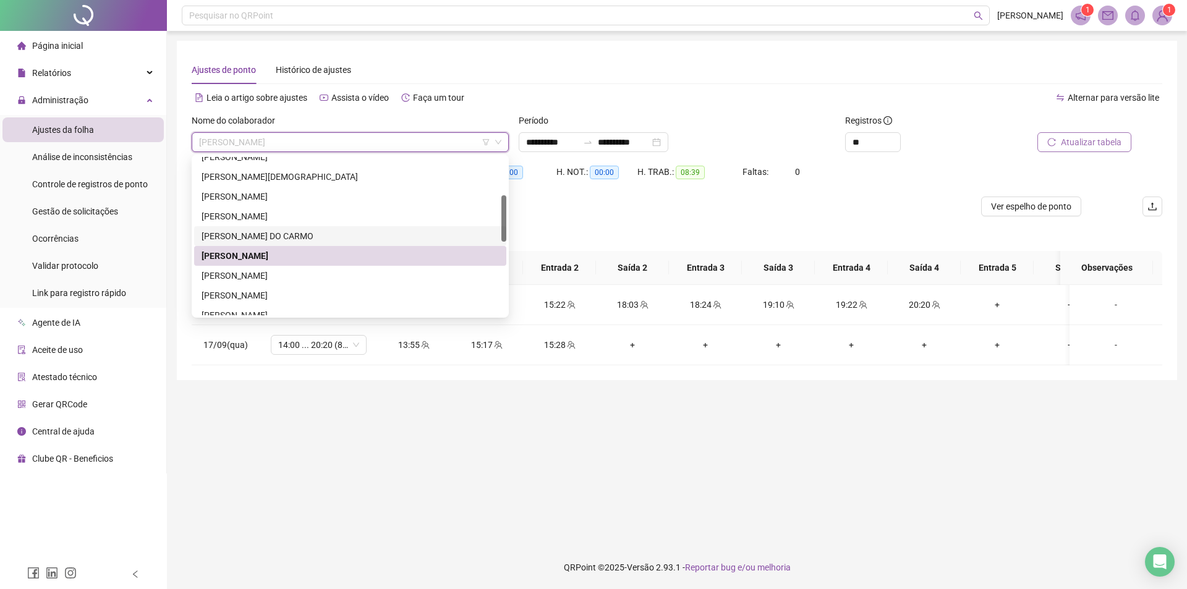
click at [286, 239] on div "GUSTAVO GABRIEL ROCHA DO CARMO" at bounding box center [349, 236] width 297 height 14
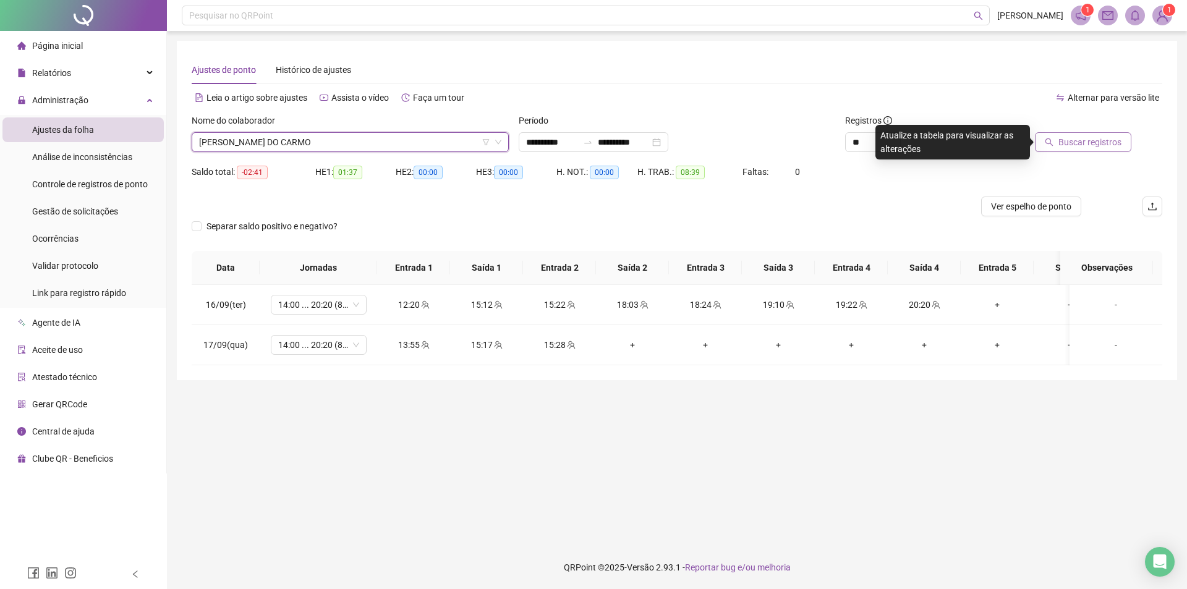
click at [1096, 146] on span "Buscar registros" at bounding box center [1089, 142] width 63 height 14
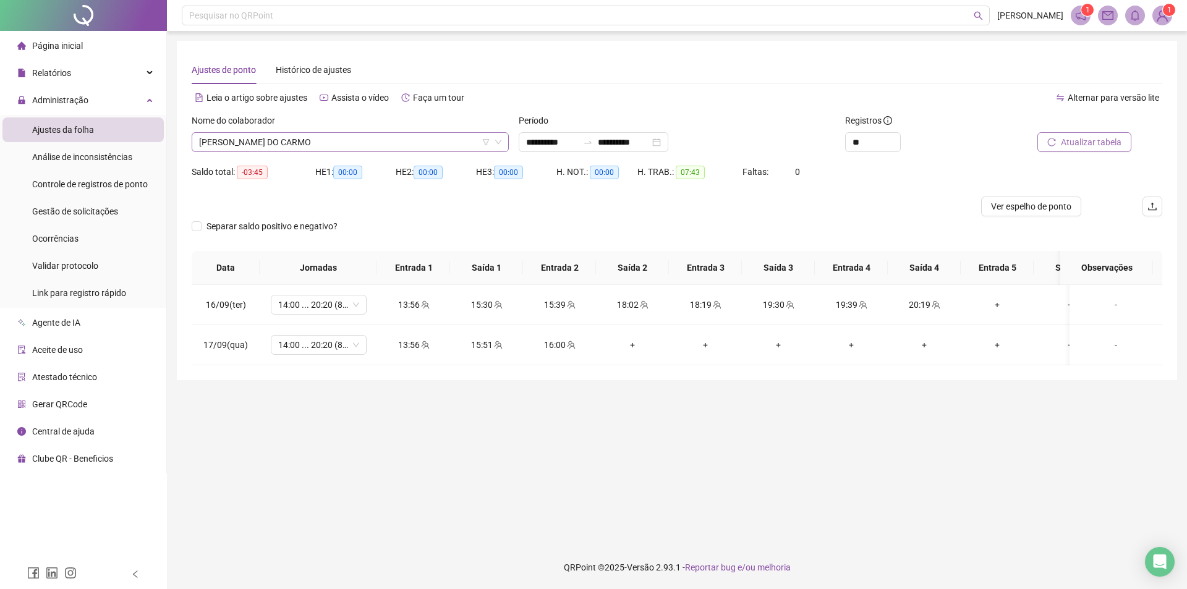
click at [345, 139] on span "GUSTAVO GABRIEL ROCHA DO CARMO" at bounding box center [350, 142] width 302 height 19
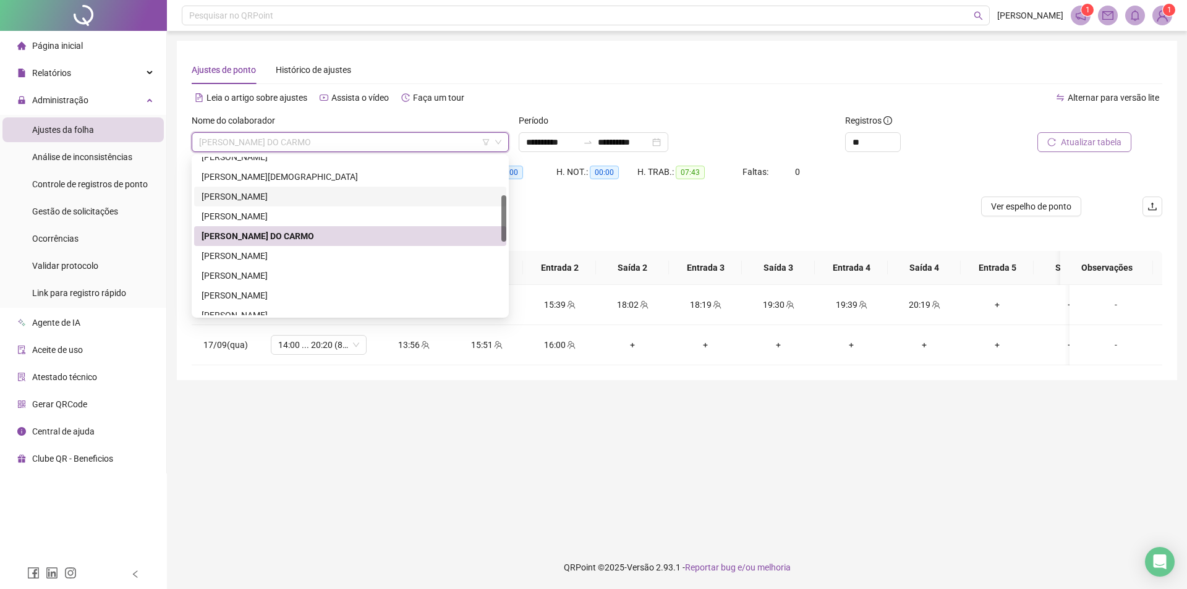
click at [279, 213] on div "DEIVISON ALVES DE OLIVEIRA" at bounding box center [349, 217] width 297 height 14
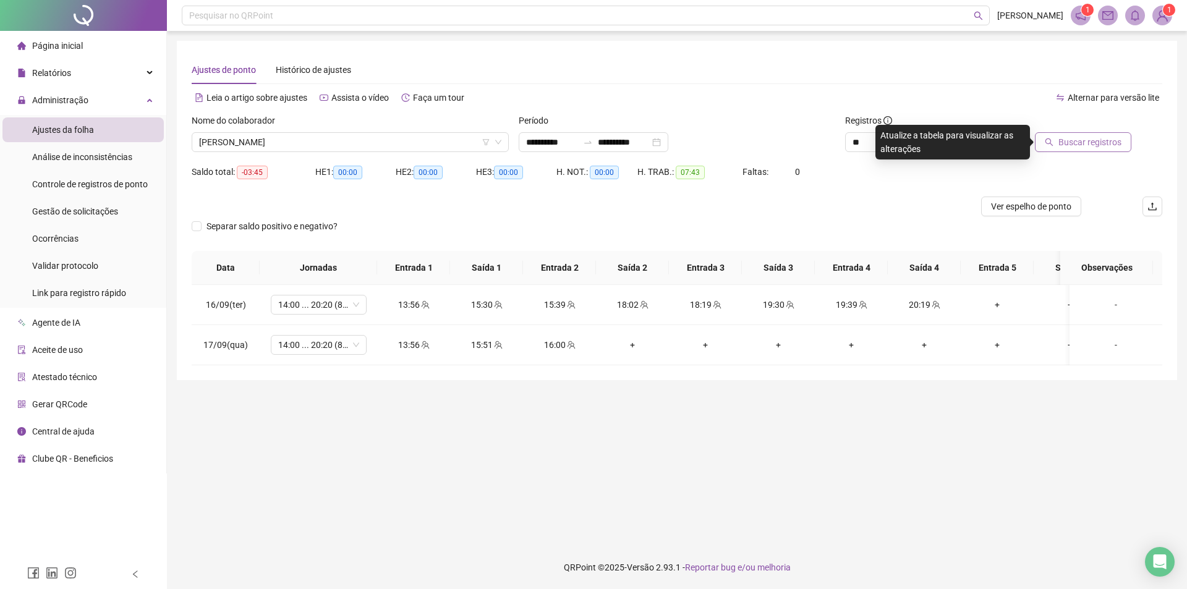
click at [1071, 148] on span "Buscar registros" at bounding box center [1089, 142] width 63 height 14
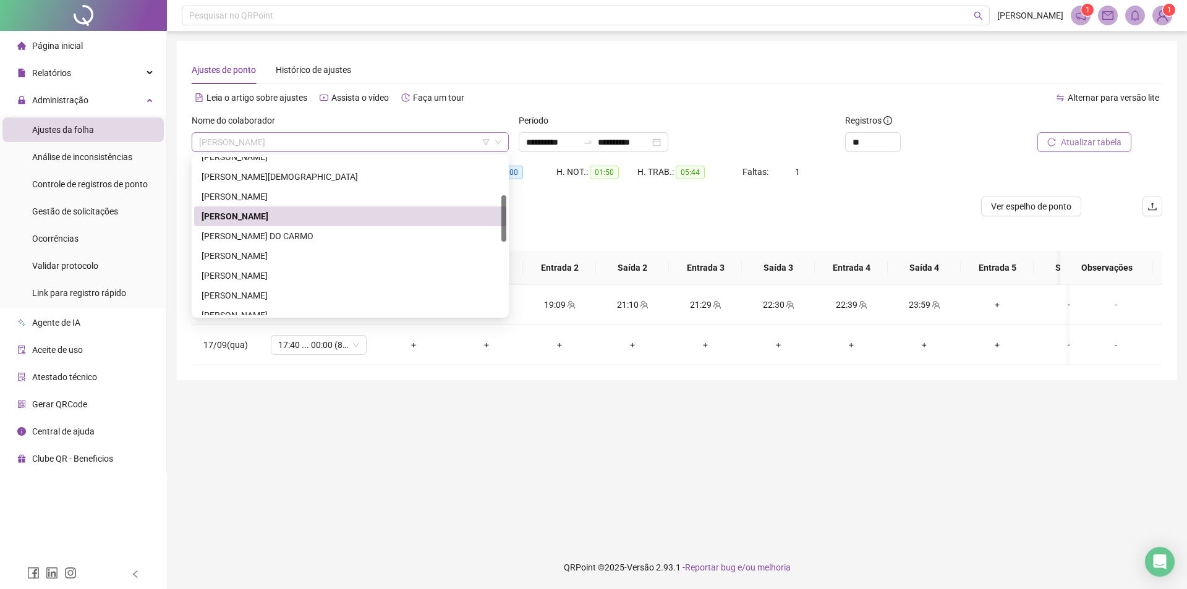
click at [306, 147] on span "DEIVISON ALVES DE OLIVEIRA" at bounding box center [350, 142] width 302 height 19
click at [281, 198] on div "DEBORA BANDEIRA SOUZA PIRES" at bounding box center [349, 197] width 297 height 14
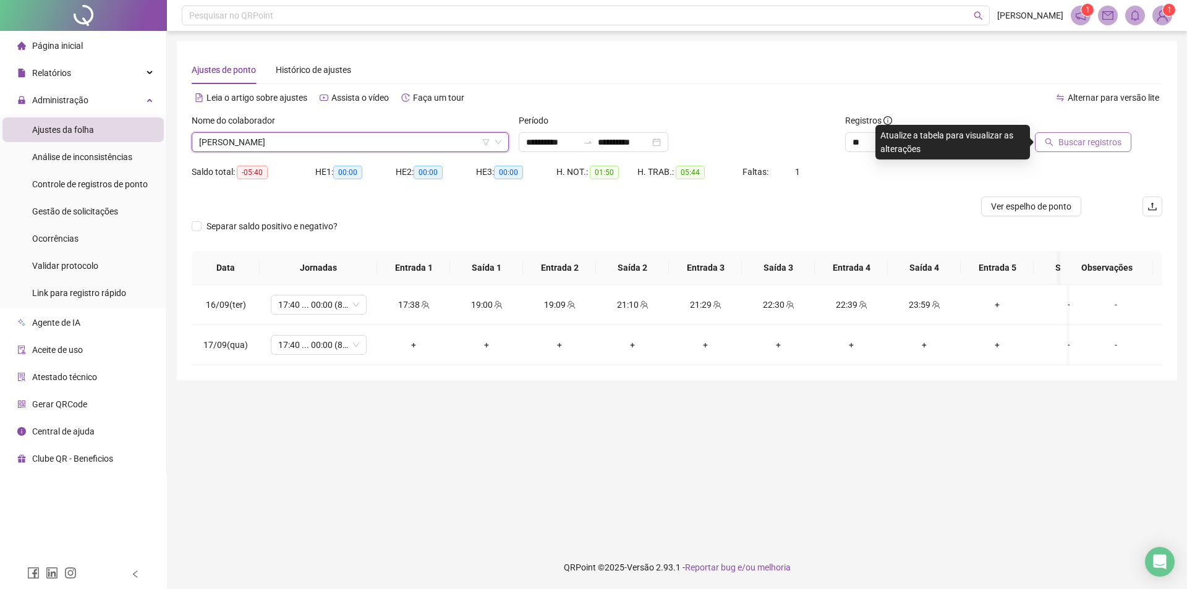
click at [1072, 140] on span "Buscar registros" at bounding box center [1089, 142] width 63 height 14
click at [303, 147] on span "DEBORA BANDEIRA SOUZA PIRES" at bounding box center [350, 142] width 302 height 19
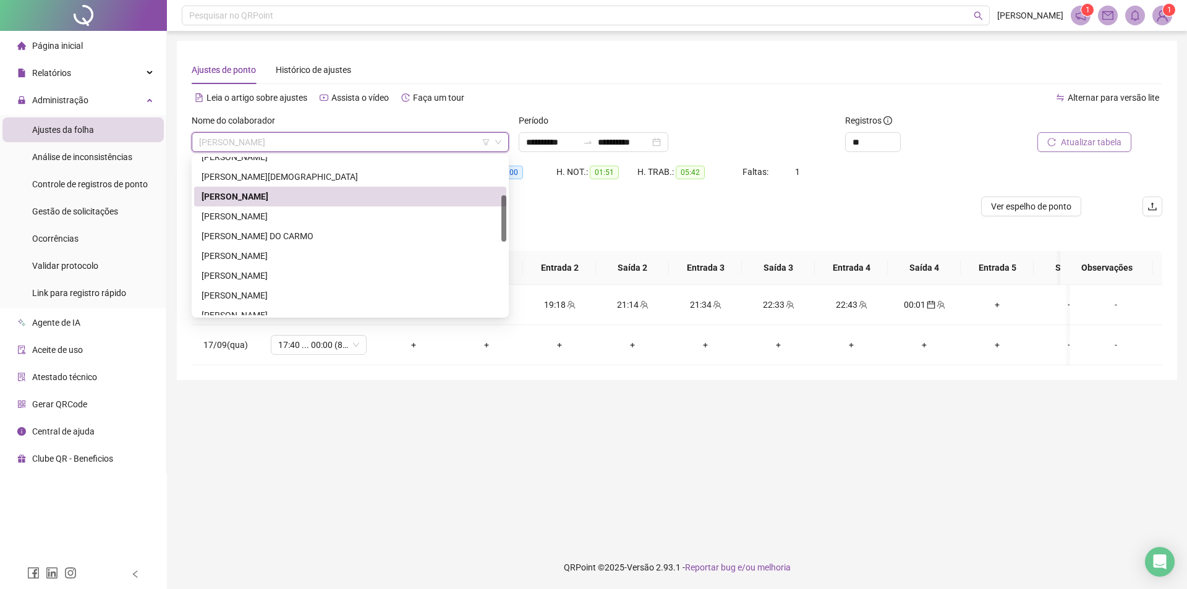
scroll to position [67, 0]
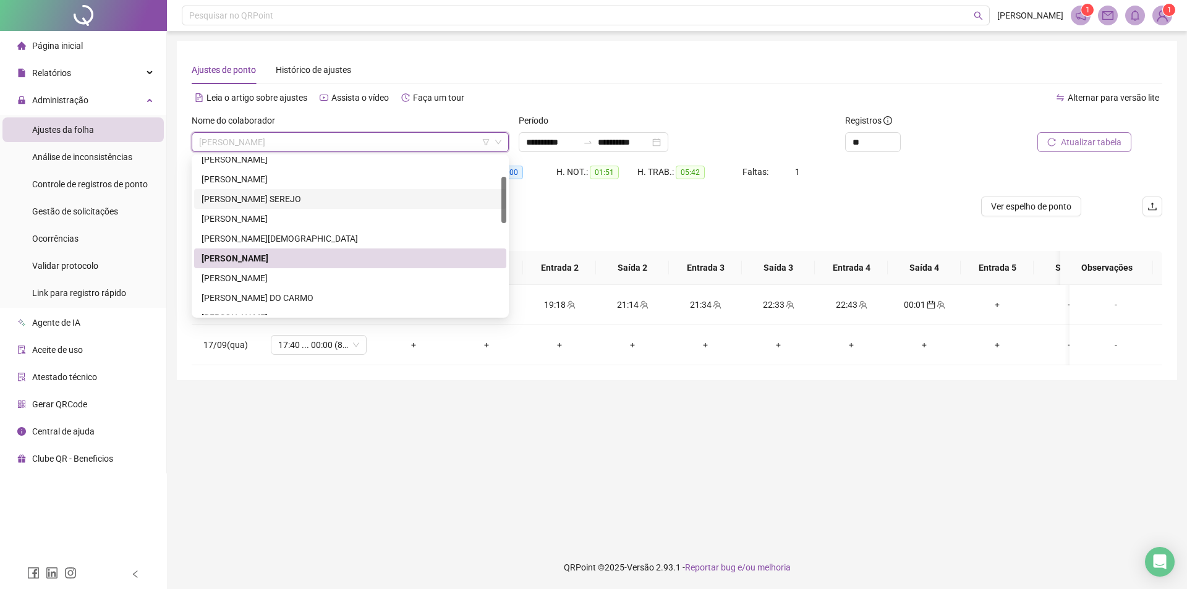
click at [290, 200] on div "BRUNO CIQUEIRA SEREJO" at bounding box center [349, 199] width 297 height 14
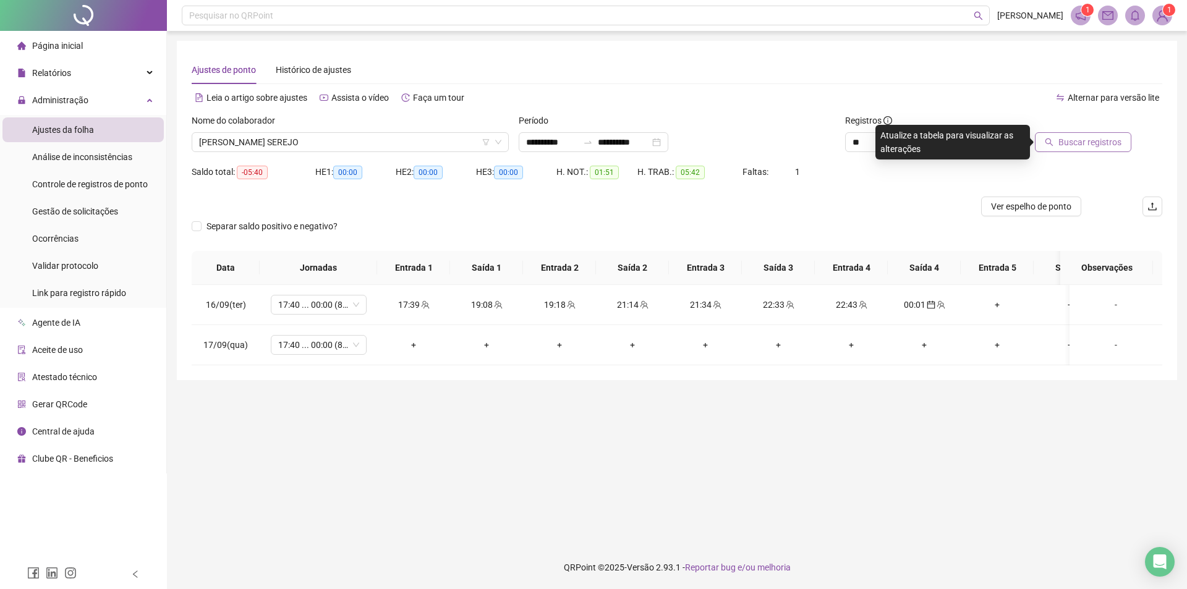
click at [1085, 145] on span "Buscar registros" at bounding box center [1089, 142] width 63 height 14
drag, startPoint x: 368, startPoint y: 142, endPoint x: 354, endPoint y: 156, distance: 20.1
click at [368, 142] on span "BRUNO CIQUEIRA SEREJO" at bounding box center [350, 142] width 302 height 19
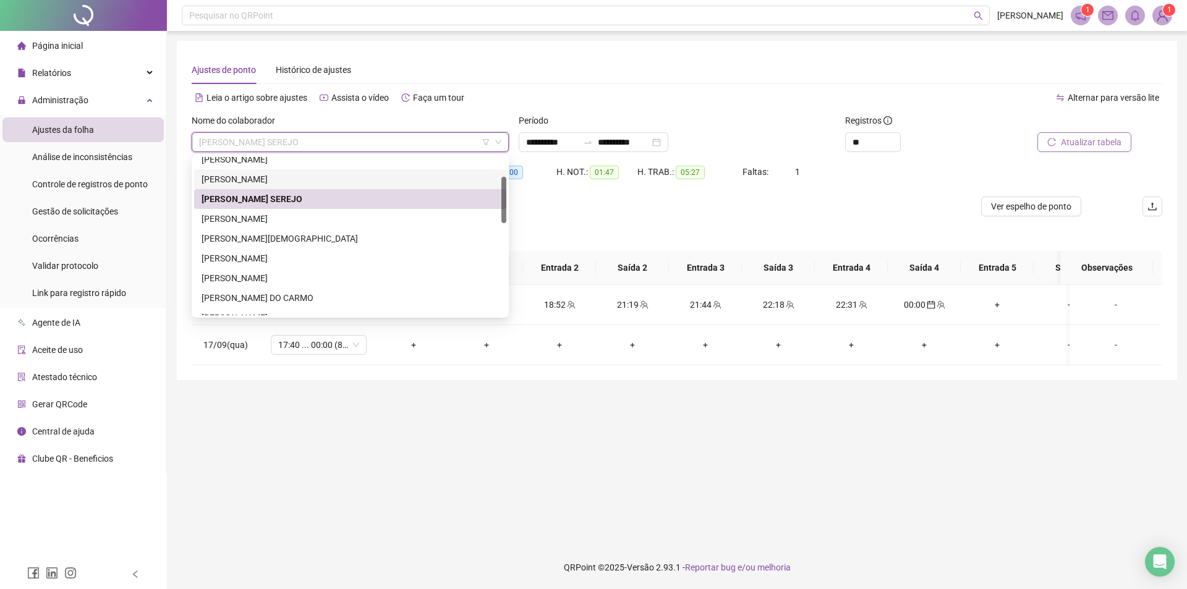
click at [262, 177] on div "BRIAN RAMOS VERAS" at bounding box center [349, 179] width 297 height 14
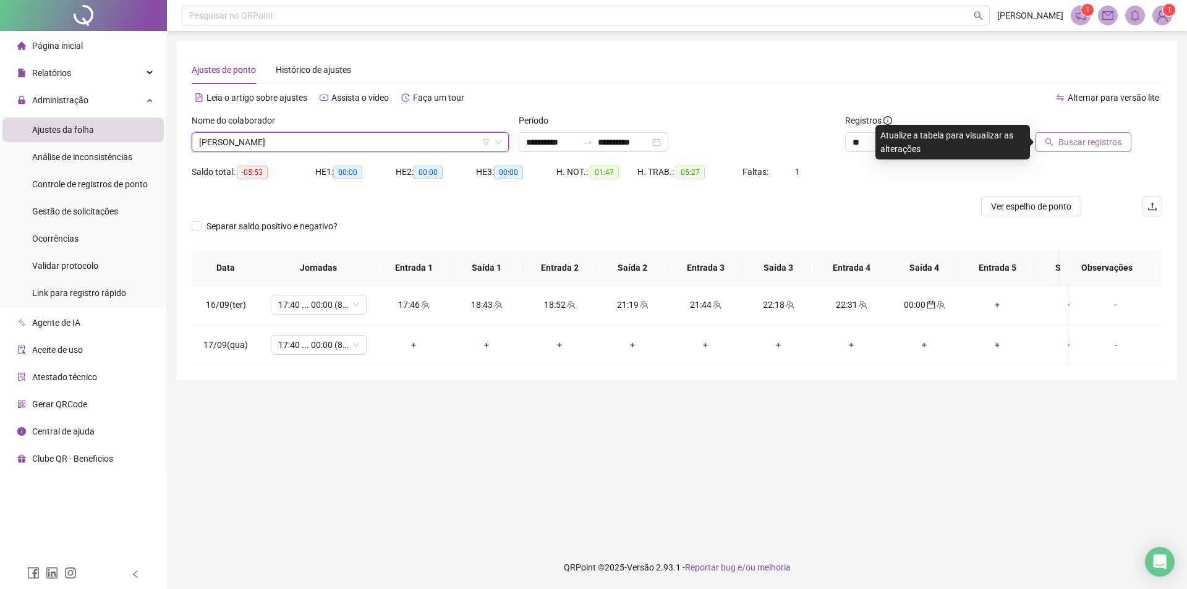
click at [1109, 137] on span "Buscar registros" at bounding box center [1089, 142] width 63 height 14
click at [357, 136] on span "BRIAN RAMOS VERAS" at bounding box center [350, 142] width 302 height 19
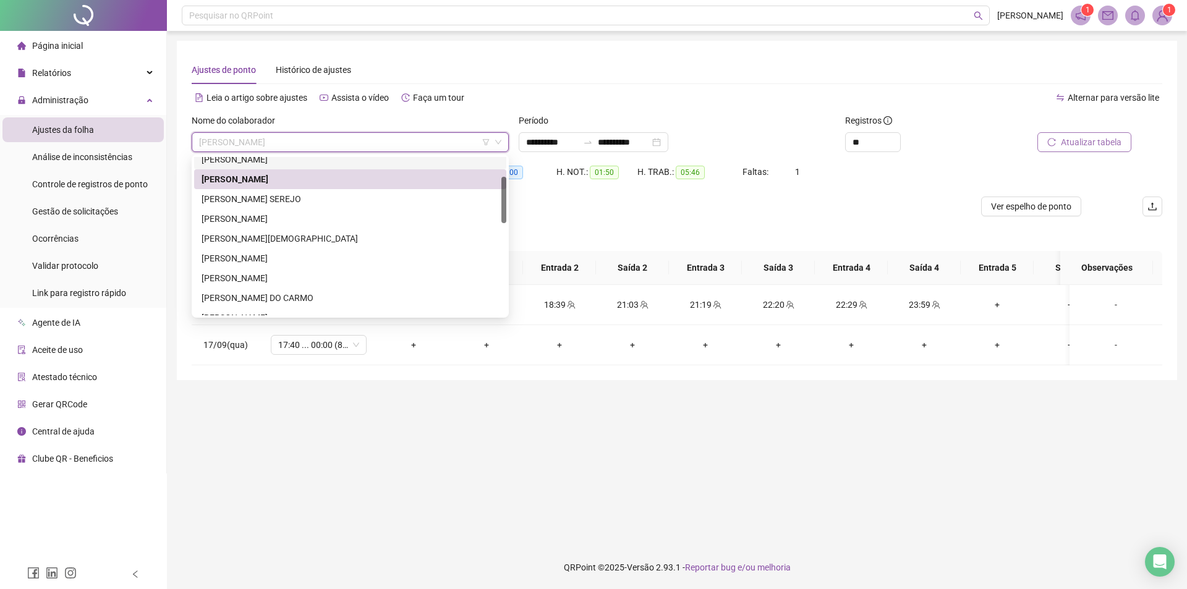
click at [263, 156] on div "212489 240162 245352 ARYLSON MURYLO DA COSTA SOUSA BRIAN RAMOS VERAS BRUNO CIQU…" at bounding box center [350, 236] width 317 height 163
click at [422, 163] on div "ARYLSON MURYLO DA COSTA SOUSA" at bounding box center [349, 160] width 297 height 14
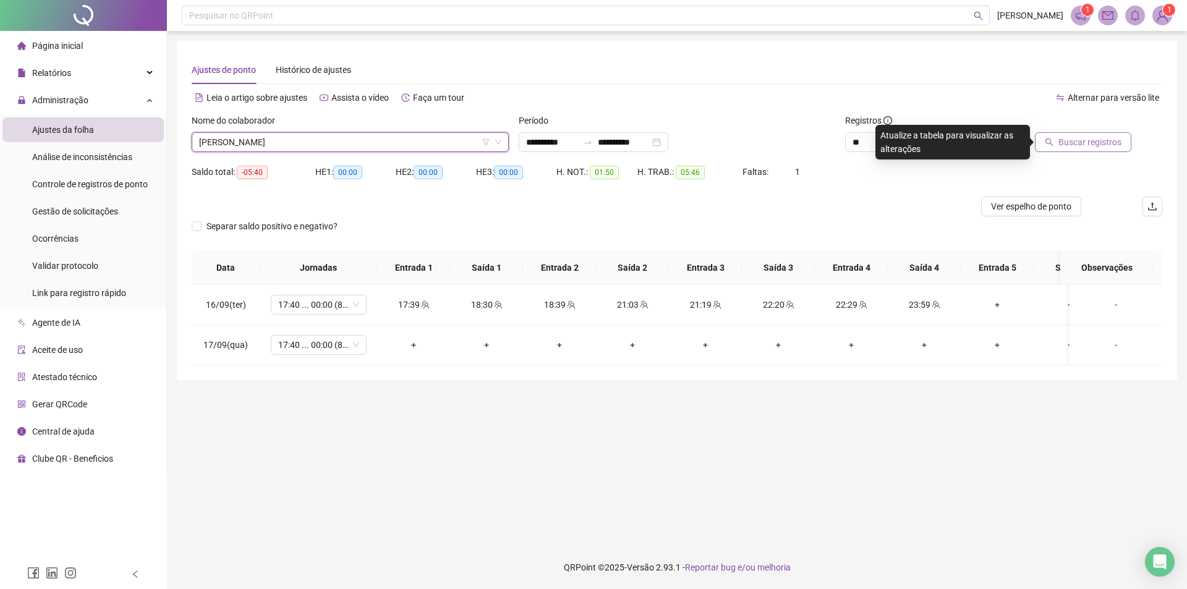
click at [1116, 131] on div at bounding box center [1070, 123] width 122 height 19
click at [1106, 143] on span "Buscar registros" at bounding box center [1089, 142] width 63 height 14
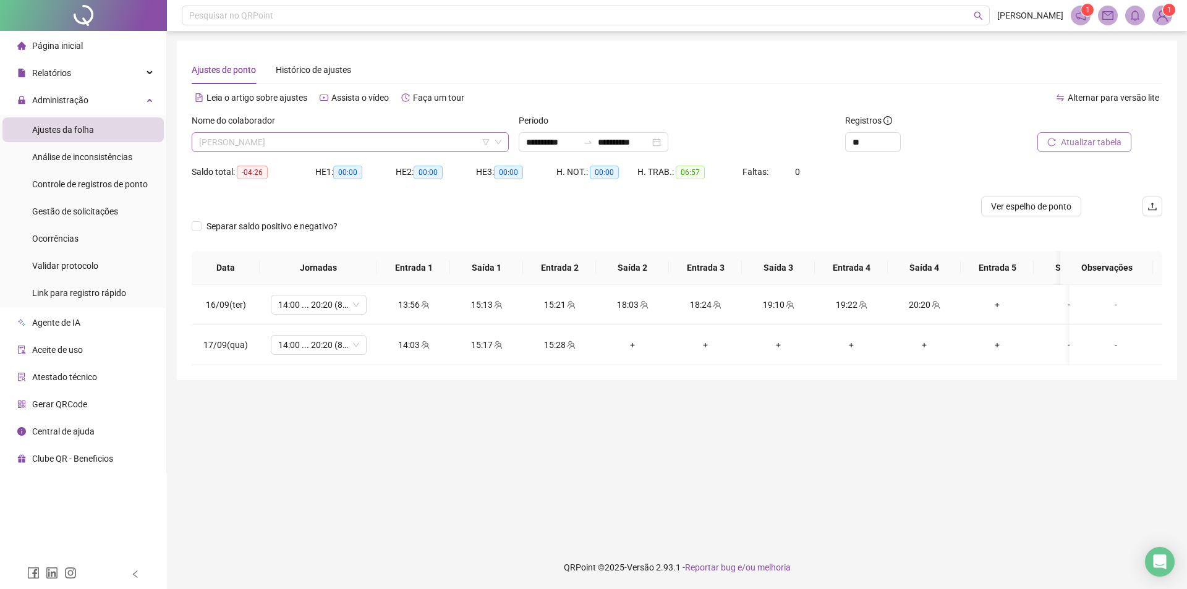
click at [313, 144] on span "ARYLSON MURYLO DA COSTA SOUSA" at bounding box center [350, 142] width 302 height 19
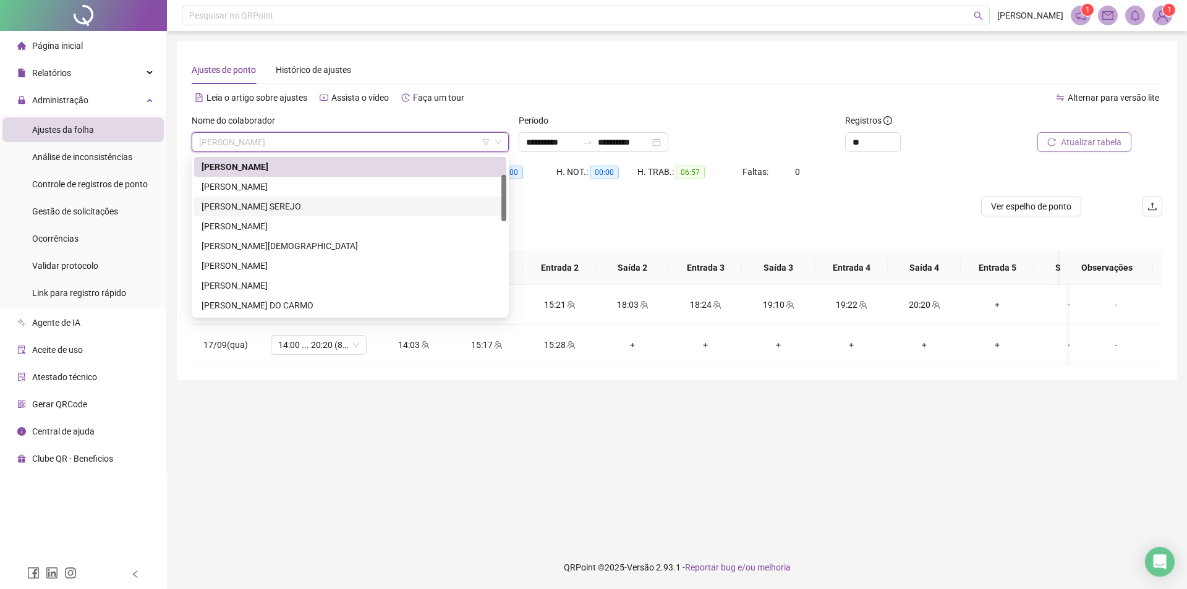
scroll to position [0, 0]
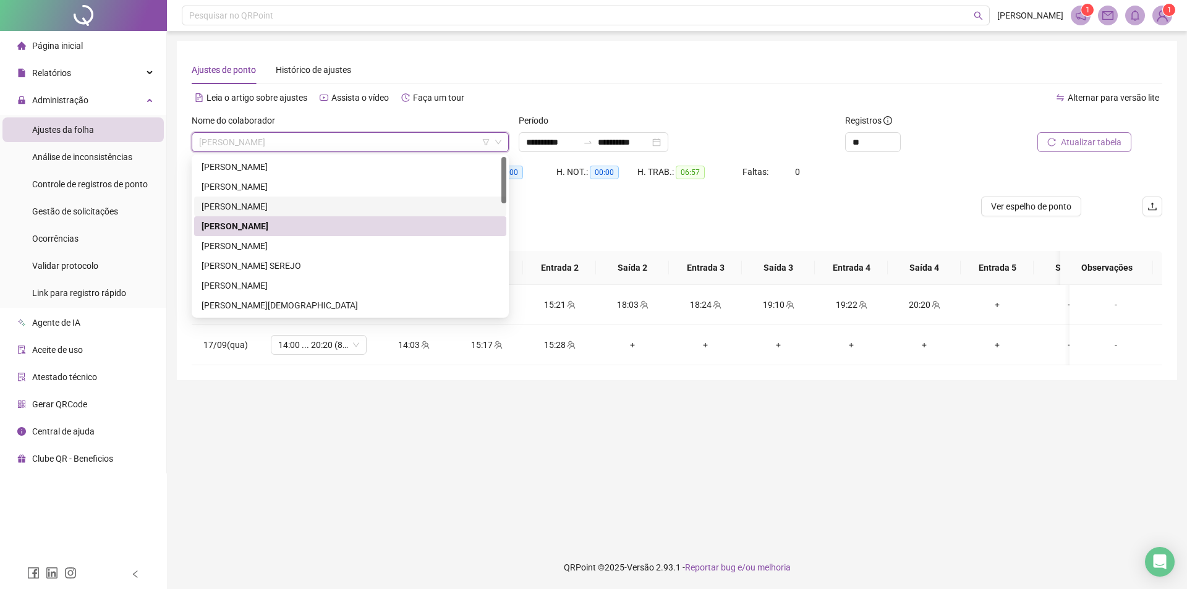
click at [257, 211] on div "ANTONIO MARCOS ALVES" at bounding box center [349, 207] width 297 height 14
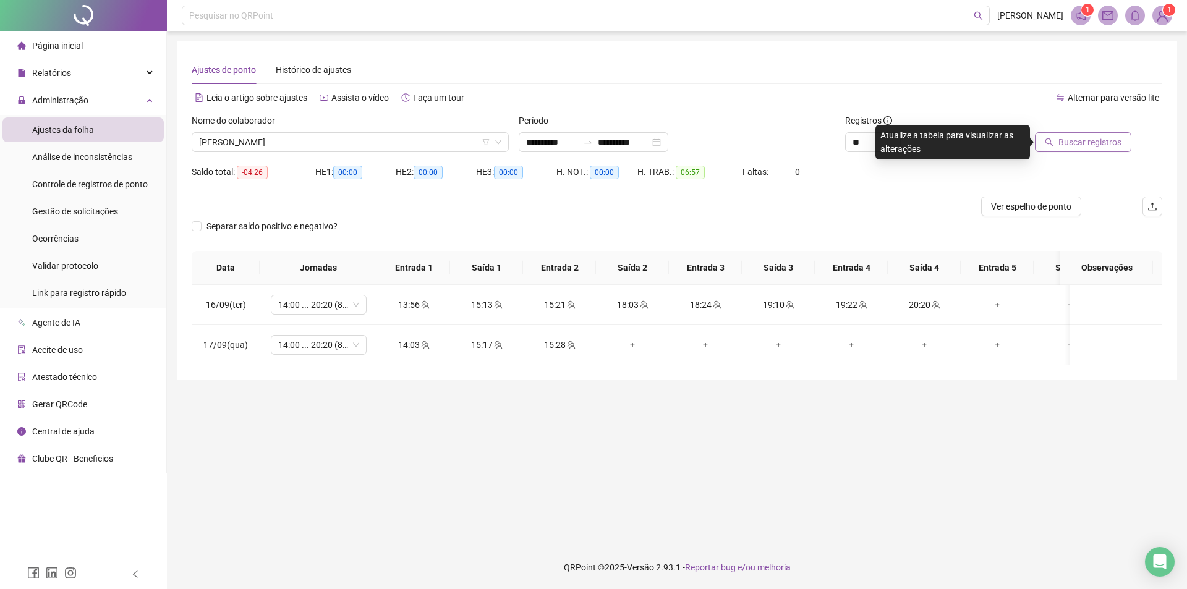
click at [1077, 138] on span "Buscar registros" at bounding box center [1089, 142] width 63 height 14
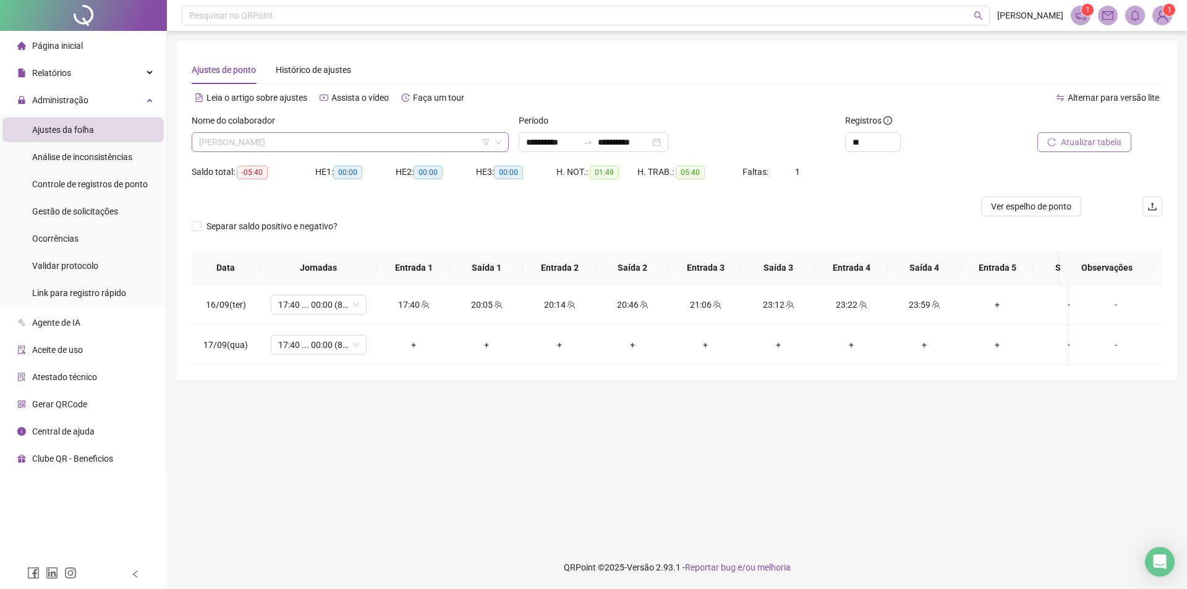
click at [232, 132] on div "ANTONIO MARCOS ALVES" at bounding box center [350, 142] width 317 height 20
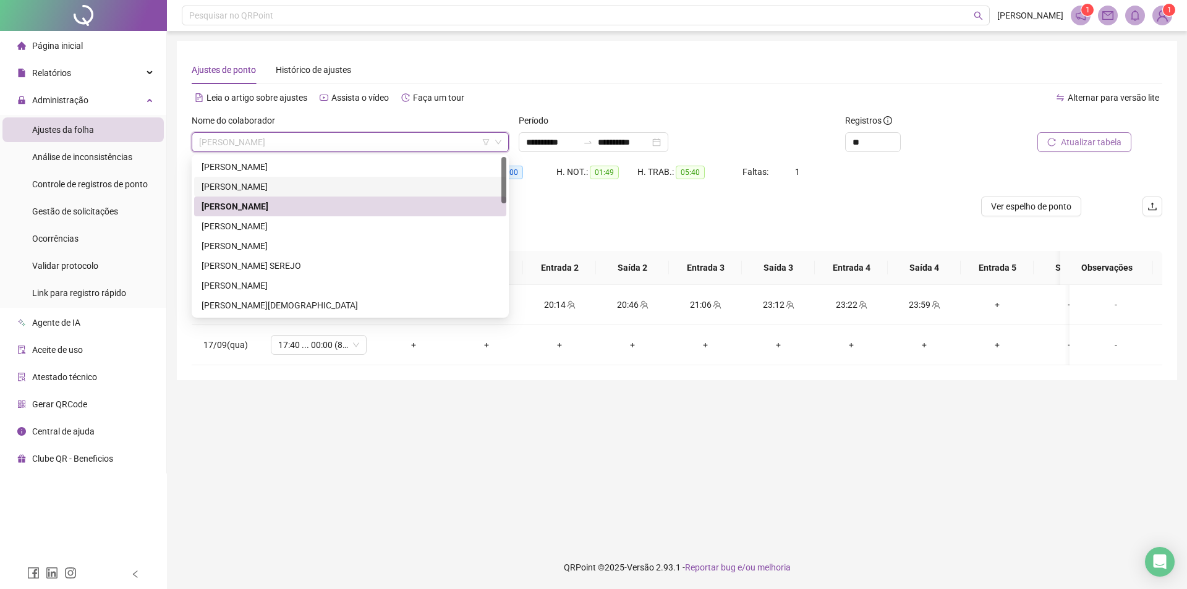
click at [258, 184] on div "ANA VITORIA SOUZA ARAUJO" at bounding box center [349, 187] width 297 height 14
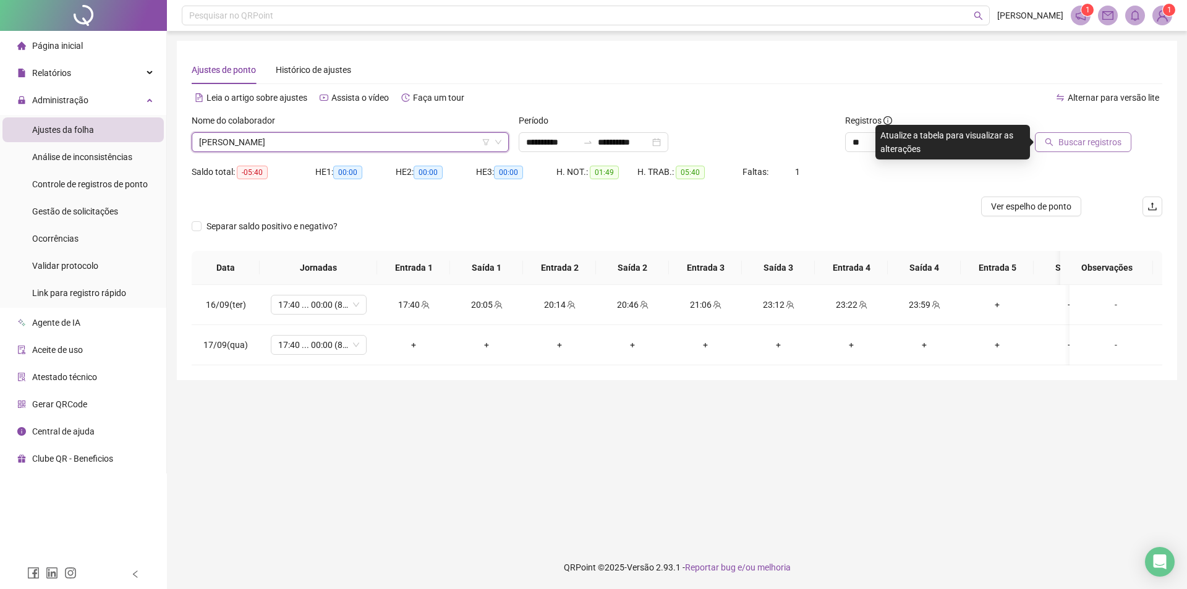
click at [1061, 150] on button "Buscar registros" at bounding box center [1083, 142] width 96 height 20
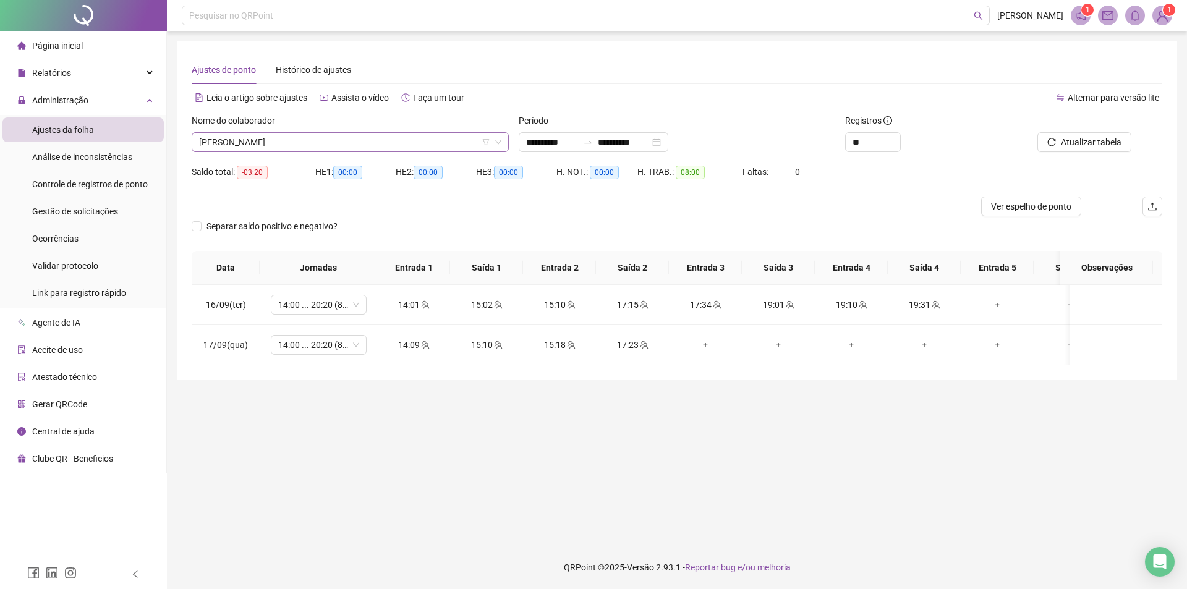
click at [283, 142] on span "ANA VITORIA SOUZA ARAUJO" at bounding box center [350, 142] width 302 height 19
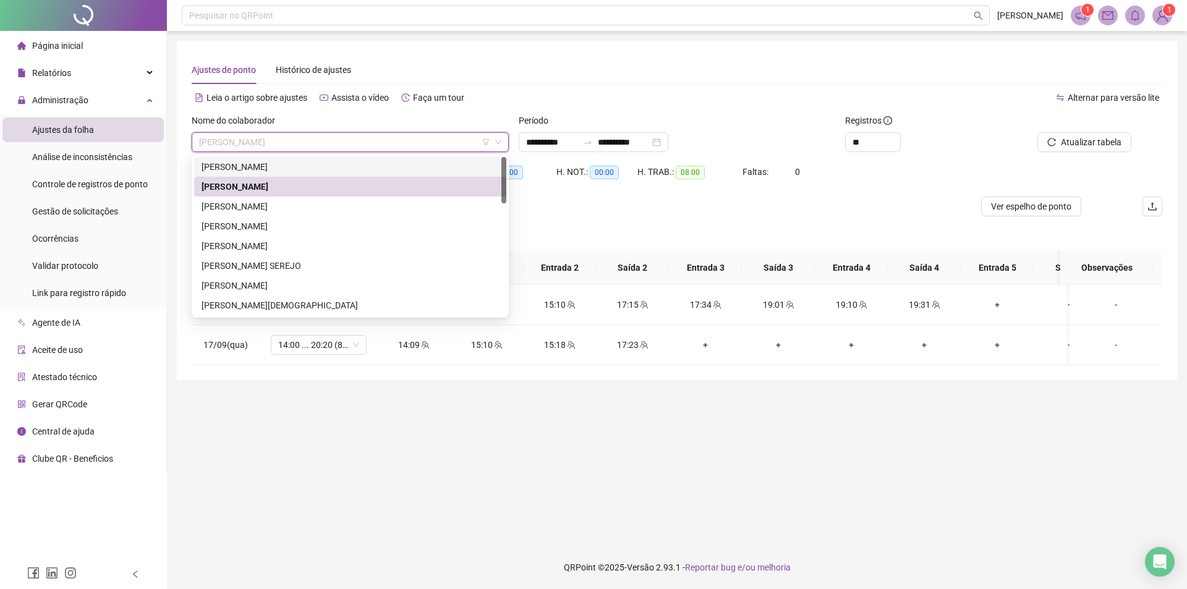
click at [292, 174] on div "ANA CAROLINY MARQUES DE SOUSA" at bounding box center [350, 167] width 312 height 20
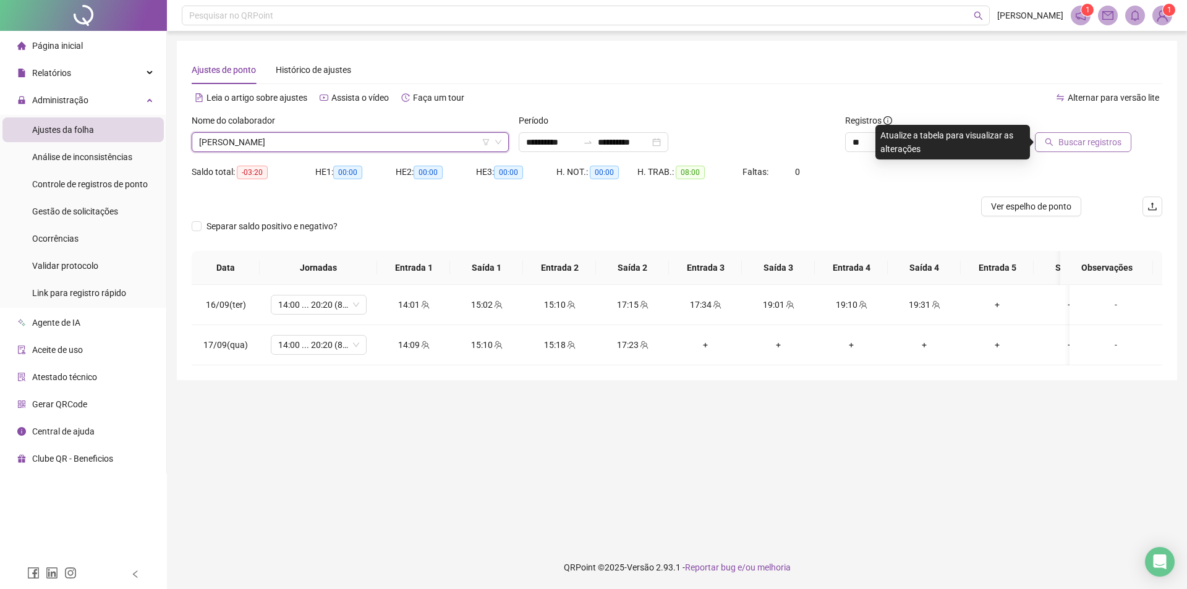
click at [1116, 143] on span "Buscar registros" at bounding box center [1089, 142] width 63 height 14
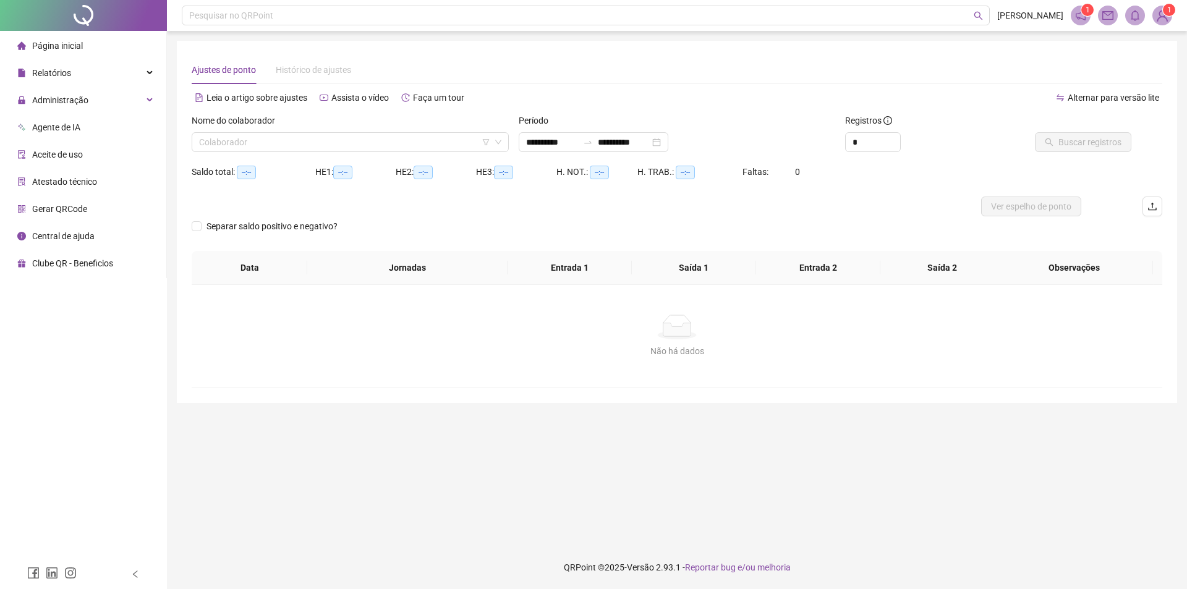
type input "**********"
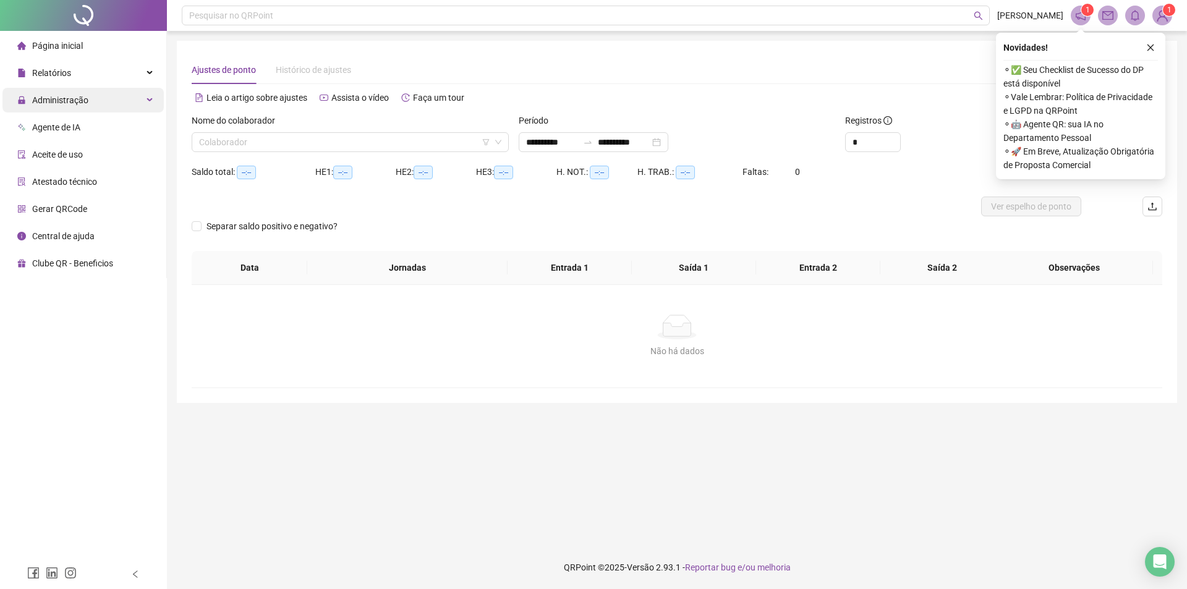
click at [104, 102] on div "Administração" at bounding box center [82, 100] width 161 height 25
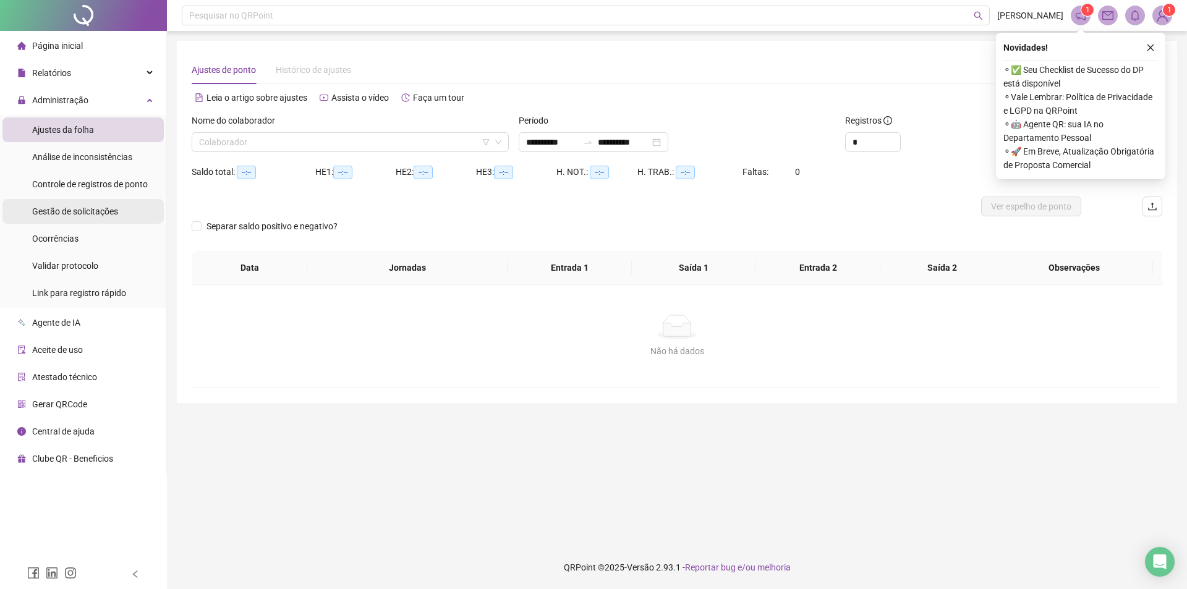
click at [85, 208] on span "Gestão de solicitações" at bounding box center [75, 211] width 86 height 10
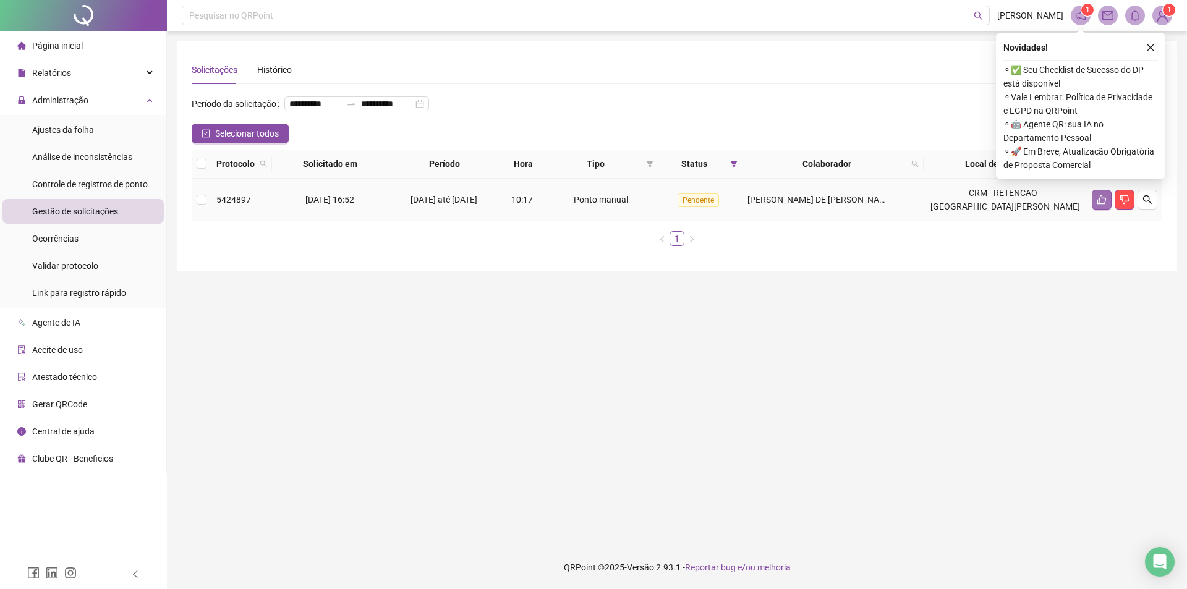
click at [1100, 205] on icon "like" at bounding box center [1101, 199] width 9 height 9
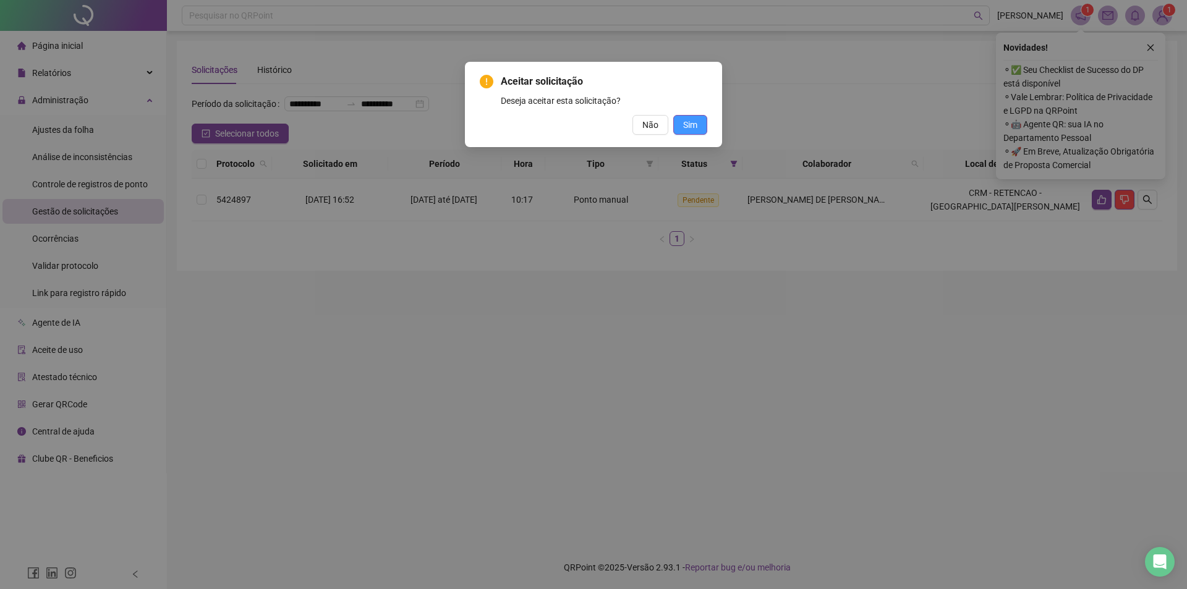
click at [690, 127] on span "Sim" at bounding box center [690, 125] width 14 height 14
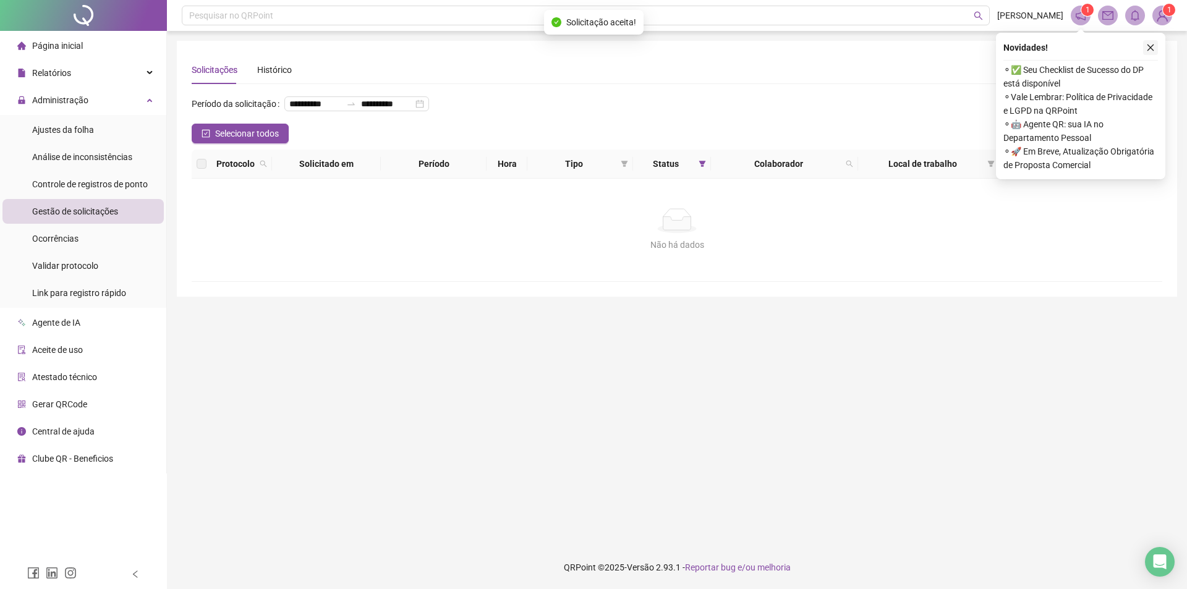
click at [1145, 51] on button "button" at bounding box center [1150, 47] width 15 height 15
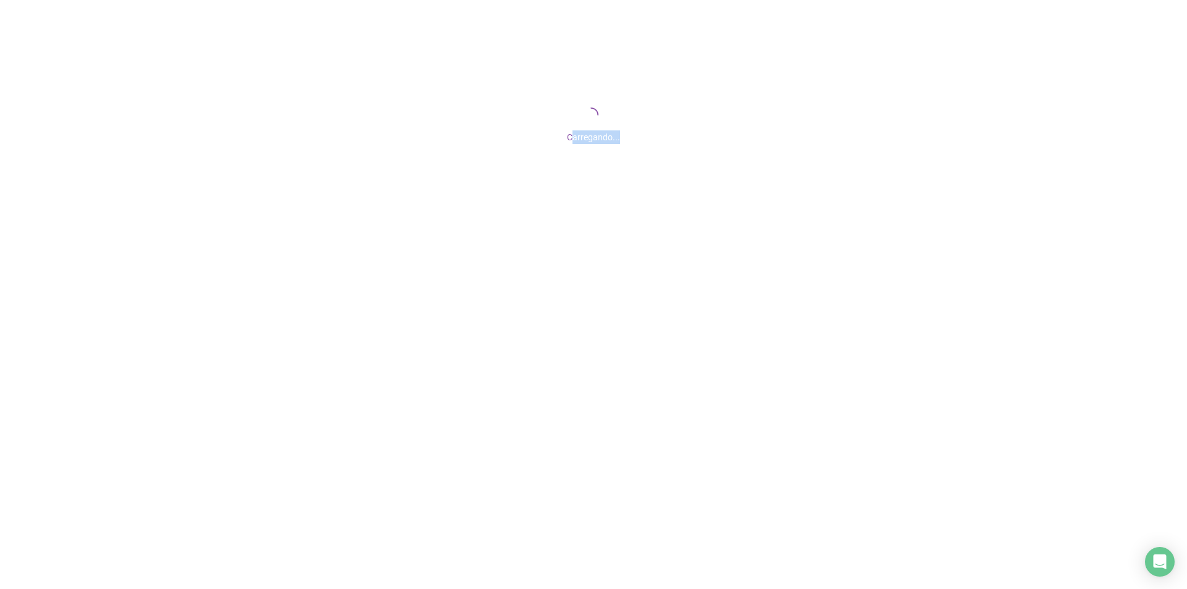
drag, startPoint x: 572, startPoint y: 136, endPoint x: 640, endPoint y: 137, distance: 68.6
click at [640, 137] on div "Carregando..." at bounding box center [593, 134] width 1187 height 20
click at [622, 169] on div "Carregando..." at bounding box center [593, 123] width 1187 height 247
drag, startPoint x: 613, startPoint y: 138, endPoint x: 627, endPoint y: 143, distance: 15.6
click at [627, 143] on div "Carregando..." at bounding box center [593, 134] width 1187 height 20
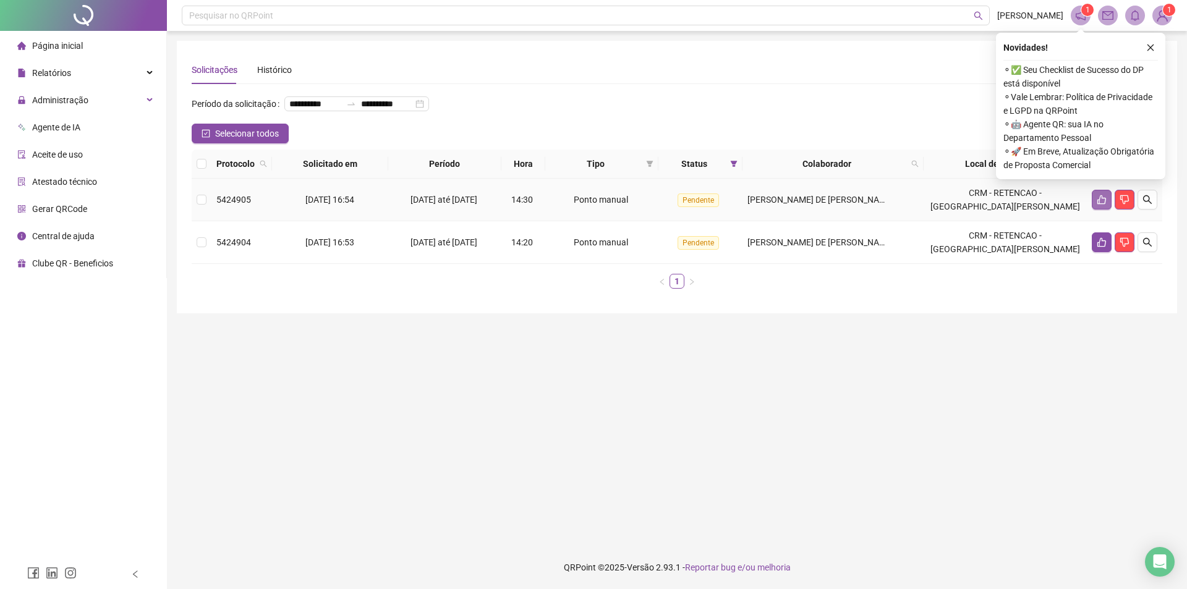
click at [1096, 205] on icon "like" at bounding box center [1101, 200] width 10 height 10
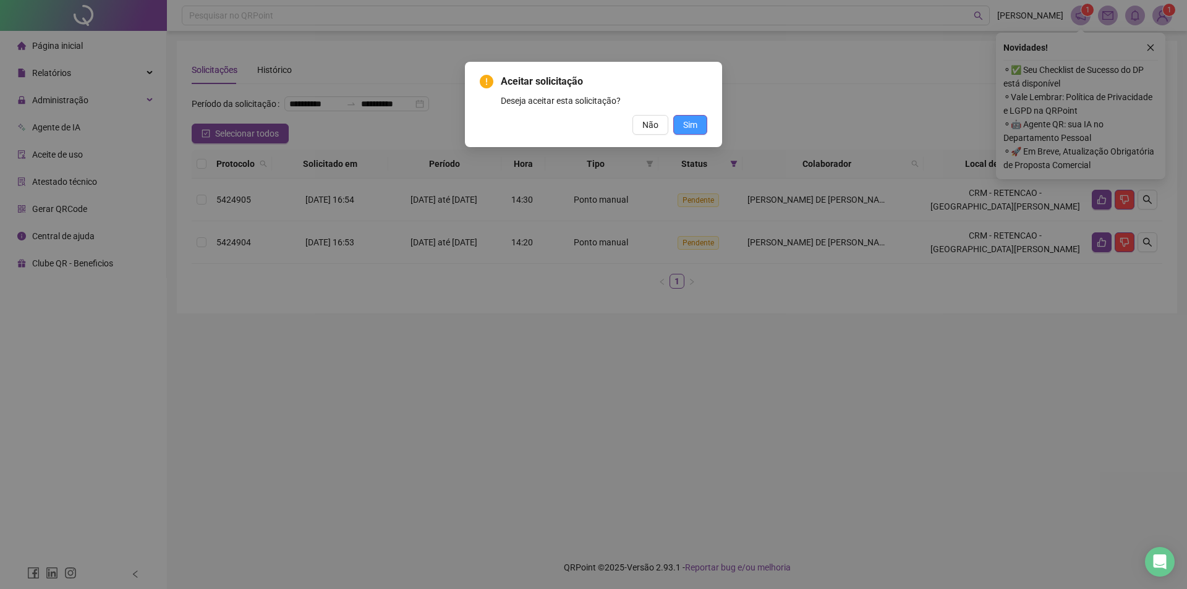
click at [695, 120] on span "Sim" at bounding box center [690, 125] width 14 height 14
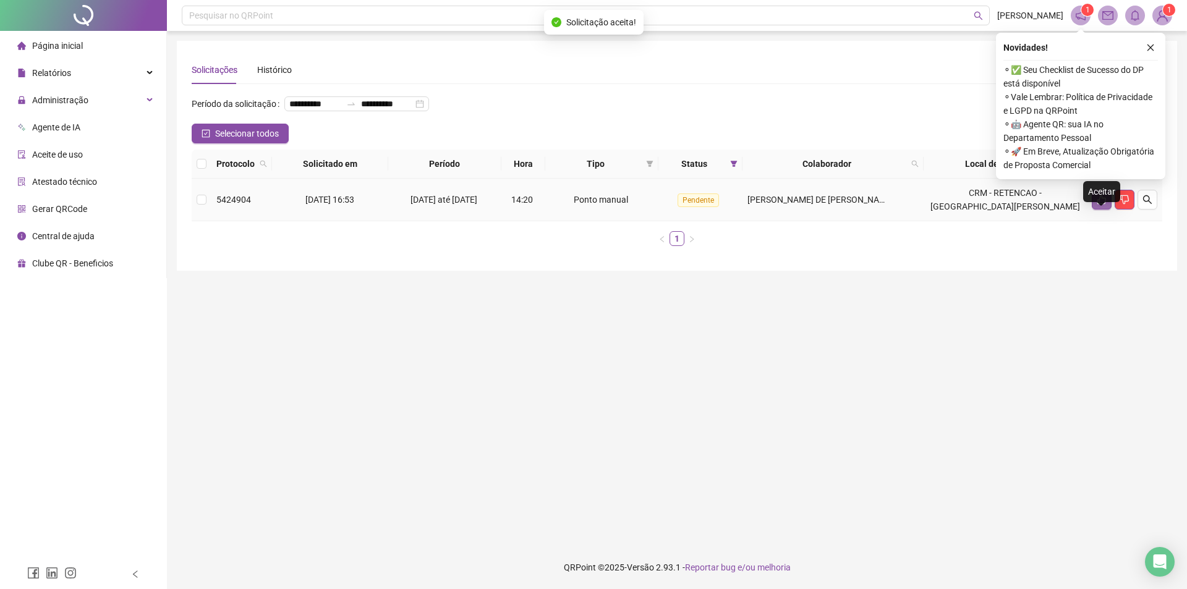
click at [1107, 210] on button "button" at bounding box center [1102, 200] width 20 height 20
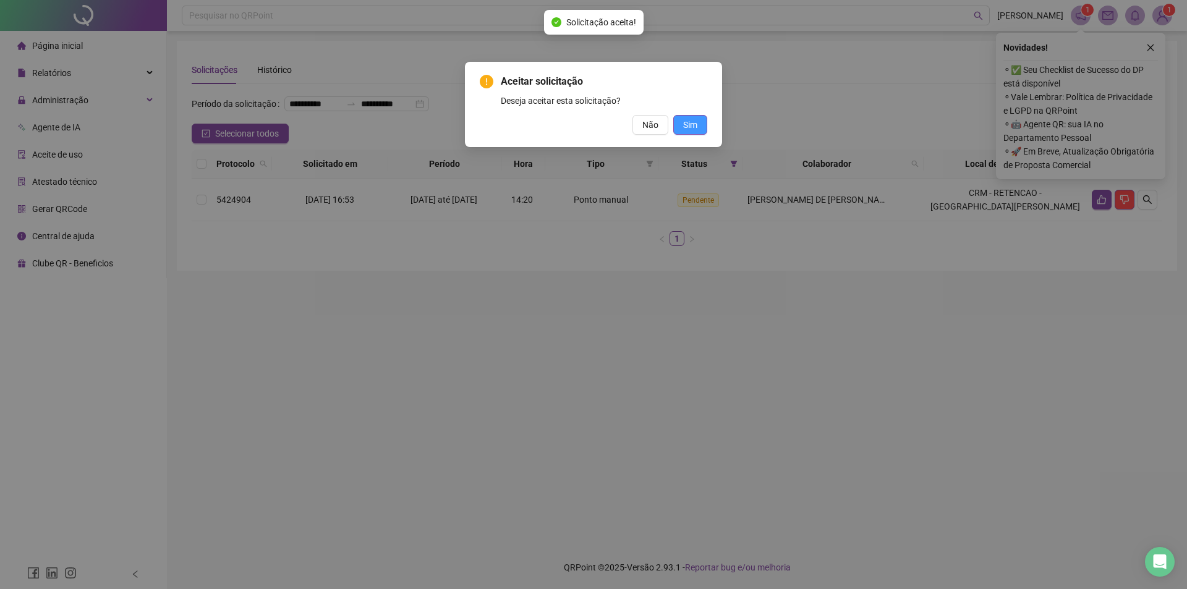
click at [692, 130] on span "Sim" at bounding box center [690, 125] width 14 height 14
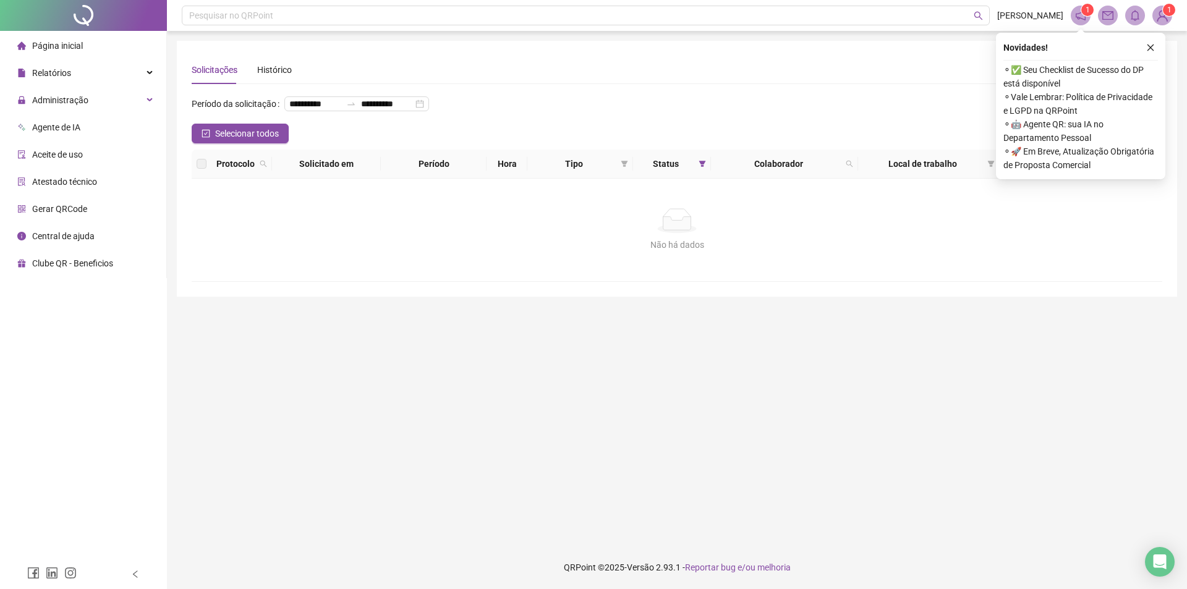
drag, startPoint x: 1153, startPoint y: 44, endPoint x: 412, endPoint y: 121, distance: 745.1
click at [1151, 44] on icon "close" at bounding box center [1150, 47] width 9 height 9
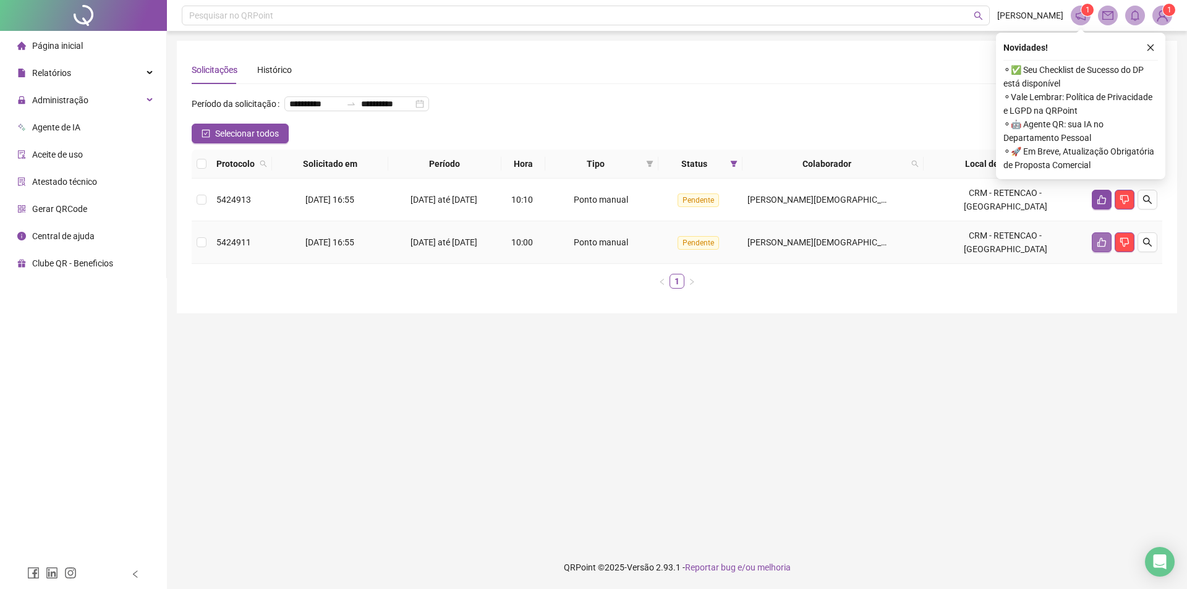
click at [1095, 252] on button "button" at bounding box center [1102, 242] width 20 height 20
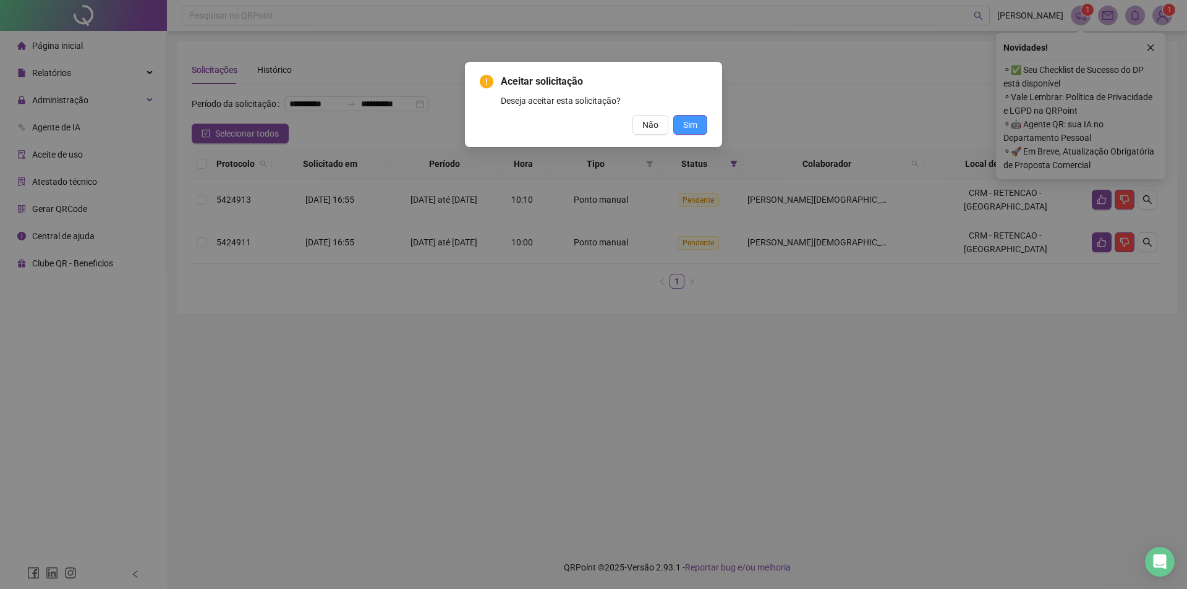
click at [697, 130] on span "Sim" at bounding box center [690, 125] width 14 height 14
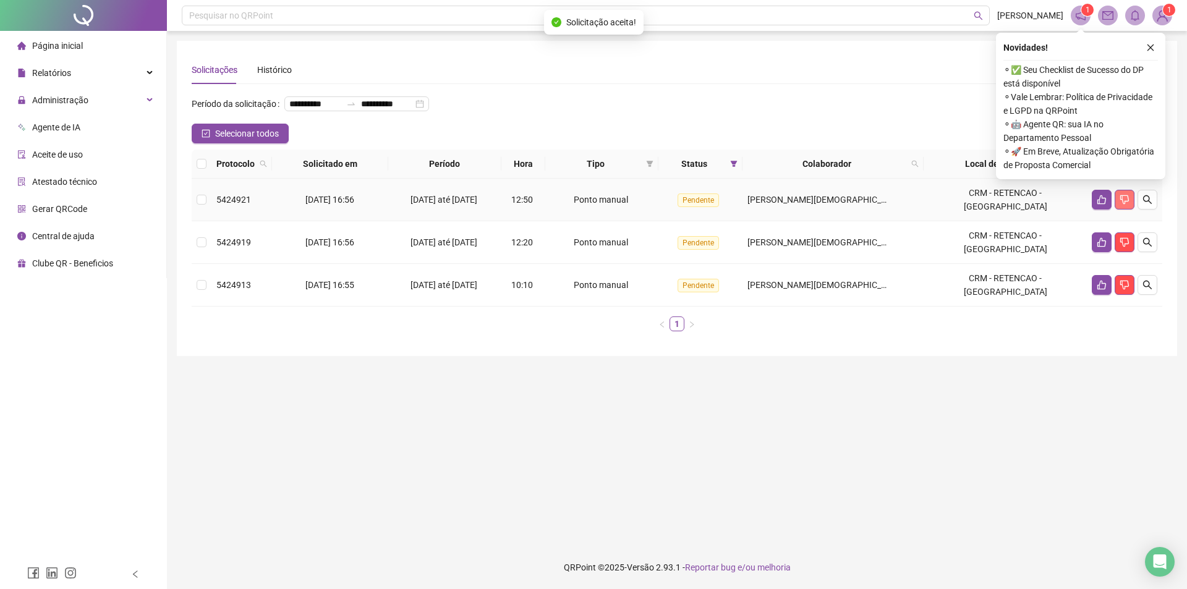
click at [1126, 205] on icon "dislike" at bounding box center [1124, 200] width 10 height 10
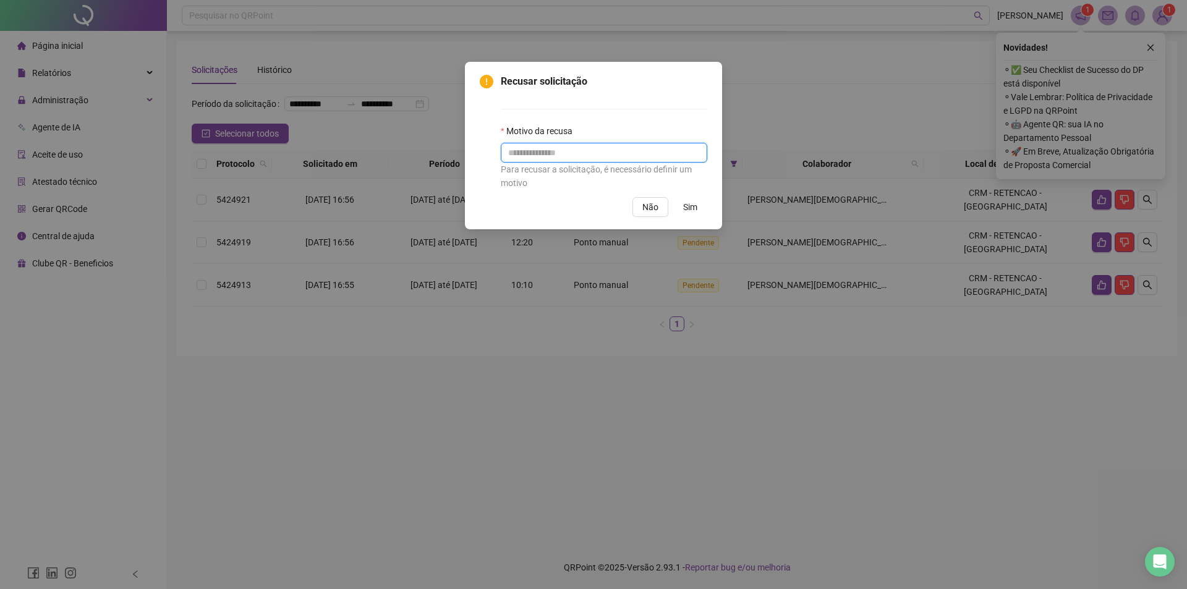
click at [517, 155] on input "text" at bounding box center [604, 153] width 206 height 20
type input "******"
click at [689, 212] on span "Sim" at bounding box center [690, 207] width 14 height 14
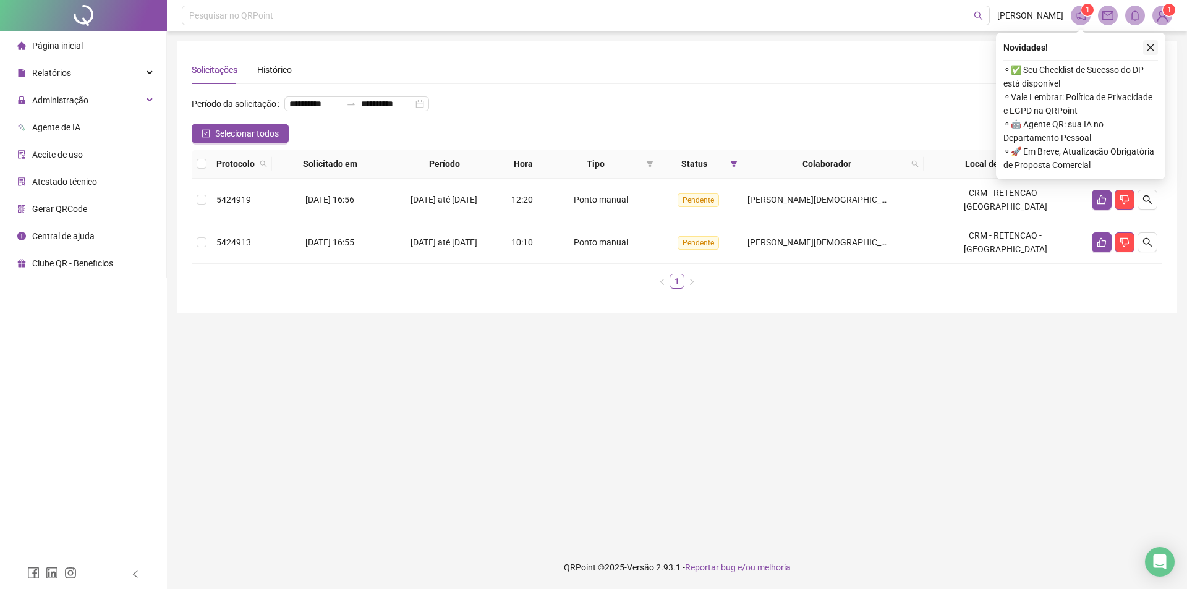
click at [1147, 49] on icon "close" at bounding box center [1150, 47] width 9 height 9
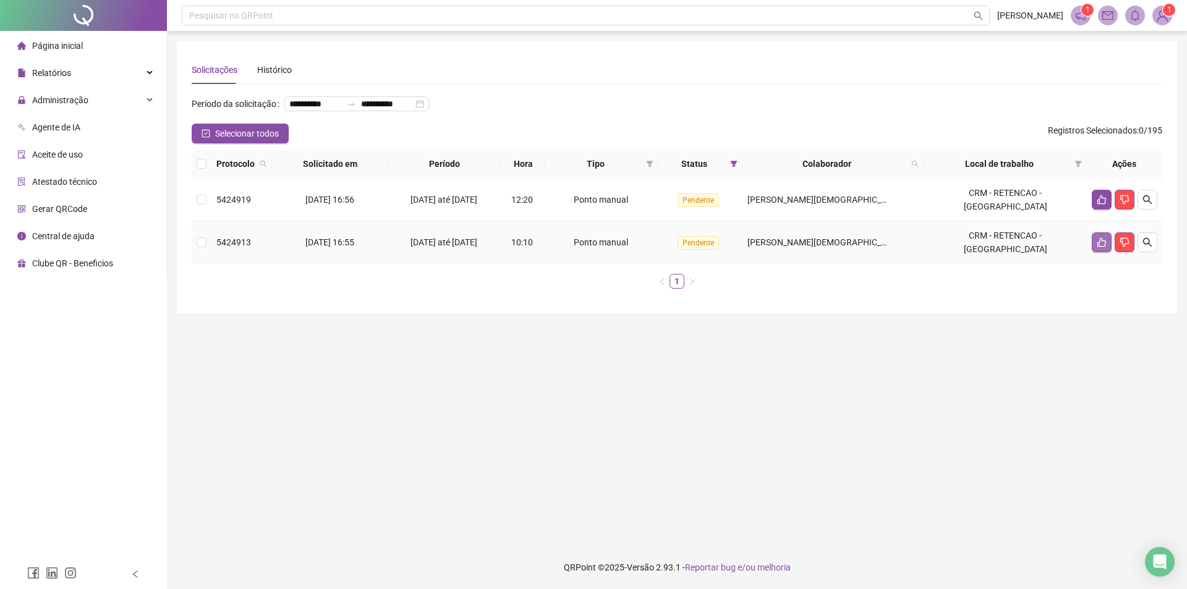
click at [1098, 252] on button "button" at bounding box center [1102, 242] width 20 height 20
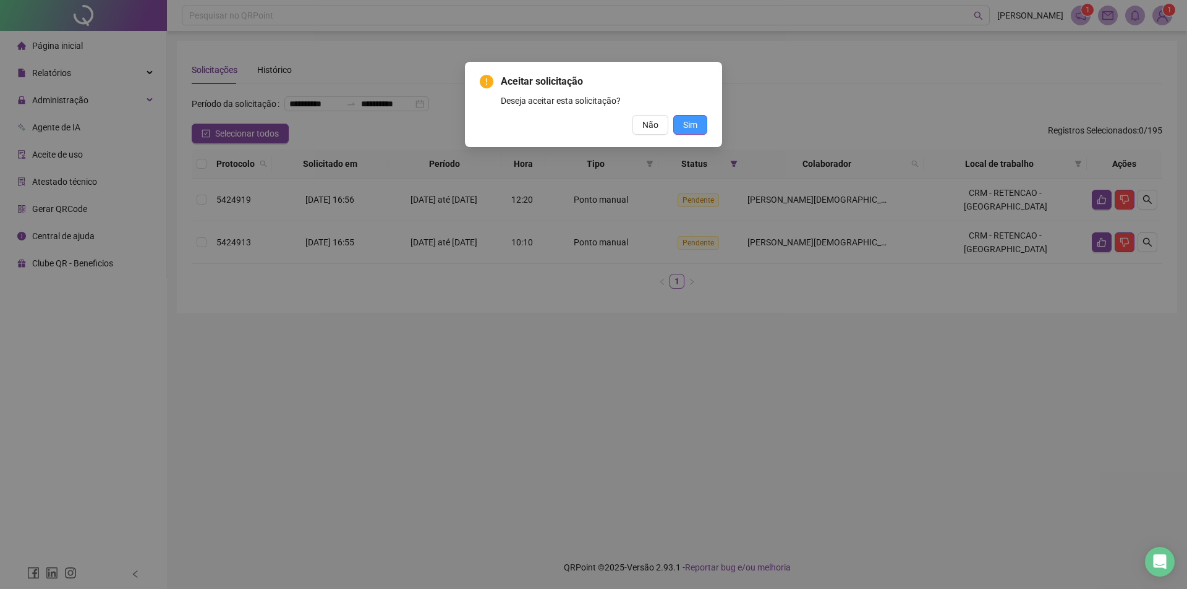
click at [677, 132] on button "Sim" at bounding box center [690, 125] width 34 height 20
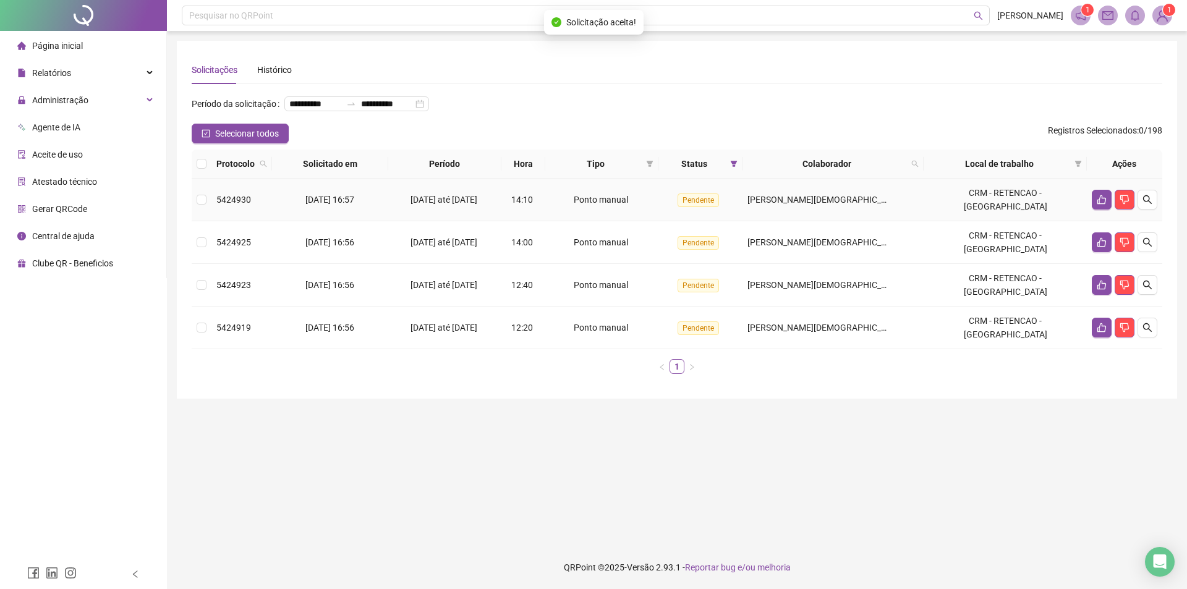
click at [1100, 205] on icon "like" at bounding box center [1101, 200] width 10 height 10
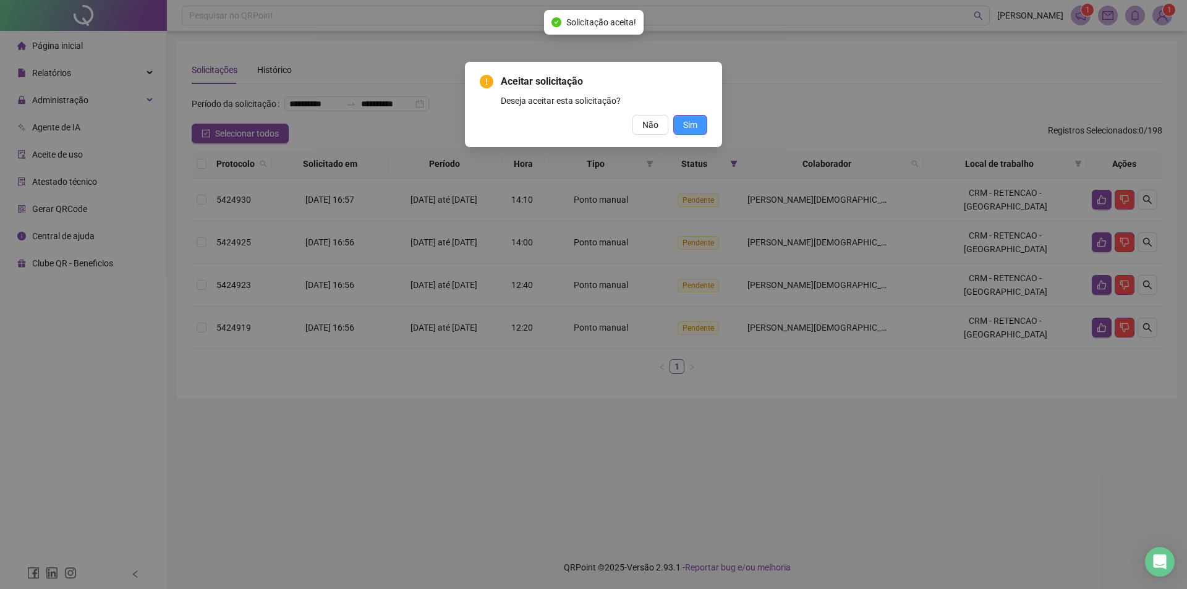
click at [692, 123] on span "Sim" at bounding box center [690, 125] width 14 height 14
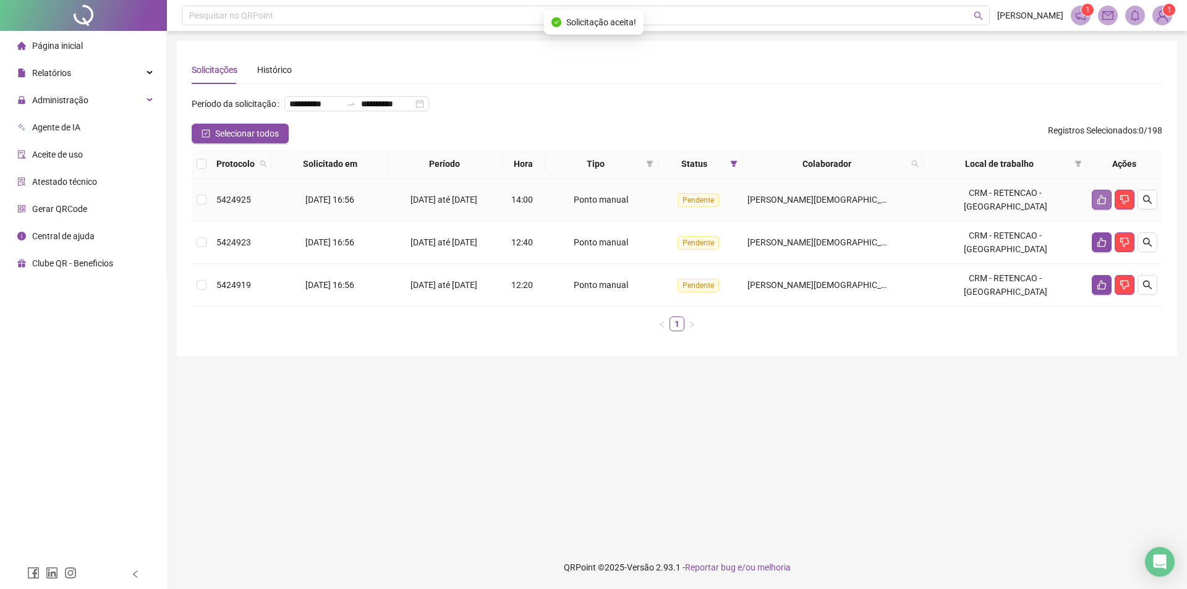
click at [1098, 205] on icon "like" at bounding box center [1101, 200] width 10 height 10
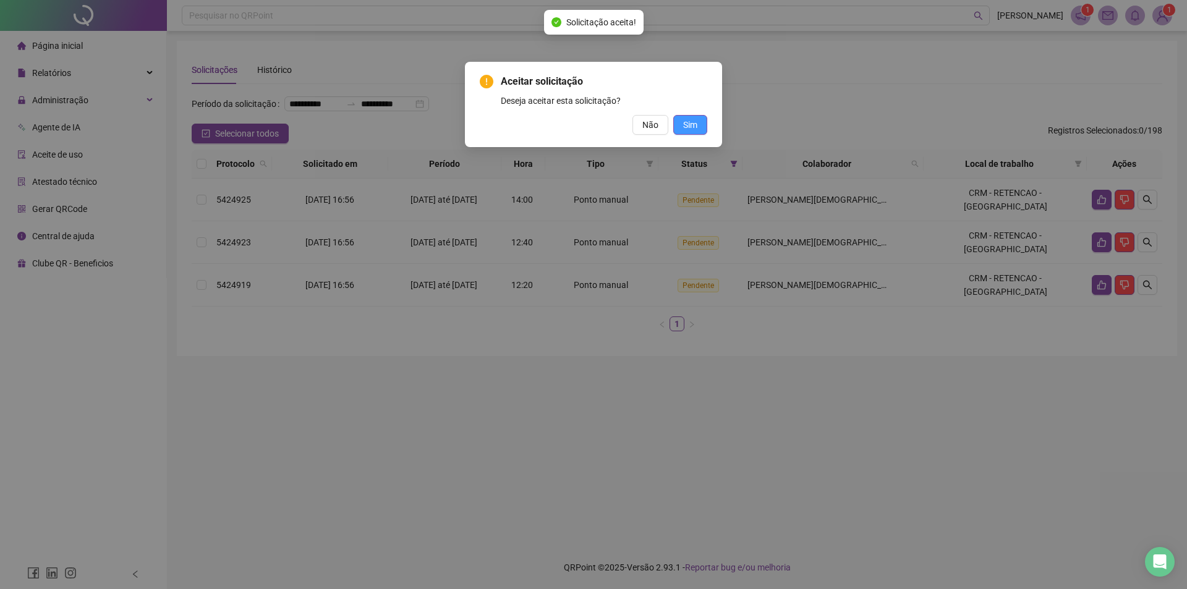
click at [699, 118] on button "Sim" at bounding box center [690, 125] width 34 height 20
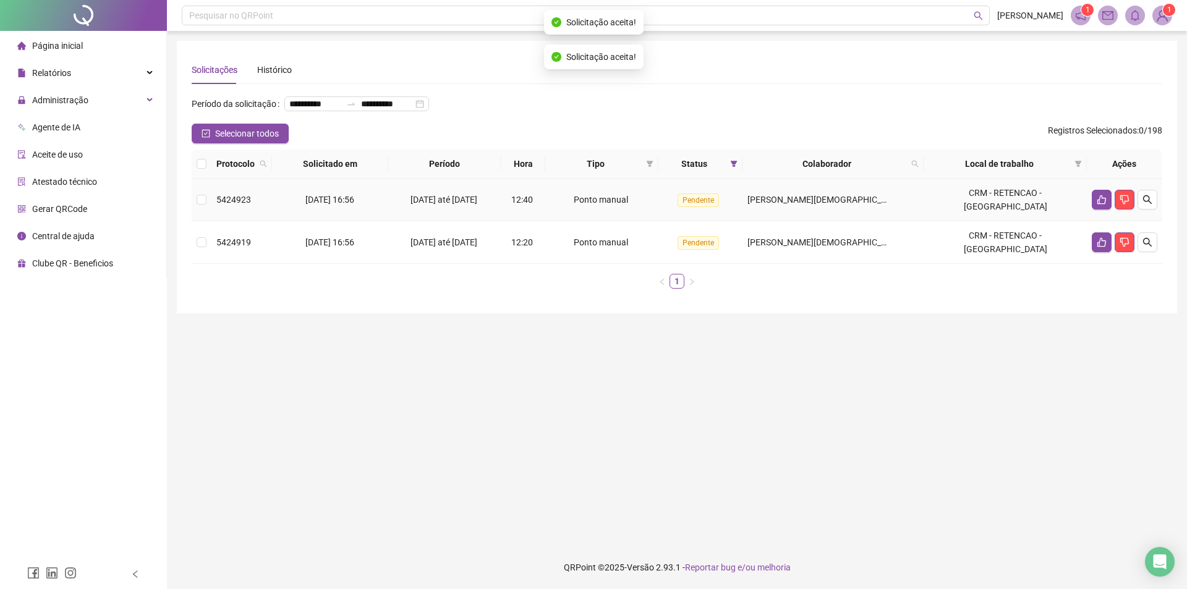
click at [1090, 211] on td at bounding box center [1124, 200] width 75 height 43
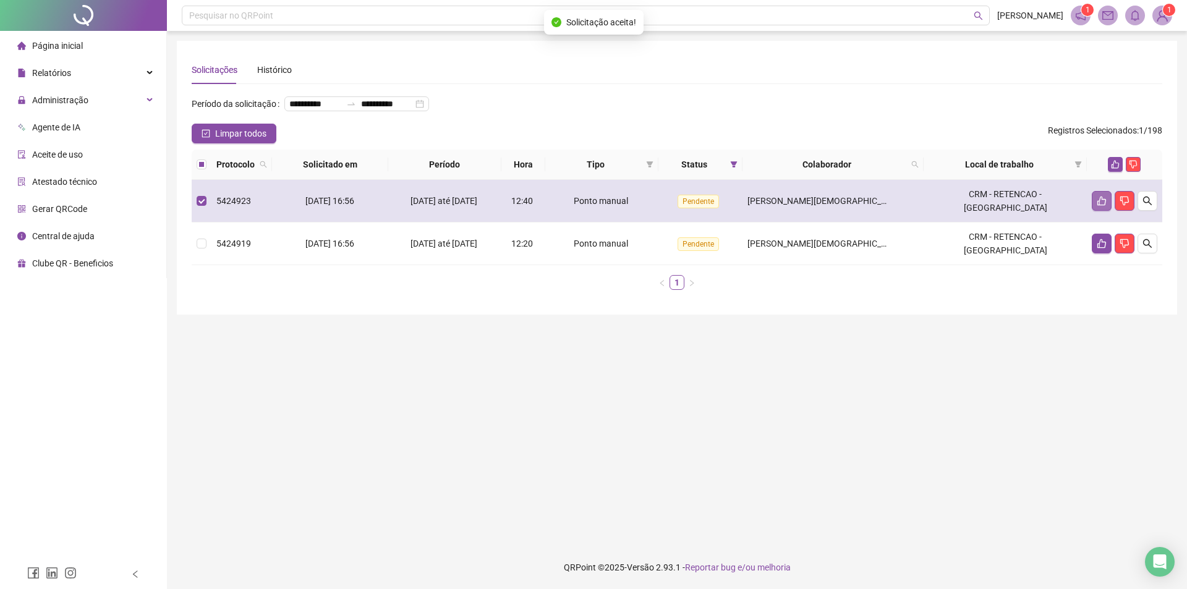
click at [1105, 206] on icon "like" at bounding box center [1101, 201] width 9 height 9
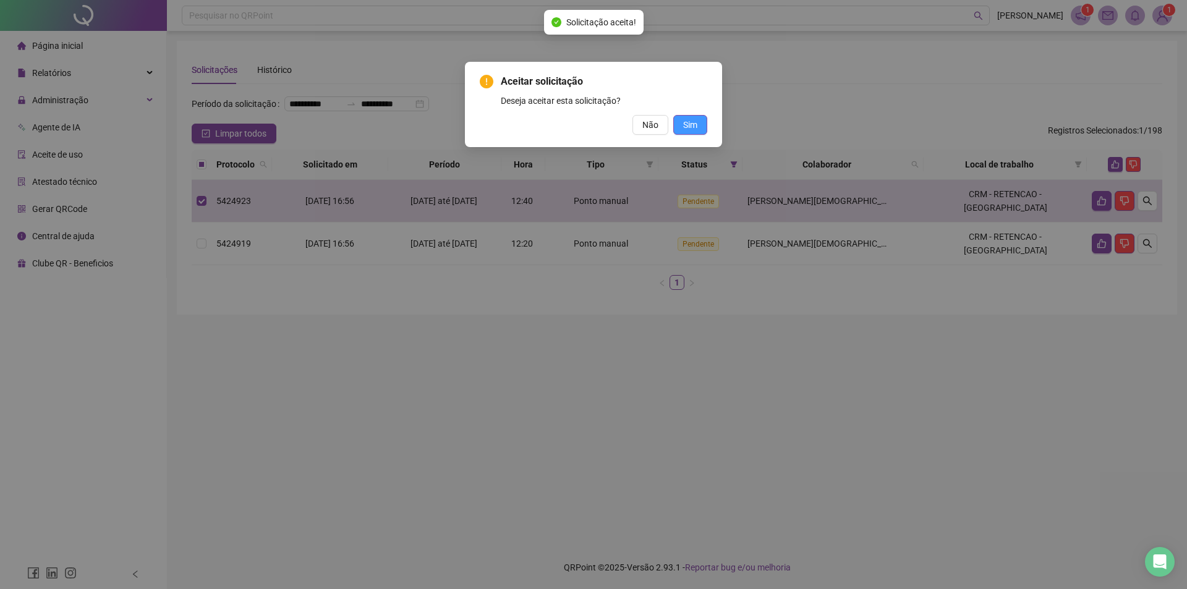
click at [695, 119] on span "Sim" at bounding box center [690, 125] width 14 height 14
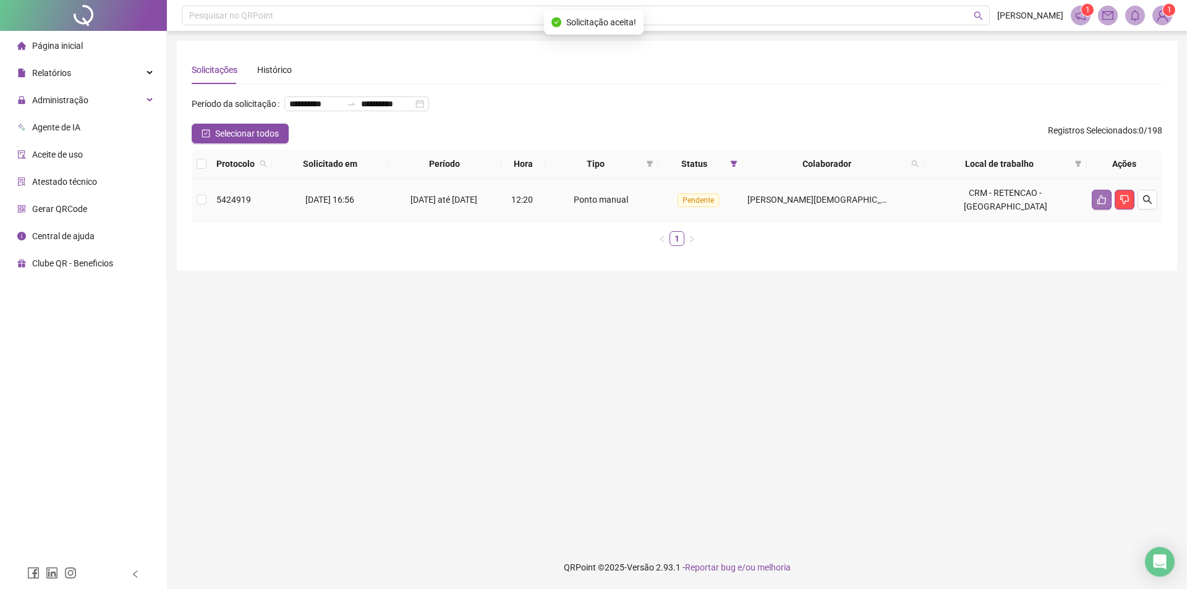
click at [1104, 205] on icon "like" at bounding box center [1101, 200] width 10 height 10
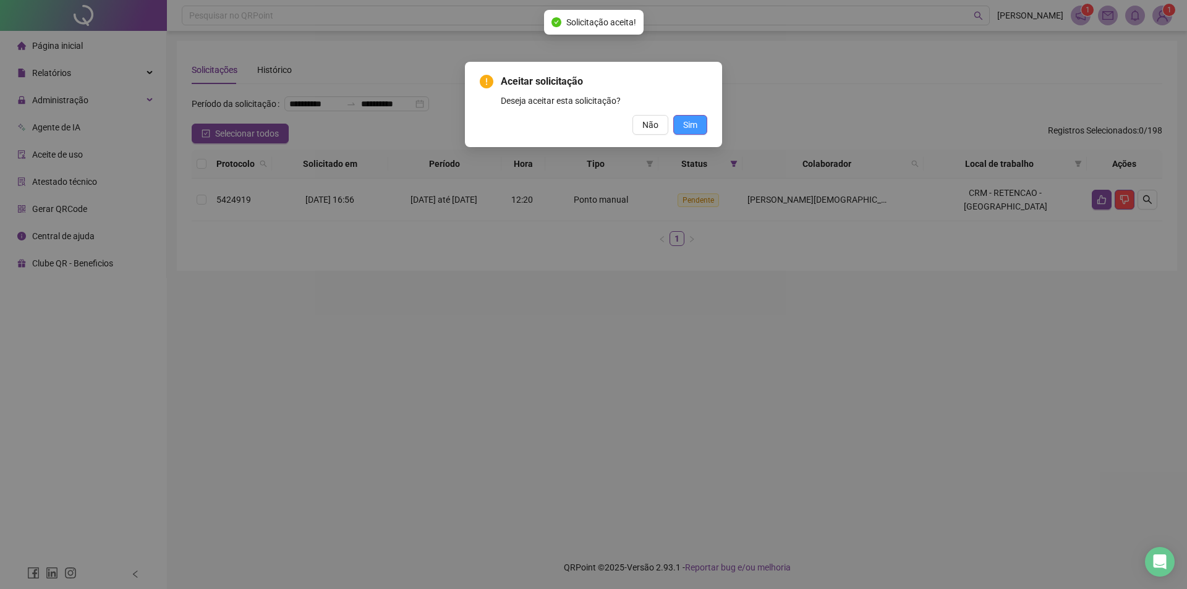
click at [702, 127] on button "Sim" at bounding box center [690, 125] width 34 height 20
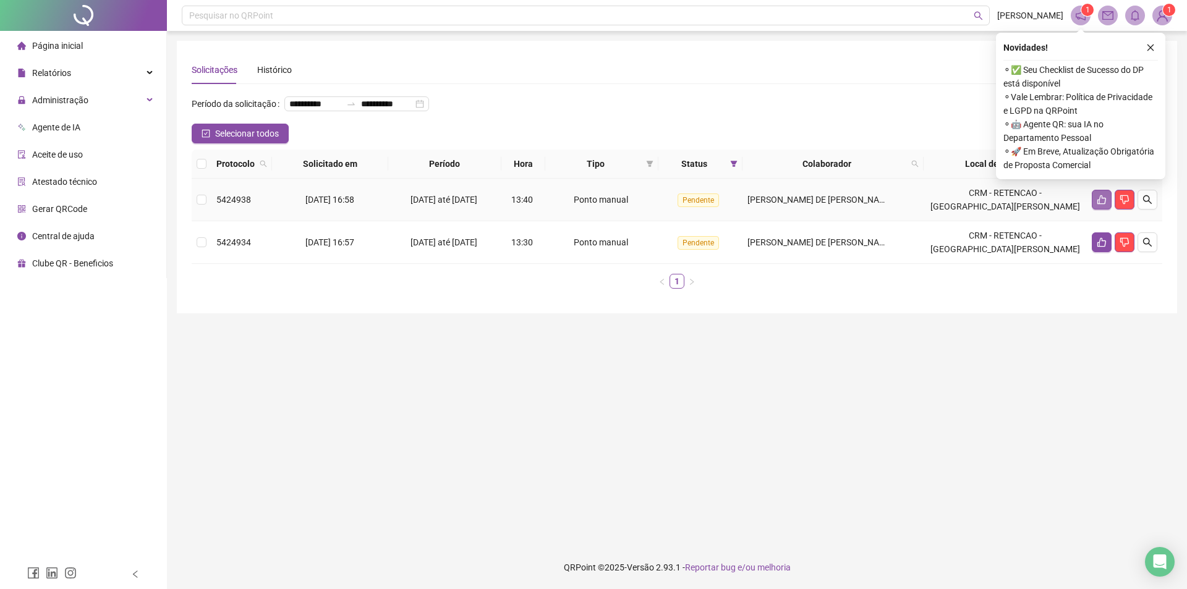
click at [1098, 205] on icon "like" at bounding box center [1101, 200] width 10 height 10
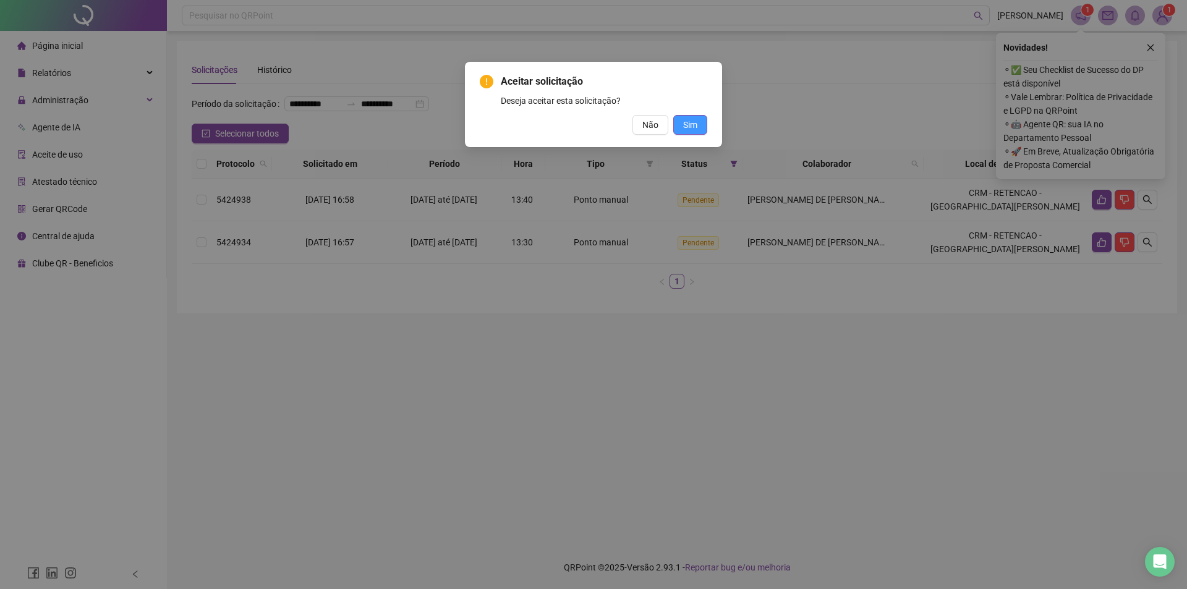
click at [692, 127] on span "Sim" at bounding box center [690, 125] width 14 height 14
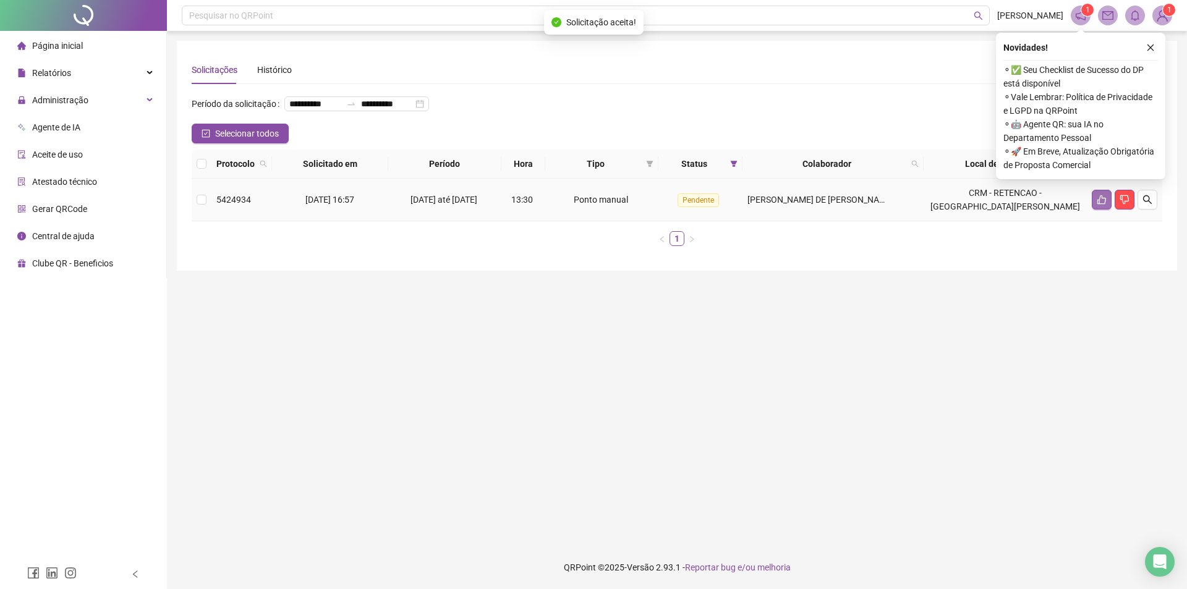
click at [1096, 205] on icon "like" at bounding box center [1101, 200] width 10 height 10
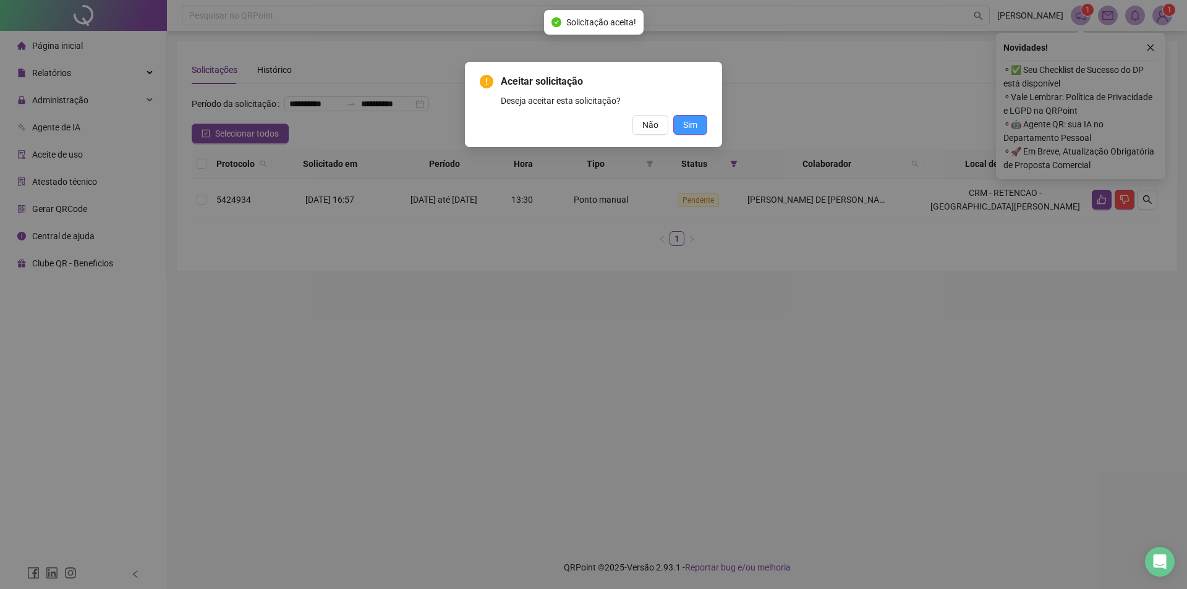
click at [687, 120] on span "Sim" at bounding box center [690, 125] width 14 height 14
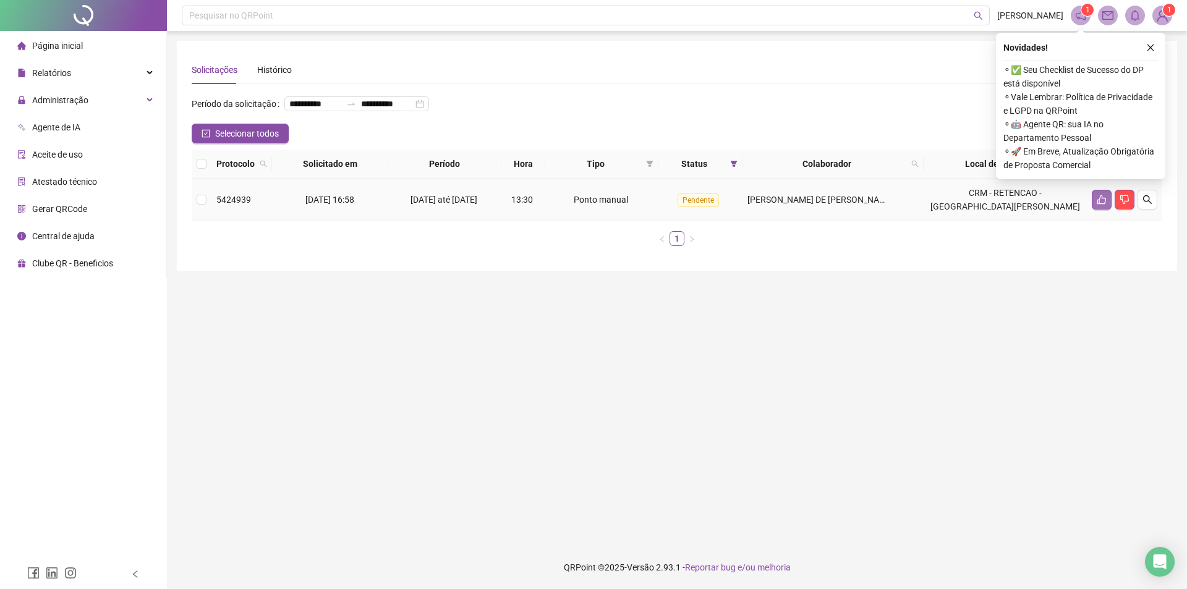
click at [1107, 210] on button "button" at bounding box center [1102, 200] width 20 height 20
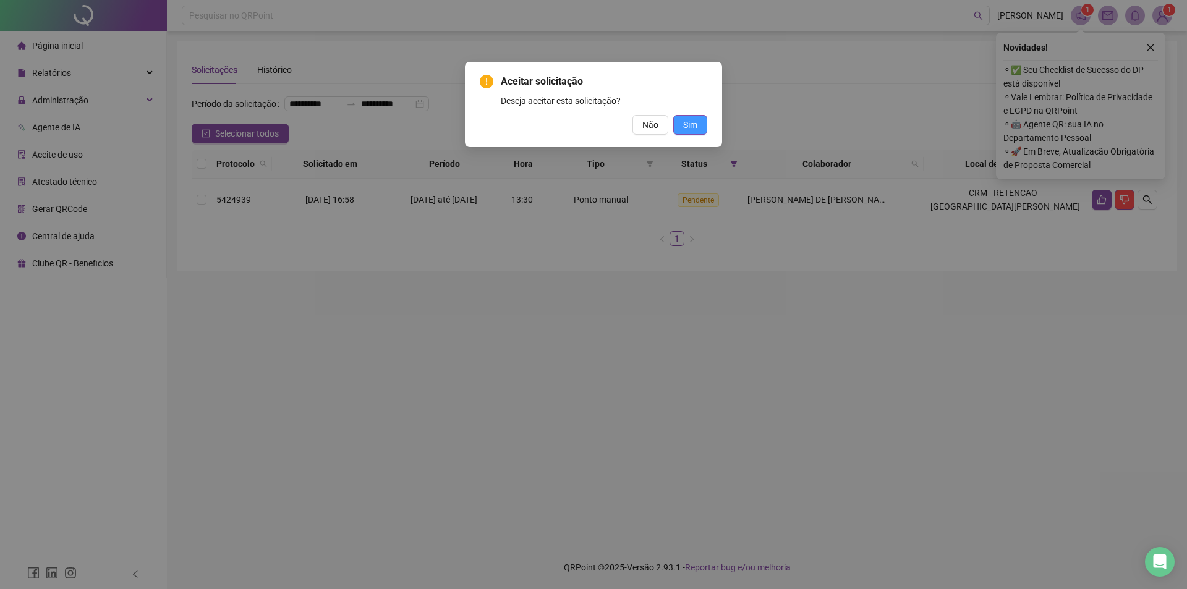
click at [698, 122] on button "Sim" at bounding box center [690, 125] width 34 height 20
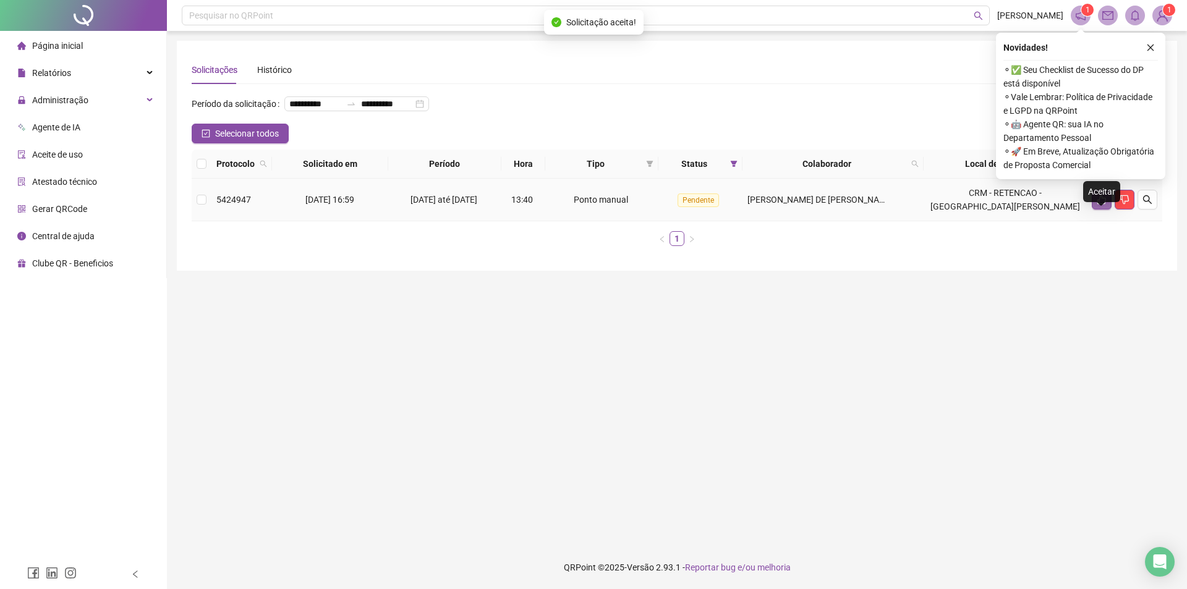
click at [1102, 205] on icon "like" at bounding box center [1101, 199] width 9 height 9
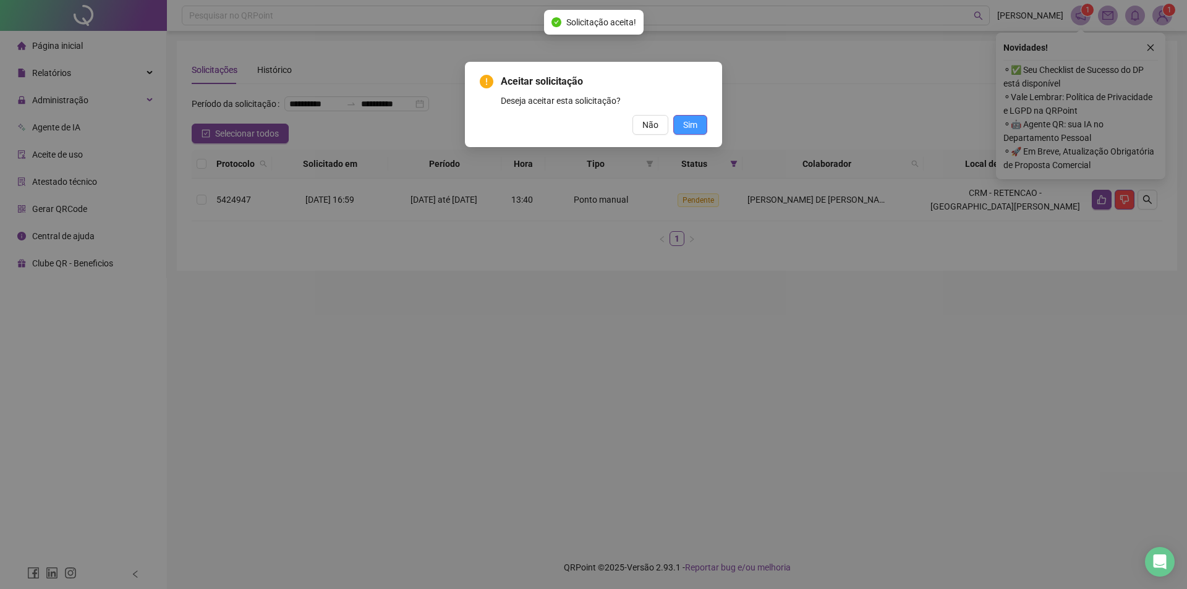
click at [704, 125] on button "Sim" at bounding box center [690, 125] width 34 height 20
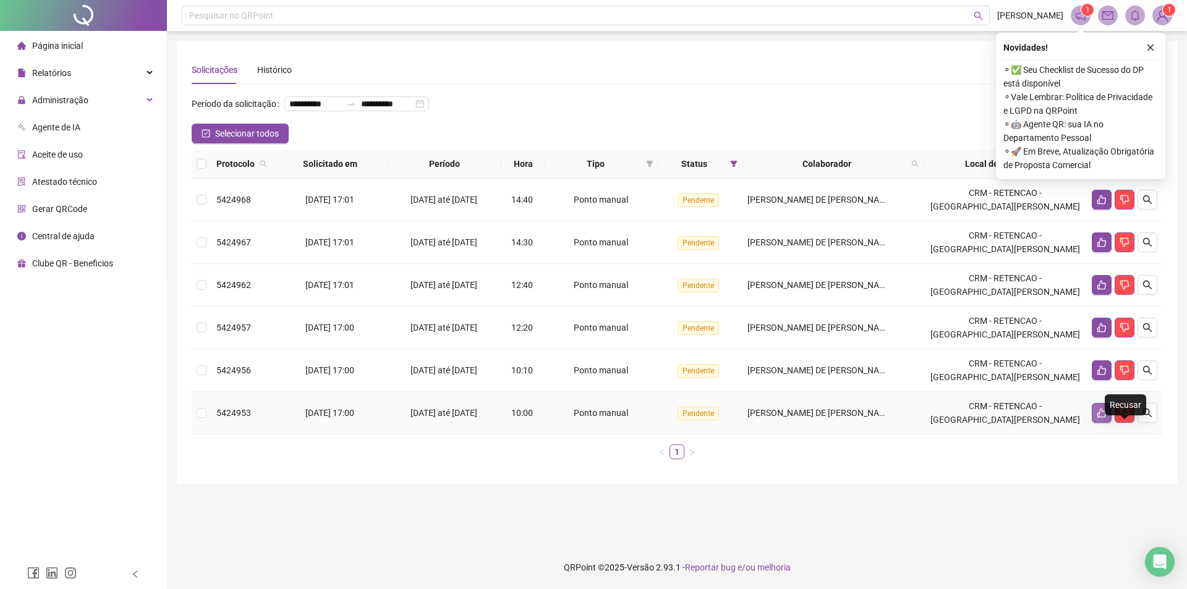
click at [1108, 423] on button "button" at bounding box center [1102, 413] width 20 height 20
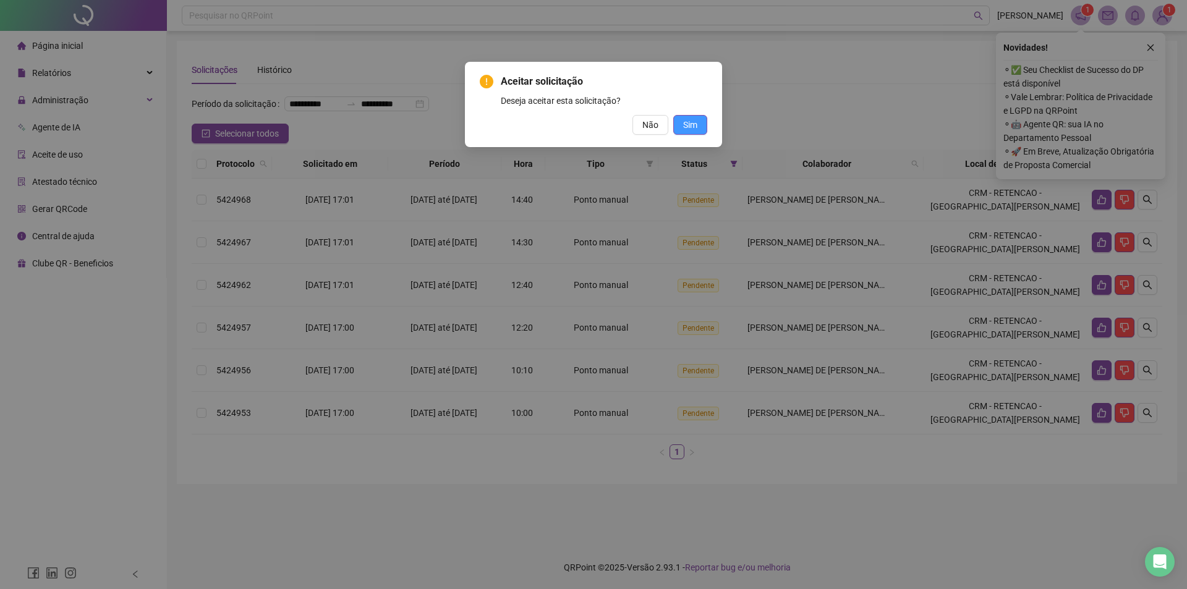
click at [687, 132] on button "Sim" at bounding box center [690, 125] width 34 height 20
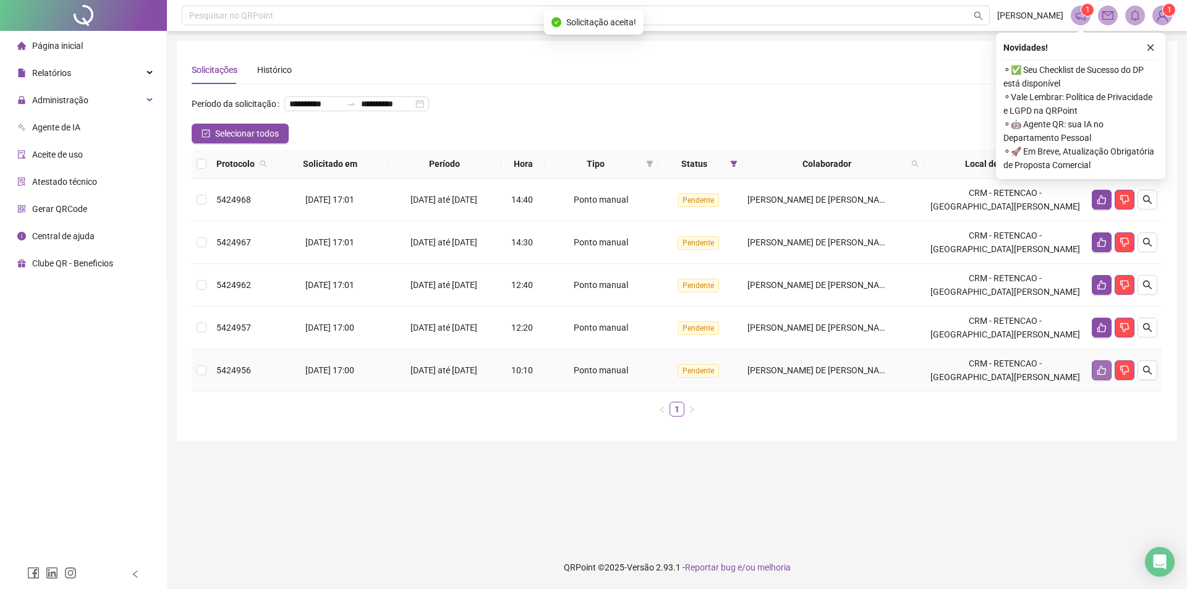
click at [1102, 375] on icon "like" at bounding box center [1101, 370] width 10 height 10
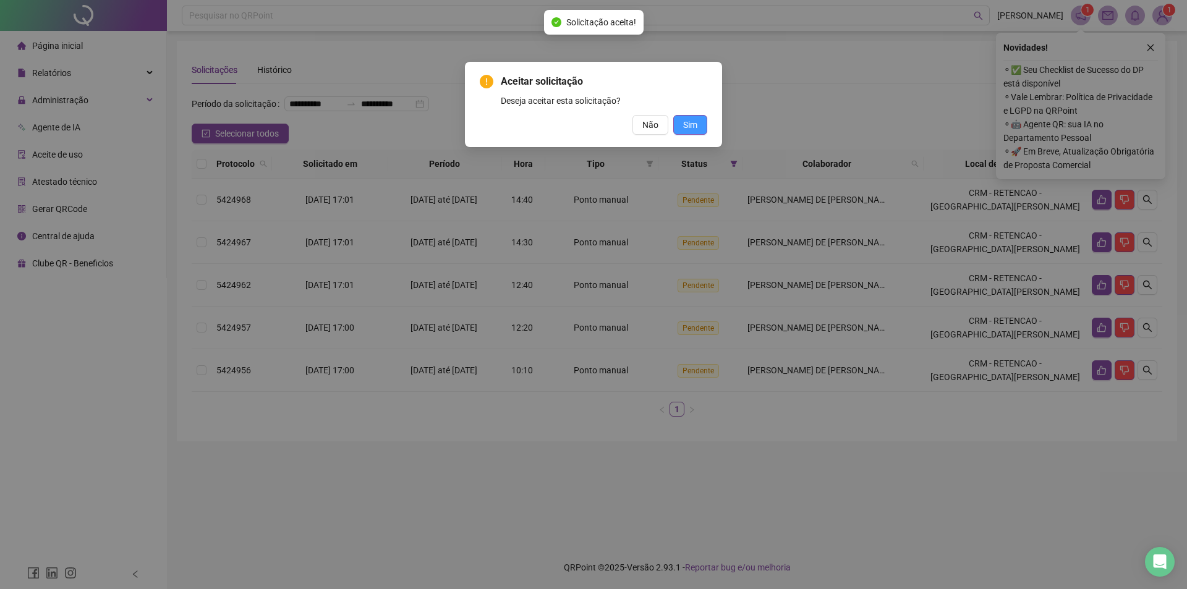
click at [685, 117] on button "Sim" at bounding box center [690, 125] width 34 height 20
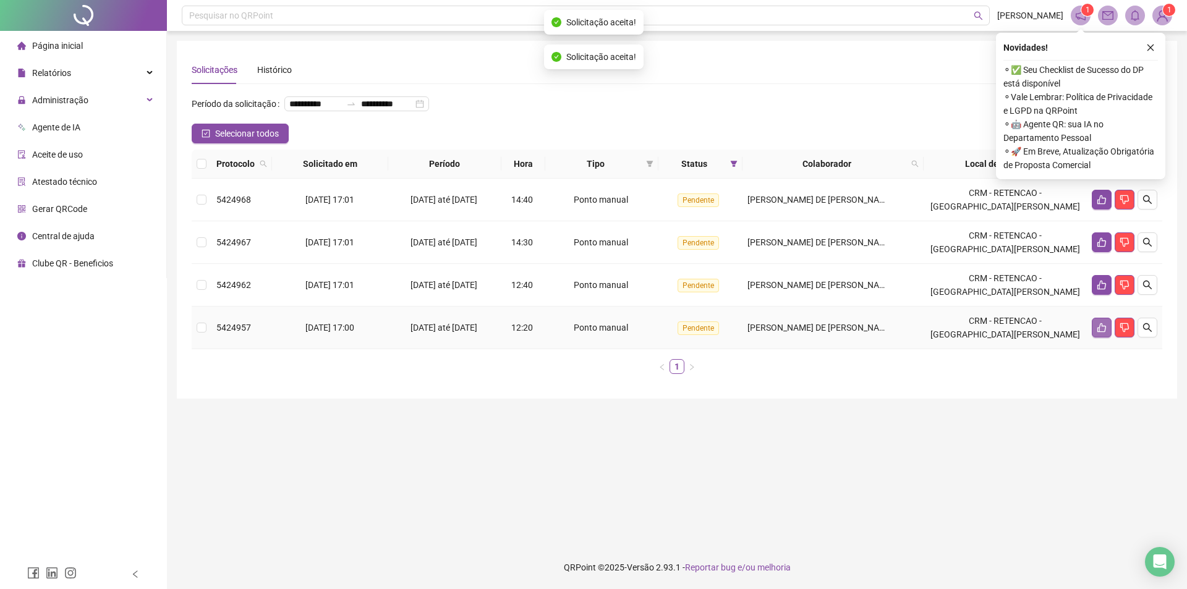
click at [1103, 333] on icon "like" at bounding box center [1101, 328] width 10 height 10
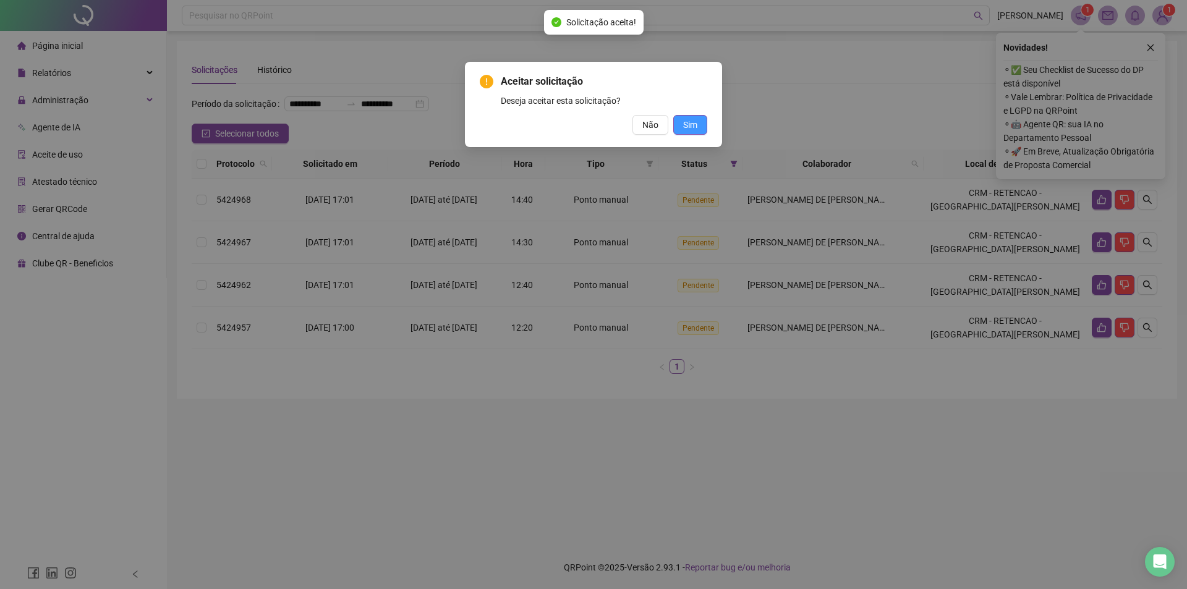
click at [693, 130] on span "Sim" at bounding box center [690, 125] width 14 height 14
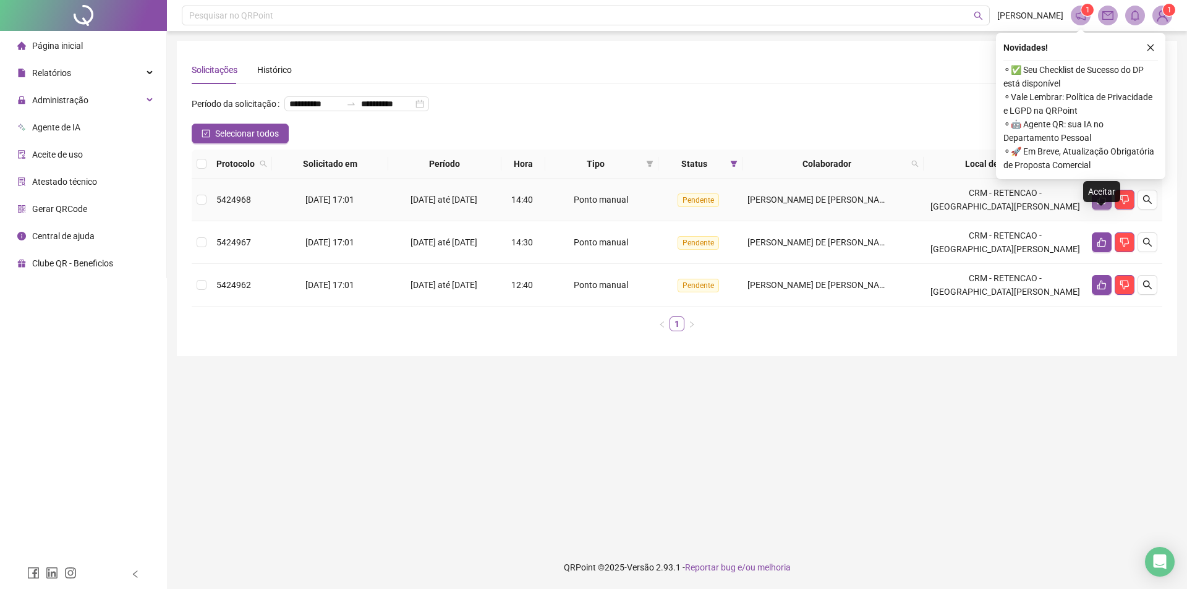
click at [1101, 205] on icon "like" at bounding box center [1101, 200] width 10 height 10
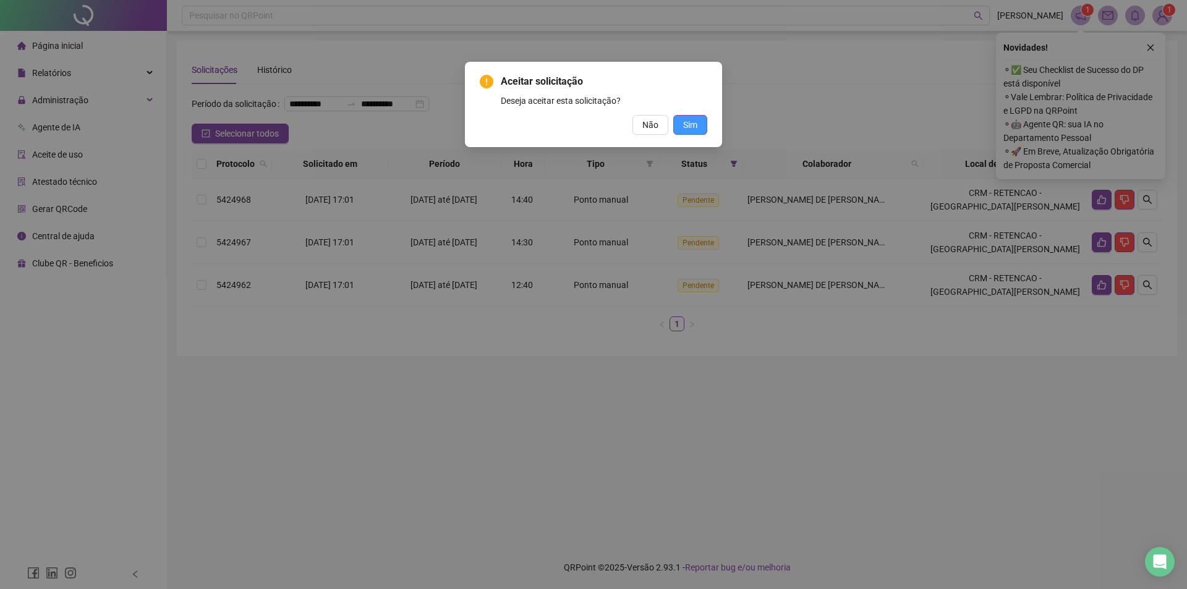
click at [695, 118] on span "Sim" at bounding box center [690, 125] width 14 height 14
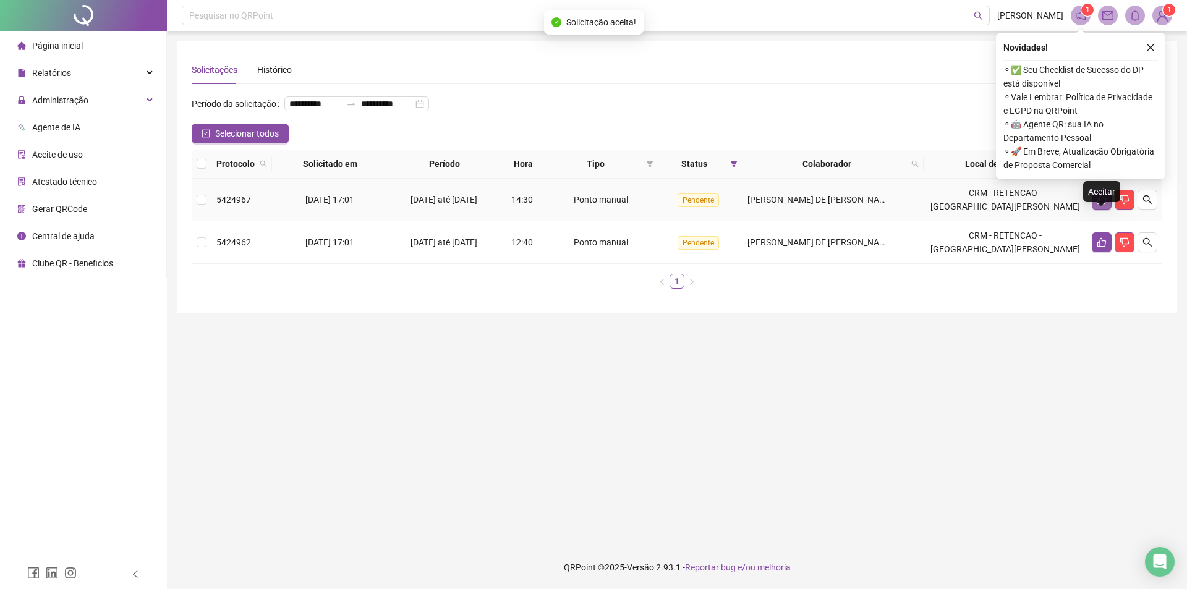
click at [1098, 205] on icon "like" at bounding box center [1101, 200] width 10 height 10
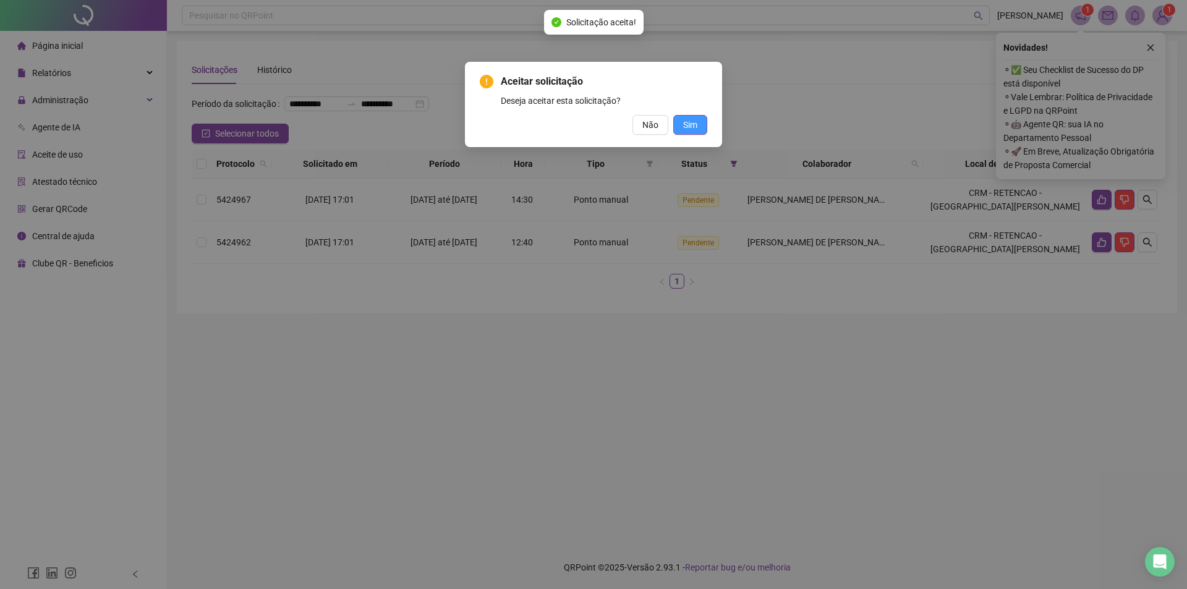
click at [689, 125] on span "Sim" at bounding box center [690, 125] width 14 height 14
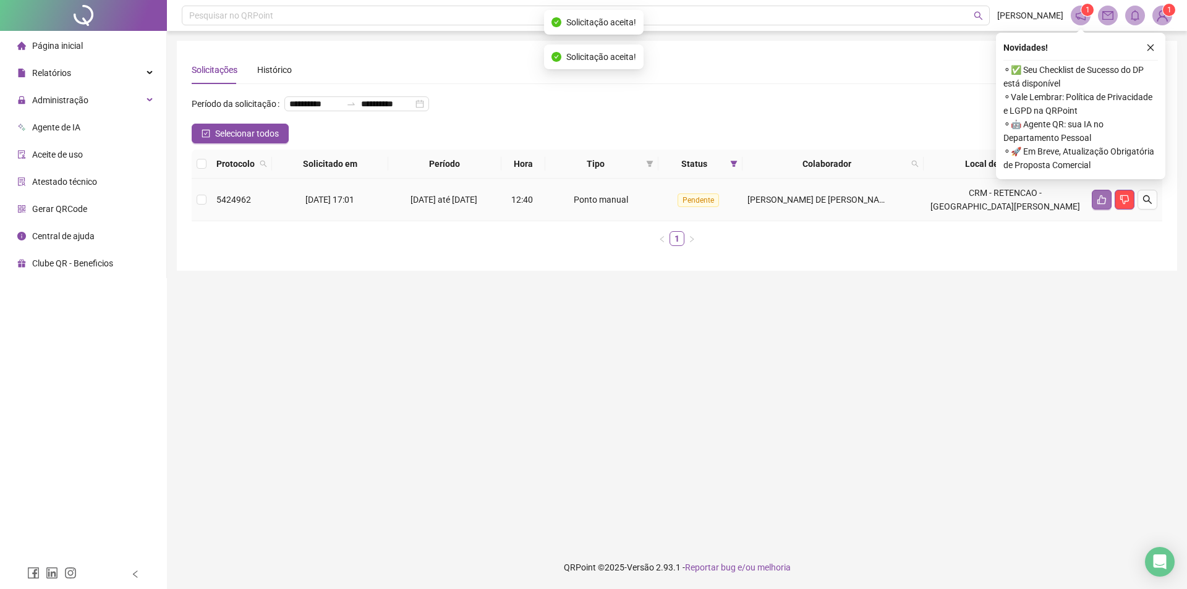
click at [1100, 205] on icon "like" at bounding box center [1101, 199] width 9 height 9
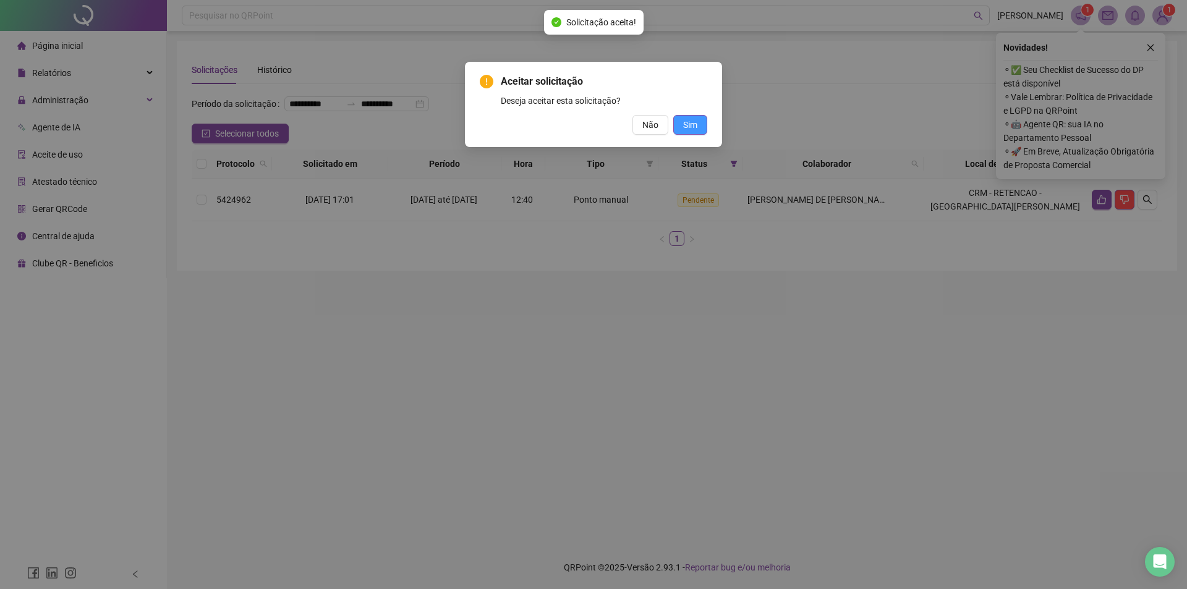
click at [693, 127] on span "Sim" at bounding box center [690, 125] width 14 height 14
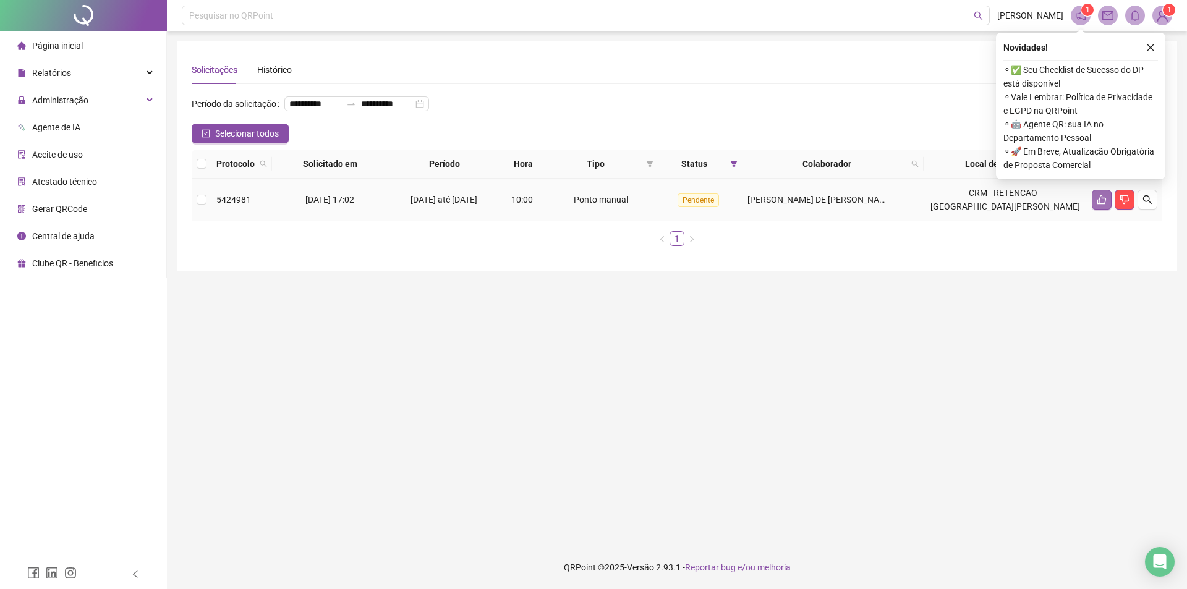
click at [1098, 205] on icon "like" at bounding box center [1101, 199] width 9 height 9
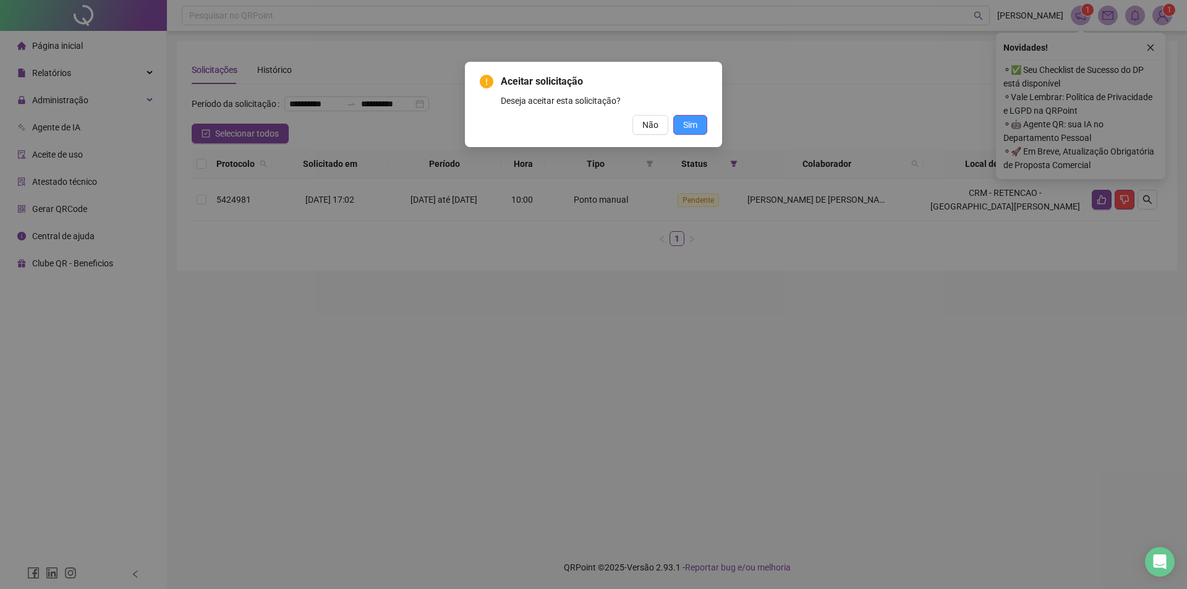
click at [690, 124] on span "Sim" at bounding box center [690, 125] width 14 height 14
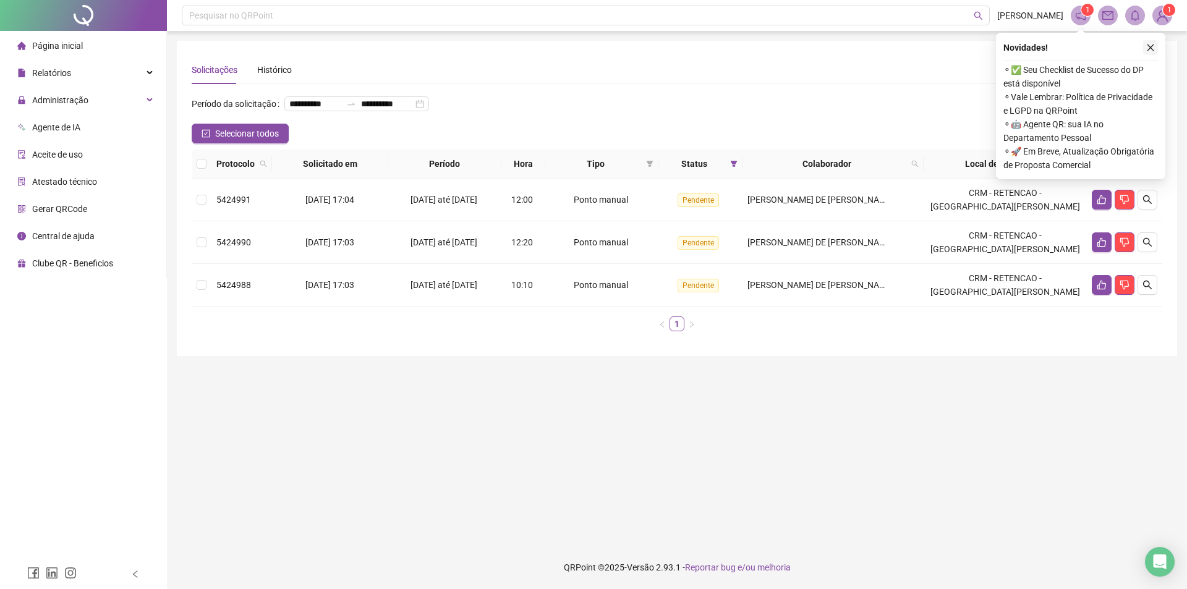
click at [1148, 49] on icon "close" at bounding box center [1150, 47] width 9 height 9
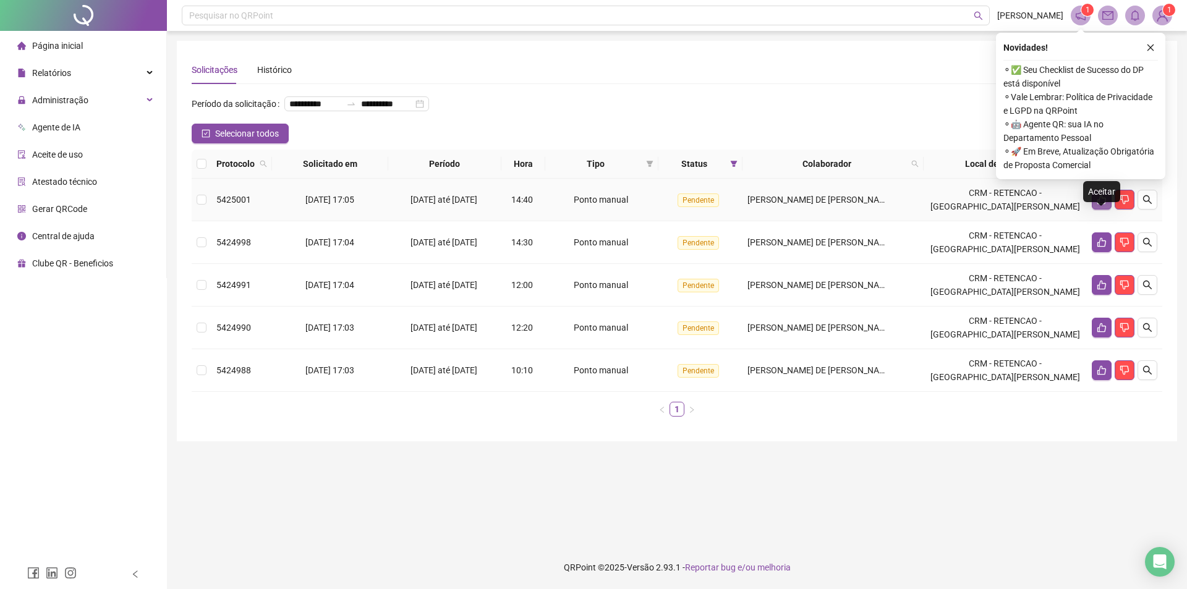
click at [1092, 210] on button "button" at bounding box center [1102, 200] width 20 height 20
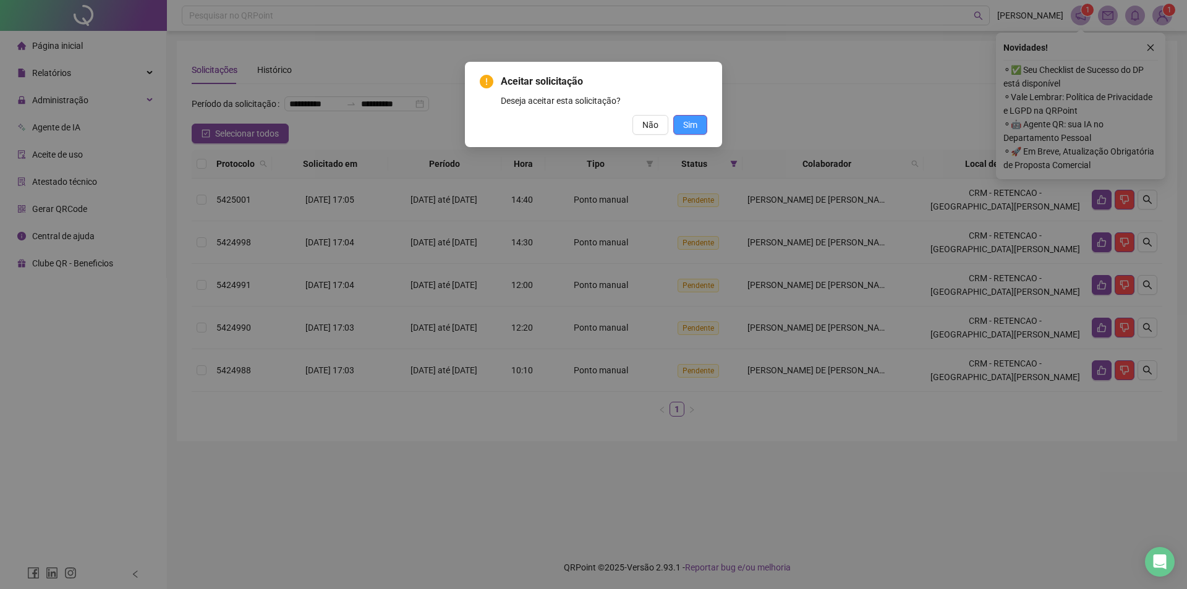
click at [695, 132] on button "Sim" at bounding box center [690, 125] width 34 height 20
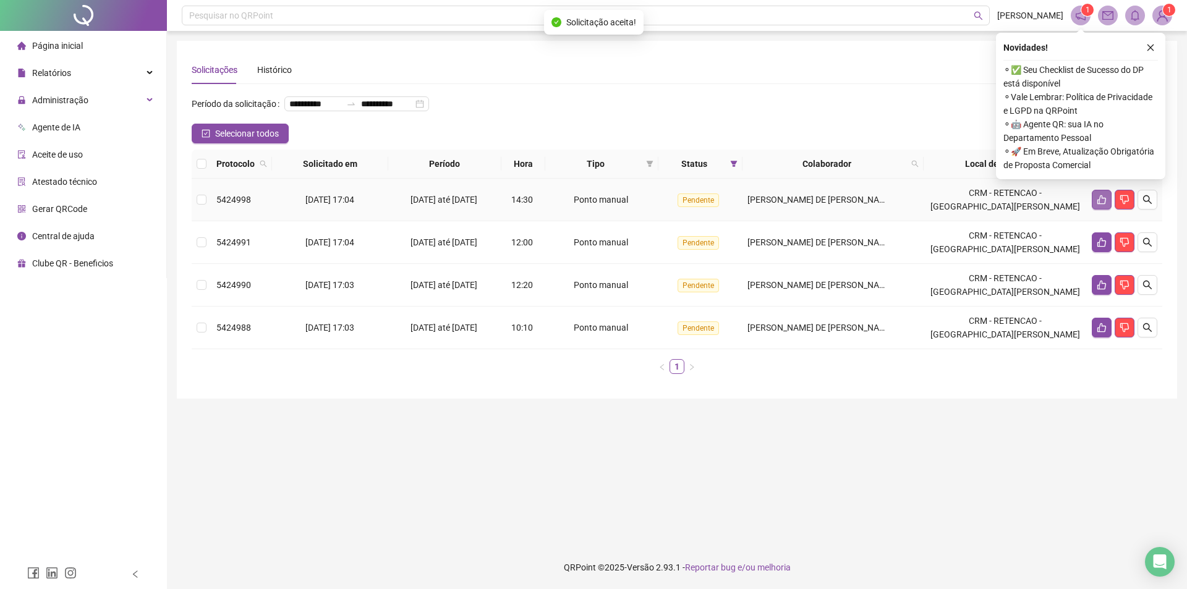
click at [1096, 210] on button "button" at bounding box center [1102, 200] width 20 height 20
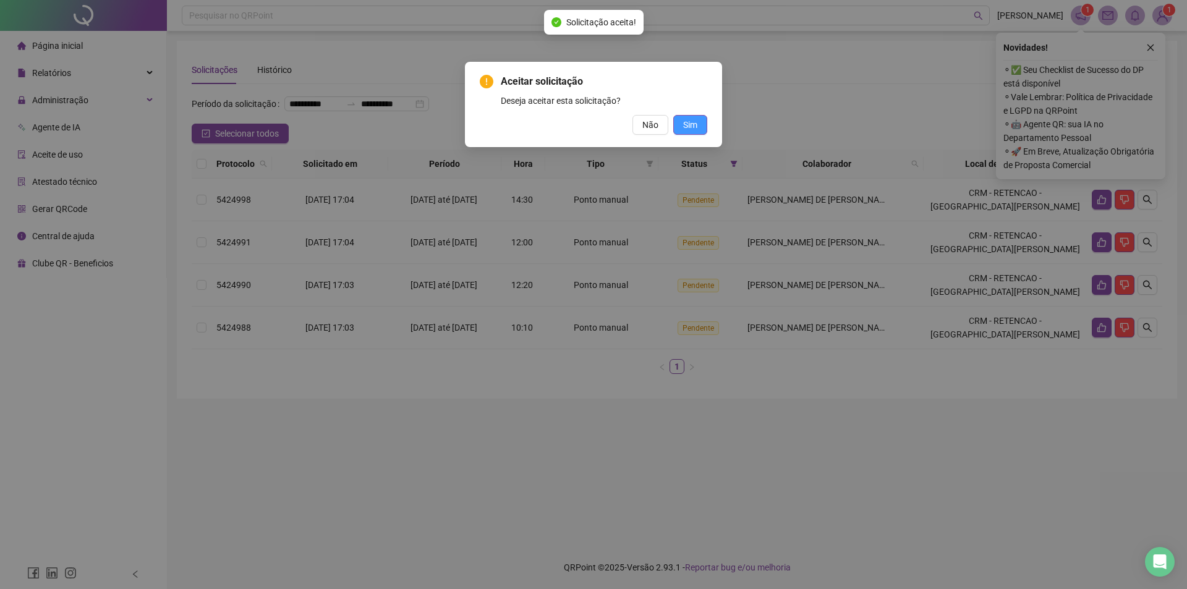
click at [702, 123] on button "Sim" at bounding box center [690, 125] width 34 height 20
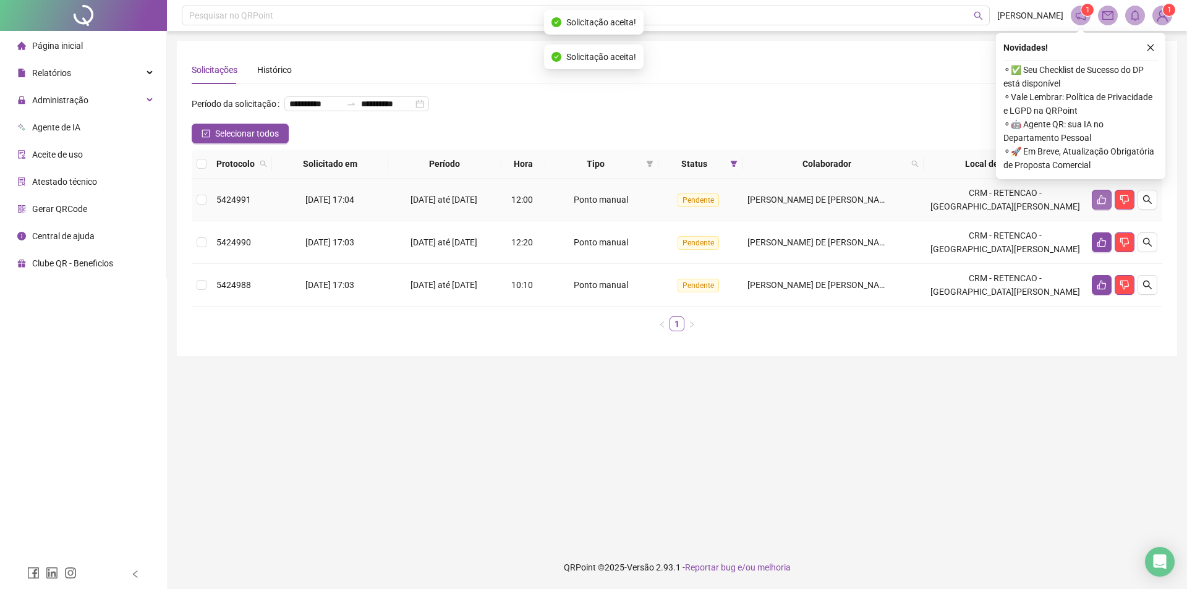
click at [1095, 210] on button "button" at bounding box center [1102, 200] width 20 height 20
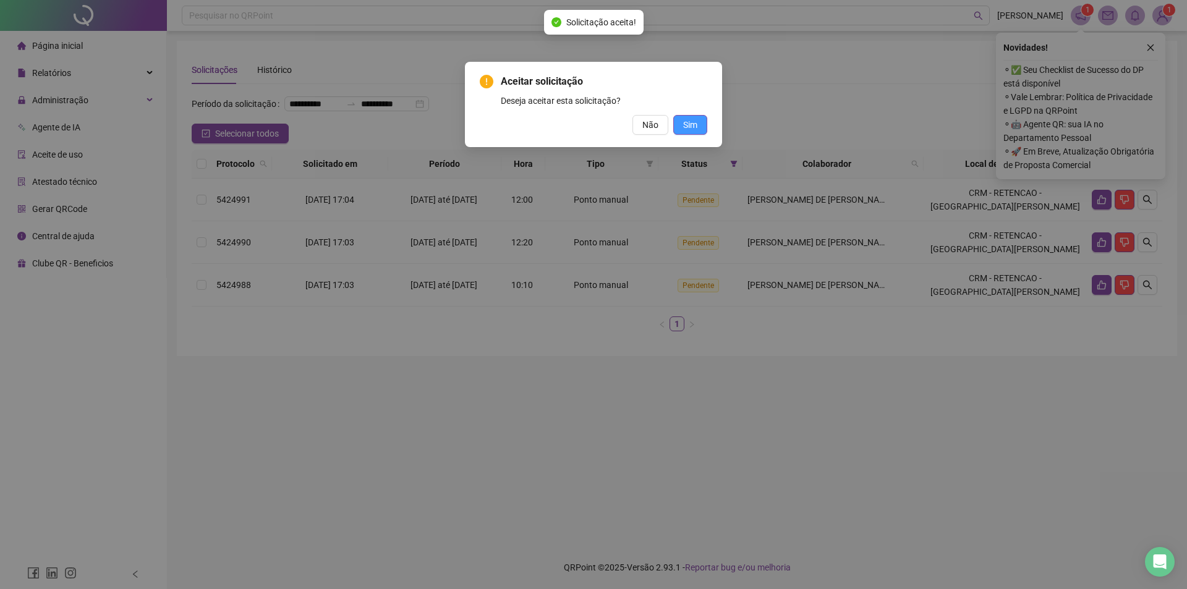
click at [686, 123] on span "Sim" at bounding box center [690, 125] width 14 height 14
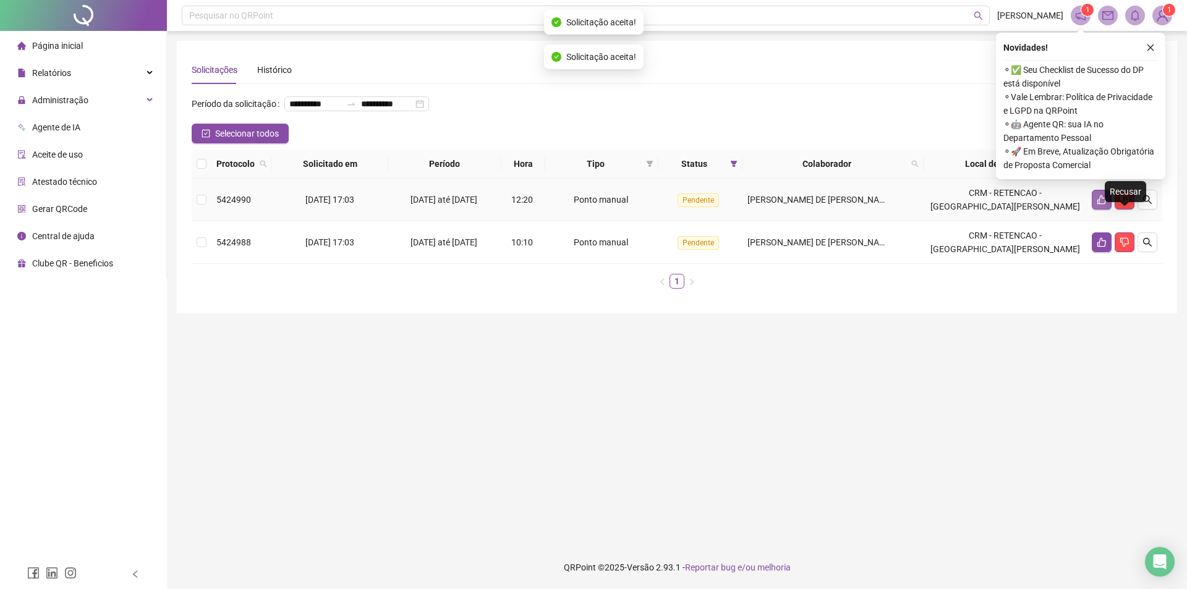
click at [1109, 210] on button "button" at bounding box center [1102, 200] width 20 height 20
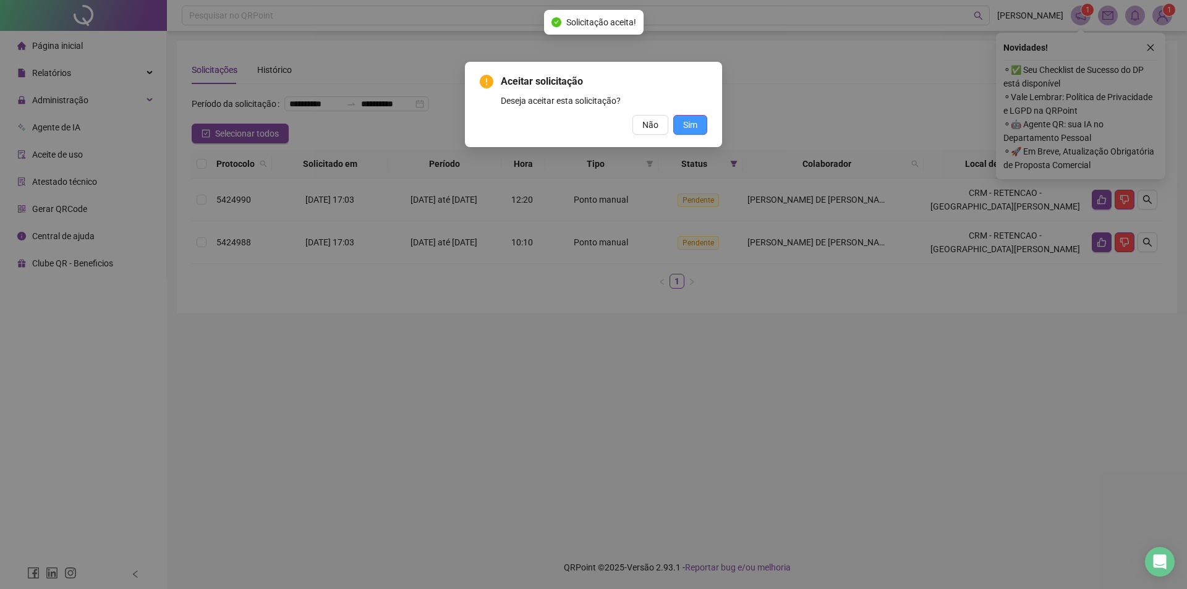
click at [699, 124] on button "Sim" at bounding box center [690, 125] width 34 height 20
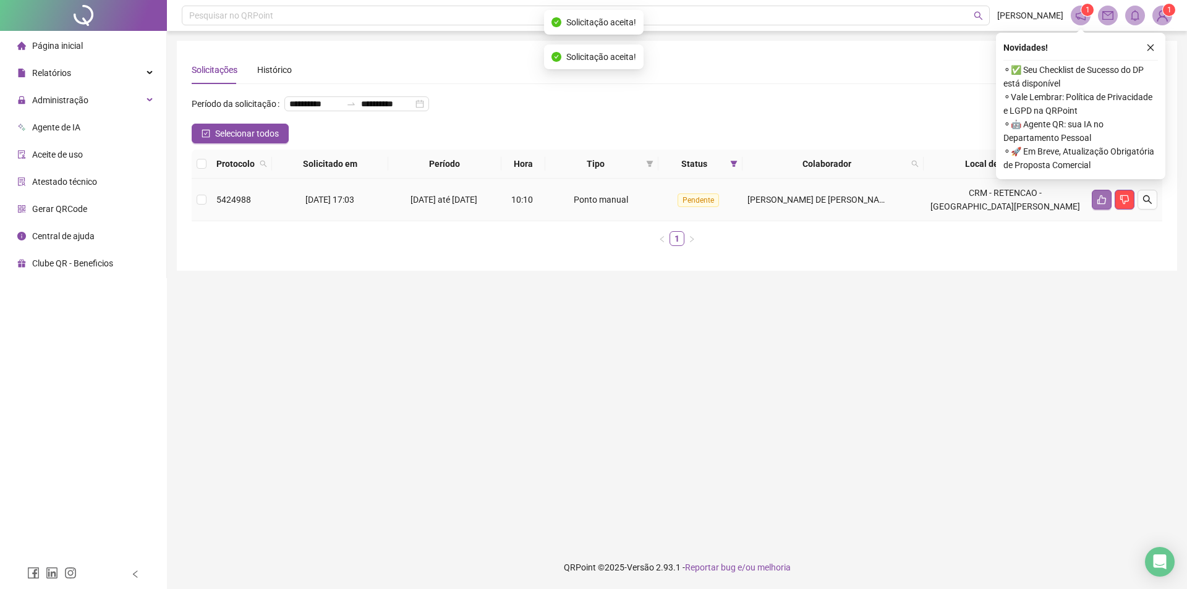
click at [1107, 210] on button "button" at bounding box center [1102, 200] width 20 height 20
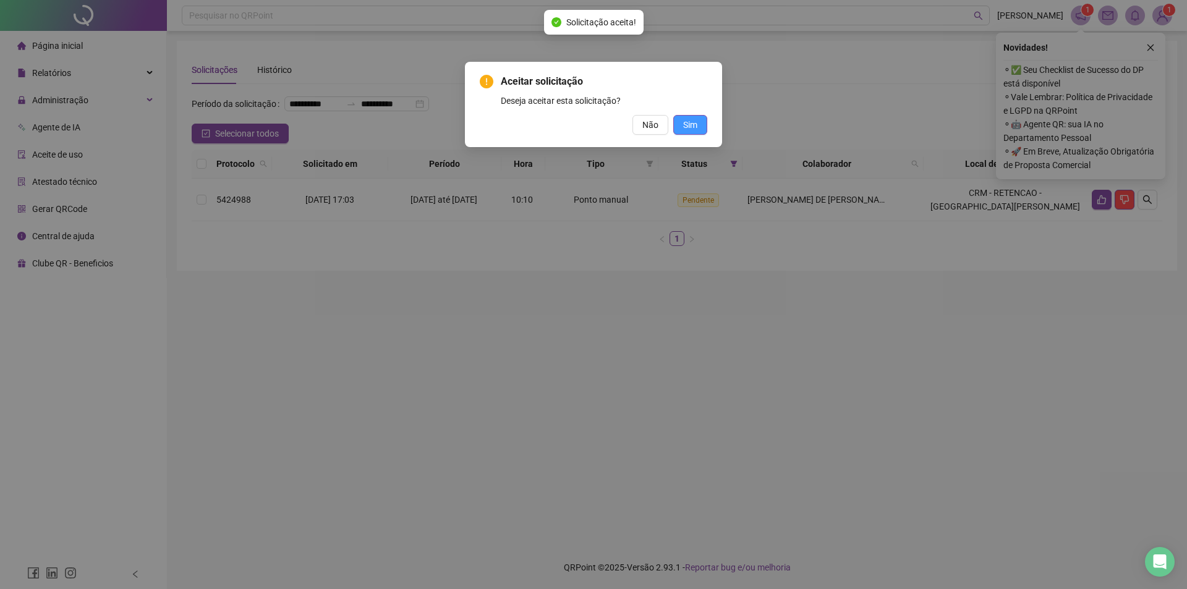
click at [692, 126] on span "Sim" at bounding box center [690, 125] width 14 height 14
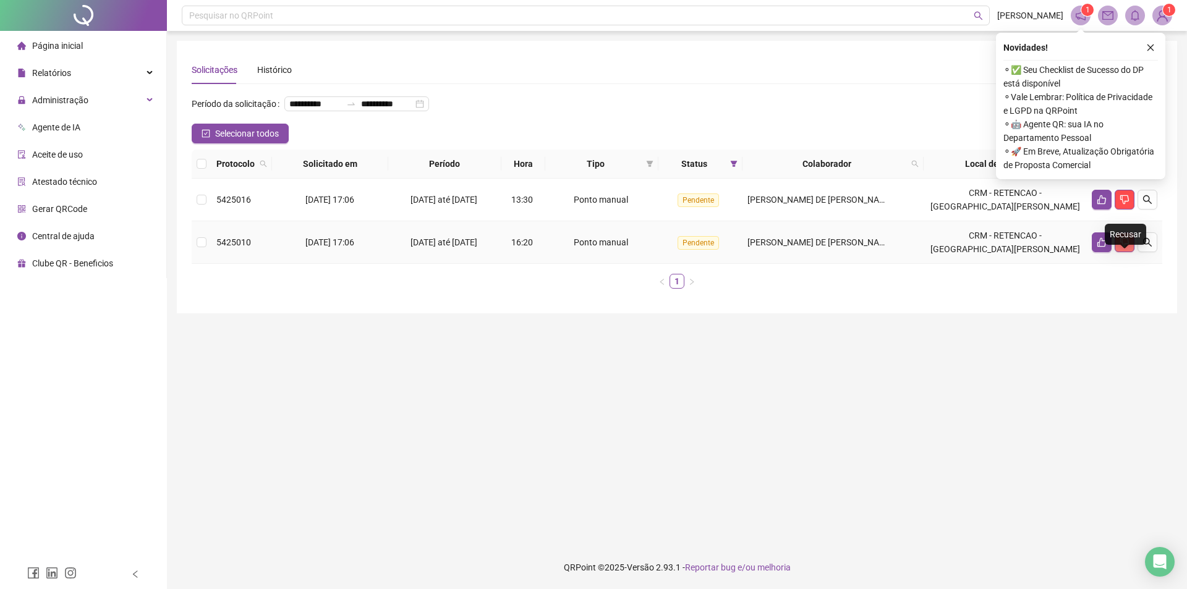
click at [1130, 252] on button "button" at bounding box center [1124, 242] width 20 height 20
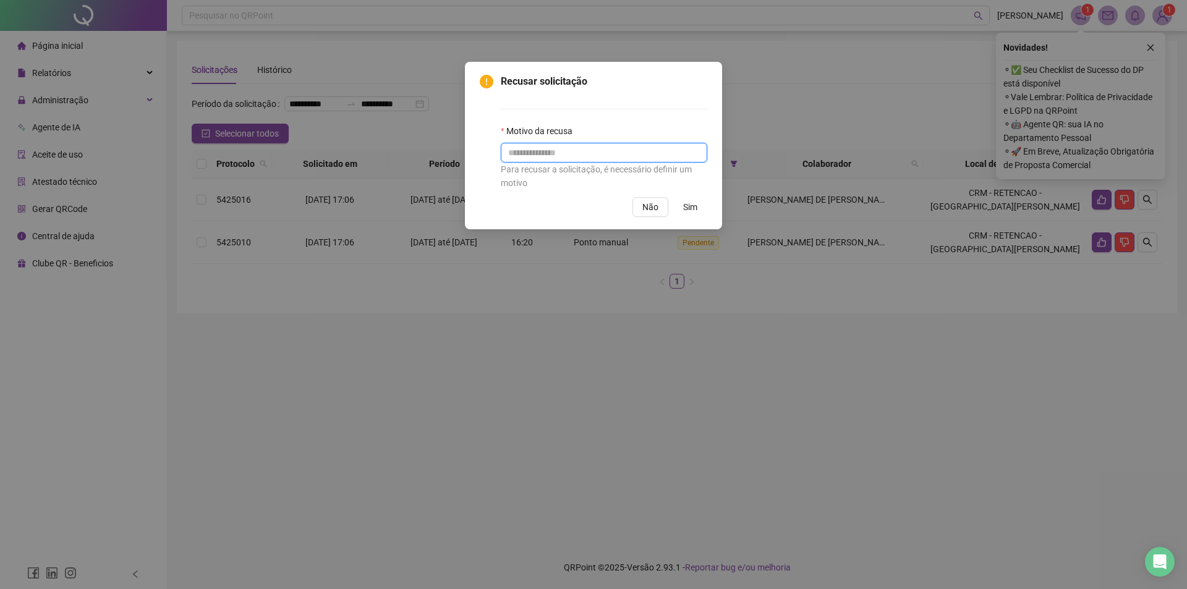
click at [593, 147] on input "text" at bounding box center [604, 153] width 206 height 20
type input "********"
click at [693, 201] on span "Sim" at bounding box center [690, 207] width 14 height 14
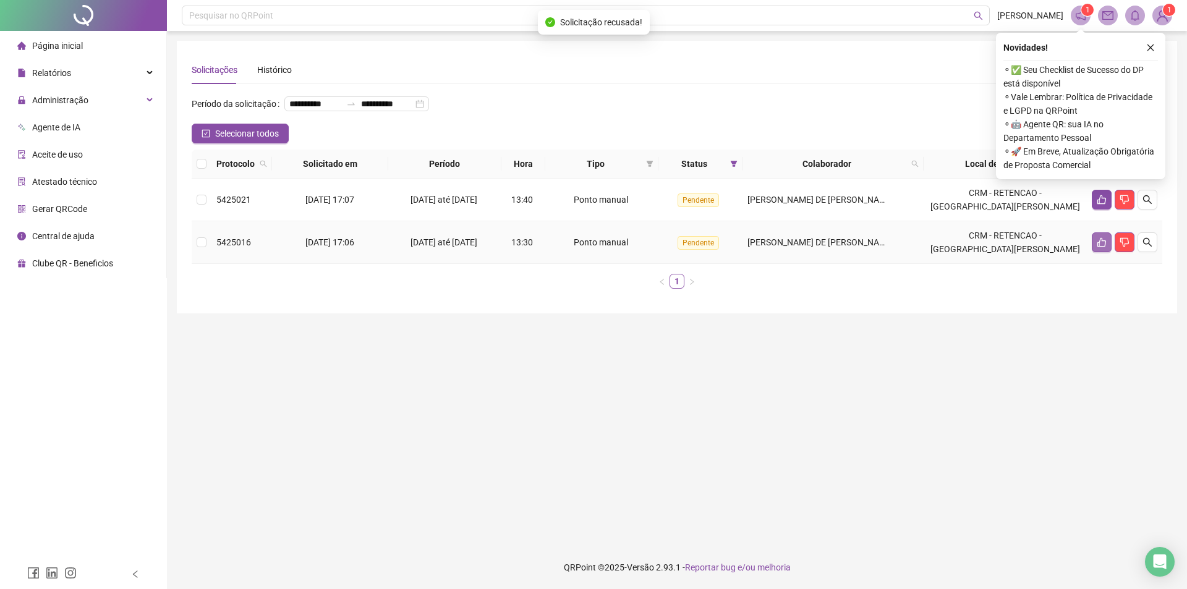
click at [1094, 252] on button "button" at bounding box center [1102, 242] width 20 height 20
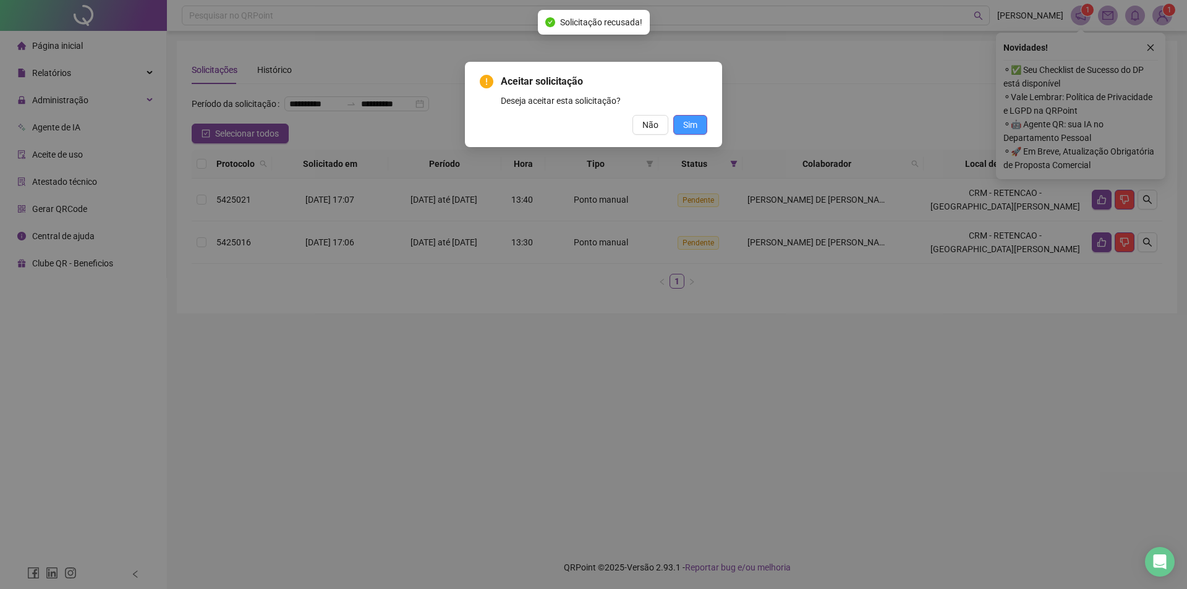
click at [701, 117] on button "Sim" at bounding box center [690, 125] width 34 height 20
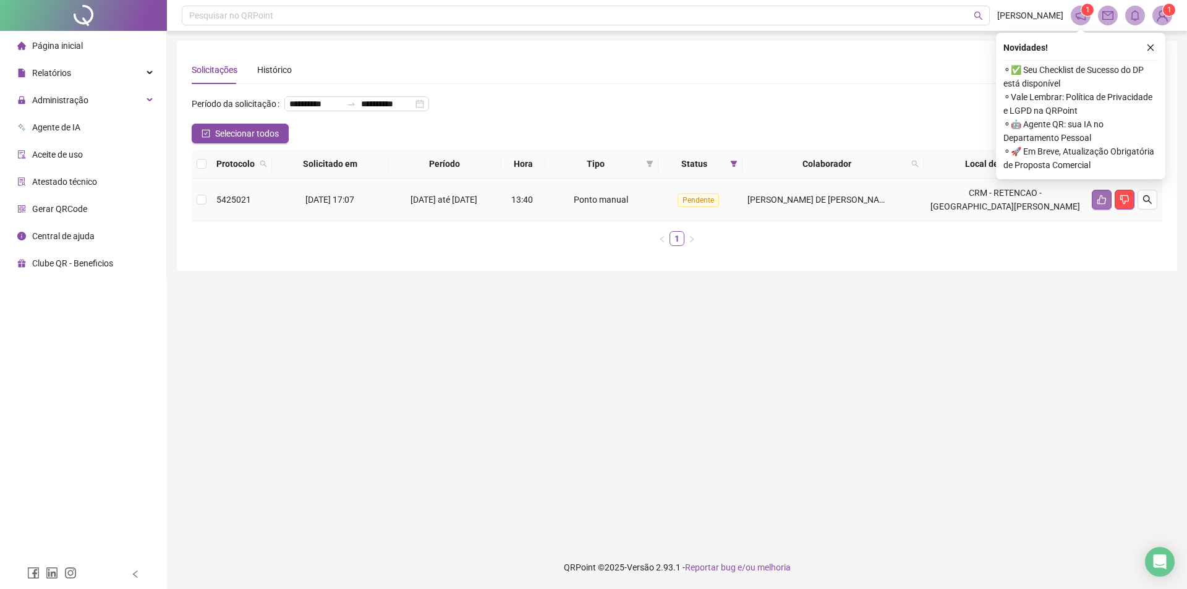
click at [1101, 210] on button "button" at bounding box center [1102, 200] width 20 height 20
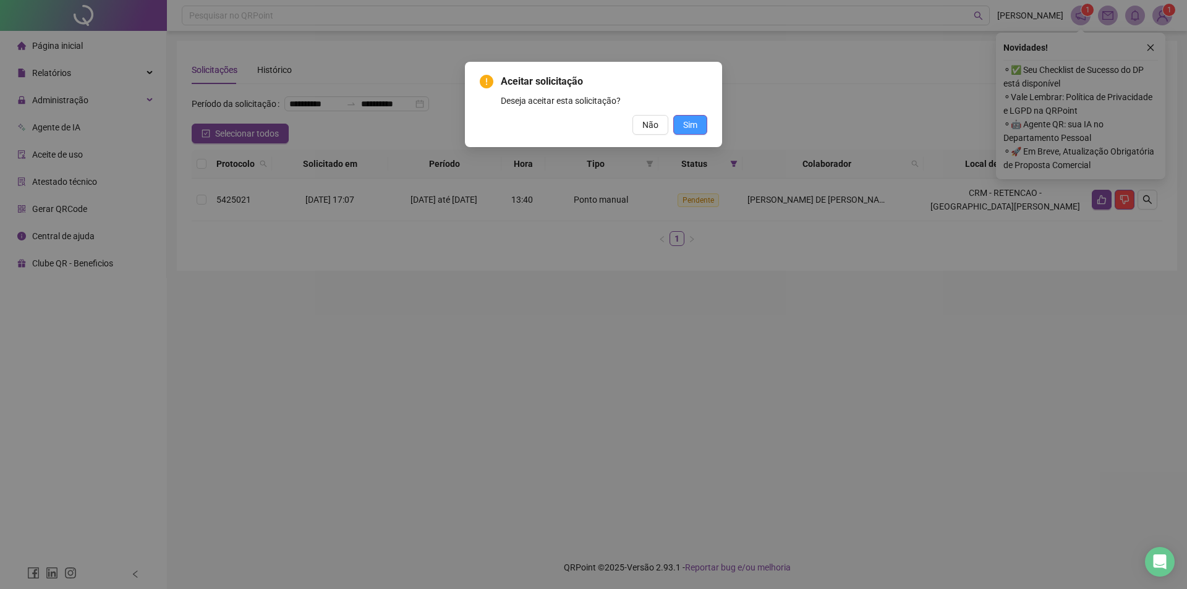
click at [682, 125] on button "Sim" at bounding box center [690, 125] width 34 height 20
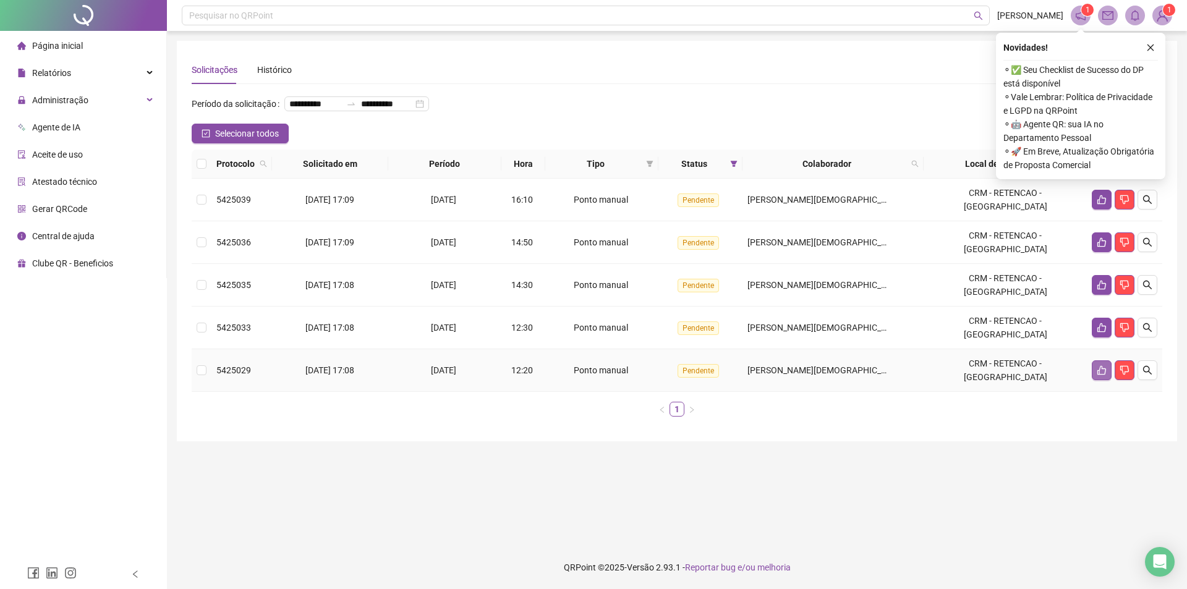
click at [1100, 375] on icon "like" at bounding box center [1101, 370] width 9 height 9
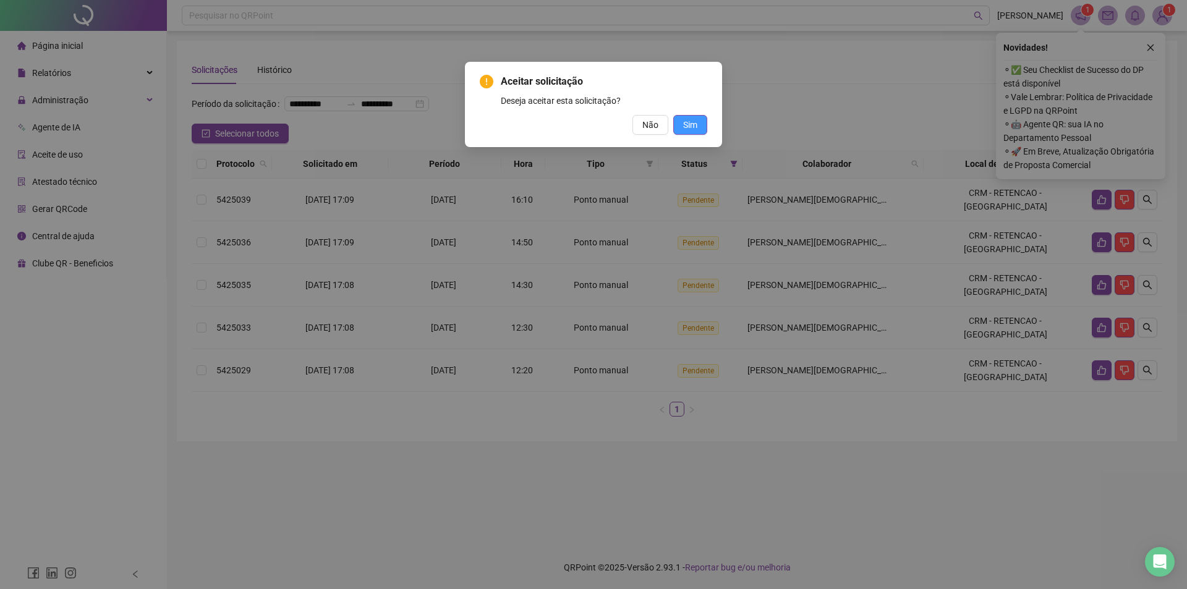
click at [696, 134] on button "Sim" at bounding box center [690, 125] width 34 height 20
click at [682, 125] on button "Sim" at bounding box center [690, 125] width 34 height 20
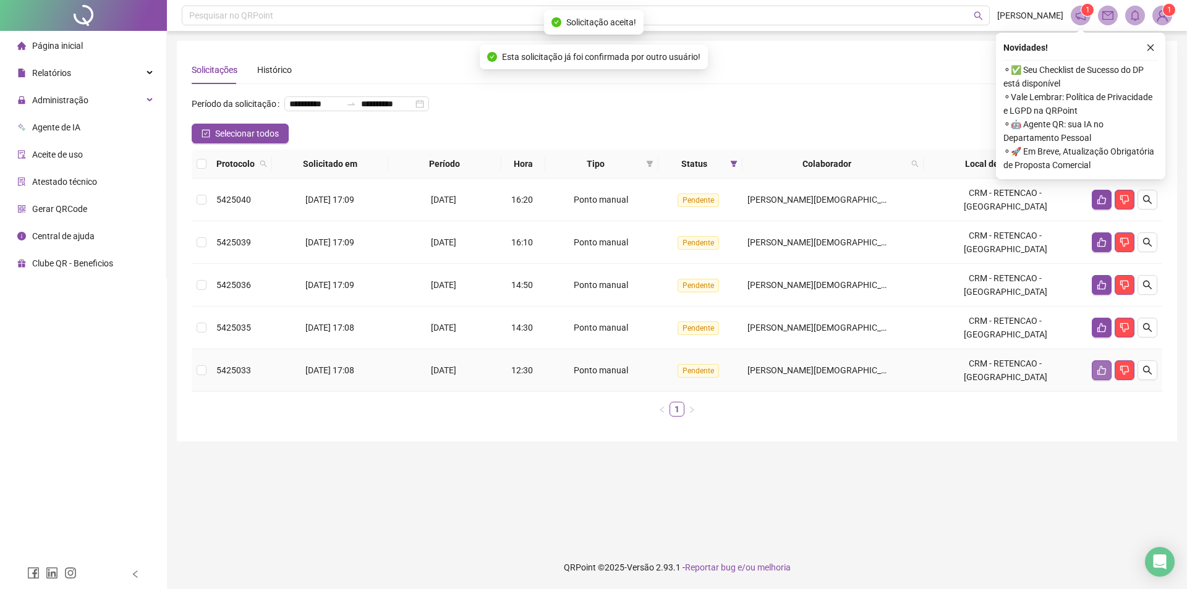
click at [1094, 380] on button "button" at bounding box center [1102, 370] width 20 height 20
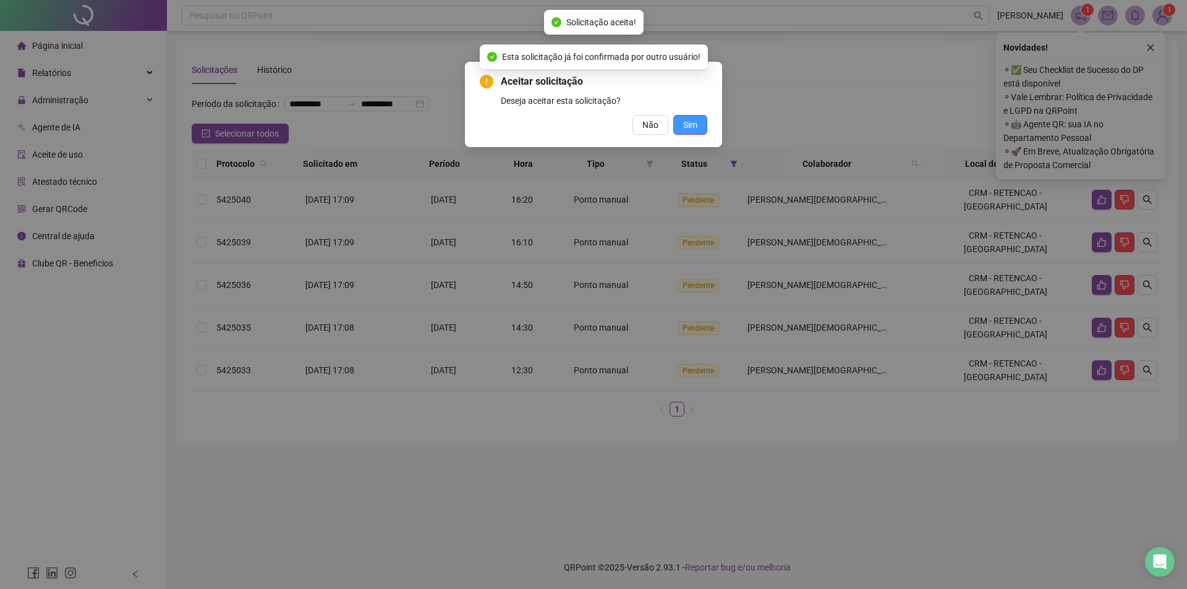
click at [680, 117] on button "Sim" at bounding box center [690, 125] width 34 height 20
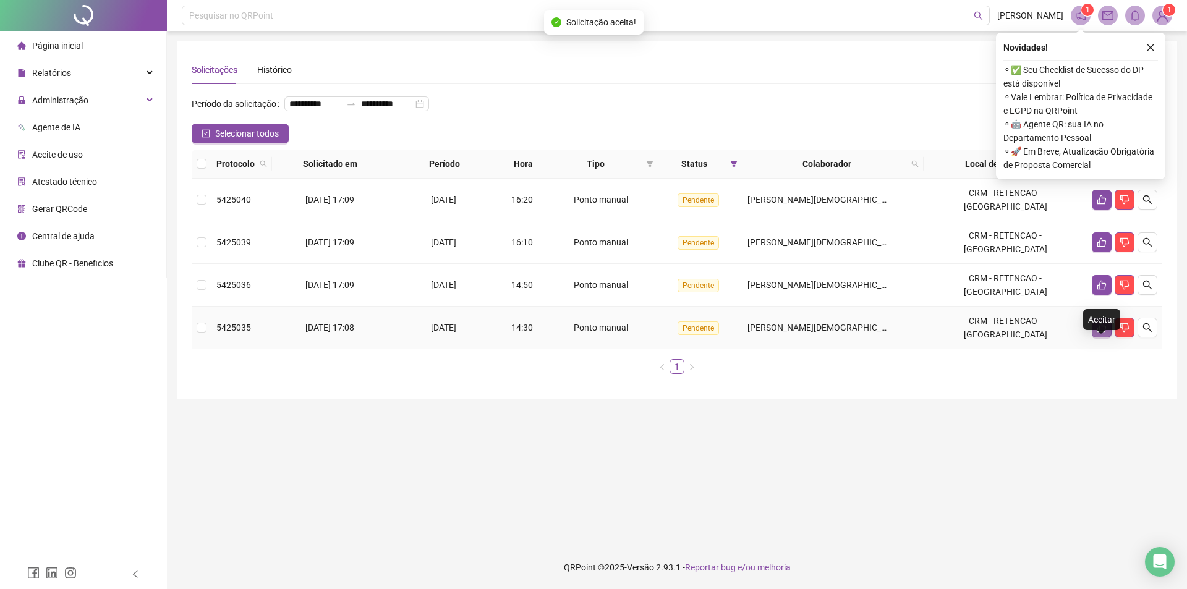
click at [1097, 333] on icon "like" at bounding box center [1101, 328] width 10 height 10
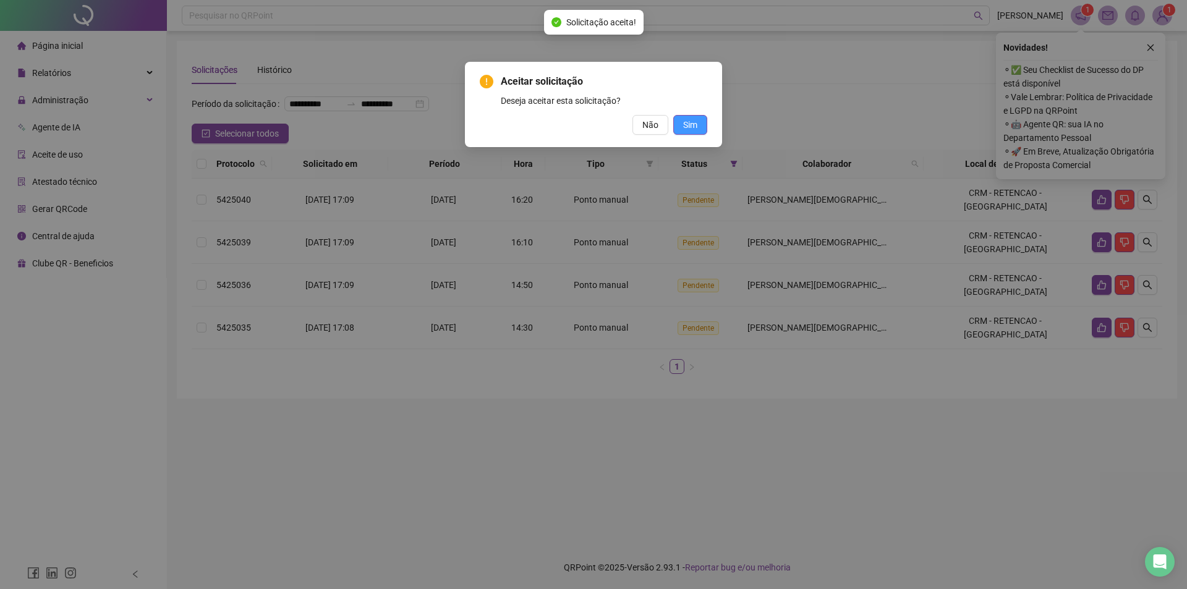
click at [682, 119] on button "Sim" at bounding box center [690, 125] width 34 height 20
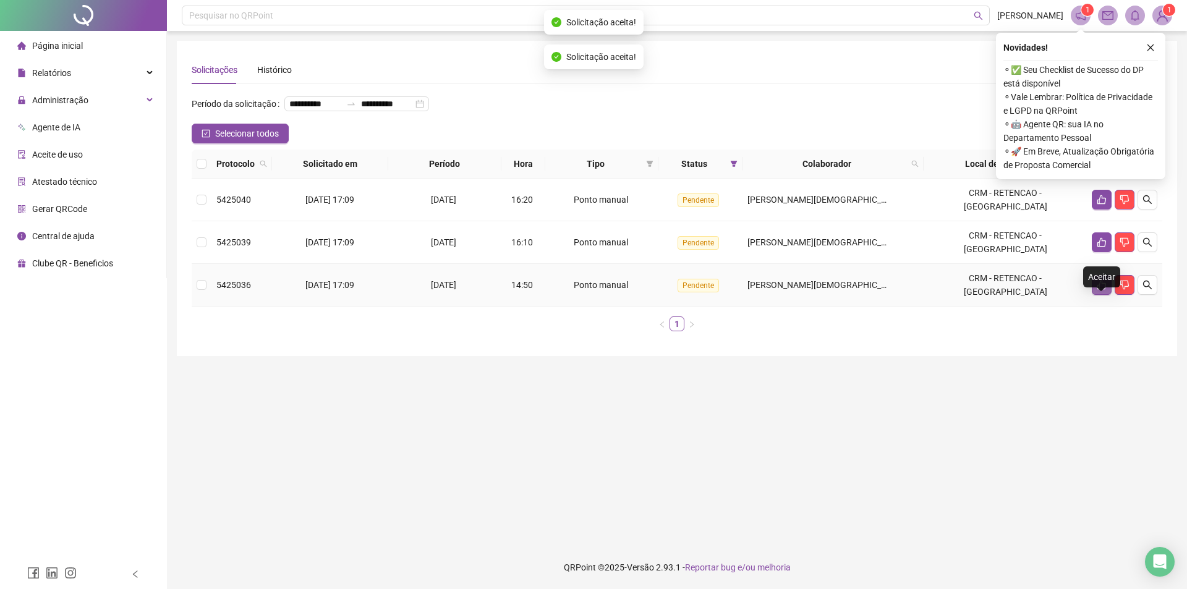
click at [1098, 295] on button "button" at bounding box center [1102, 285] width 20 height 20
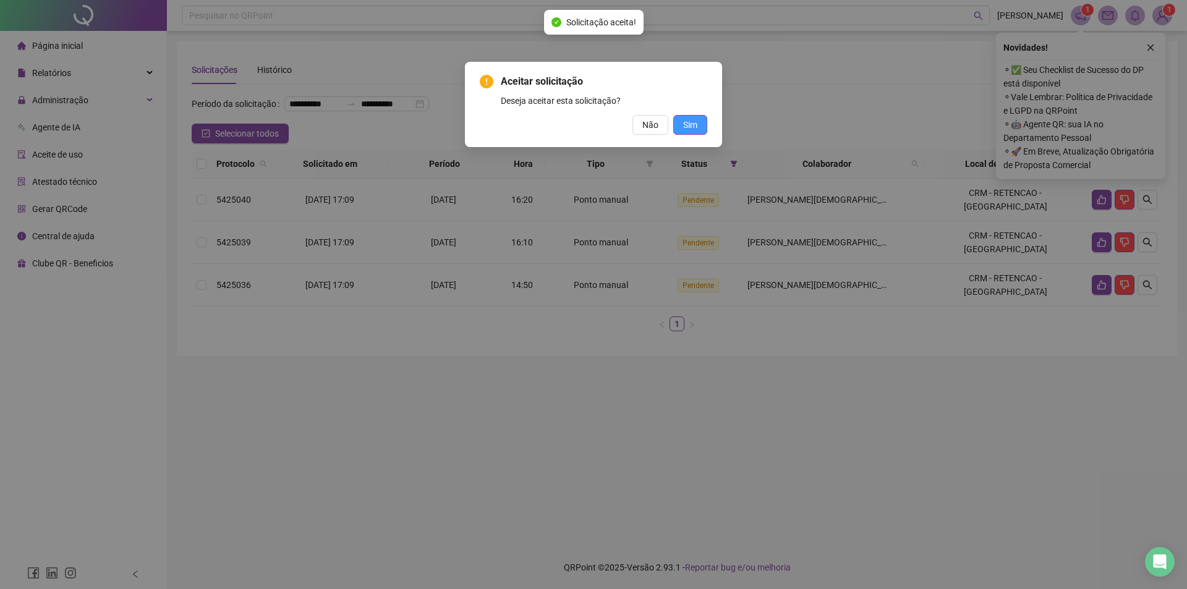
click at [684, 120] on span "Sim" at bounding box center [690, 125] width 14 height 14
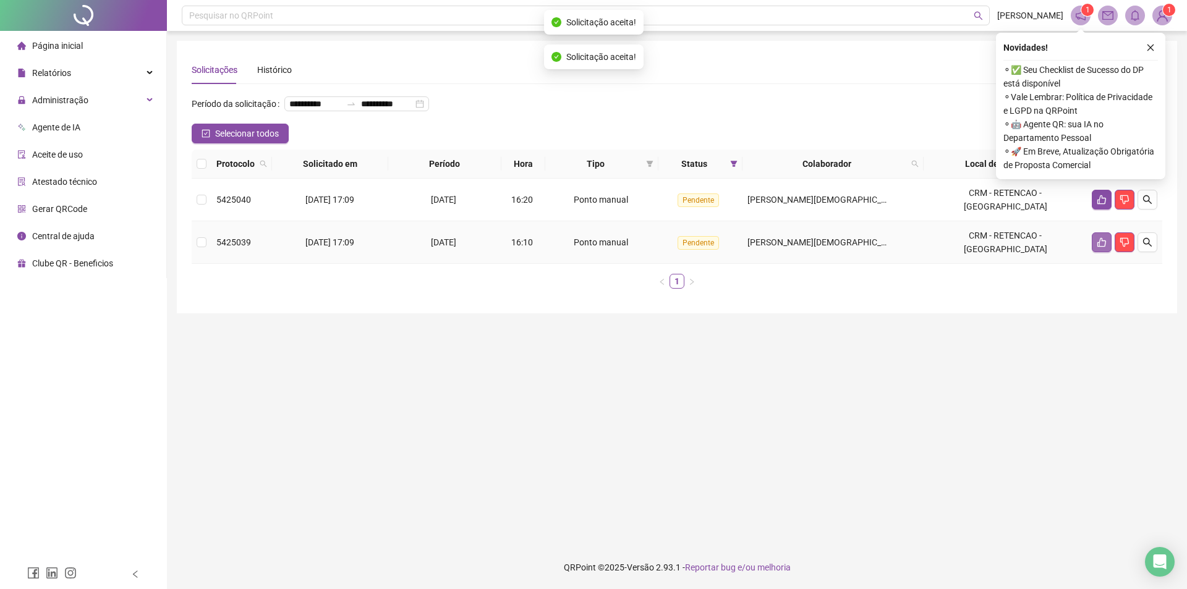
click at [1104, 247] on icon "like" at bounding box center [1101, 242] width 10 height 10
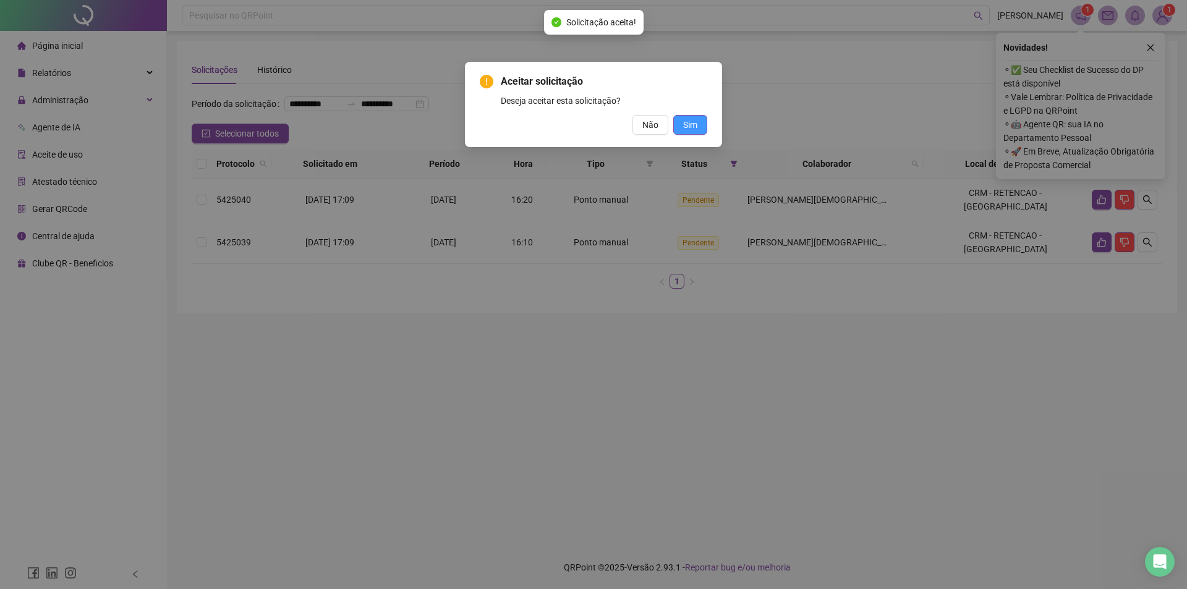
click at [676, 119] on button "Sim" at bounding box center [690, 125] width 34 height 20
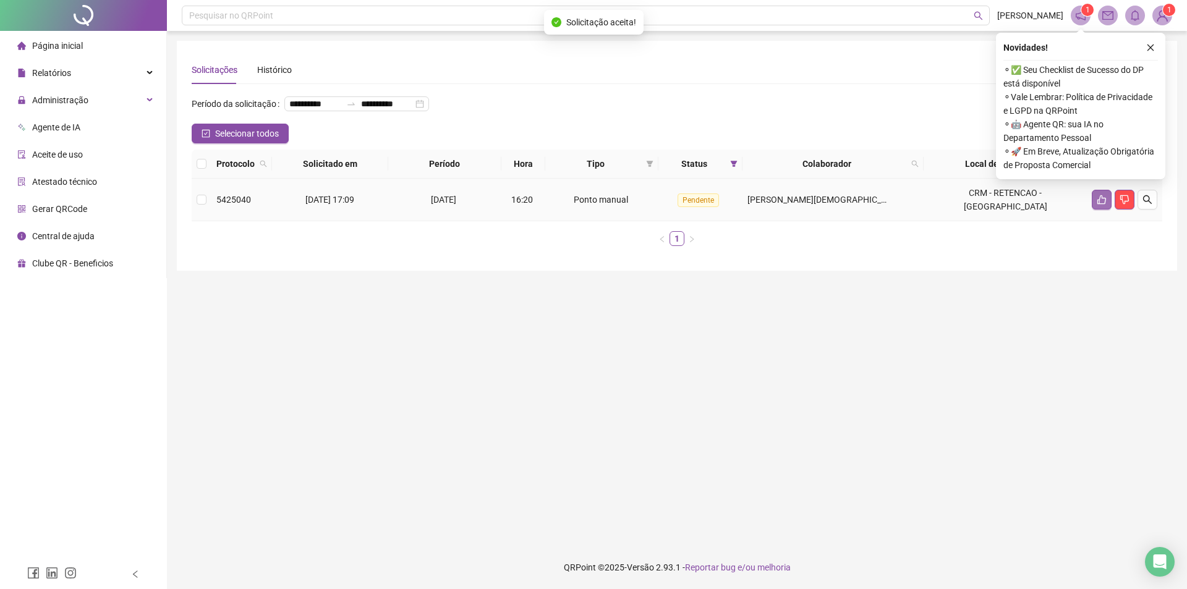
click at [1096, 205] on icon "like" at bounding box center [1101, 200] width 10 height 10
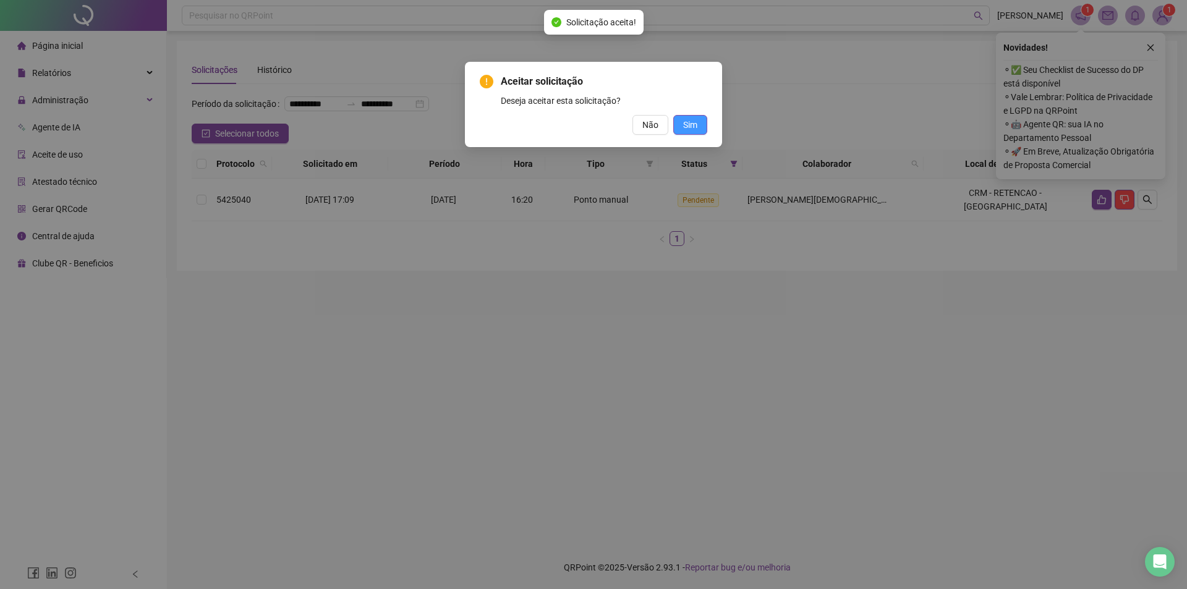
click at [689, 129] on span "Sim" at bounding box center [690, 125] width 14 height 14
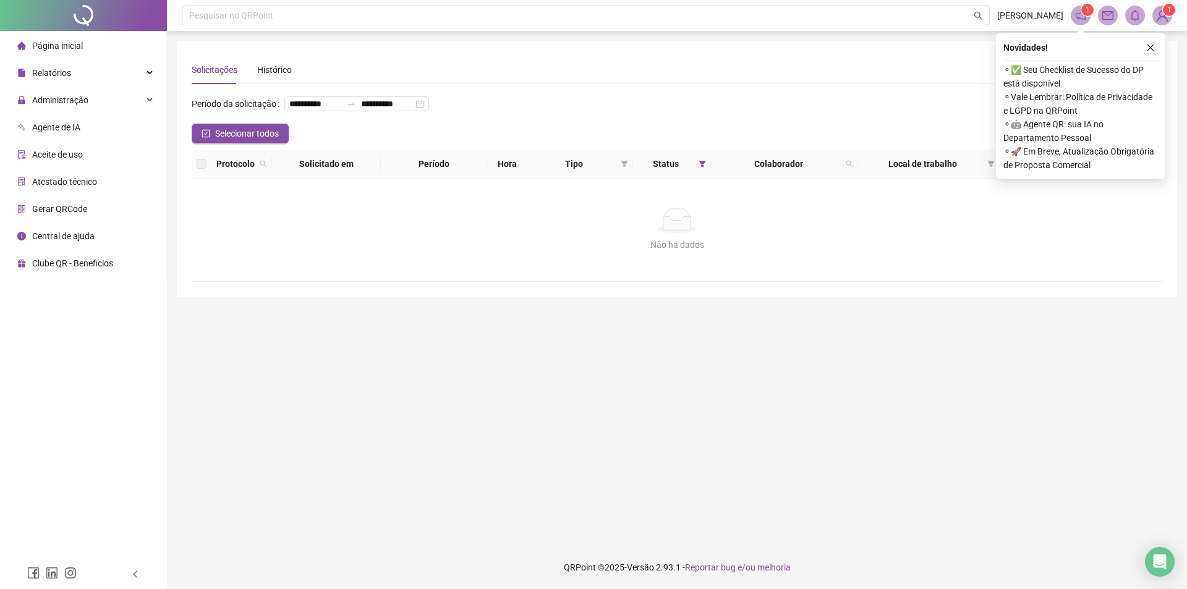
click at [850, 495] on main "**********" at bounding box center [677, 288] width 1000 height 495
click at [74, 100] on span "Administração" at bounding box center [60, 100] width 56 height 10
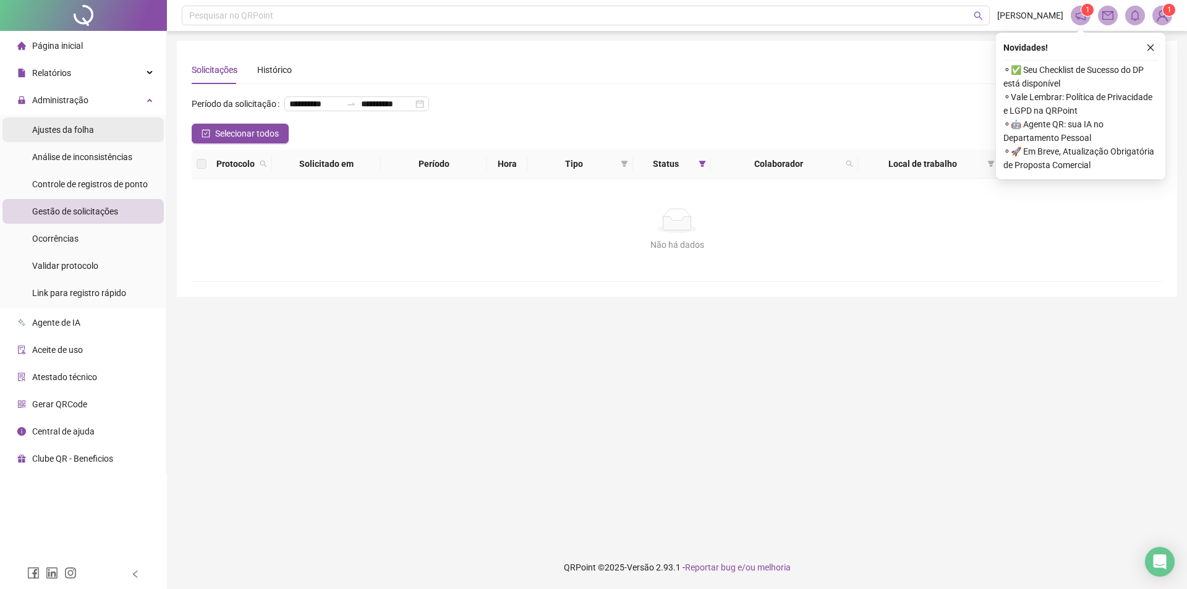
click at [80, 130] on span "Ajustes da folha" at bounding box center [63, 130] width 62 height 10
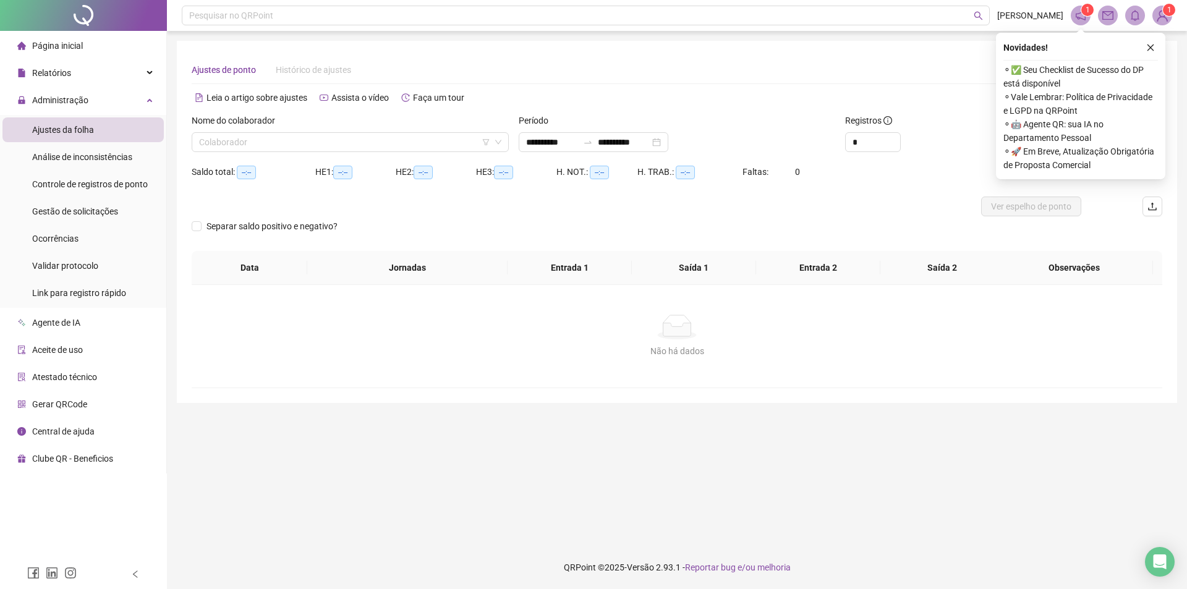
type input "**********"
